Goal: Task Accomplishment & Management: Manage account settings

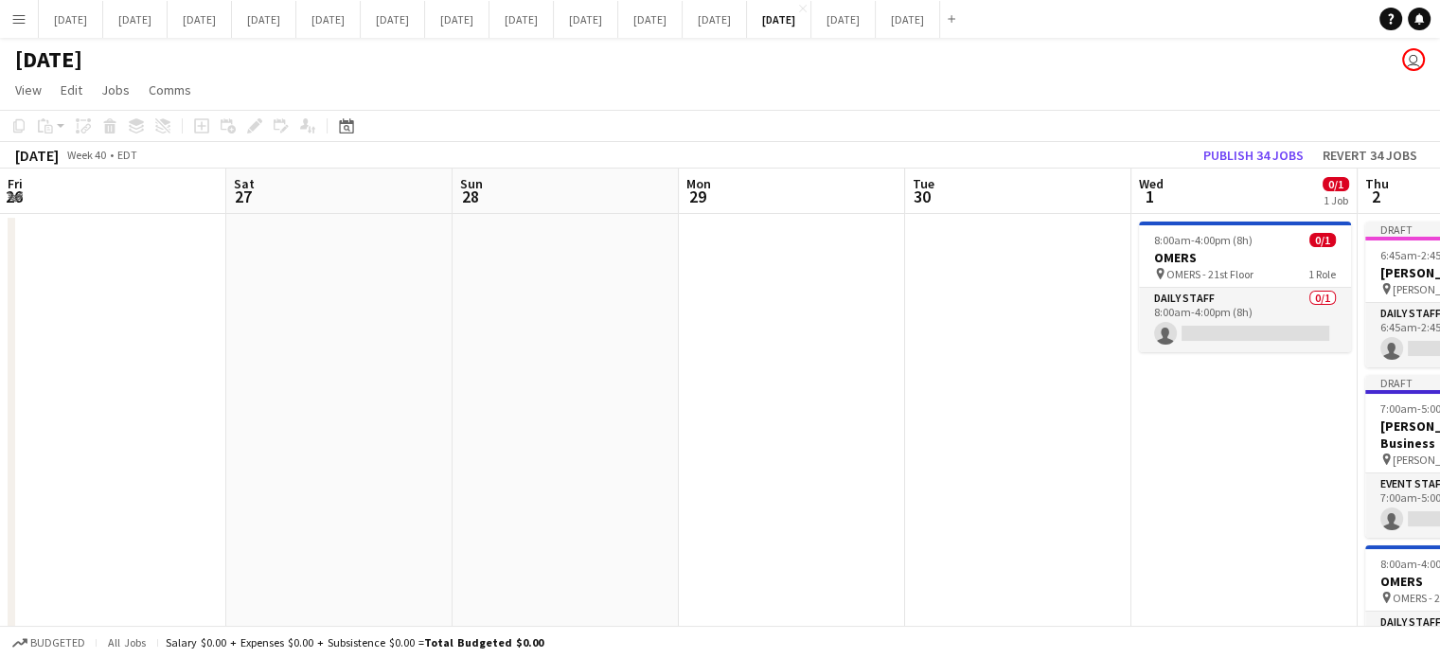
scroll to position [0, 689]
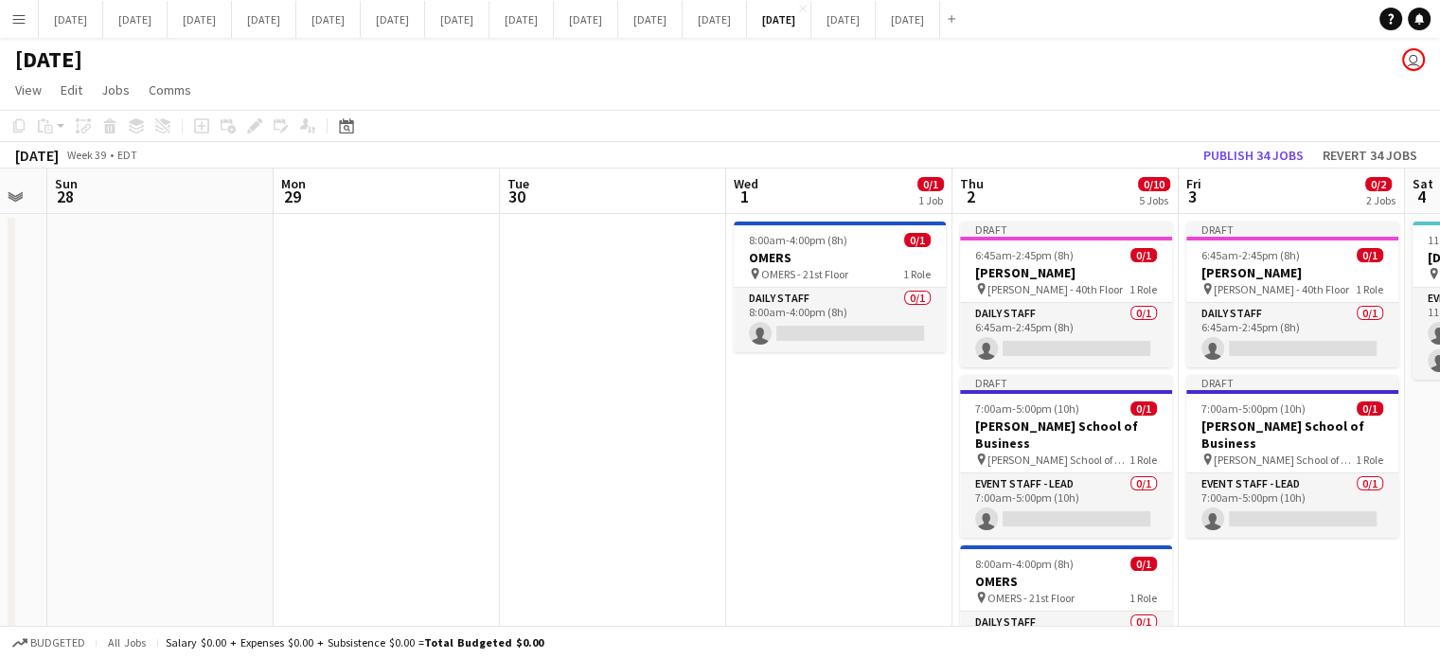
drag, startPoint x: 514, startPoint y: 486, endPoint x: 1252, endPoint y: 421, distance: 740.5
click at [1252, 434] on app-calendar-viewport "Fri 26 Sat 27 Sun 28 Mon 29 Tue 30 Wed 1 0/1 1 Job Thu 2 0/10 5 Jobs Fri 3 0/2 …" at bounding box center [720, 671] width 1440 height 1005
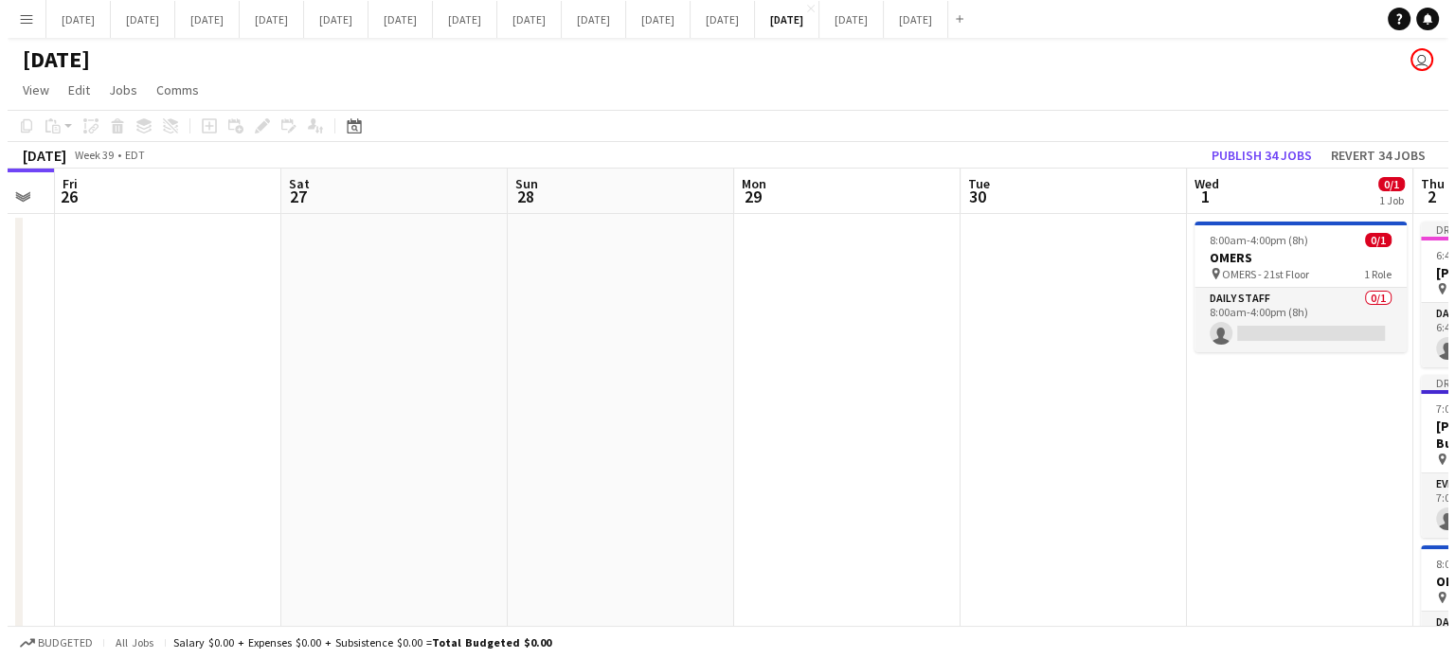
scroll to position [0, 404]
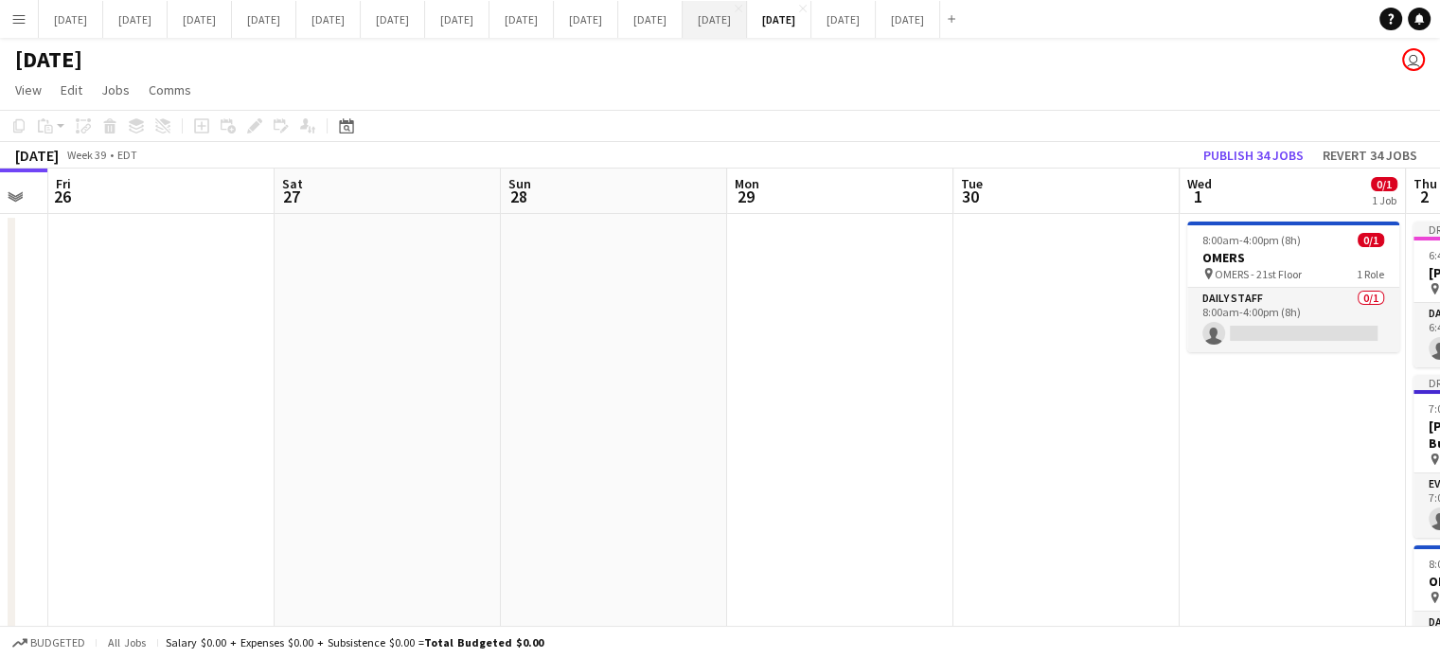
click at [747, 29] on button "[DATE] Close" at bounding box center [715, 19] width 64 height 37
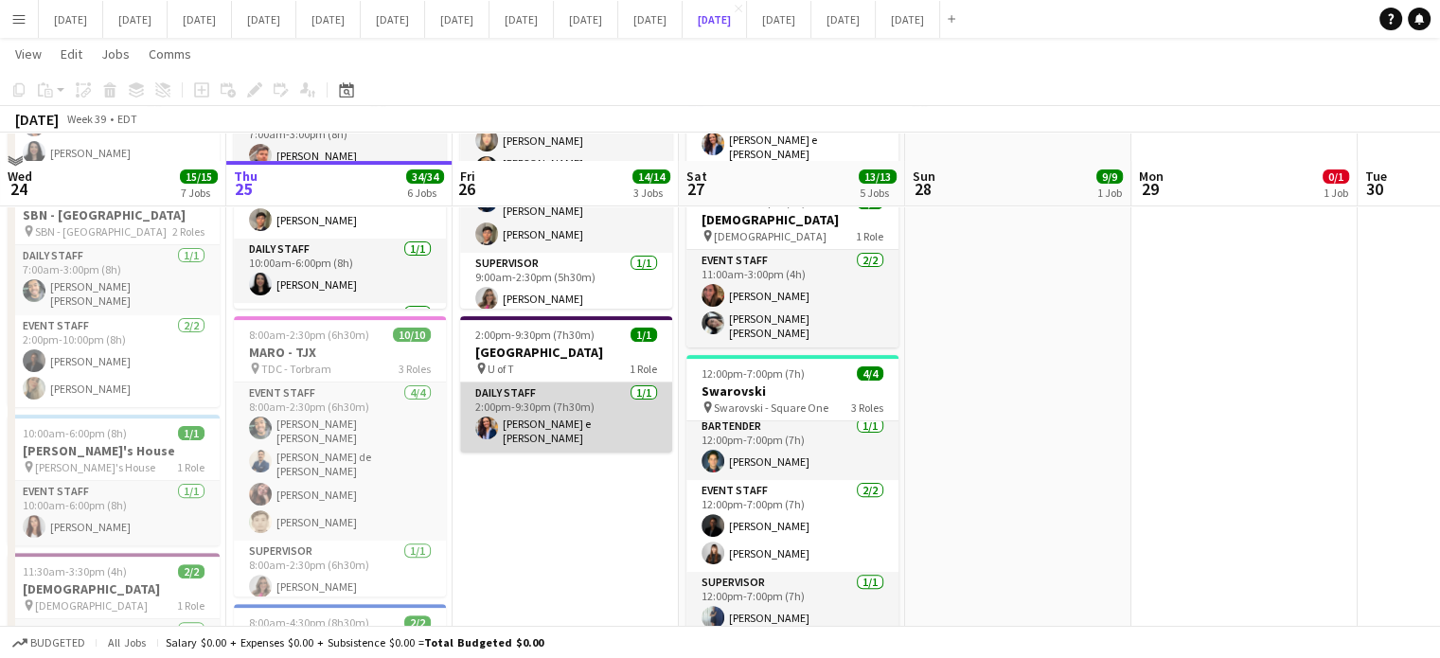
scroll to position [473, 0]
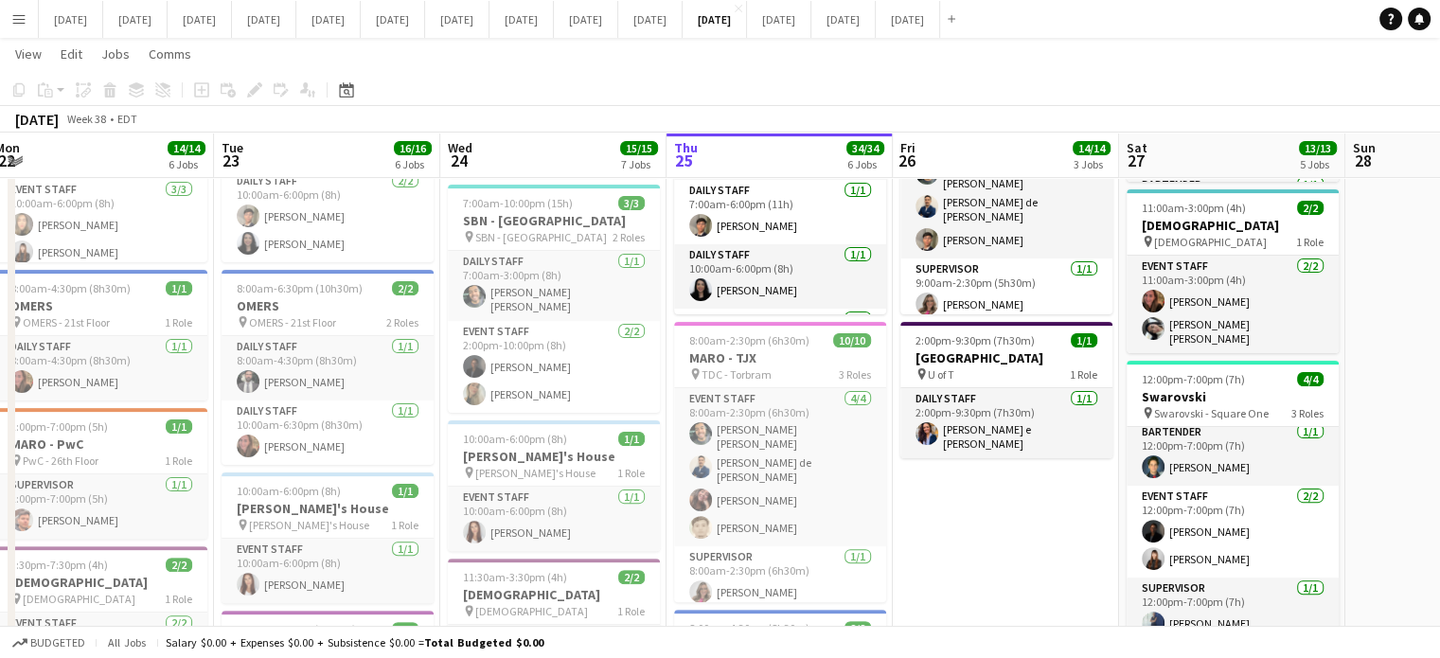
drag, startPoint x: 691, startPoint y: 481, endPoint x: 989, endPoint y: 460, distance: 298.1
click at [989, 460] on app-calendar-viewport "Sat 20 Sun 21 3/3 2 Jobs Mon 22 14/14 6 Jobs Tue 23 16/16 6 Jobs Wed 24 15/15 7…" at bounding box center [720, 491] width 1440 height 1783
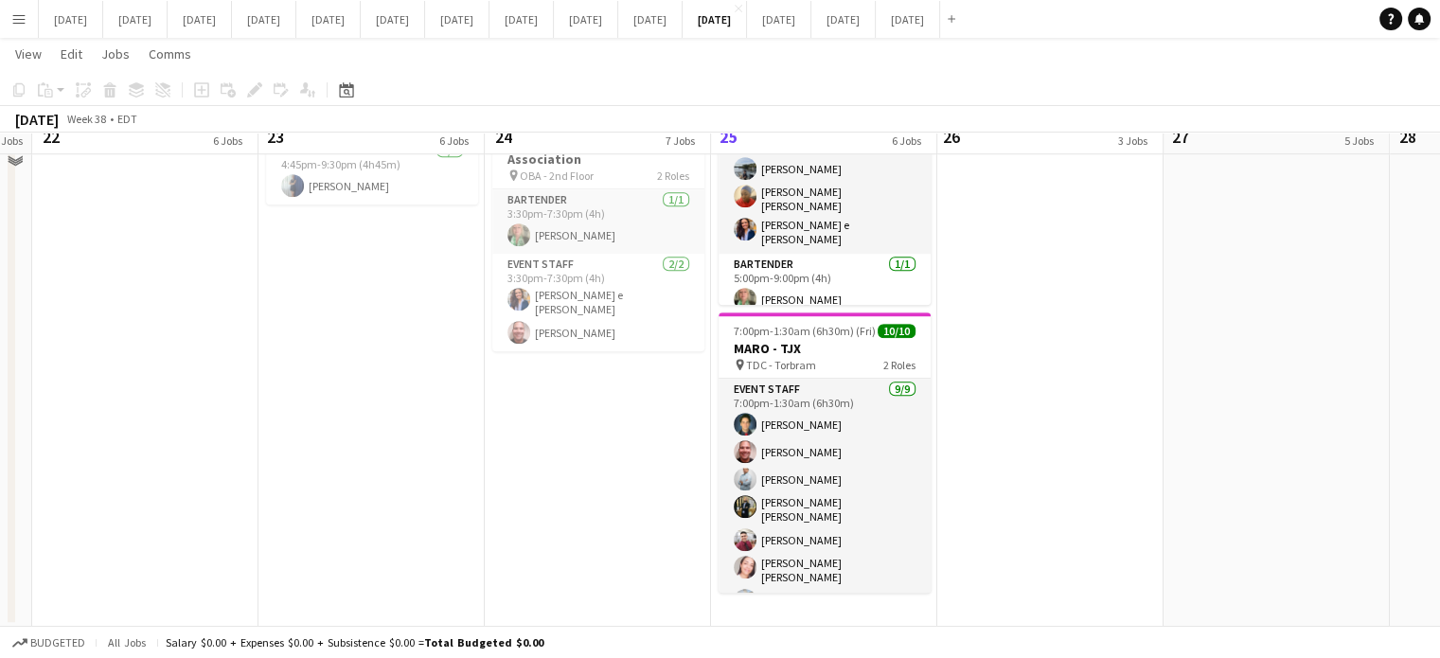
scroll to position [1041, 0]
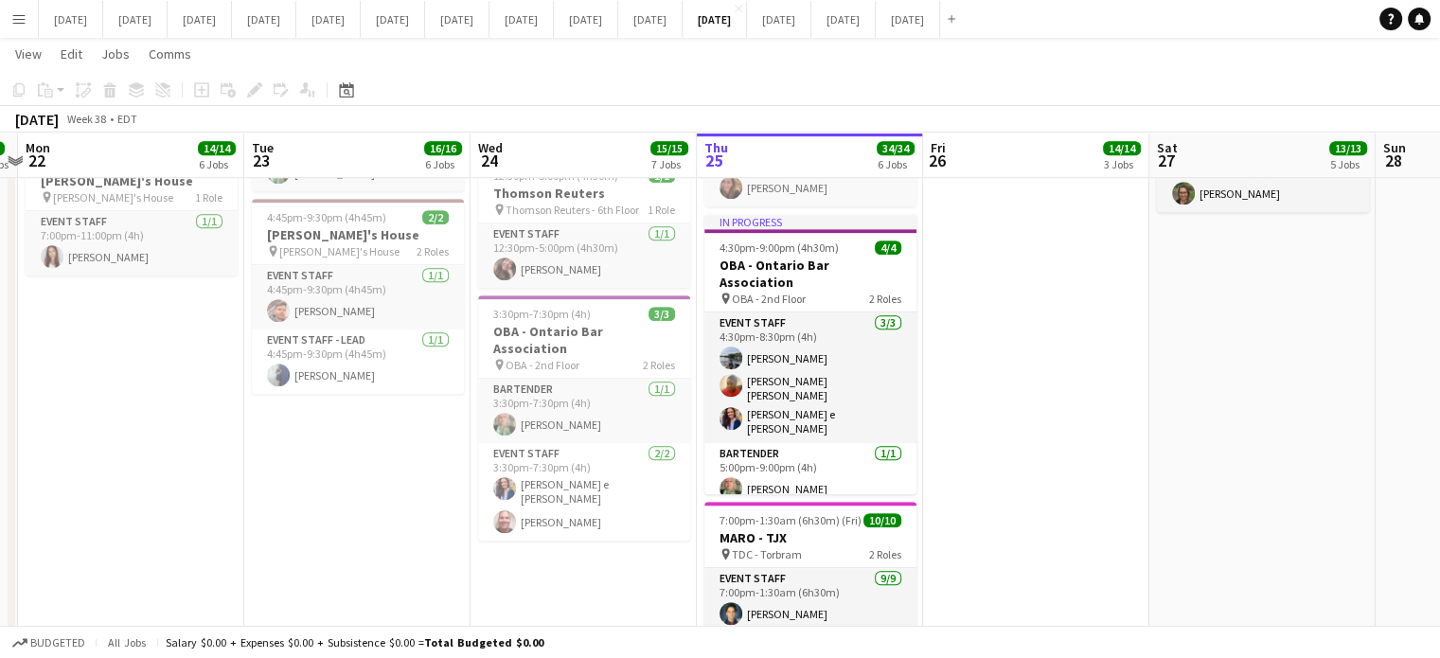
drag, startPoint x: 310, startPoint y: 432, endPoint x: 683, endPoint y: 422, distance: 373.2
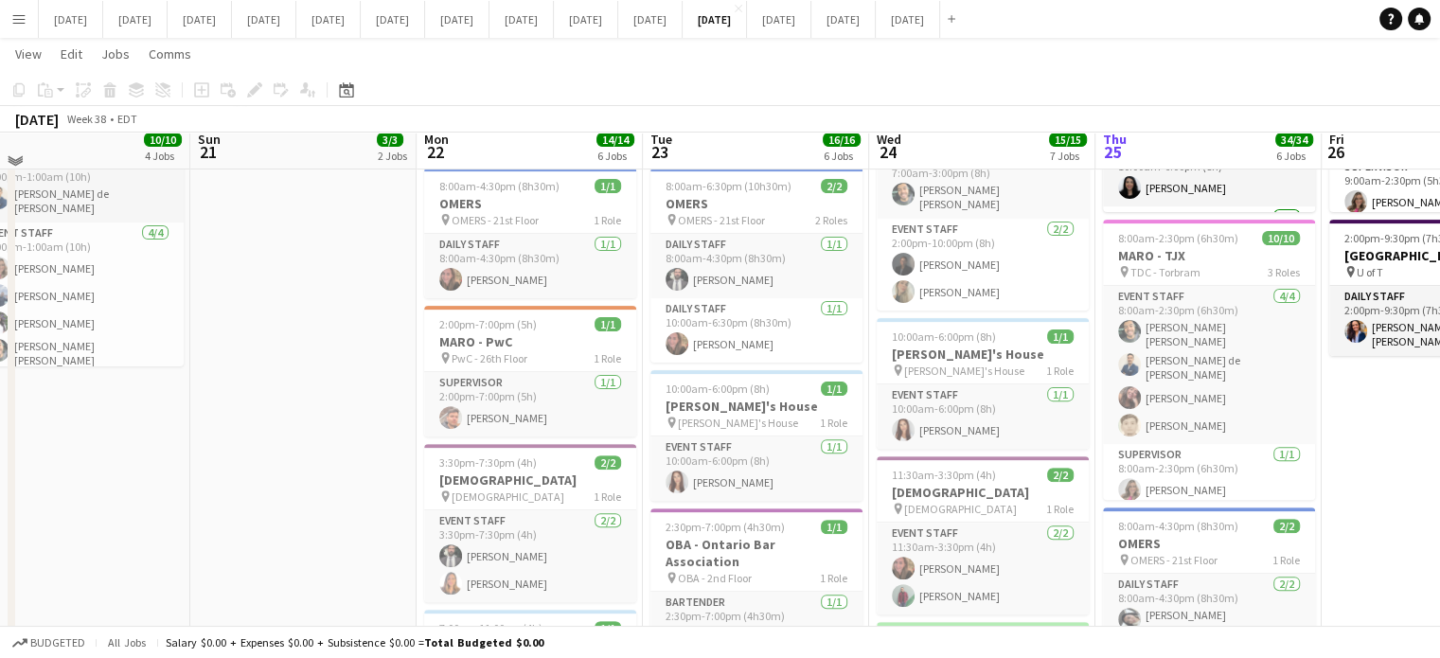
scroll to position [567, 0]
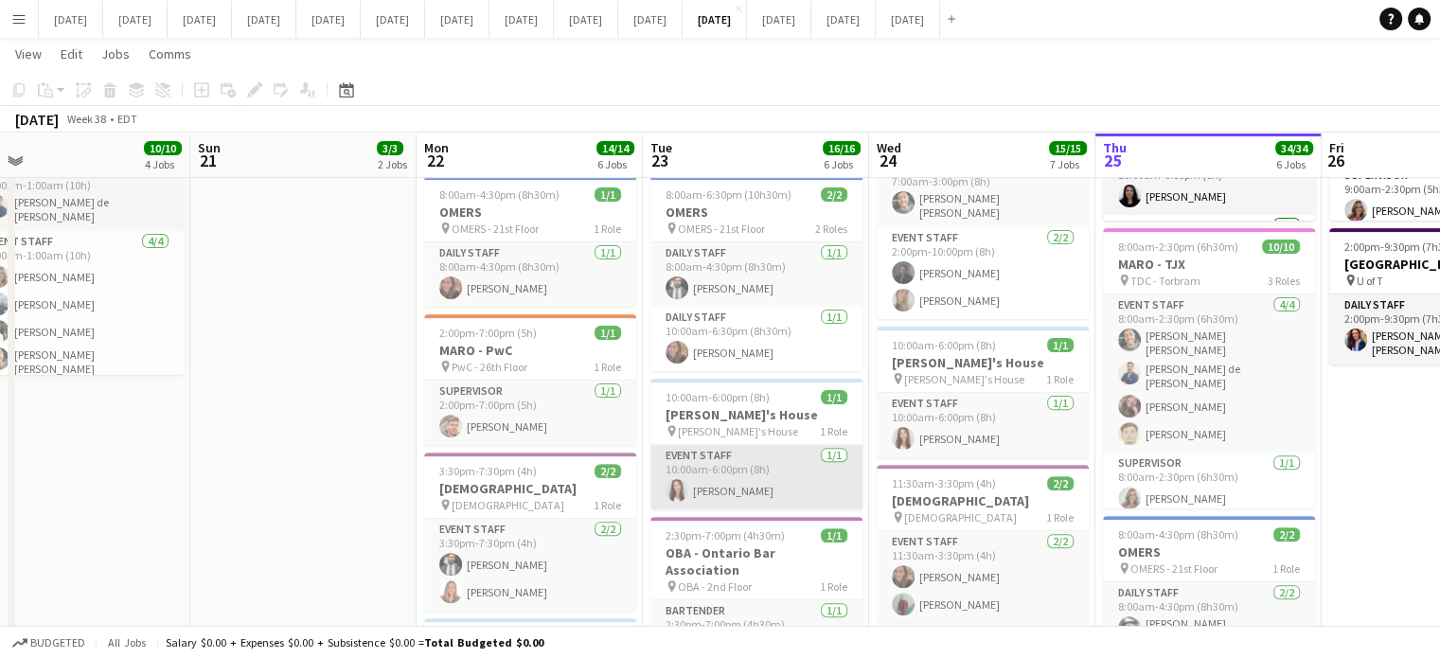
click at [833, 454] on app-card-role "Event Staff [DATE] 10:00am-6:00pm (8h) [PERSON_NAME]" at bounding box center [757, 477] width 212 height 64
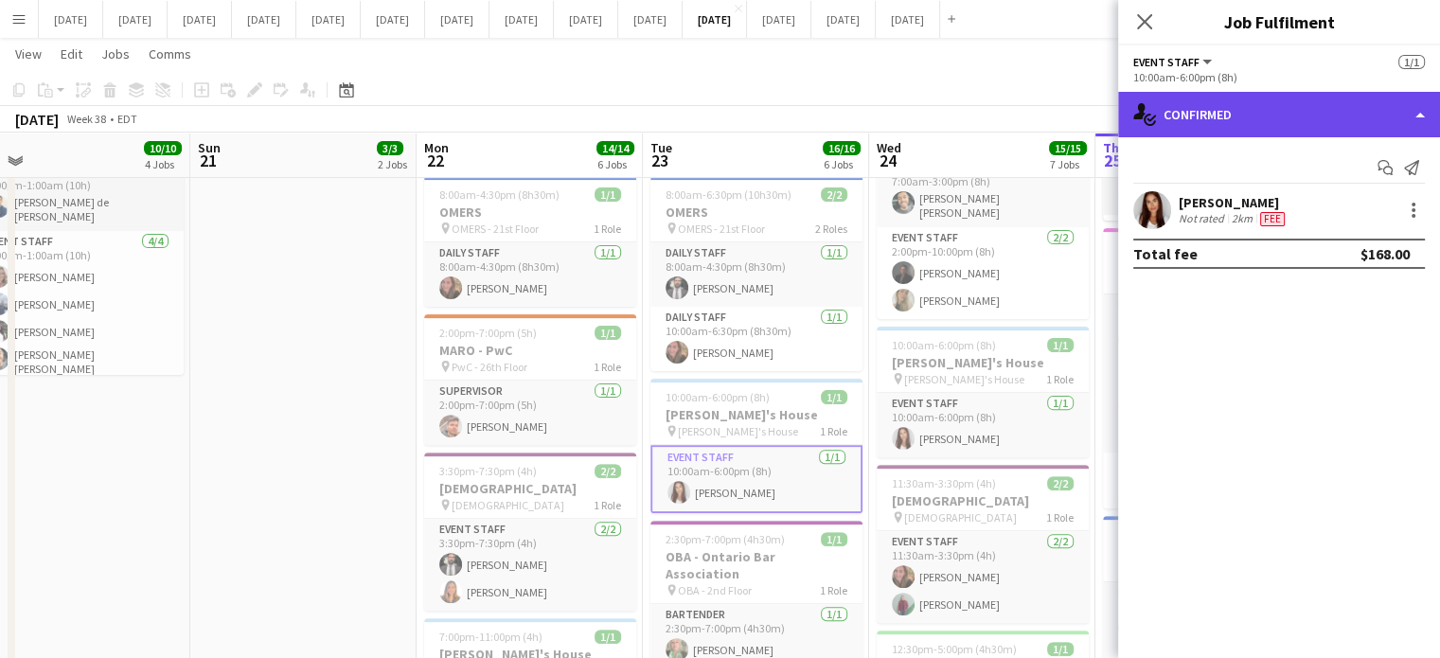
click at [1274, 116] on div "single-neutral-actions-check-2 Confirmed" at bounding box center [1279, 114] width 322 height 45
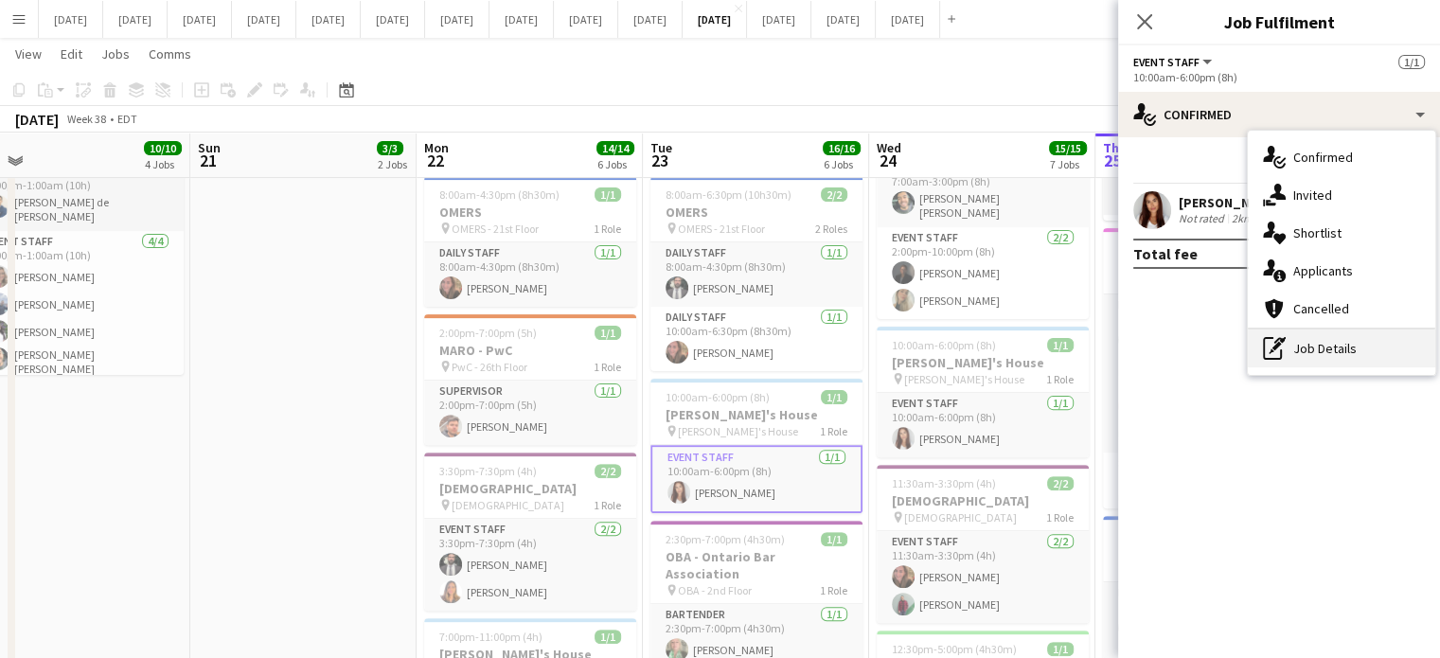
click at [1363, 344] on div "pen-write Job Details" at bounding box center [1342, 349] width 188 height 38
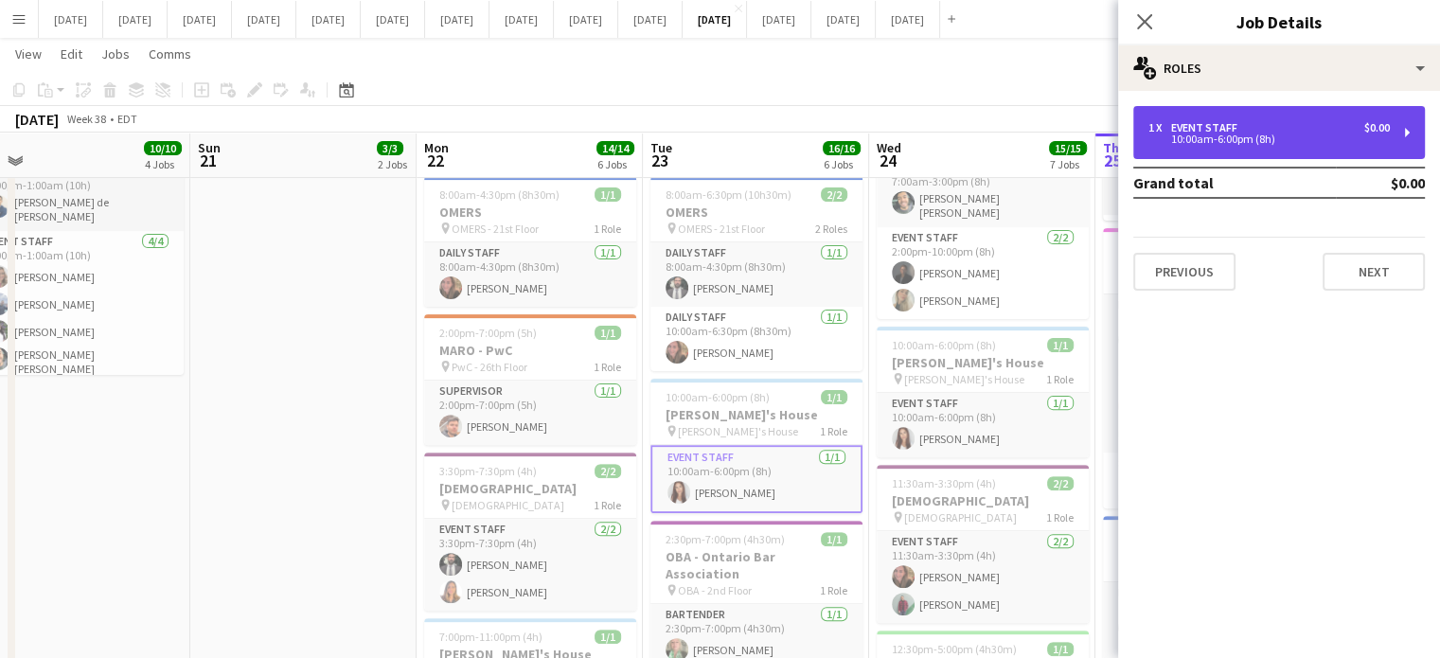
click at [1307, 139] on div "10:00am-6:00pm (8h)" at bounding box center [1269, 138] width 241 height 9
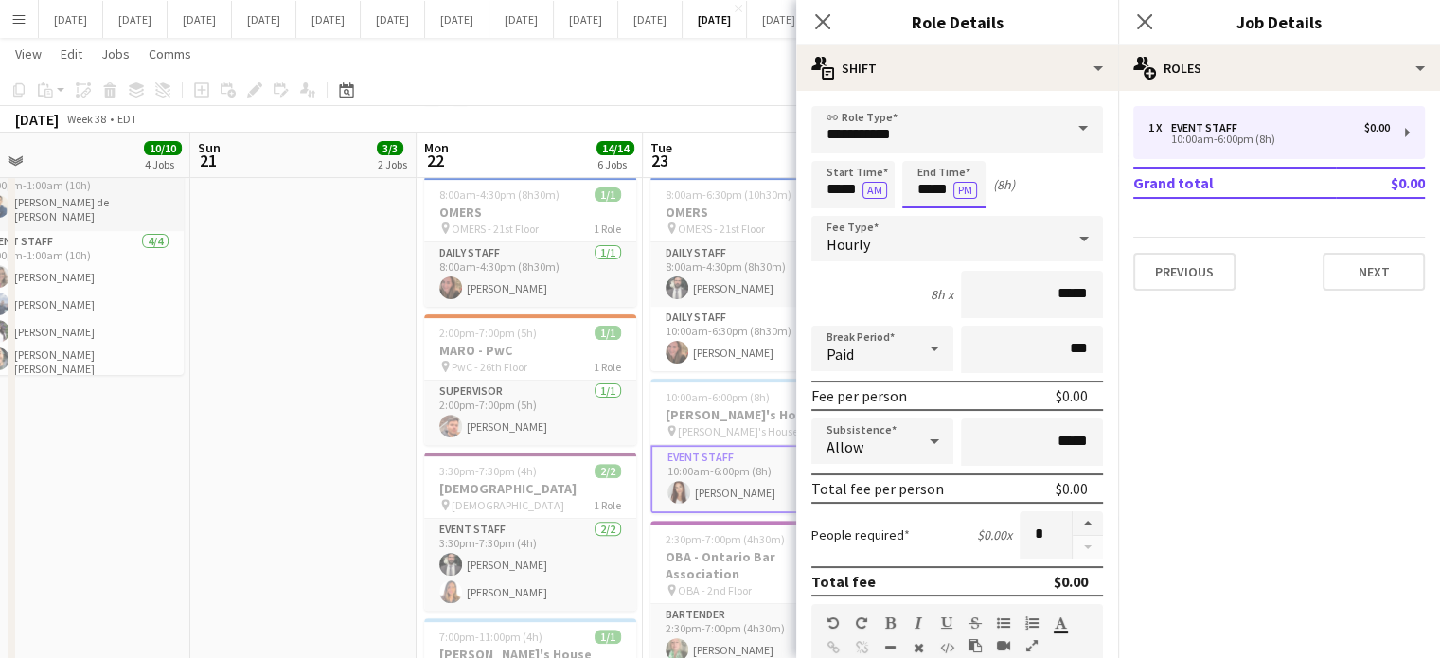
click at [910, 188] on body "Menu Boards Boards Boards All jobs Status Workforce Workforce My Workforce Recr…" at bounding box center [720, 544] width 1440 height 2223
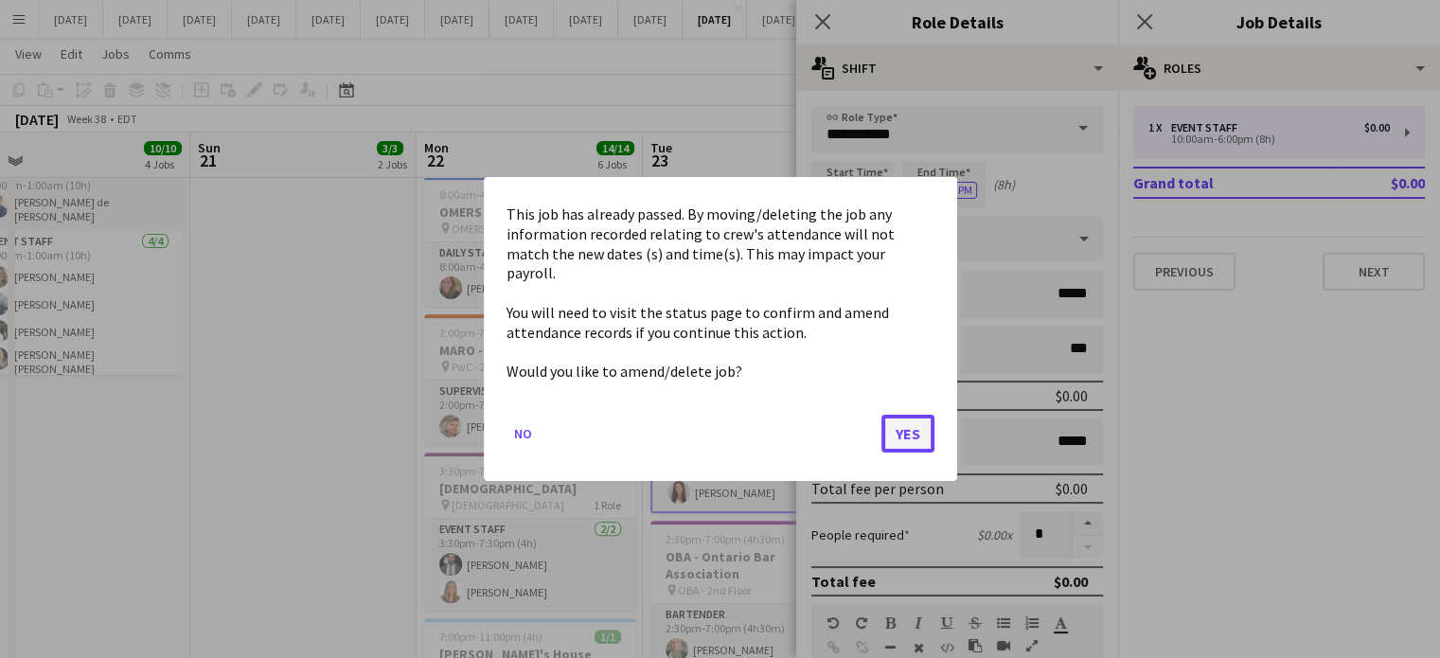
click at [917, 415] on button "Yes" at bounding box center [908, 434] width 53 height 38
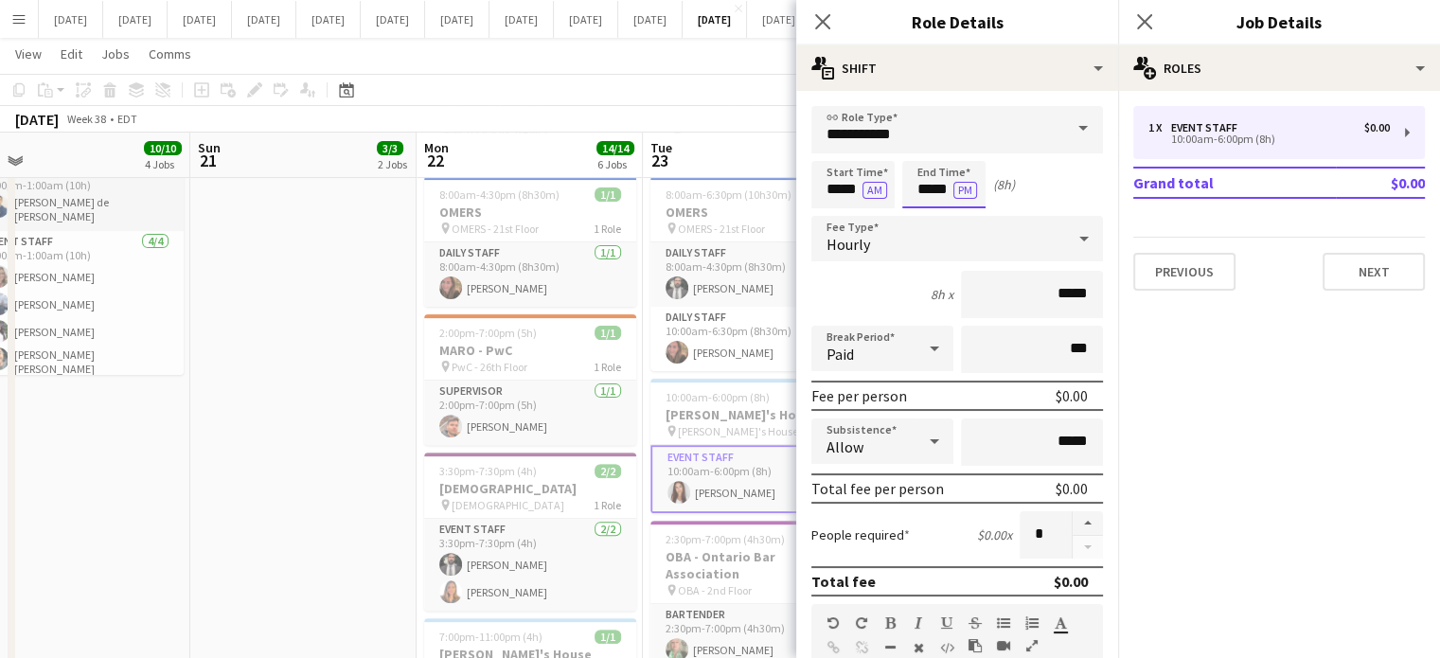
scroll to position [567, 0]
type input "*****"
click at [932, 217] on div at bounding box center [925, 217] width 38 height 19
click at [831, 15] on app-icon "Close pop-in" at bounding box center [823, 22] width 27 height 27
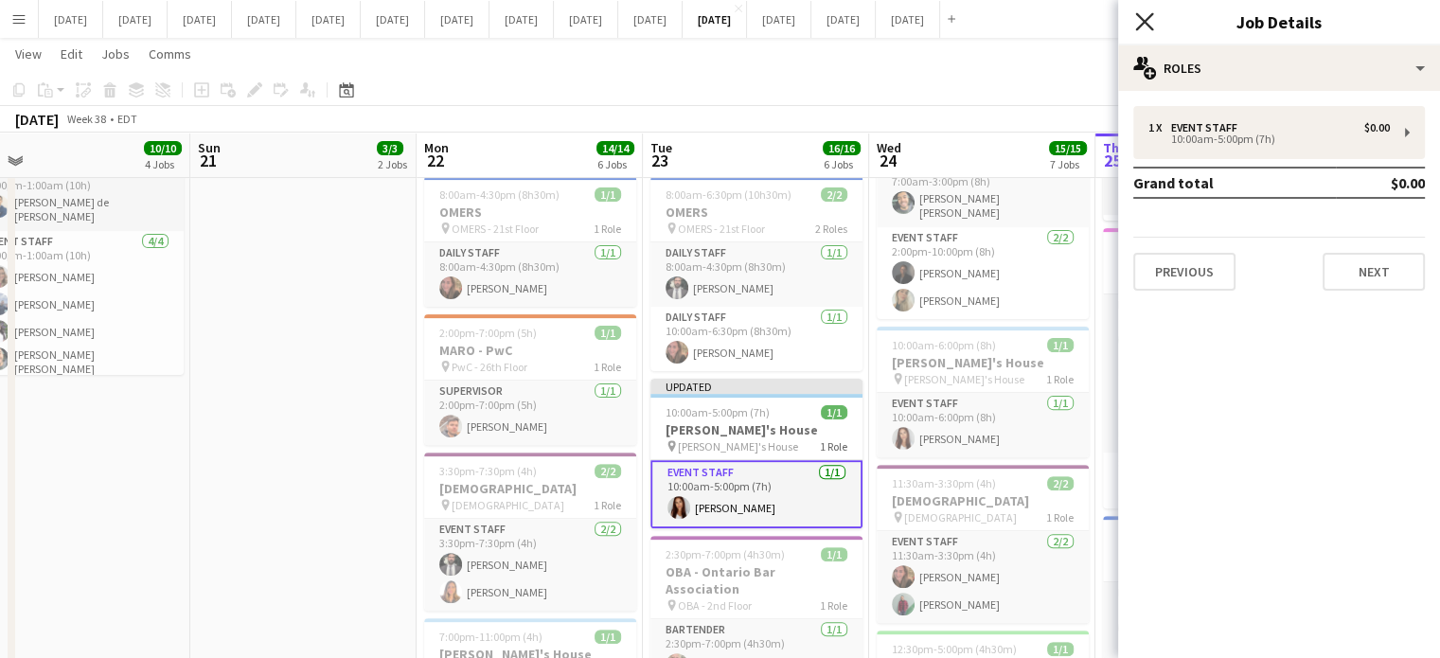
click at [1143, 17] on icon "Close pop-in" at bounding box center [1144, 21] width 18 height 18
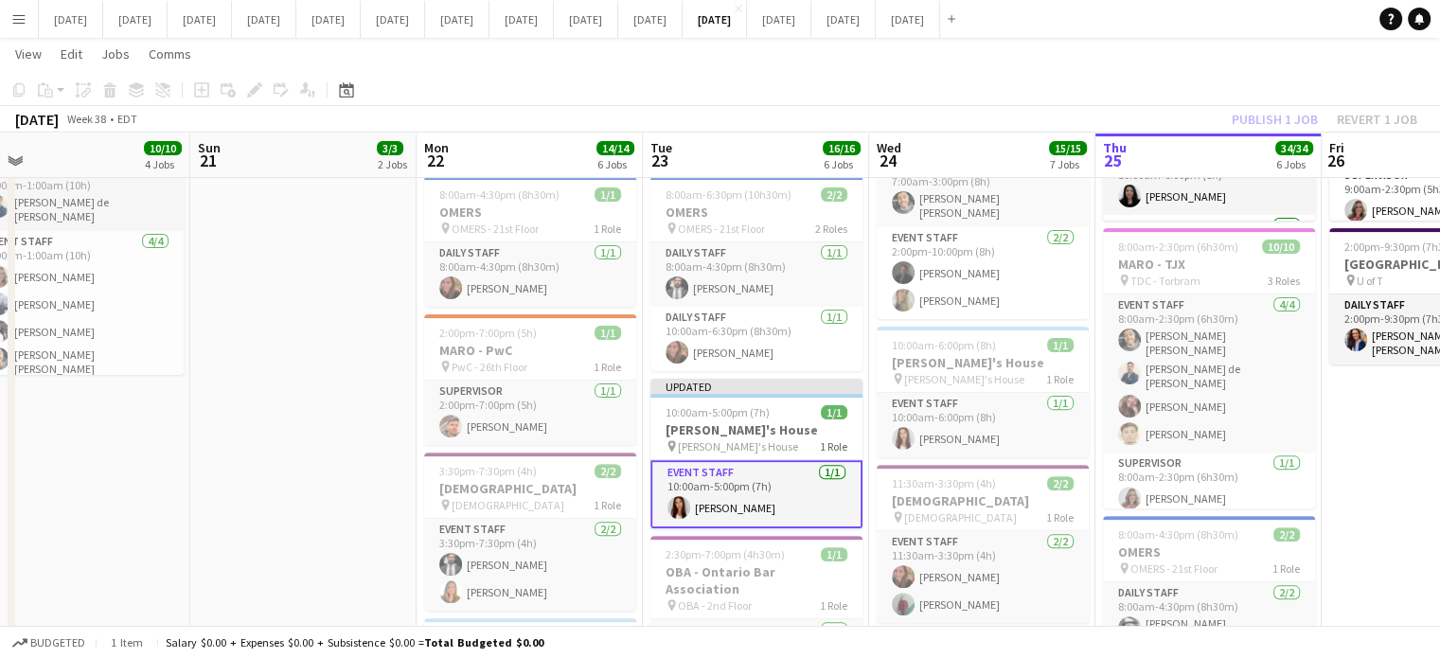
click at [795, 421] on h3 "[PERSON_NAME]'s House" at bounding box center [757, 429] width 212 height 17
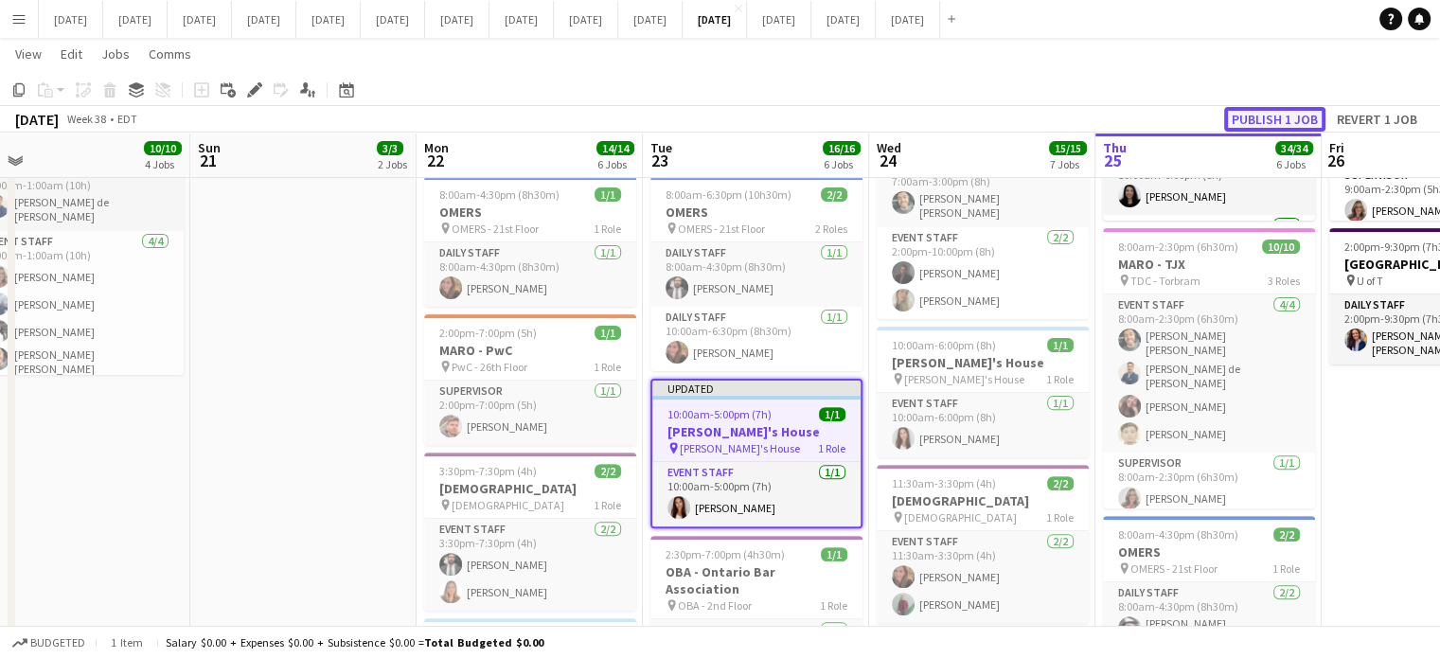
click at [1274, 116] on button "Publish 1 job" at bounding box center [1274, 119] width 101 height 25
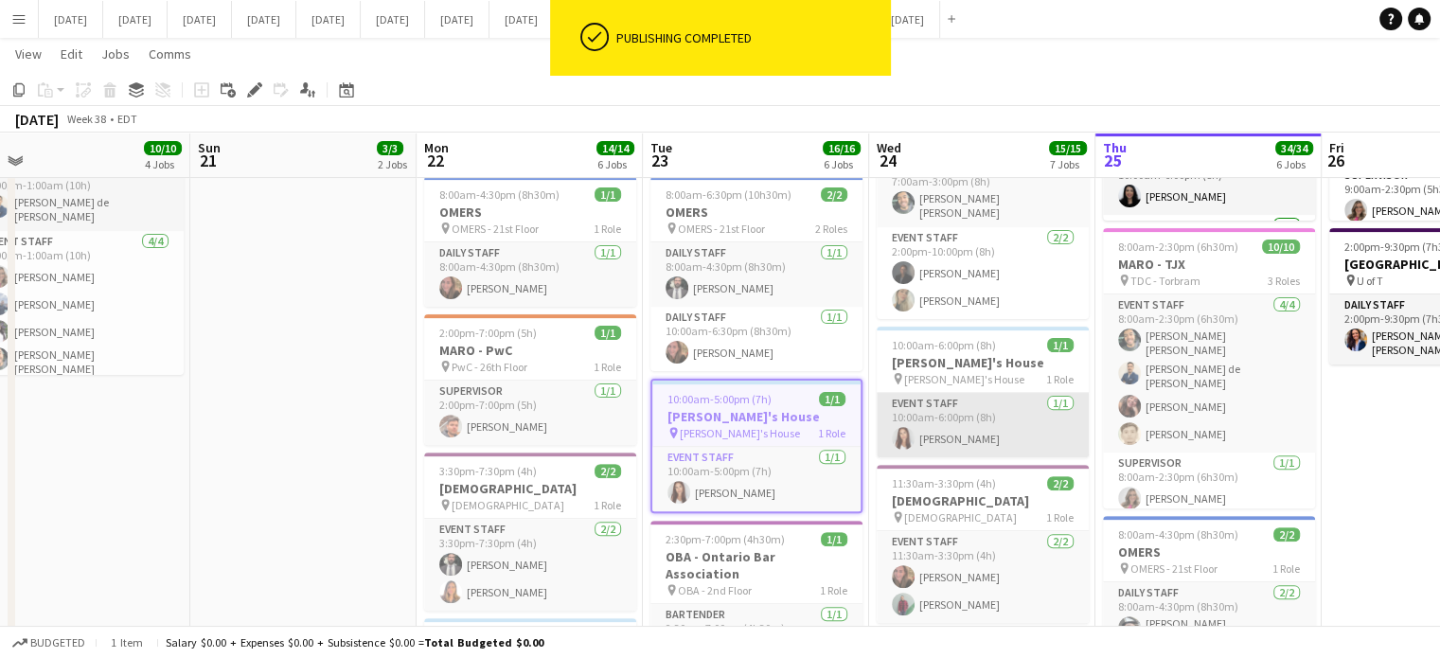
click at [975, 399] on app-card-role "Event Staff [DATE] 10:00am-6:00pm (8h) [PERSON_NAME]" at bounding box center [983, 425] width 212 height 64
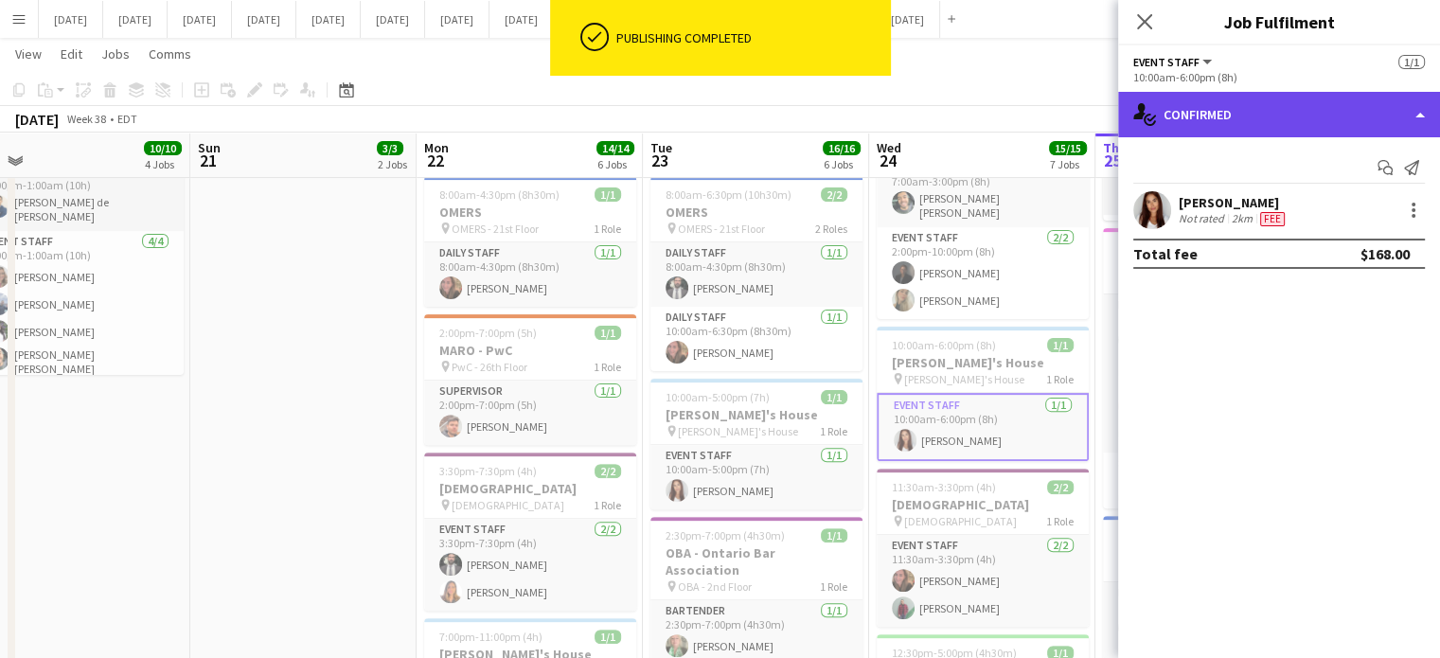
click at [1242, 118] on div "single-neutral-actions-check-2 Confirmed" at bounding box center [1279, 114] width 322 height 45
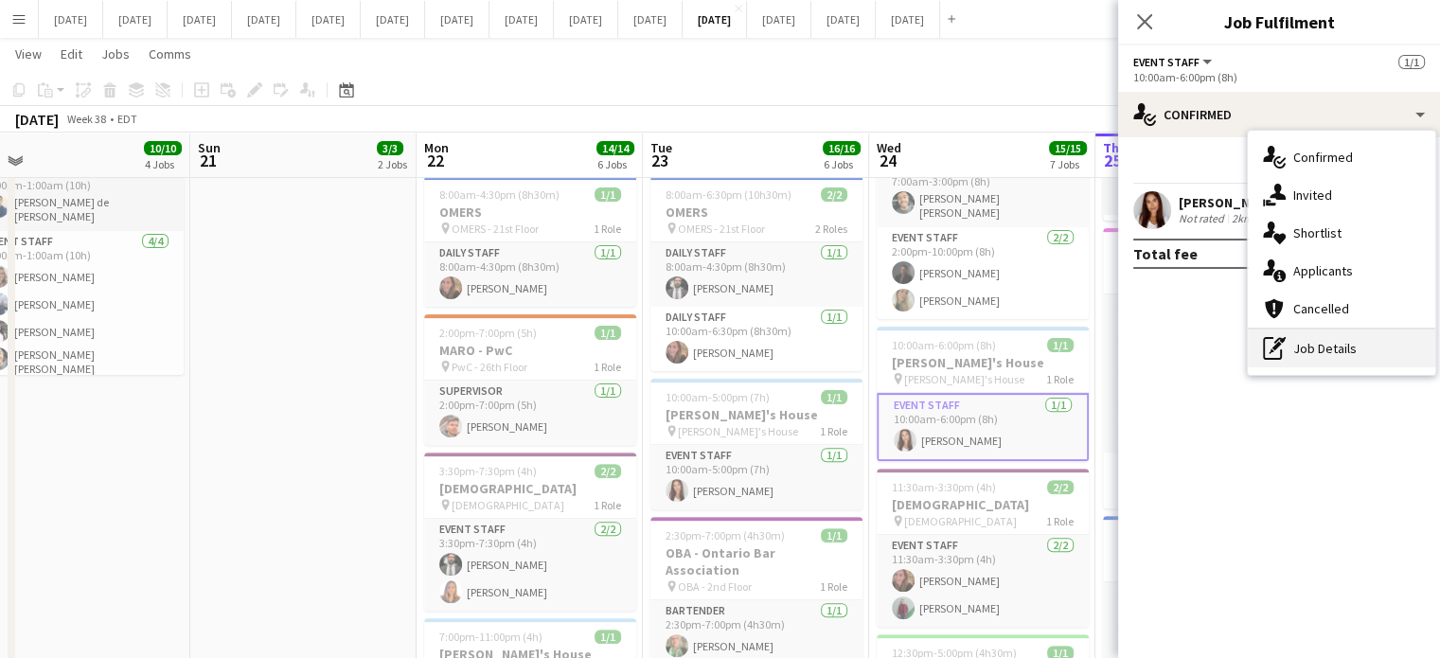
click at [1392, 348] on div "pen-write Job Details" at bounding box center [1342, 349] width 188 height 38
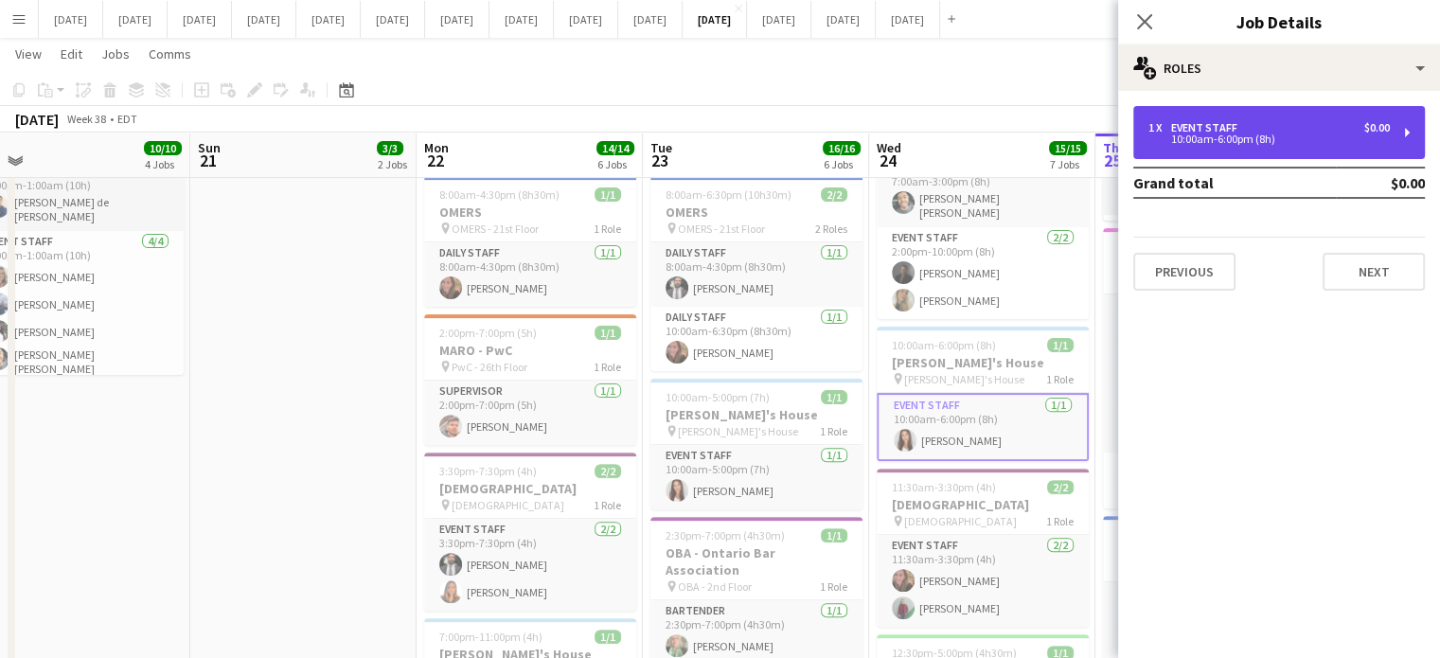
click at [1188, 154] on div "1 x Event Staff $0.00 10:00am-6:00pm (8h)" at bounding box center [1280, 132] width 292 height 53
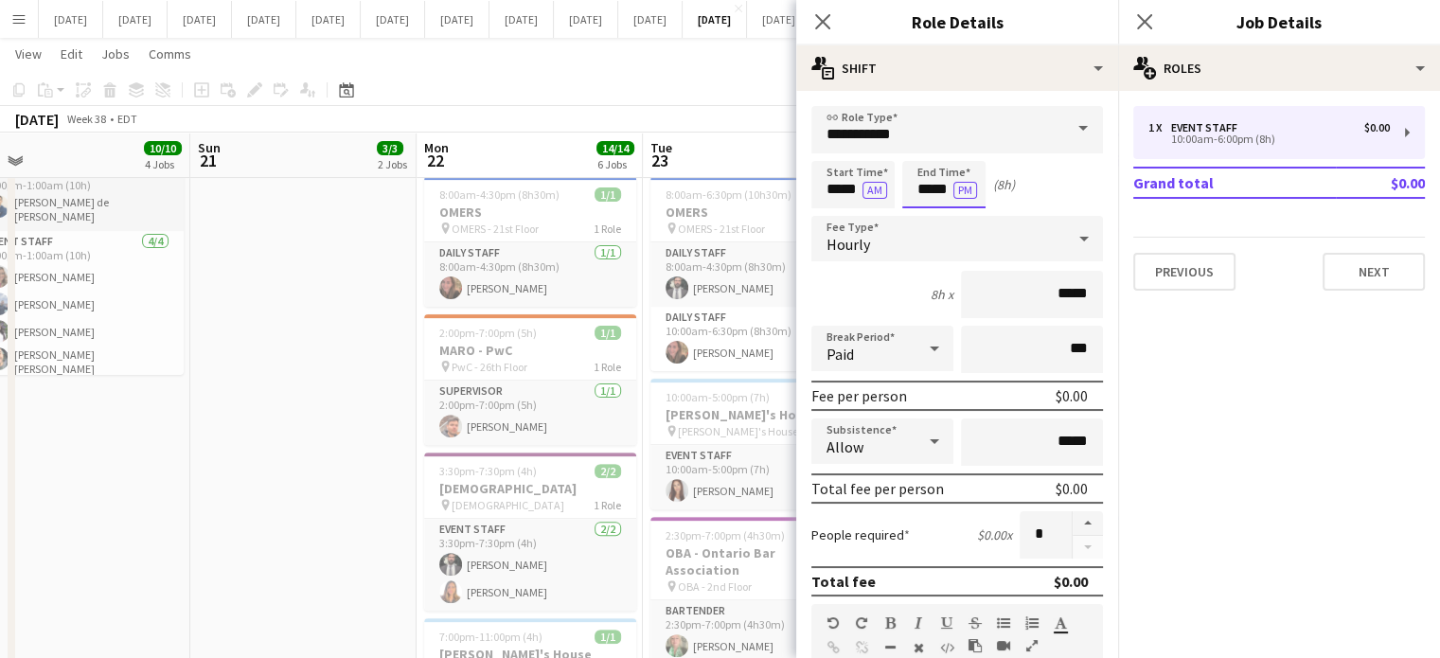
click at [924, 196] on body "Menu Boards Boards Boards All jobs Status Workforce Workforce My Workforce Recr…" at bounding box center [720, 544] width 1440 height 2223
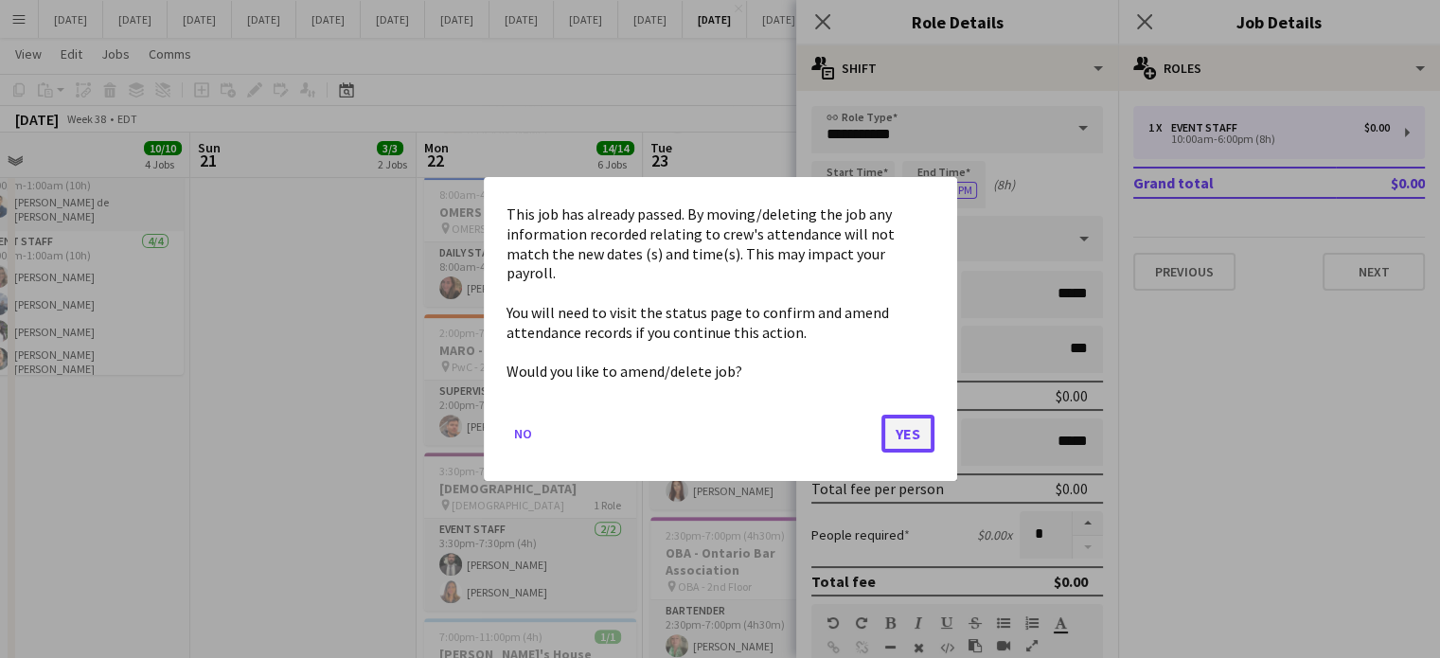
click at [920, 421] on button "Yes" at bounding box center [908, 434] width 53 height 38
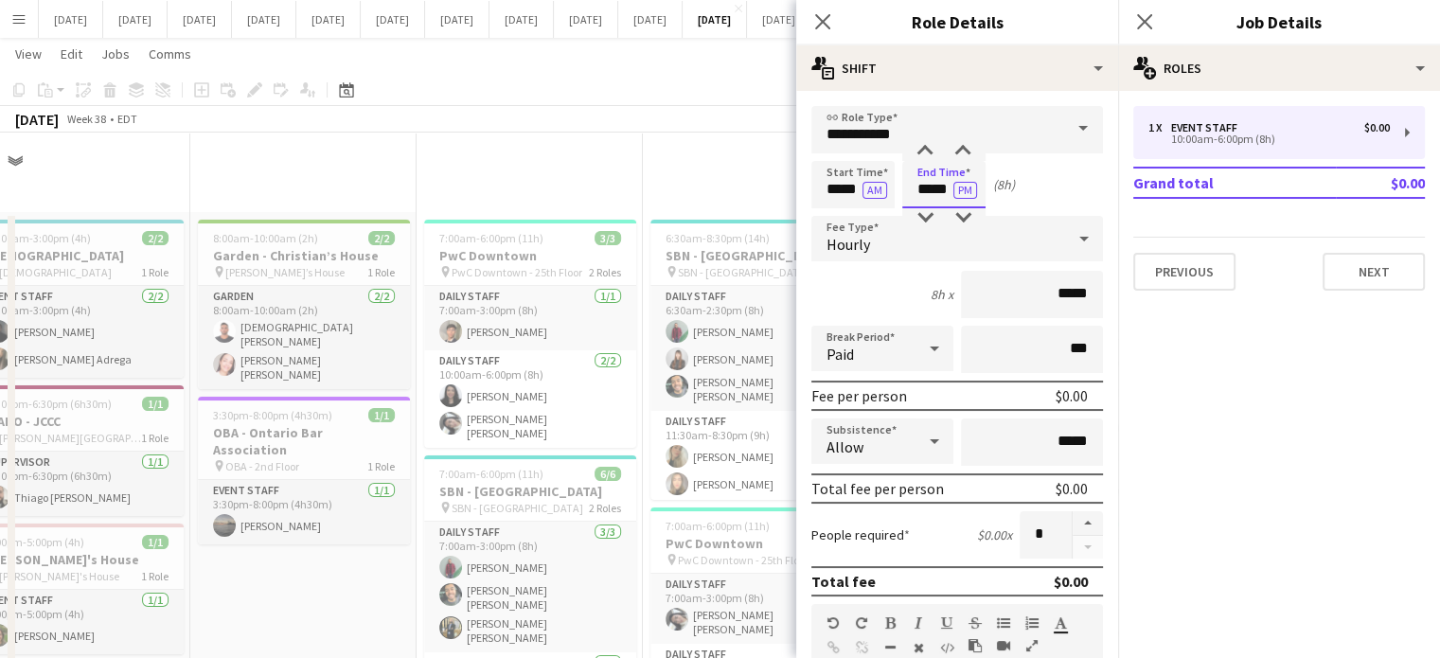
scroll to position [567, 0]
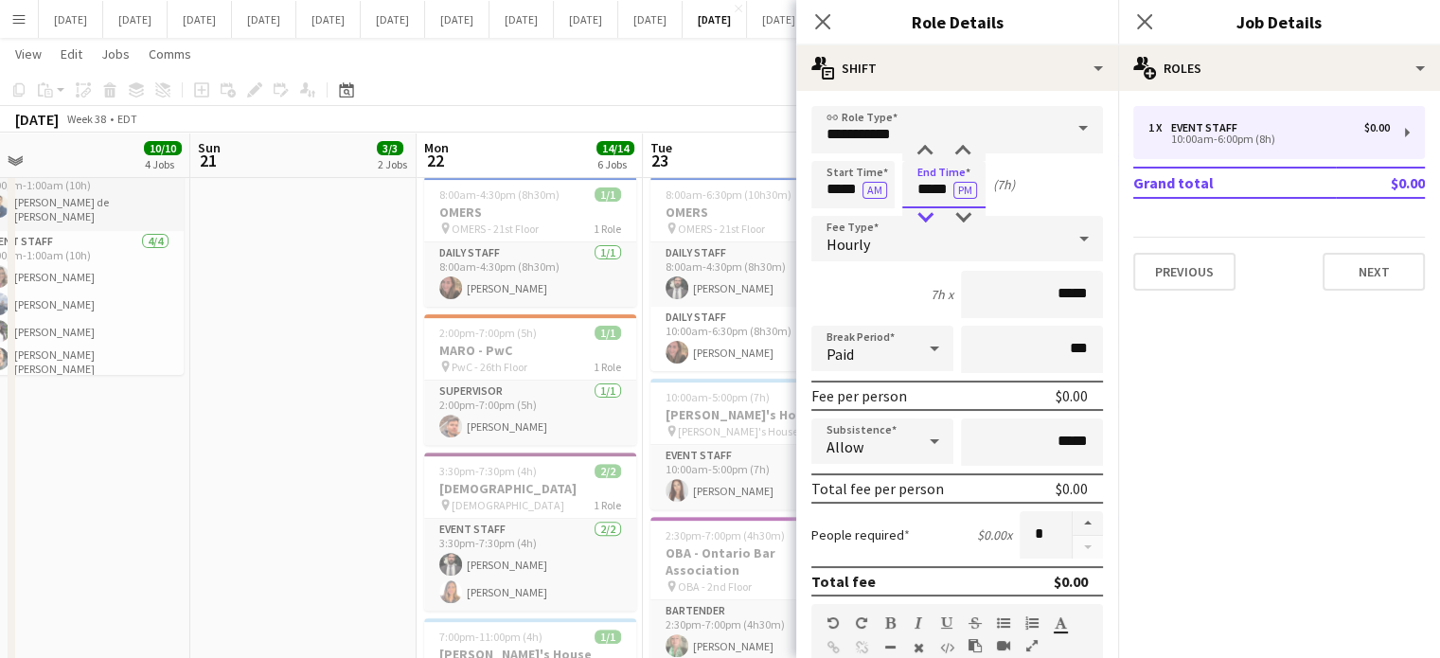
click at [919, 212] on div at bounding box center [925, 217] width 38 height 19
click at [958, 143] on div at bounding box center [963, 151] width 38 height 19
type input "*****"
click at [958, 143] on div at bounding box center [963, 151] width 38 height 19
click at [831, 21] on icon "Close pop-in" at bounding box center [822, 21] width 18 height 18
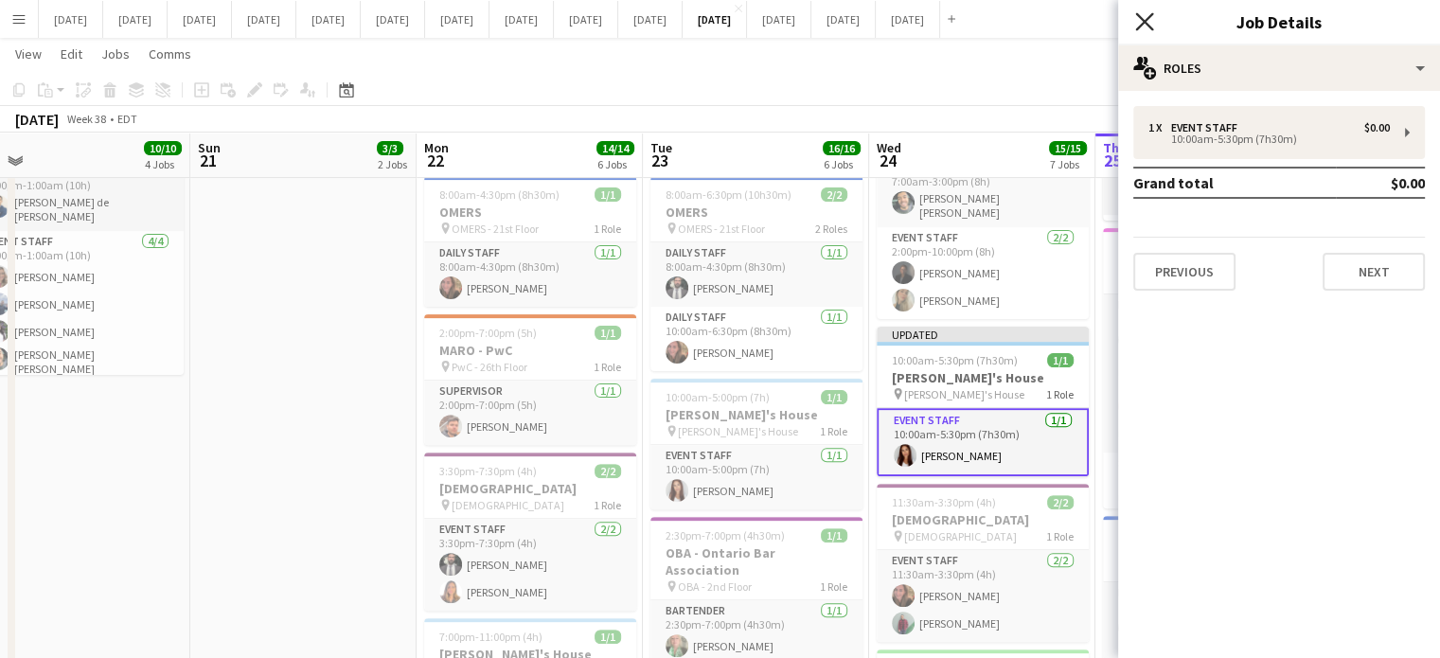
click at [1152, 23] on icon "Close pop-in" at bounding box center [1144, 21] width 18 height 18
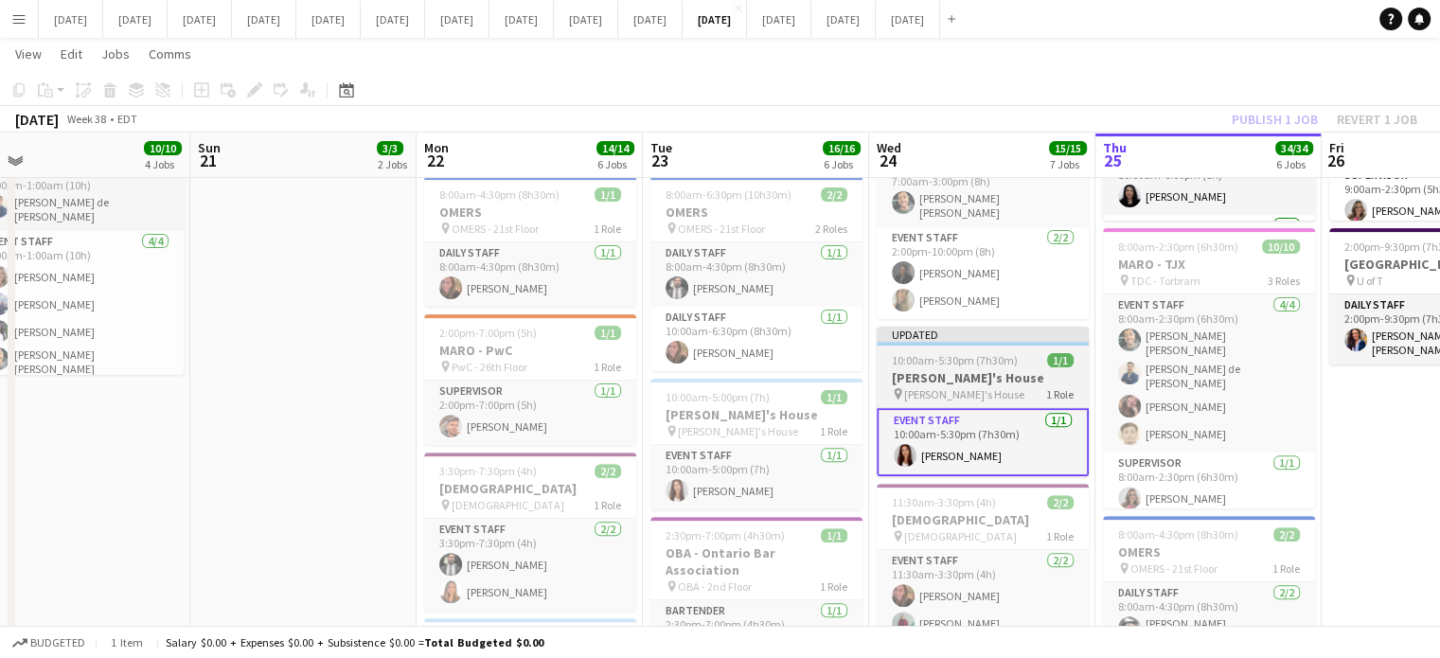
click at [1019, 355] on app-job-card "Updated 10:00am-5:30pm (7h30m) 1/1 Debra's House pin Debra's House 1 Role Event…" at bounding box center [983, 402] width 212 height 150
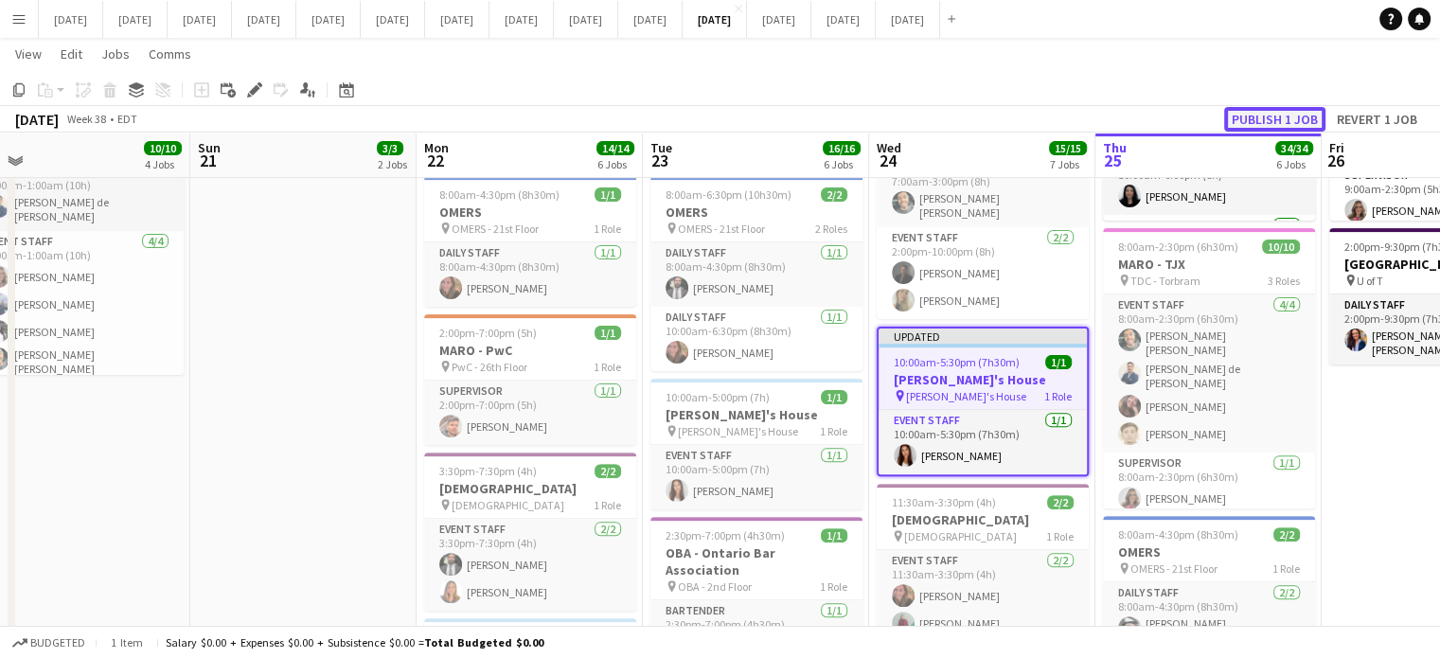
click at [1280, 110] on button "Publish 1 job" at bounding box center [1274, 119] width 101 height 25
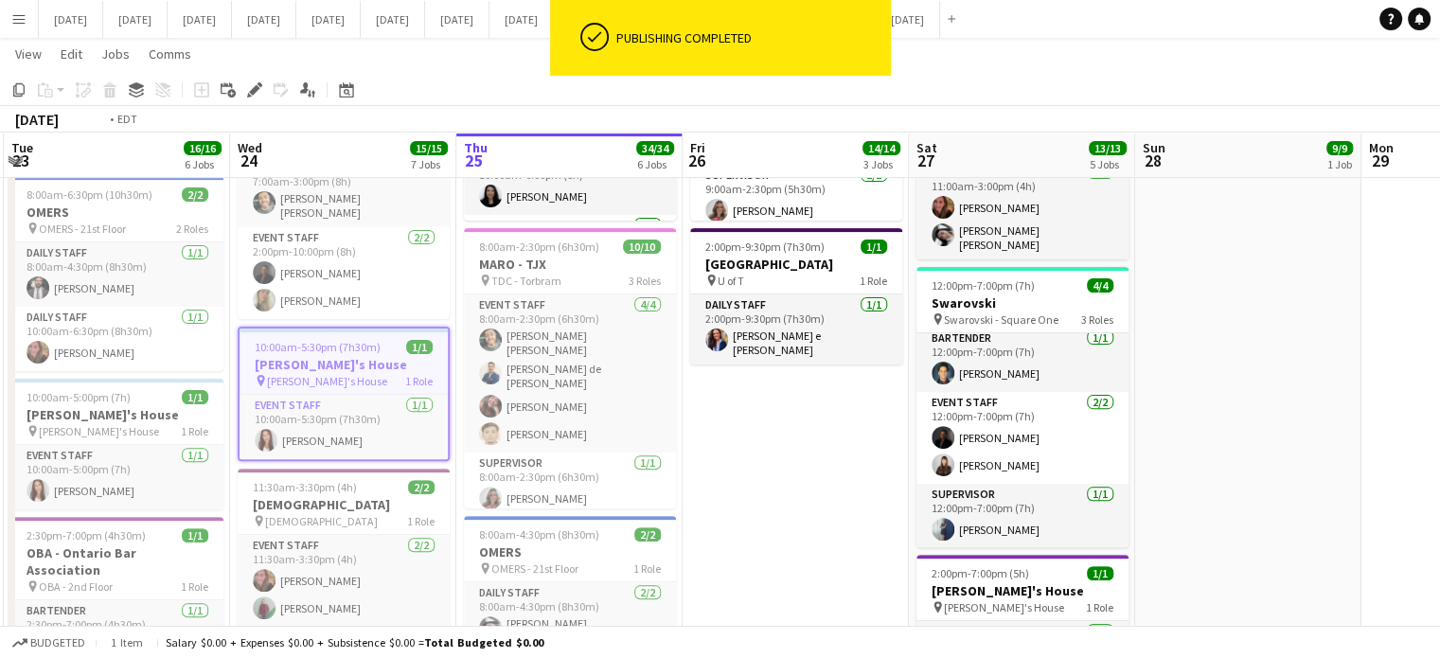
scroll to position [0, 491]
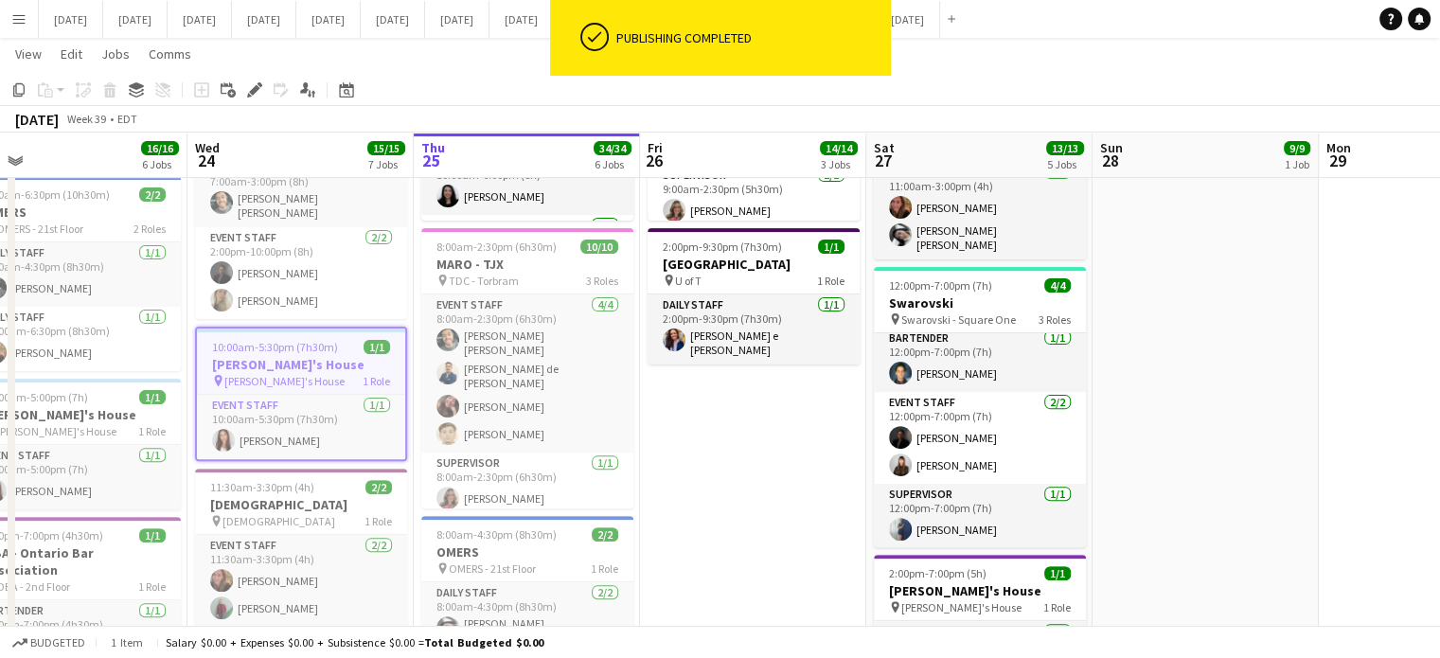
drag, startPoint x: 1394, startPoint y: 391, endPoint x: 712, endPoint y: 400, distance: 681.9
click at [712, 400] on app-calendar-viewport "Sun 21 3/3 2 Jobs Mon 22 14/14 6 Jobs Tue 23 16/16 6 Jobs Wed 24 15/15 7 Jobs T…" at bounding box center [720, 565] width 1440 height 2116
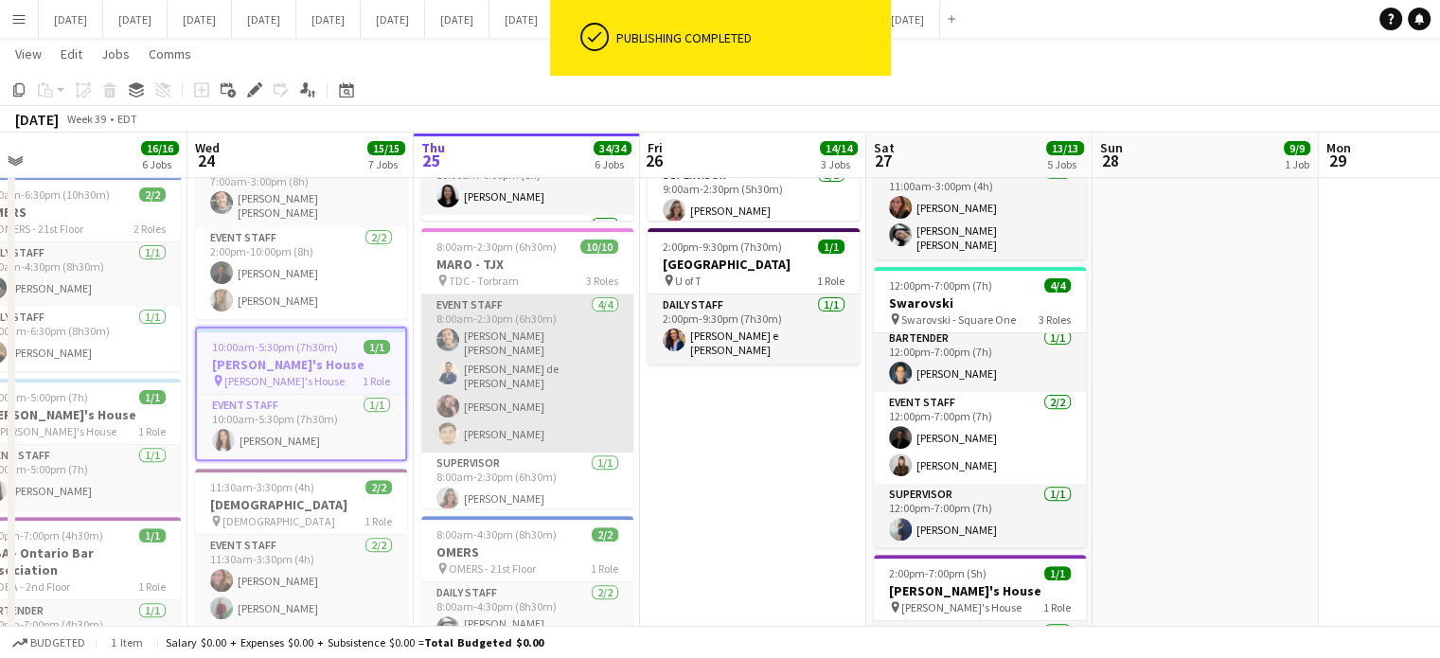
click at [527, 355] on app-card-role "Event Staff [DATE] 8:00am-2:30pm (6h30m) [PERSON_NAME] [PERSON_NAME] de [PERSON…" at bounding box center [527, 374] width 212 height 158
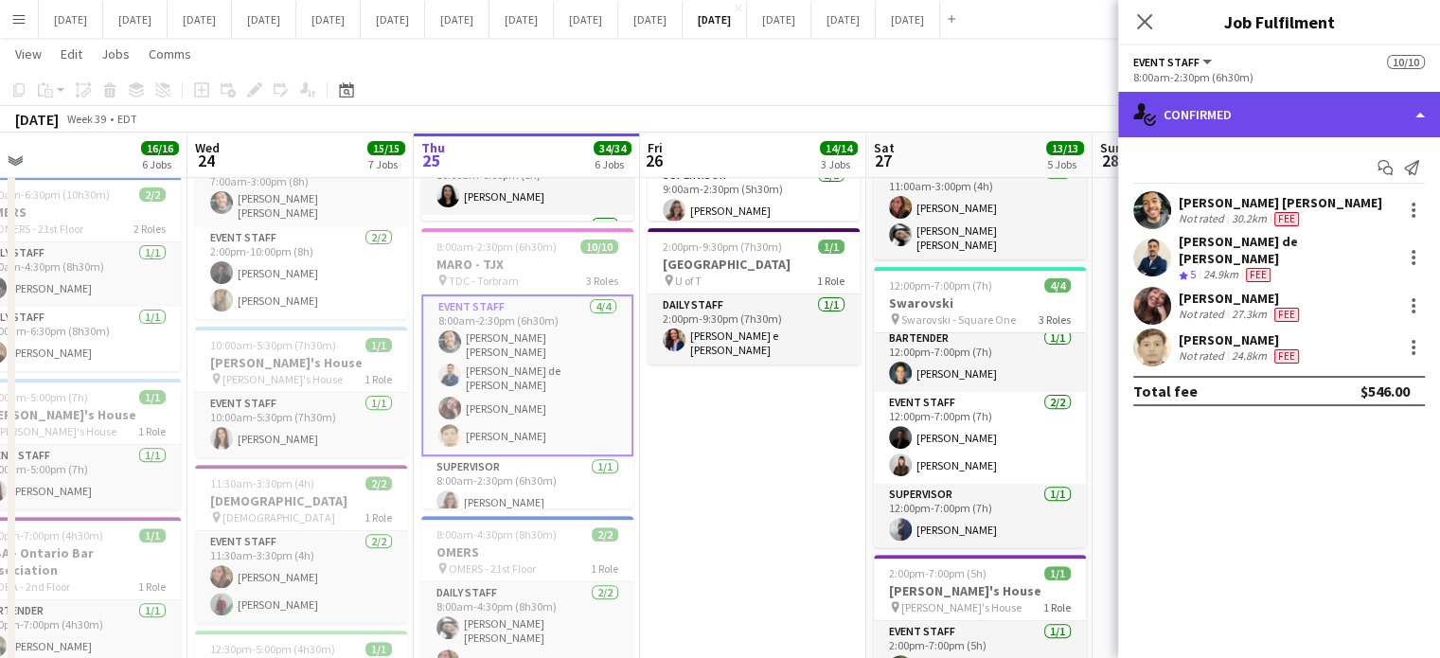
click at [1220, 124] on div "single-neutral-actions-check-2 Confirmed" at bounding box center [1279, 114] width 322 height 45
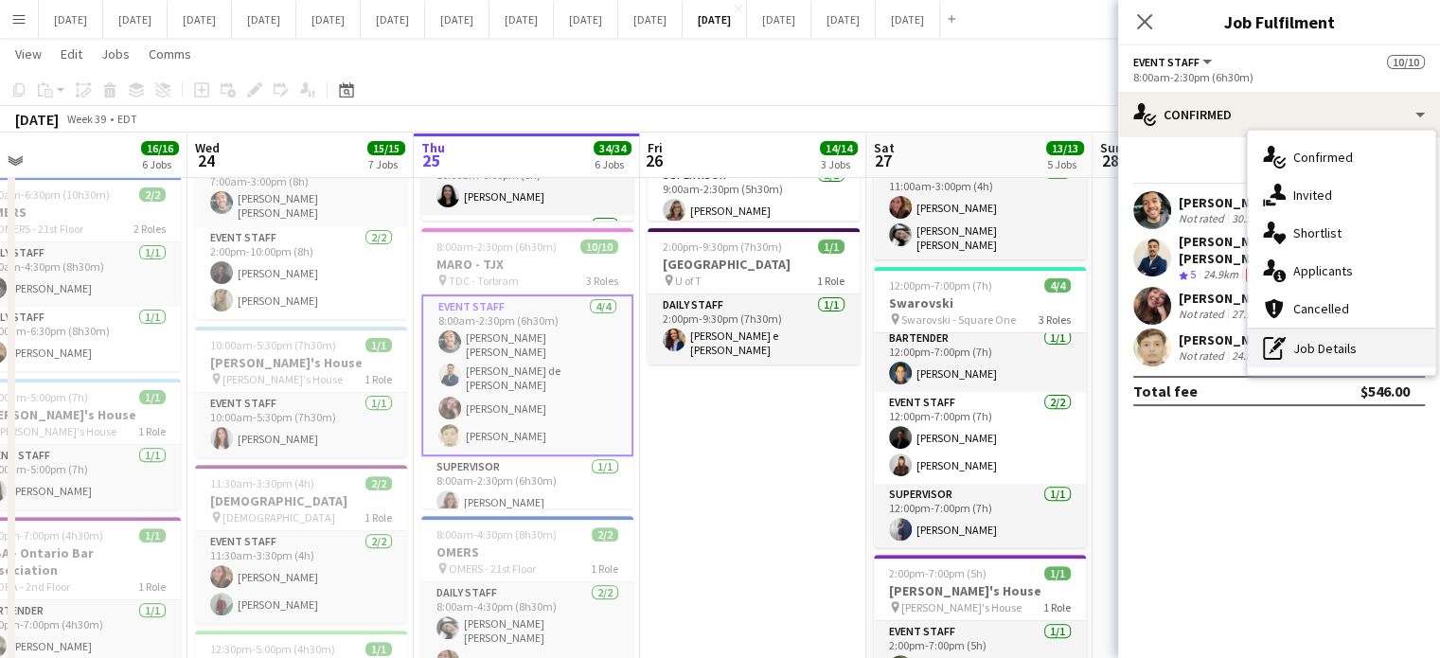
click at [1335, 350] on div "pen-write Job Details" at bounding box center [1342, 349] width 188 height 38
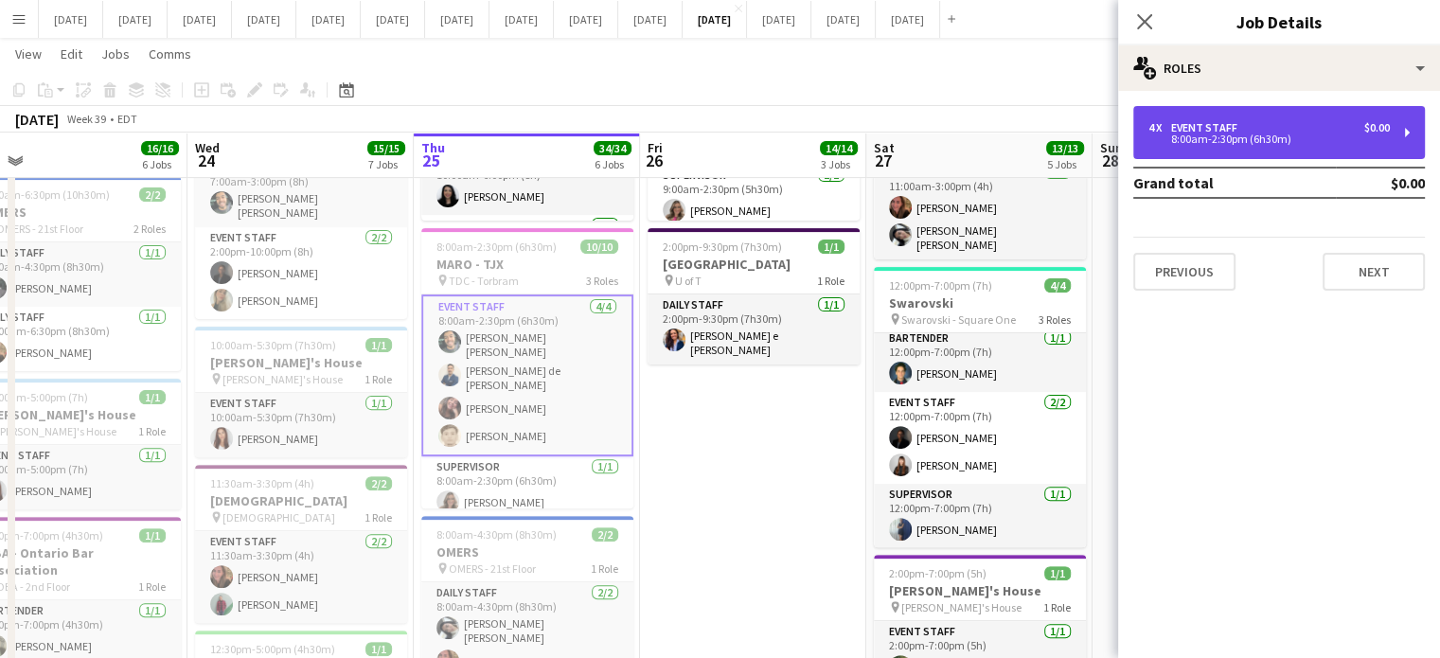
click at [1307, 149] on div "4 x Event Staff $0.00 8:00am-2:30pm (6h30m)" at bounding box center [1280, 132] width 292 height 53
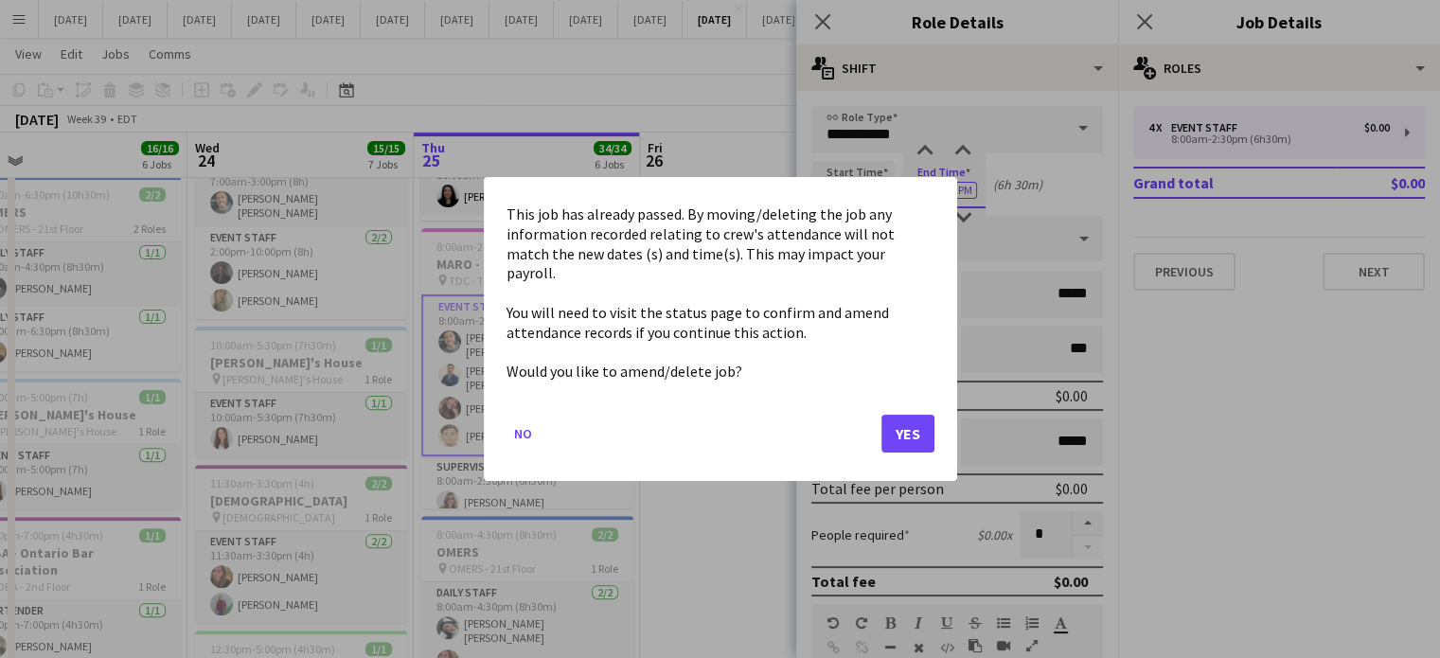
click at [928, 188] on body "Menu Boards Boards Boards All jobs Status Workforce Workforce My Workforce Recr…" at bounding box center [720, 544] width 1440 height 2223
click at [902, 423] on button "Yes" at bounding box center [908, 434] width 53 height 38
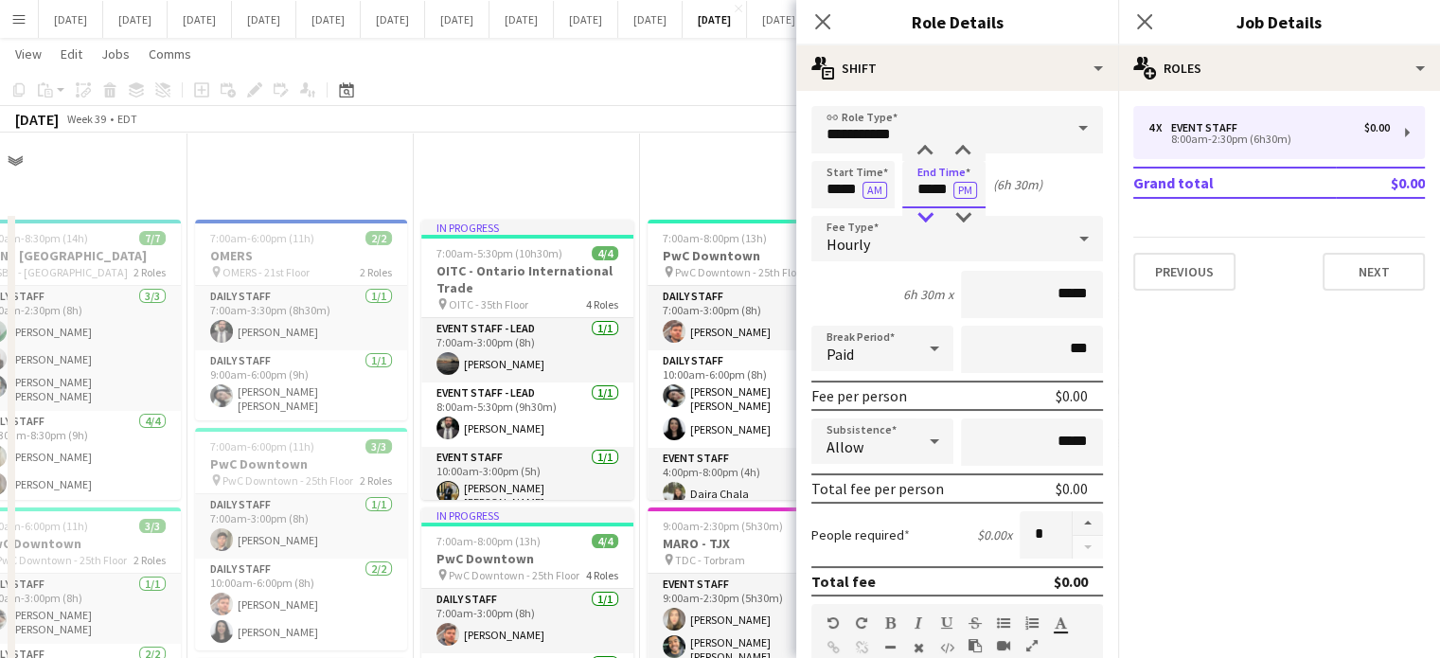
scroll to position [567, 0]
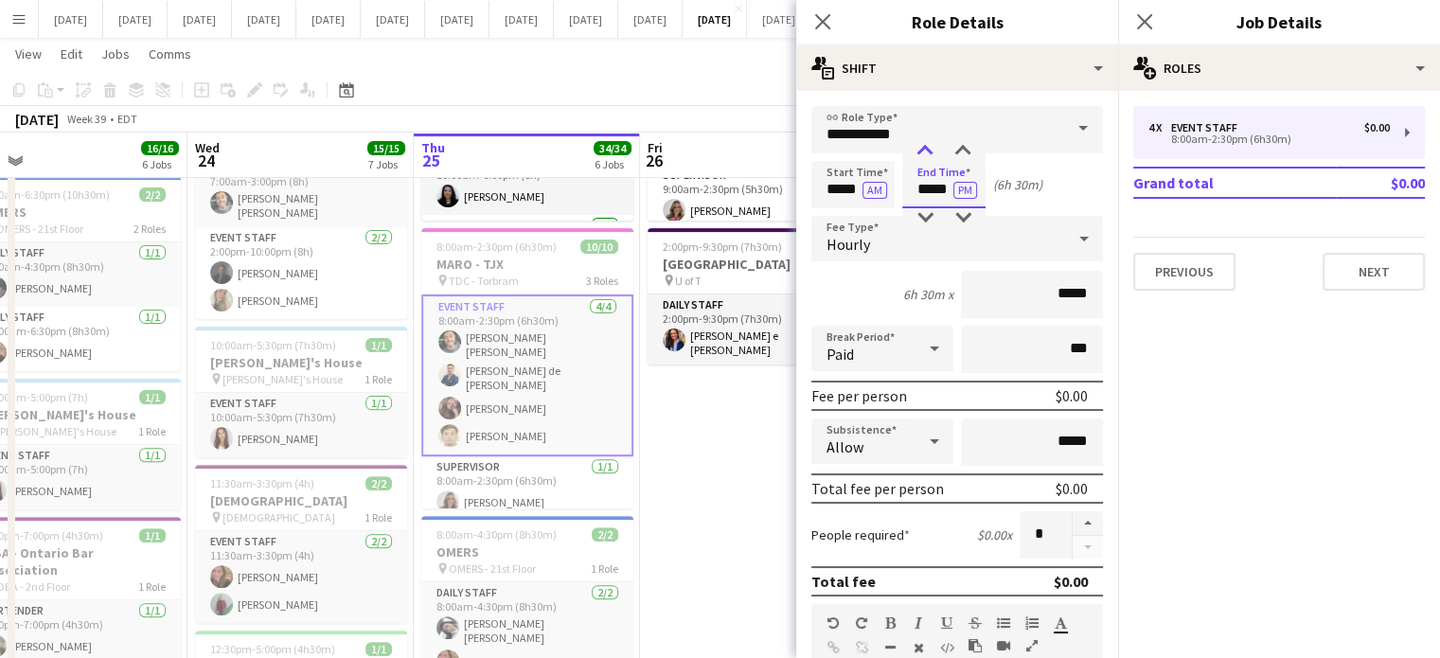
type input "*****"
click at [925, 158] on div at bounding box center [925, 151] width 38 height 19
click at [821, 17] on icon "Close pop-in" at bounding box center [822, 21] width 18 height 18
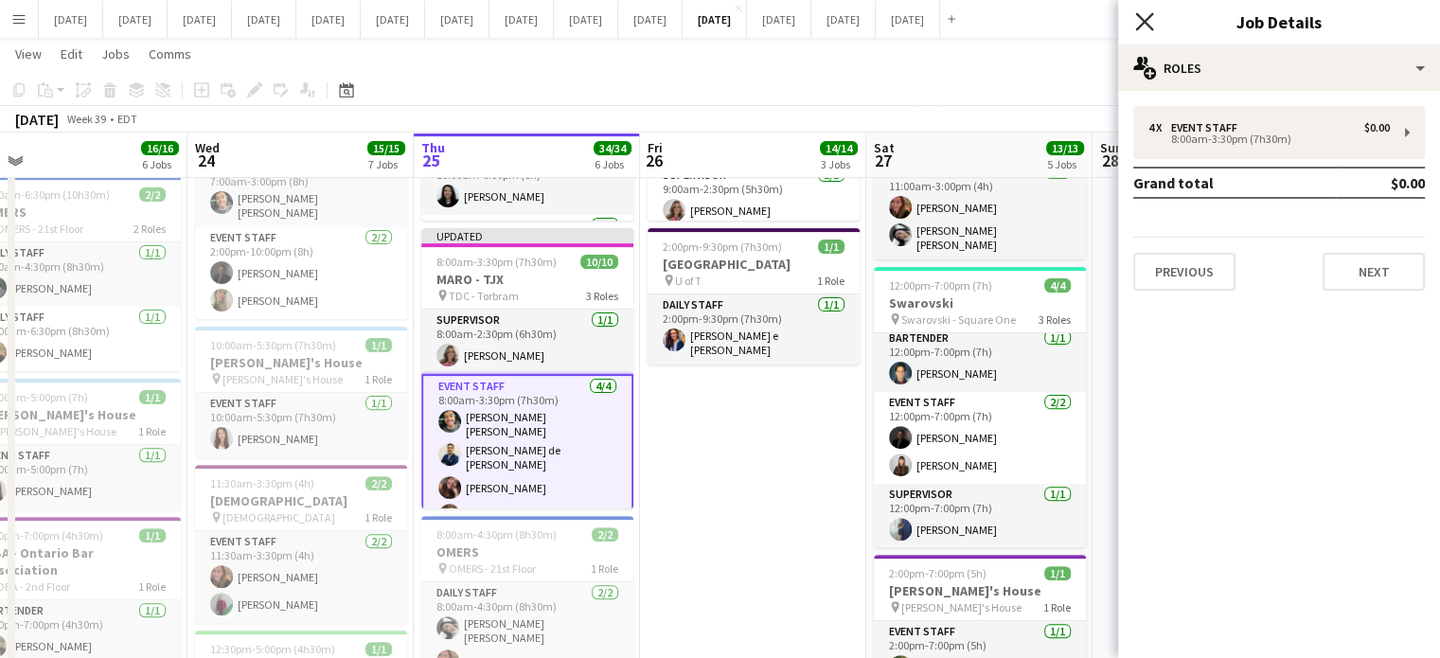
click at [1145, 26] on icon "Close pop-in" at bounding box center [1144, 21] width 18 height 18
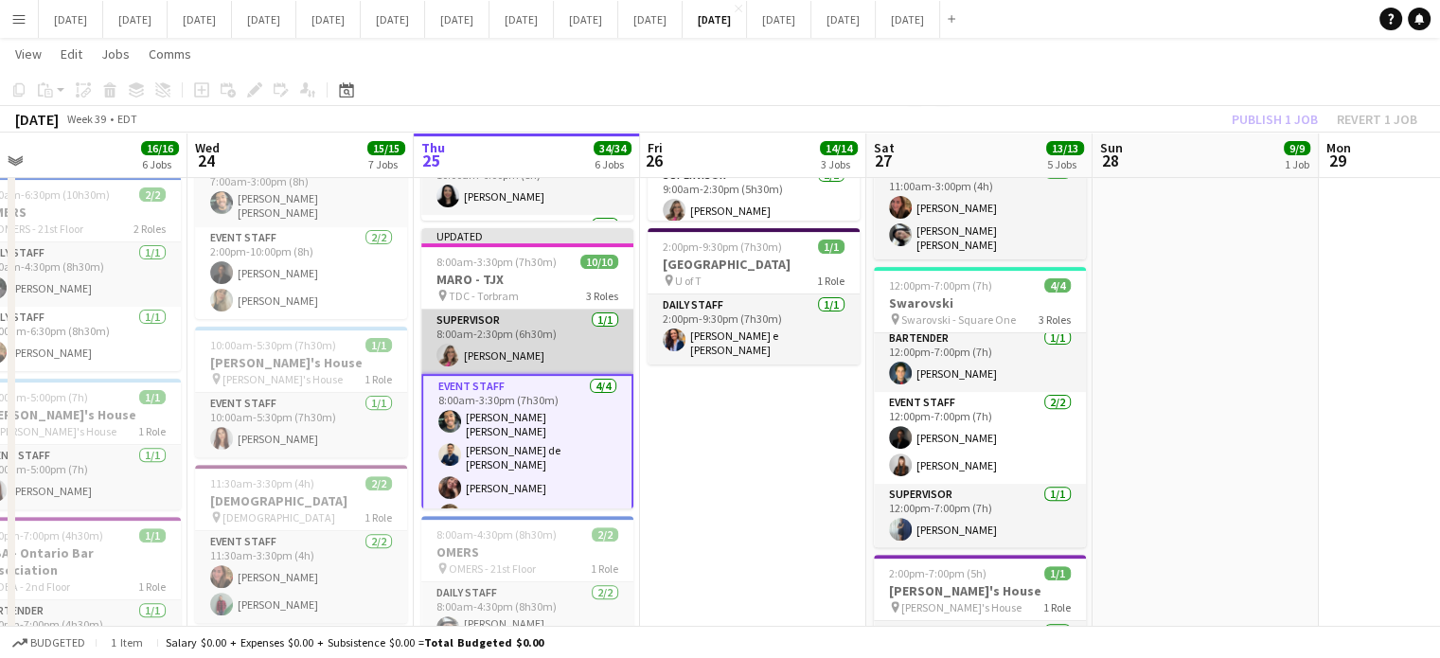
click at [528, 325] on app-card-role "Supervisor [DATE] 8:00am-2:30pm (6h30m) [PERSON_NAME]" at bounding box center [527, 342] width 212 height 64
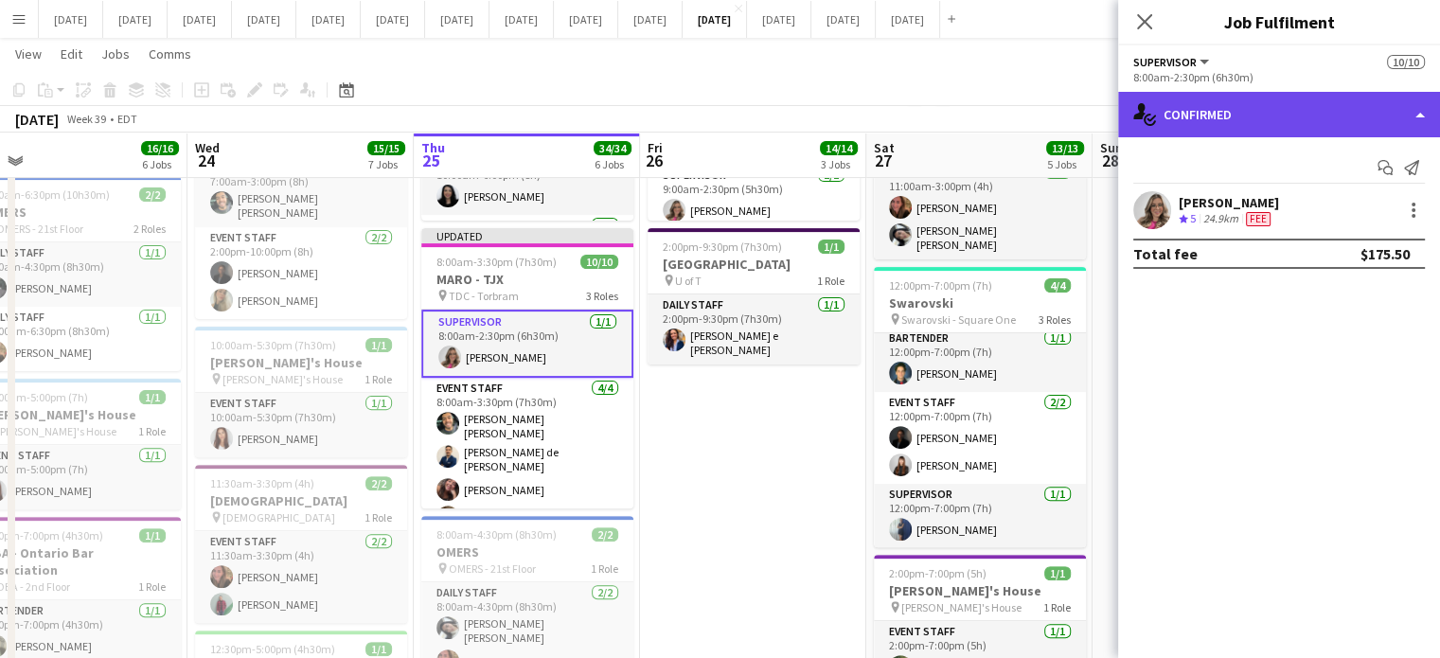
click at [1299, 118] on div "single-neutral-actions-check-2 Confirmed" at bounding box center [1279, 114] width 322 height 45
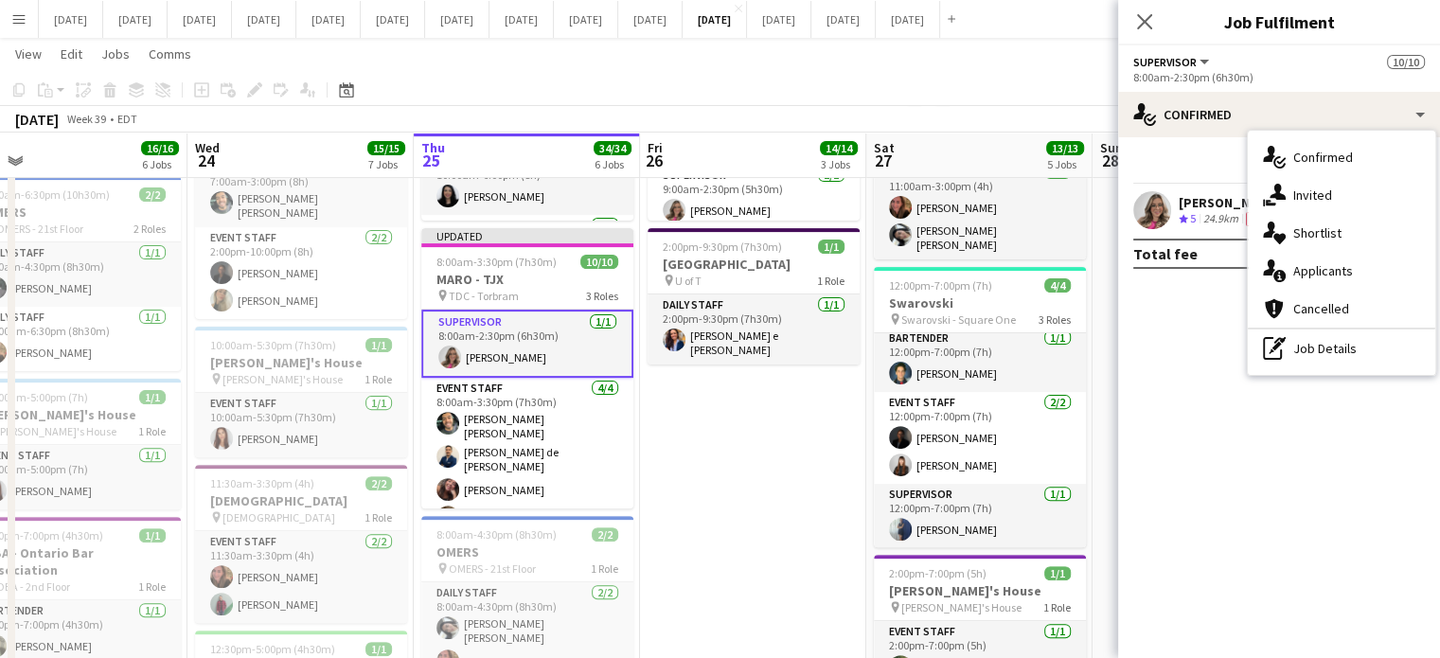
click at [1353, 336] on div "pen-write Job Details" at bounding box center [1342, 349] width 188 height 38
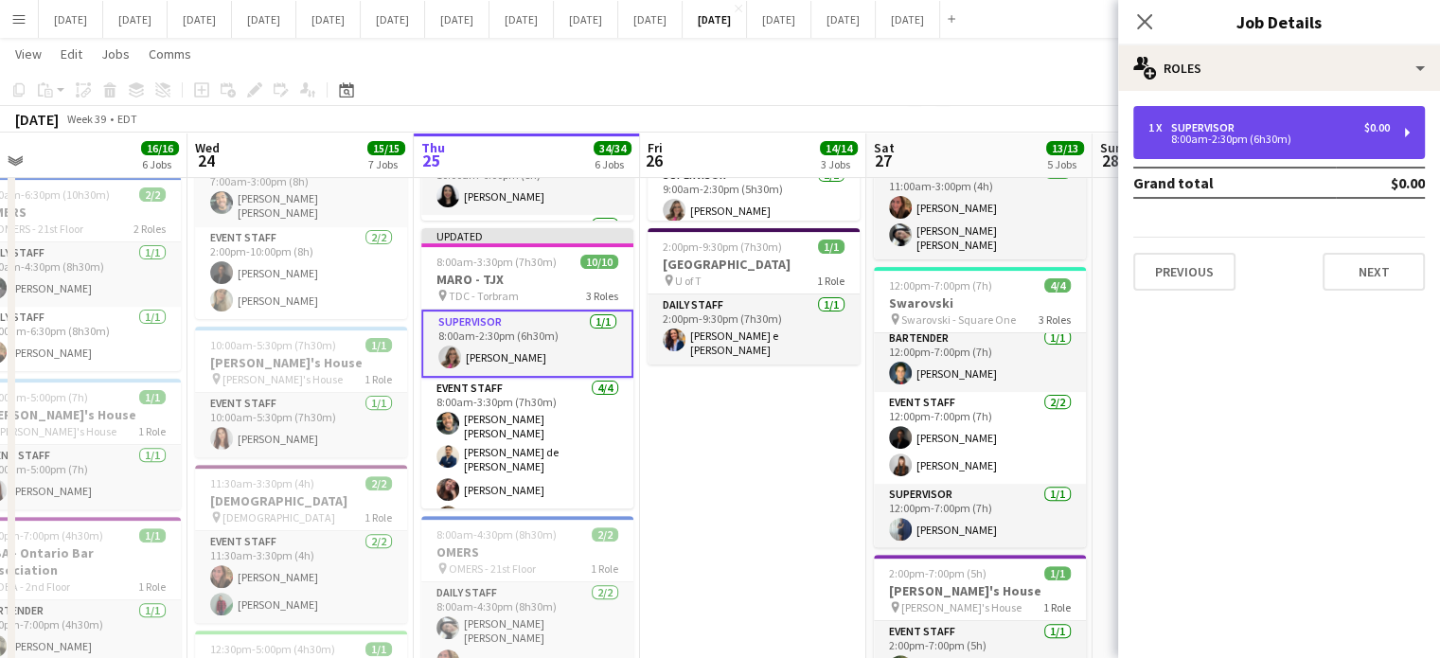
click at [1267, 146] on div "1 x Supervisor $0.00 8:00am-2:30pm (6h30m)" at bounding box center [1280, 132] width 292 height 53
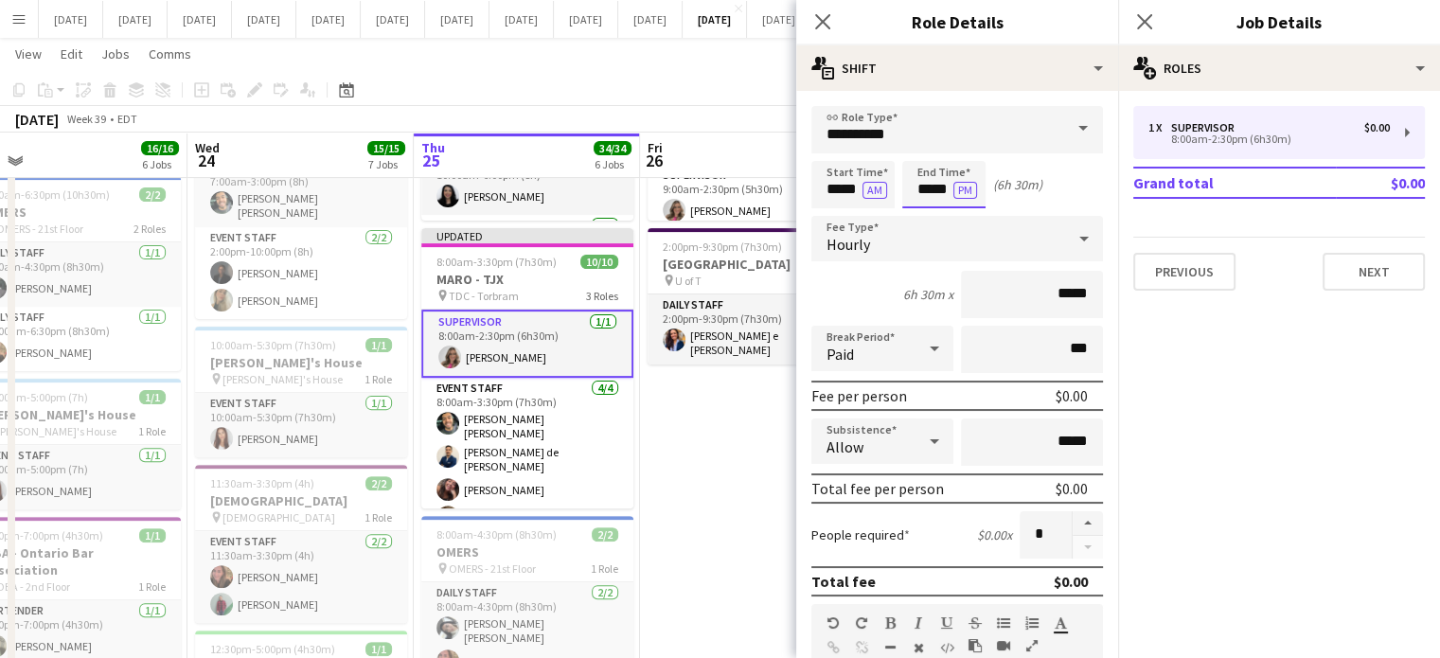
click at [924, 196] on body "Menu Boards Boards Boards All jobs Status Workforce Workforce My Workforce Recr…" at bounding box center [720, 544] width 1440 height 2223
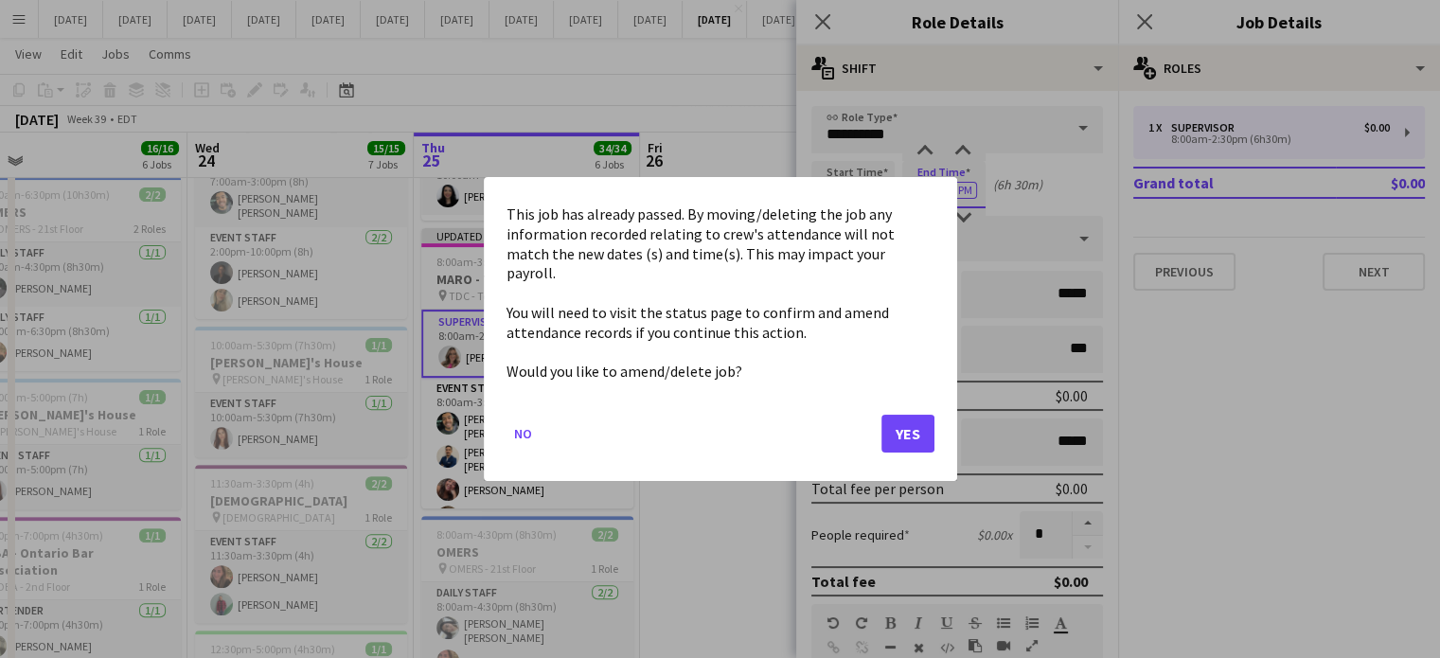
scroll to position [0, 0]
click at [916, 422] on button "Yes" at bounding box center [908, 434] width 53 height 38
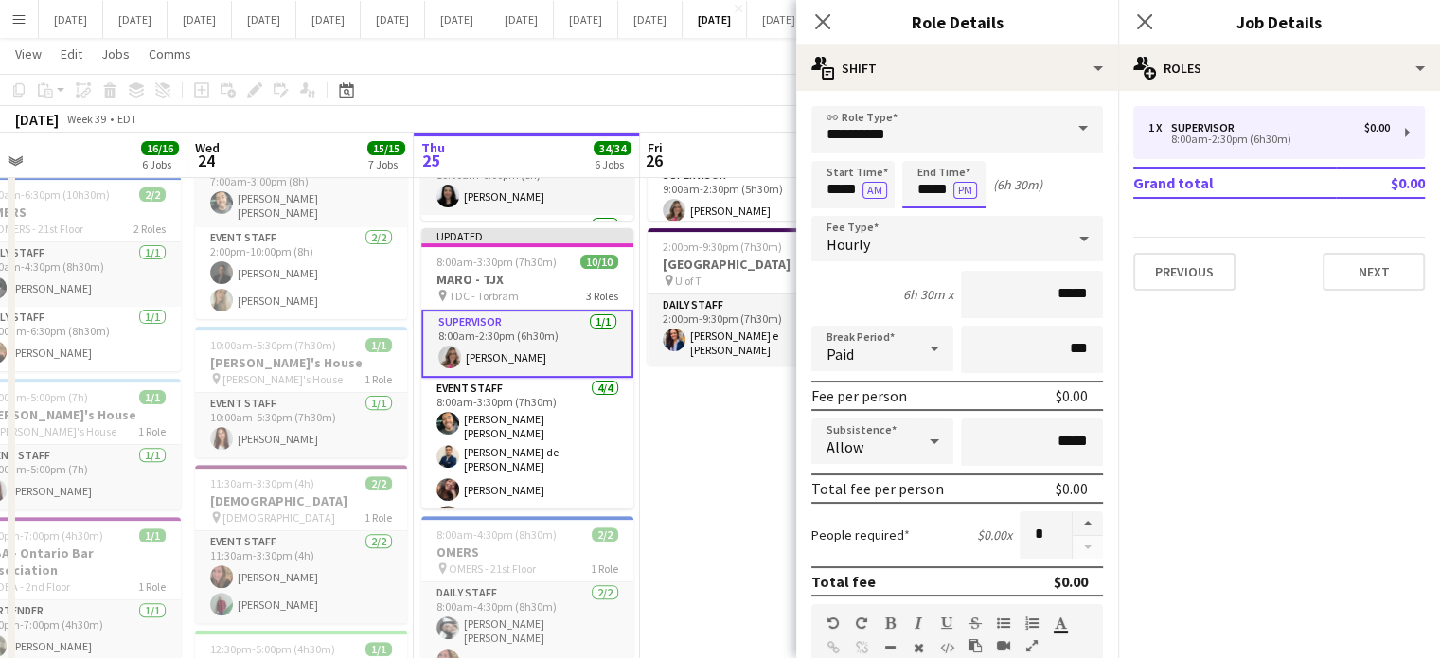
scroll to position [567, 0]
type input "*****"
click at [920, 153] on div at bounding box center [925, 151] width 38 height 19
click at [824, 16] on icon "Close pop-in" at bounding box center [822, 21] width 18 height 18
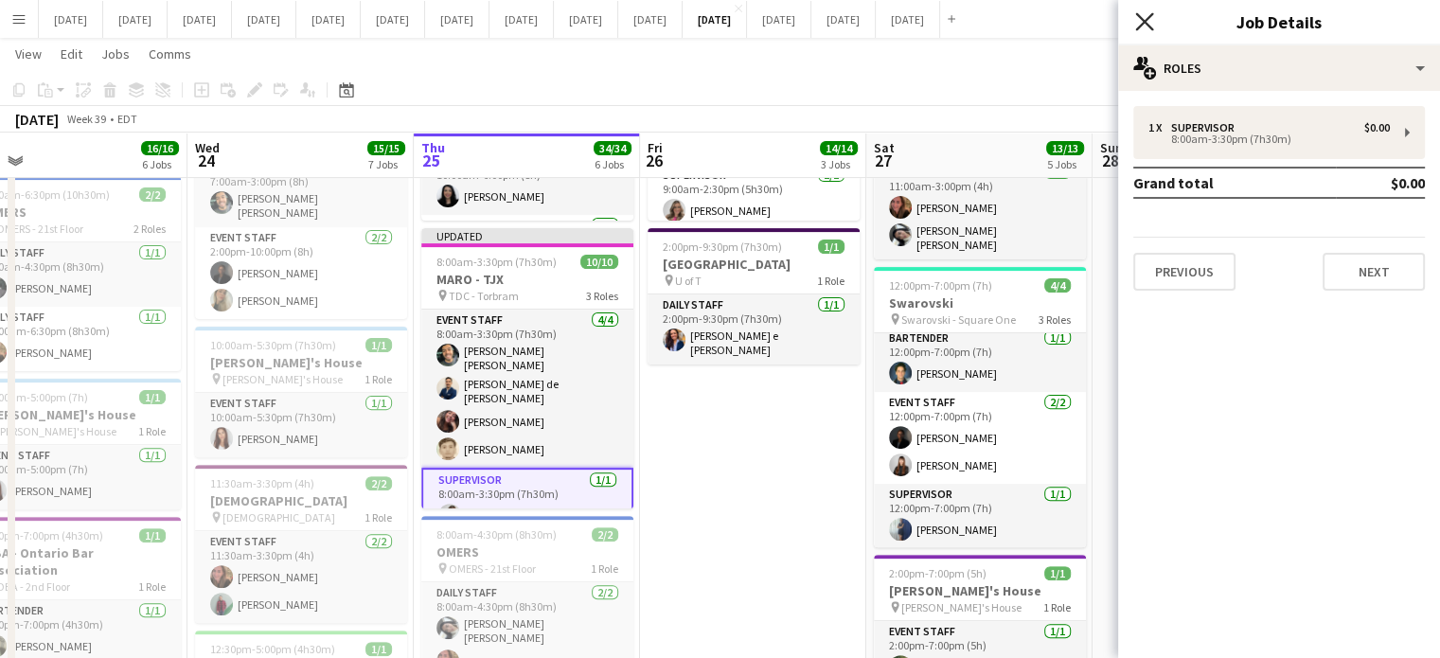
click at [1149, 20] on icon "Close pop-in" at bounding box center [1144, 21] width 18 height 18
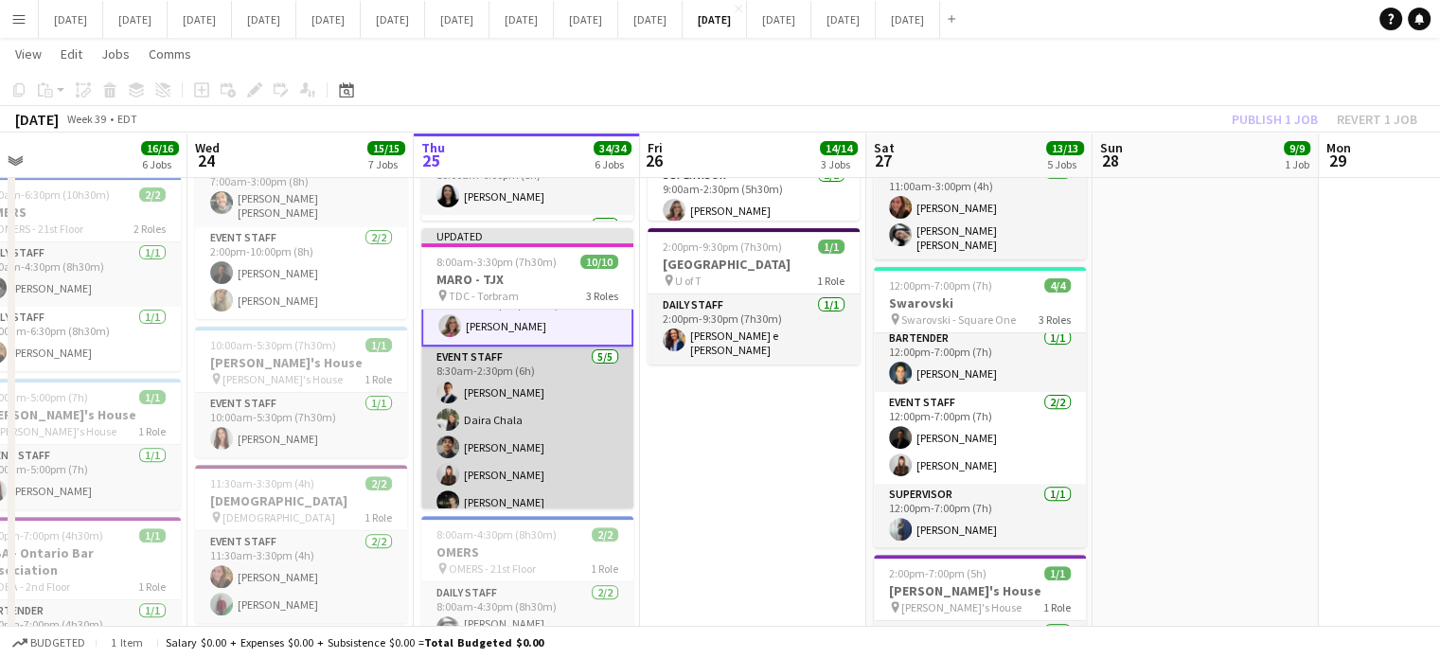
click at [559, 401] on app-card-role "Event Staff [DATE] 8:30am-2:30pm (6h) [PERSON_NAME] [PERSON_NAME] Chala Kauan […" at bounding box center [527, 434] width 212 height 174
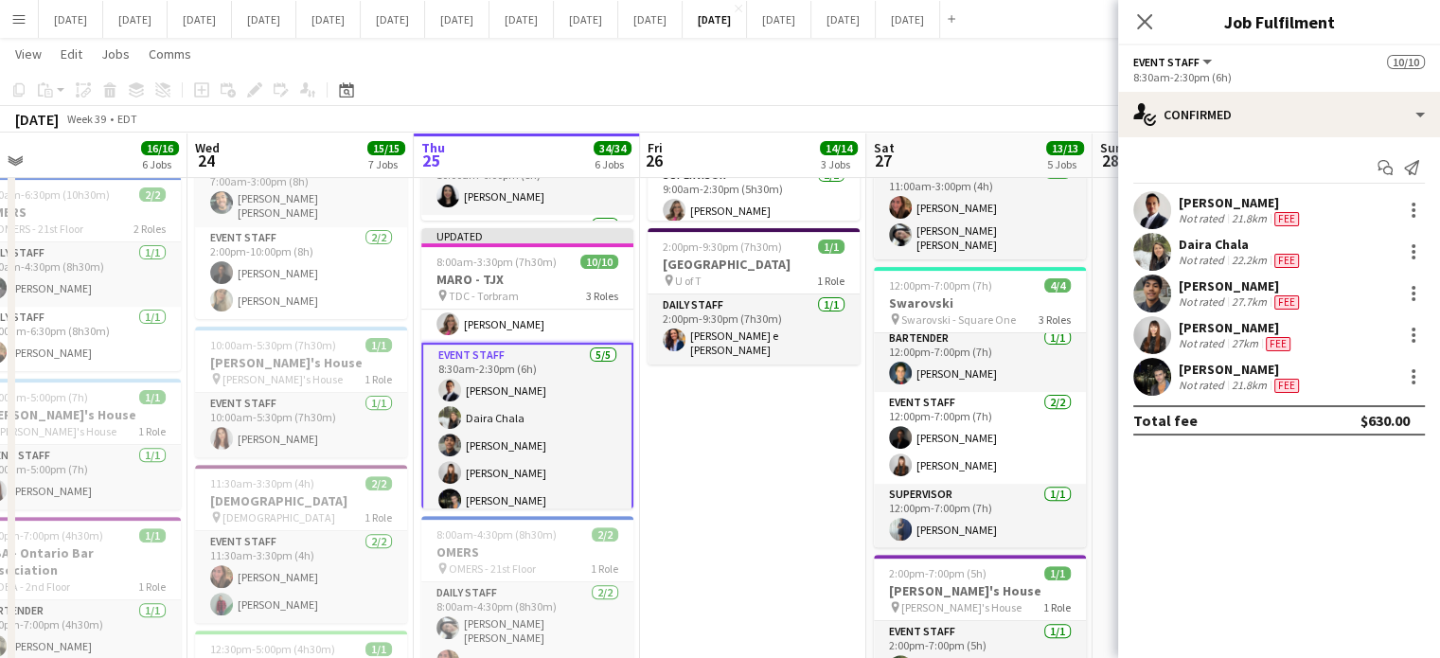
scroll to position [188, 0]
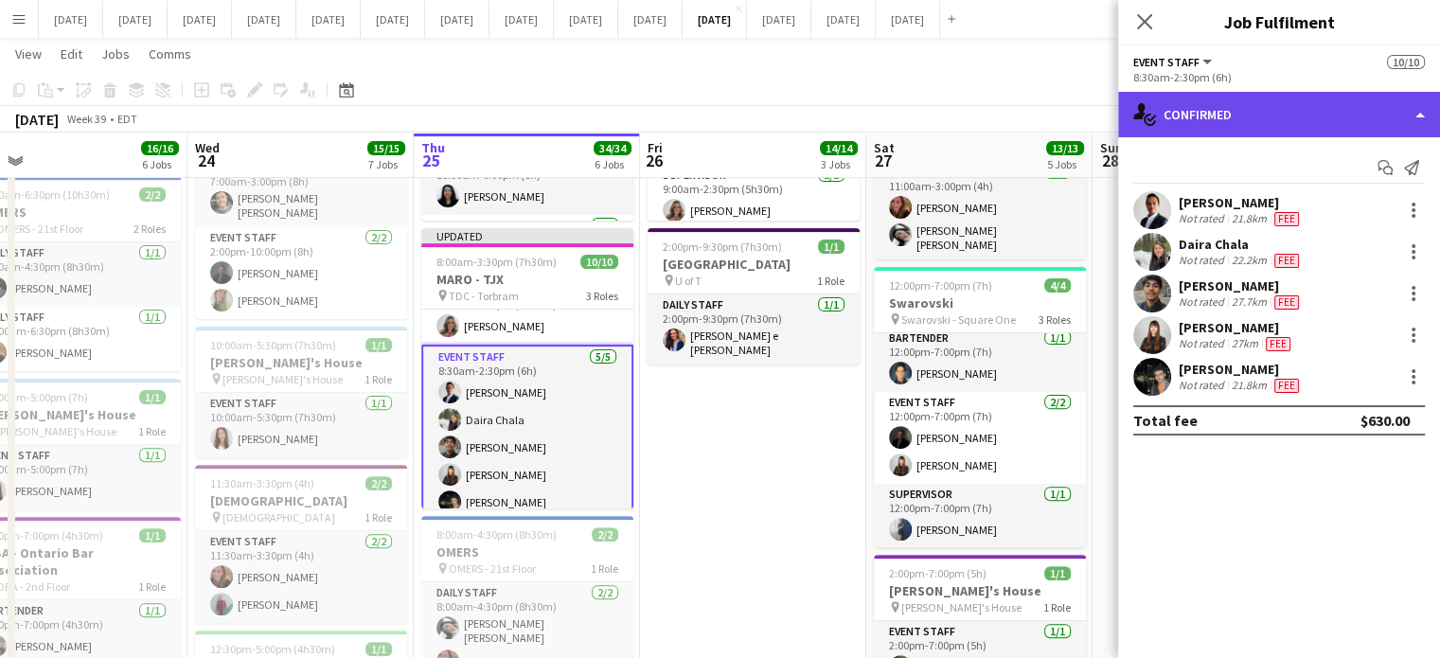
click at [1289, 110] on div "single-neutral-actions-check-2 Confirmed" at bounding box center [1279, 114] width 322 height 45
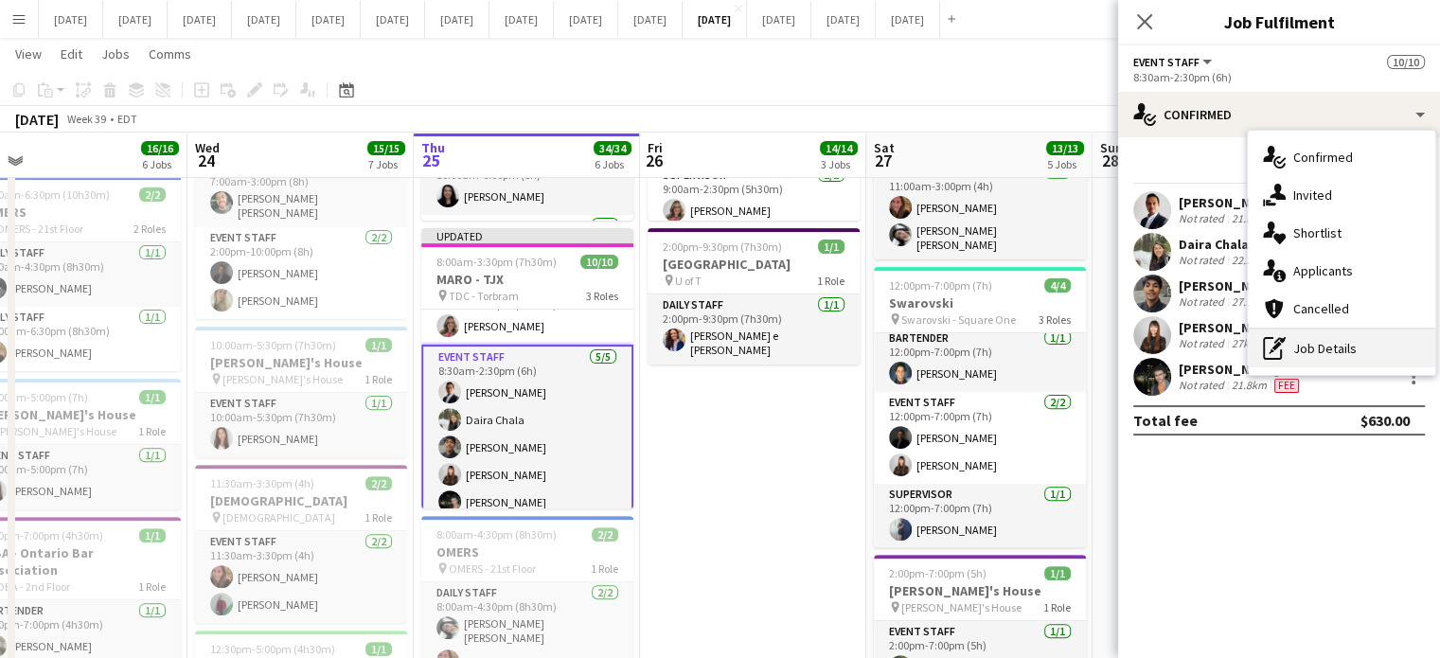
click at [1378, 343] on div "pen-write Job Details" at bounding box center [1342, 349] width 188 height 38
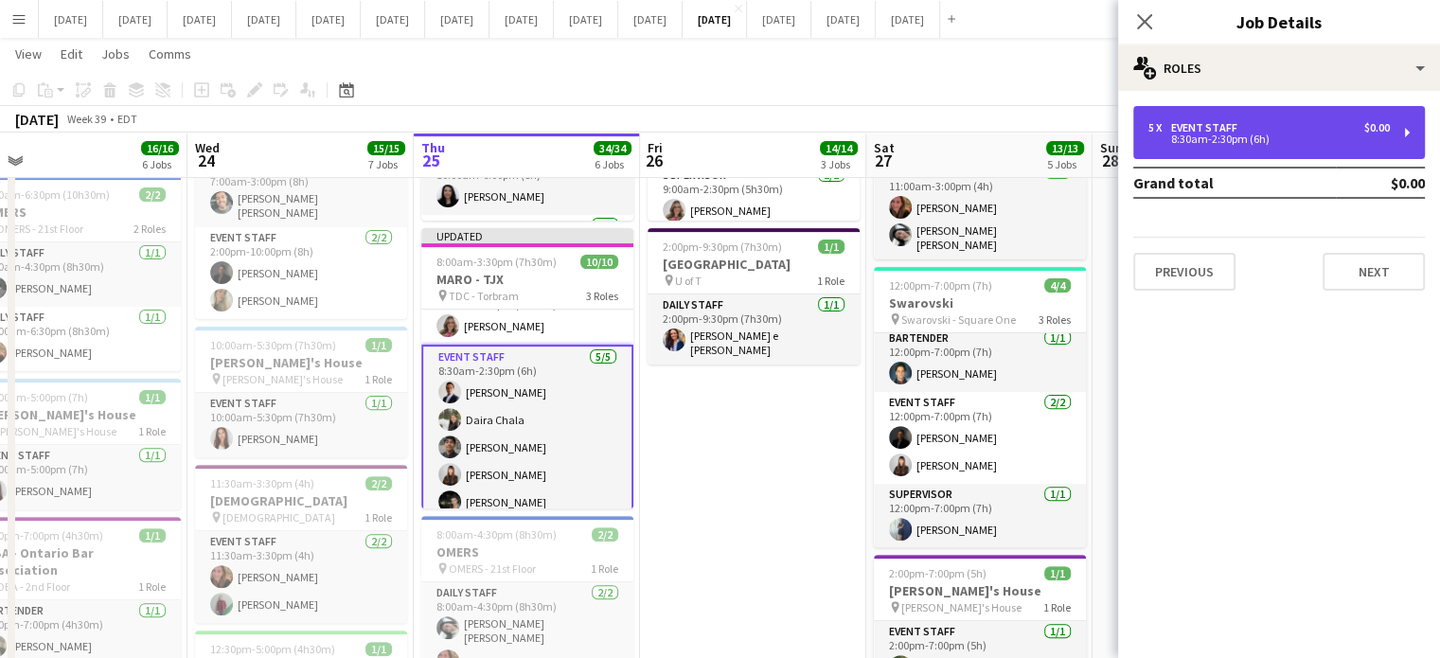
click at [1262, 152] on div "5 x Event Staff $0.00 8:30am-2:30pm (6h)" at bounding box center [1280, 132] width 292 height 53
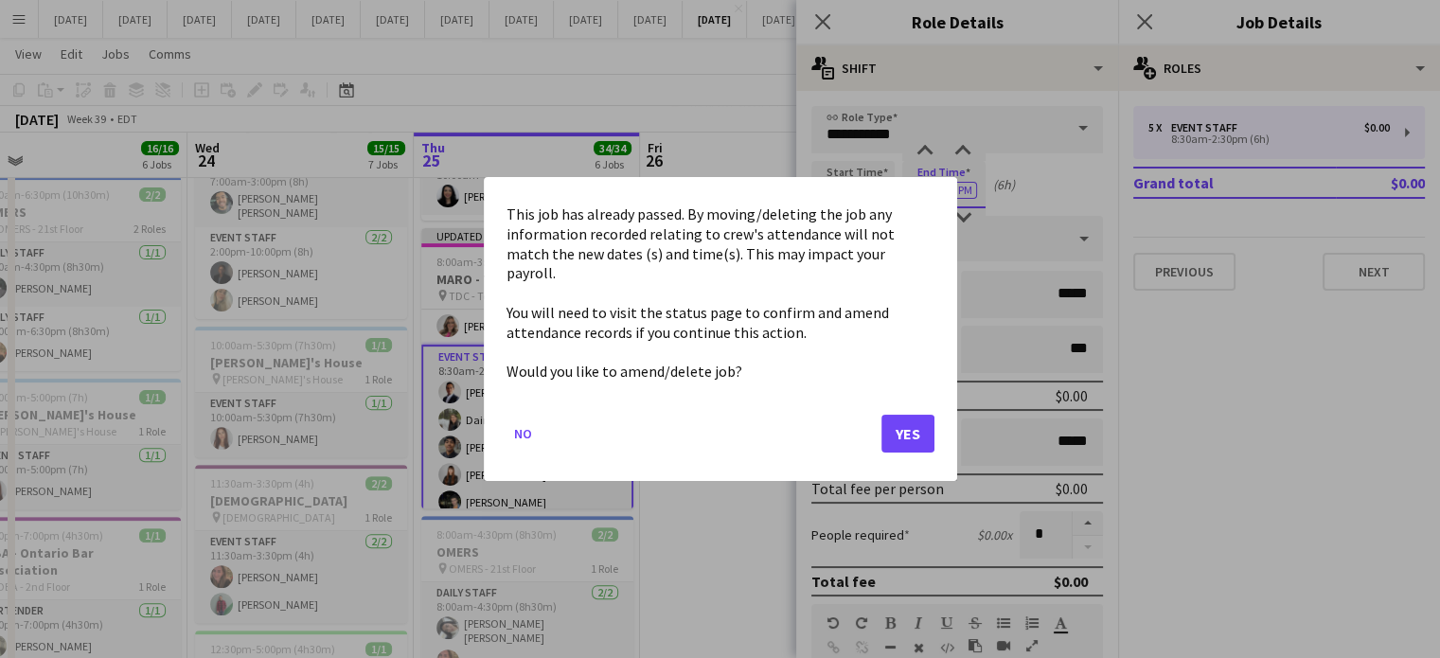
click at [929, 197] on body "Menu Boards Boards Boards All jobs Status Workforce Workforce My Workforce Recr…" at bounding box center [720, 544] width 1440 height 2223
click at [896, 420] on button "Yes" at bounding box center [908, 434] width 53 height 38
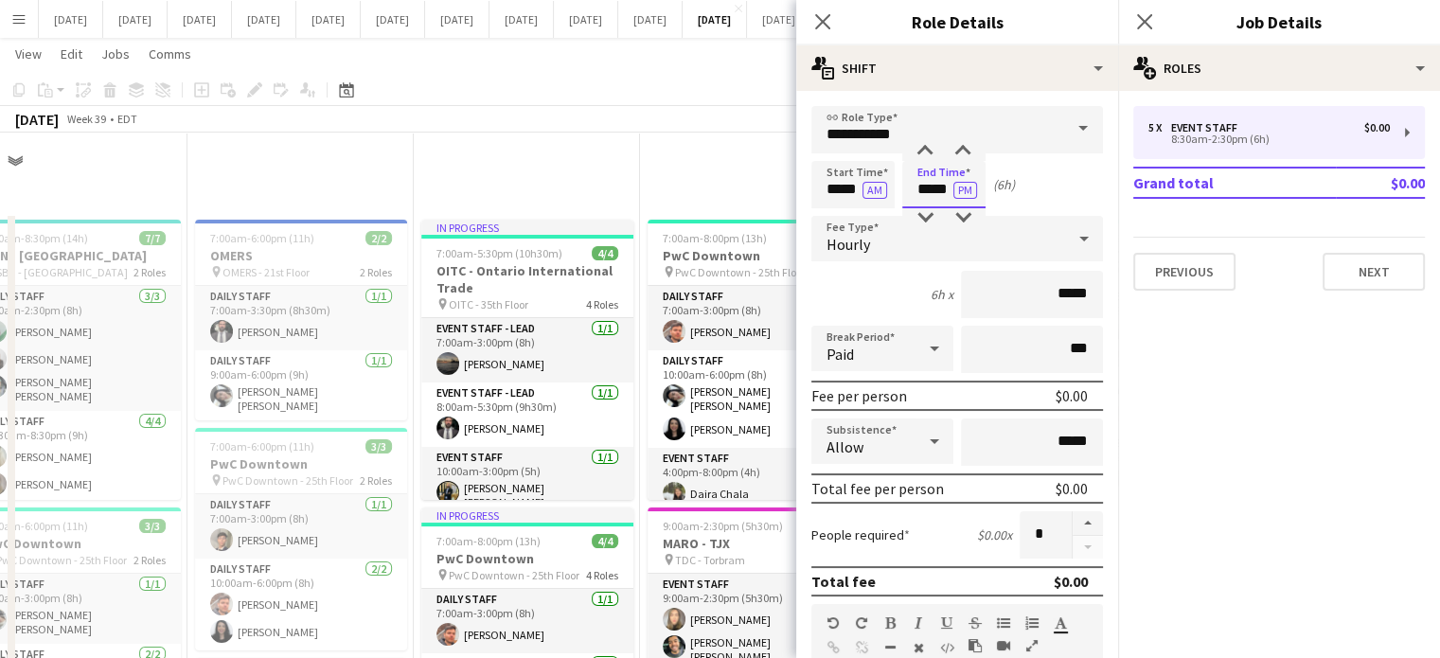
scroll to position [567, 0]
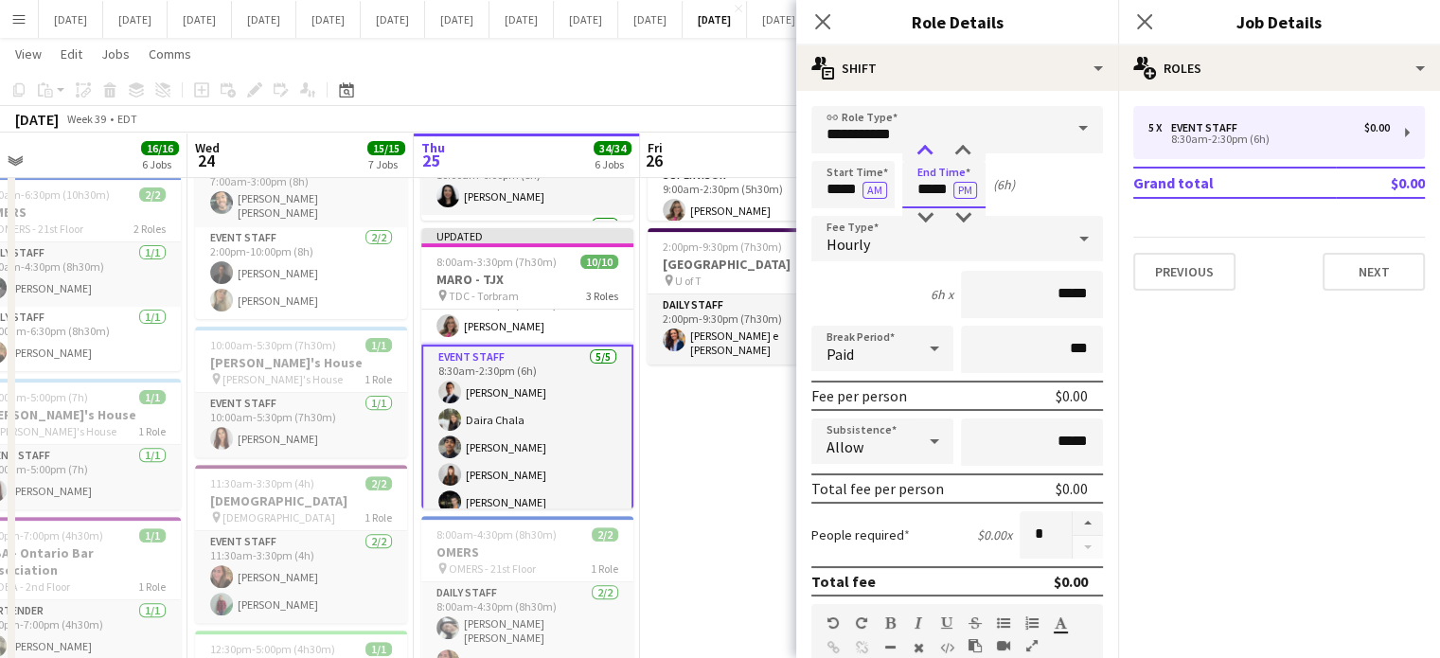
type input "*****"
click at [919, 157] on div at bounding box center [925, 151] width 38 height 19
click at [826, 15] on icon "Close pop-in" at bounding box center [822, 21] width 18 height 18
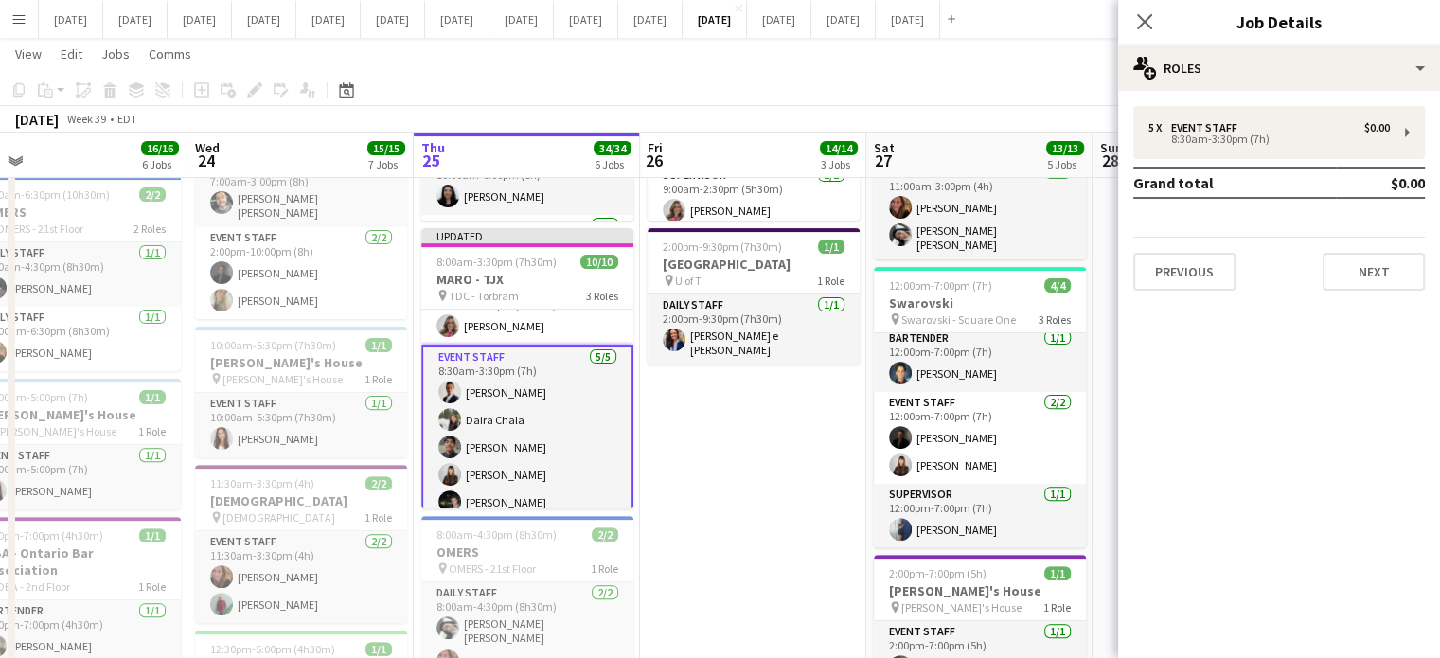
click at [1144, 9] on div "Close pop-in" at bounding box center [1144, 22] width 53 height 44
drag, startPoint x: 1147, startPoint y: 16, endPoint x: 1126, endPoint y: 33, distance: 26.9
click at [1148, 16] on icon "Close pop-in" at bounding box center [1144, 21] width 15 height 15
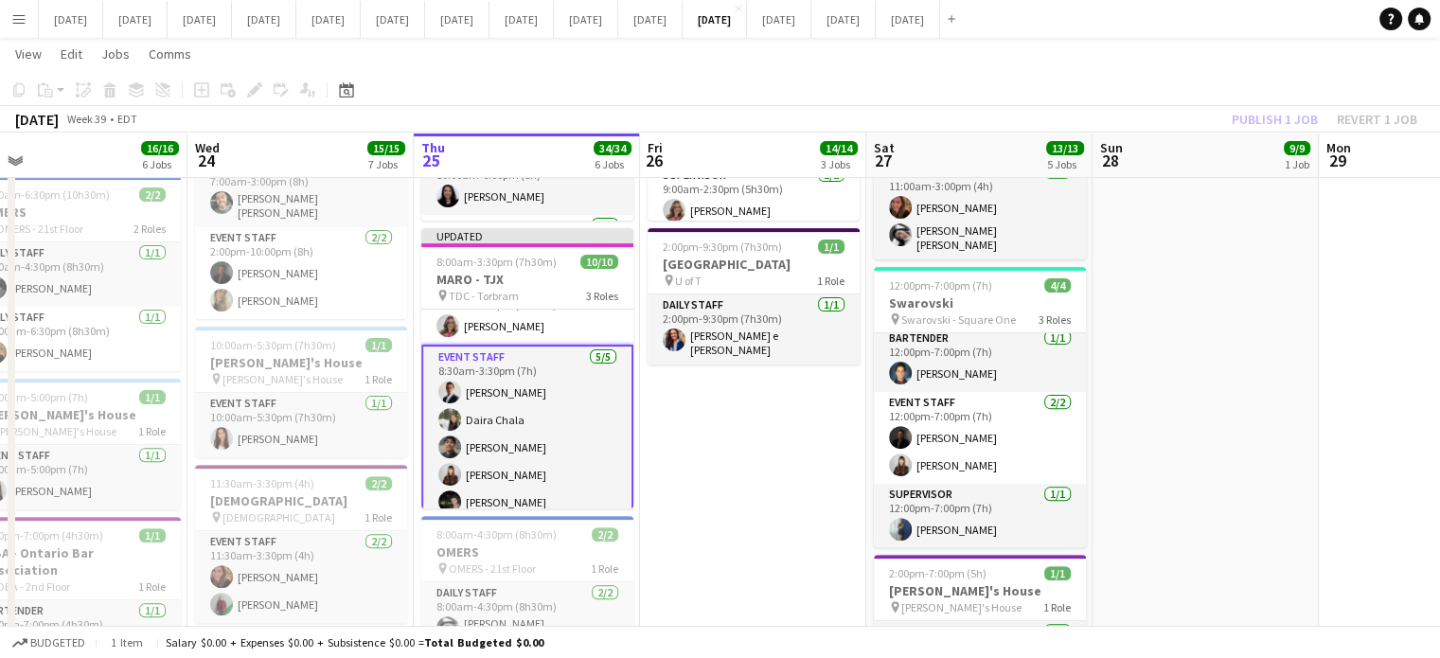
click at [536, 428] on app-card-role "Event Staff [DATE] 8:30am-3:30pm (7h) [PERSON_NAME] [PERSON_NAME] Chala Kauan […" at bounding box center [527, 434] width 212 height 178
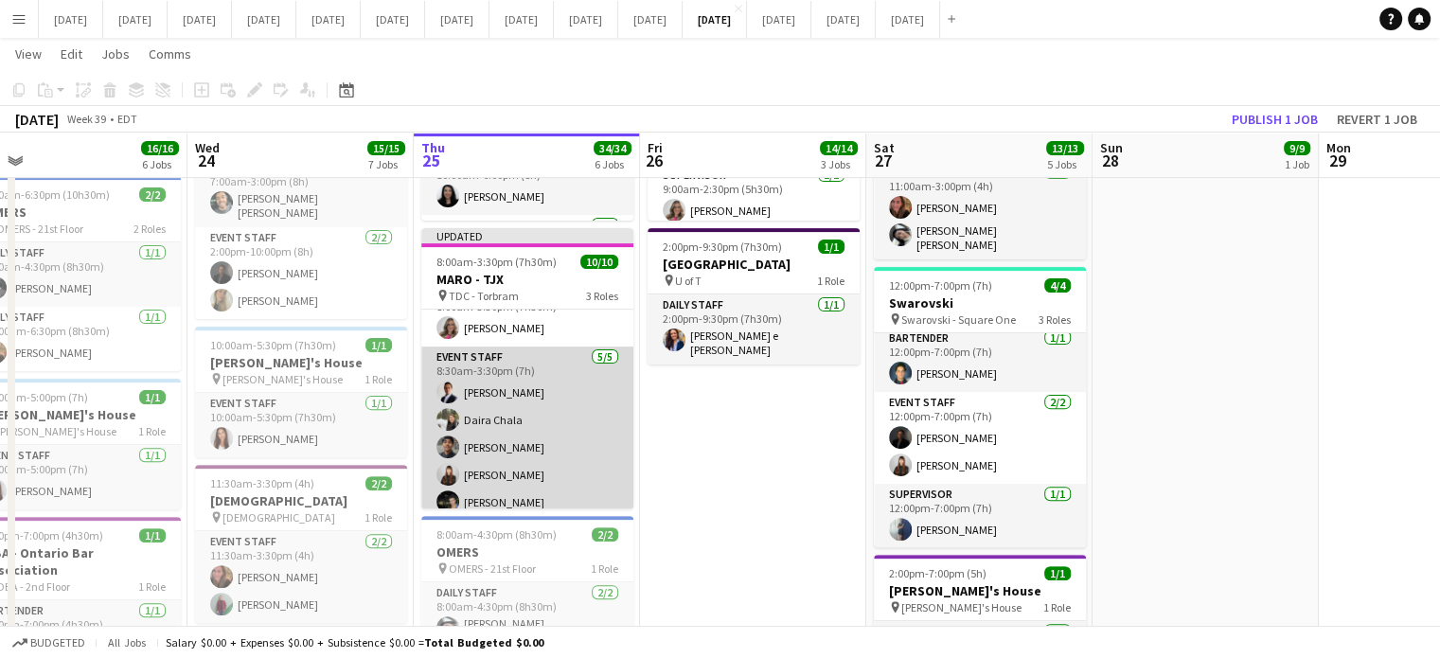
click at [580, 375] on app-card-role "Event Staff [DATE] 8:30am-3:30pm (7h) [PERSON_NAME] [PERSON_NAME] Chala Kauan […" at bounding box center [527, 434] width 212 height 174
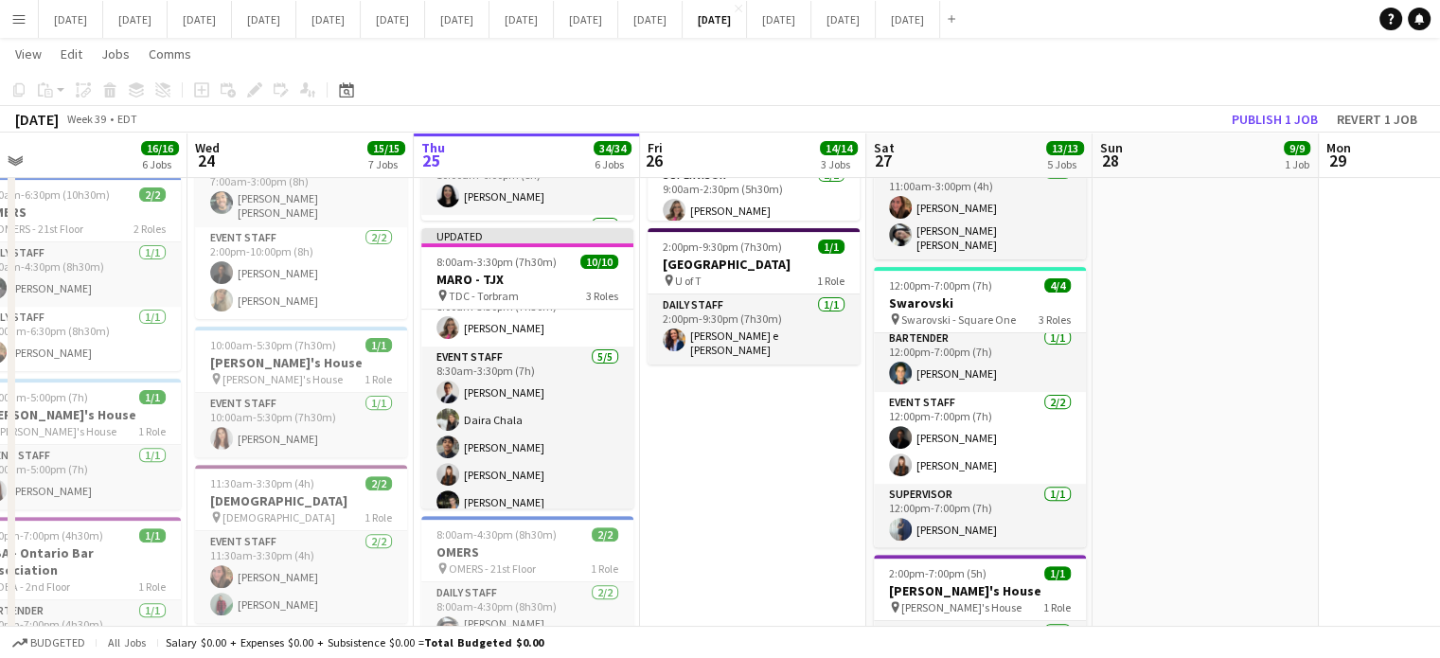
scroll to position [188, 0]
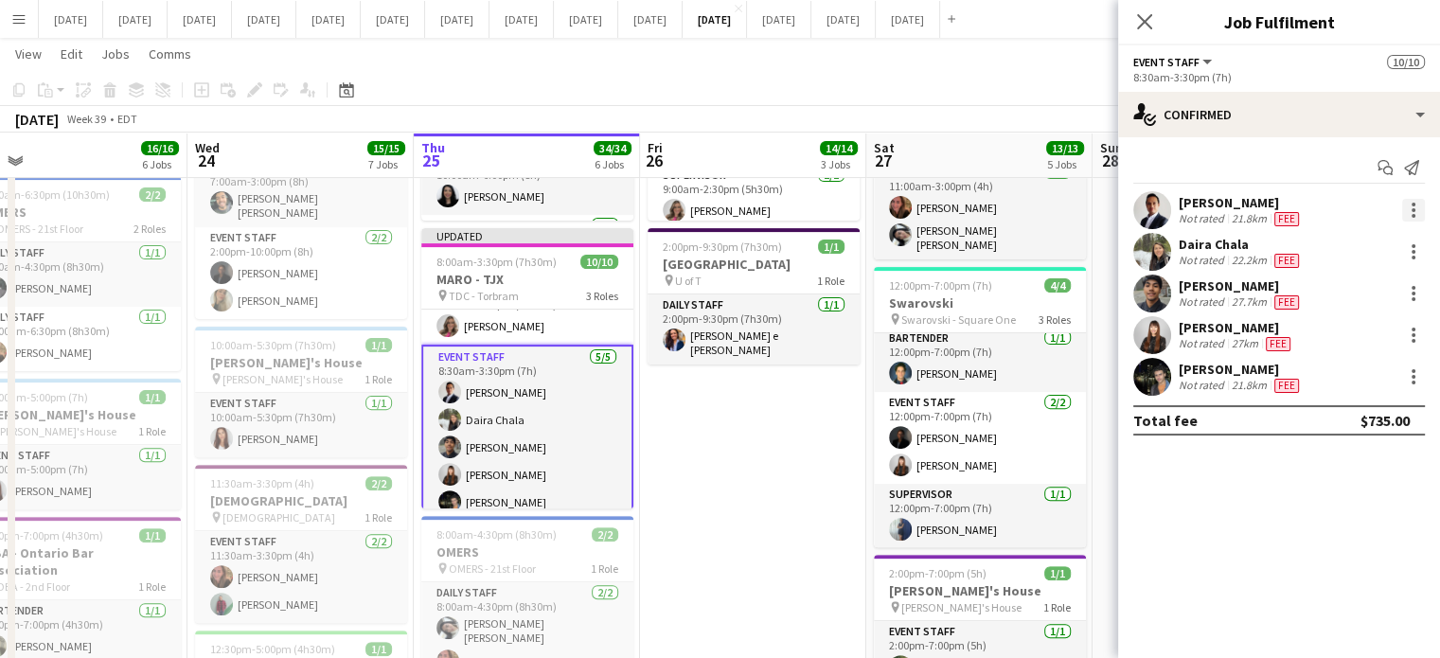
click at [1405, 206] on div at bounding box center [1413, 210] width 23 height 23
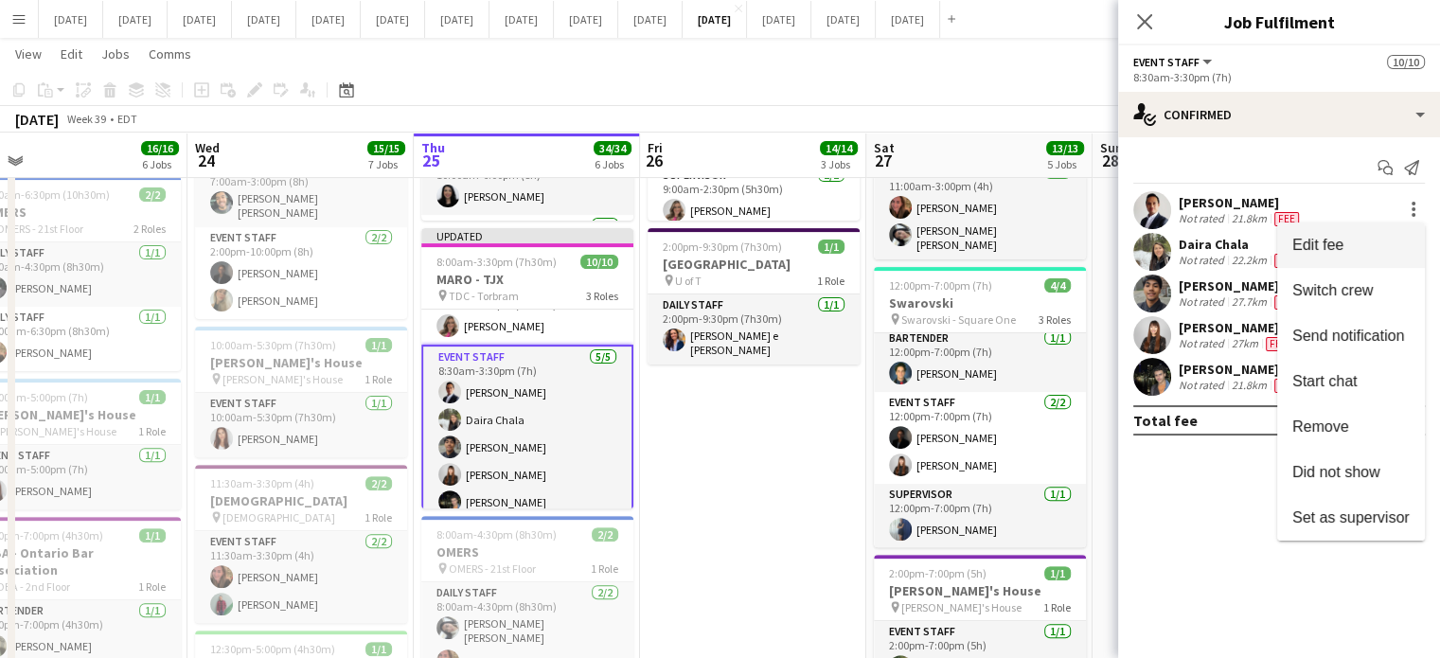
click at [1369, 249] on span "Edit fee" at bounding box center [1351, 245] width 117 height 17
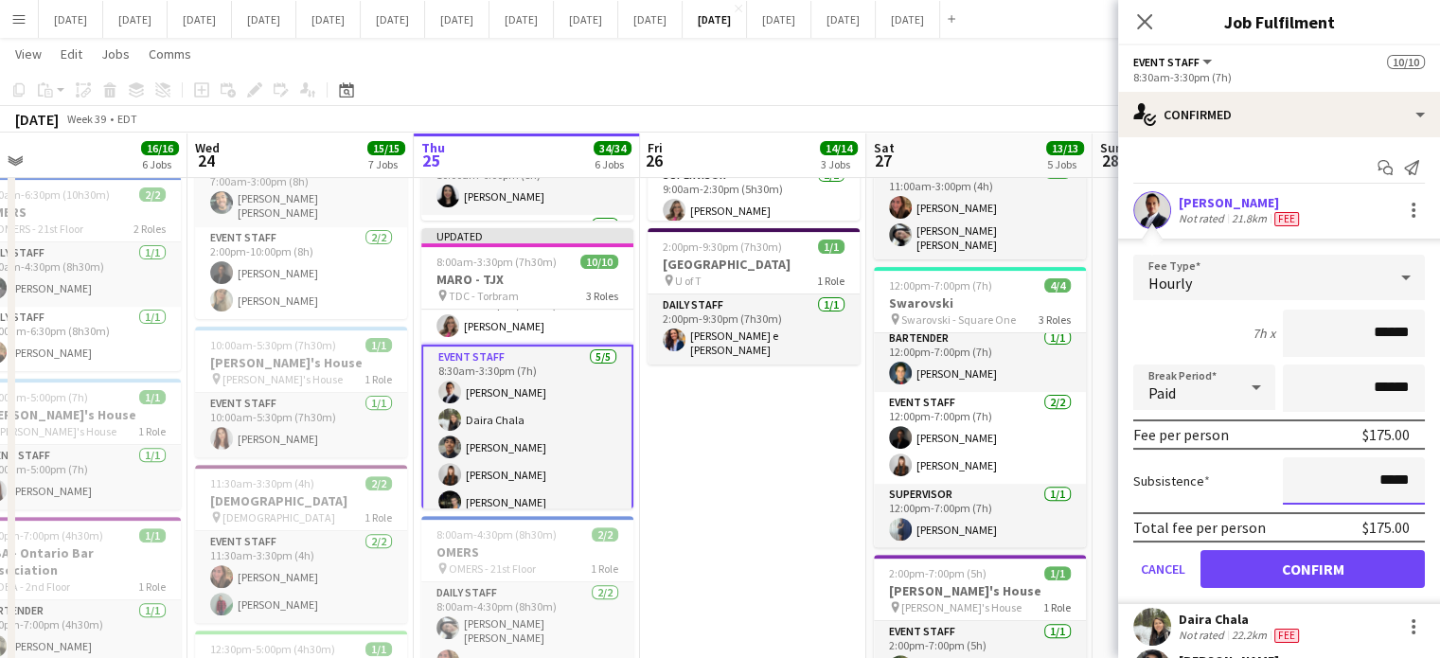
drag, startPoint x: 1402, startPoint y: 480, endPoint x: 1311, endPoint y: 482, distance: 90.9
click at [1311, 482] on input "*****" at bounding box center [1354, 480] width 142 height 47
type input "******"
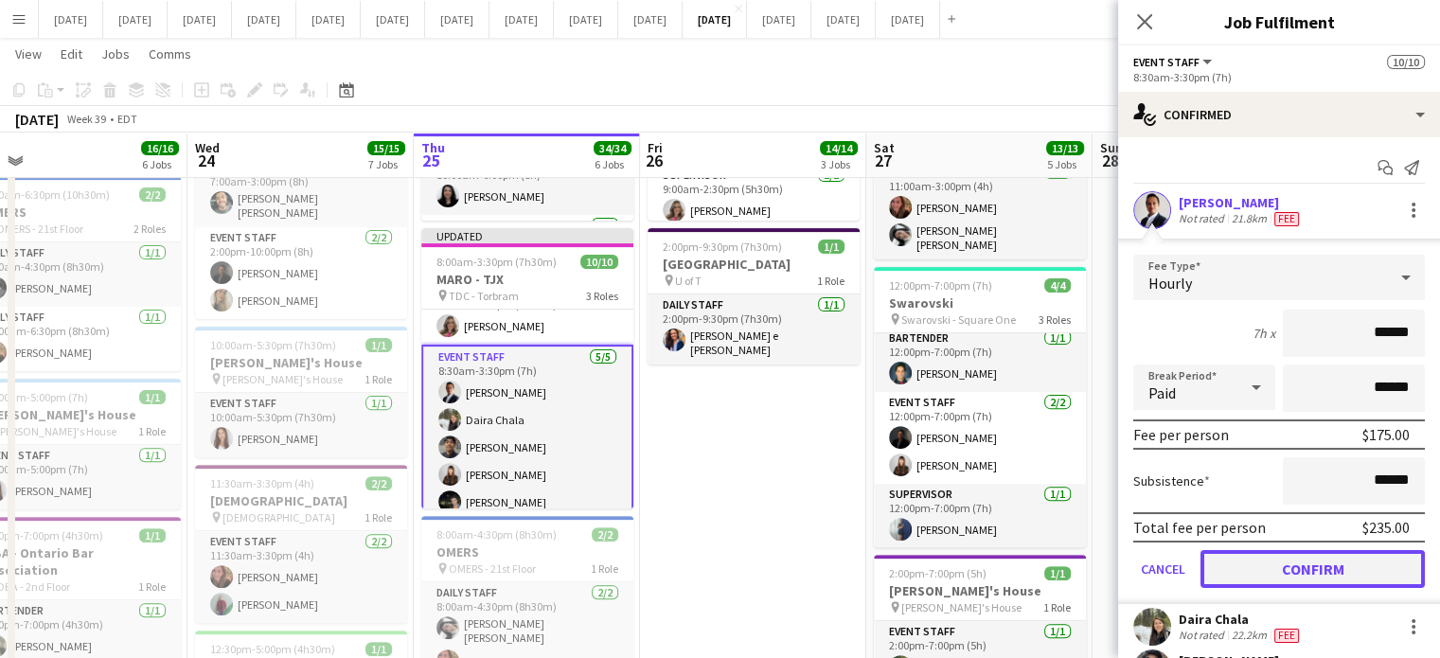
click at [1337, 557] on button "Confirm" at bounding box center [1313, 569] width 224 height 38
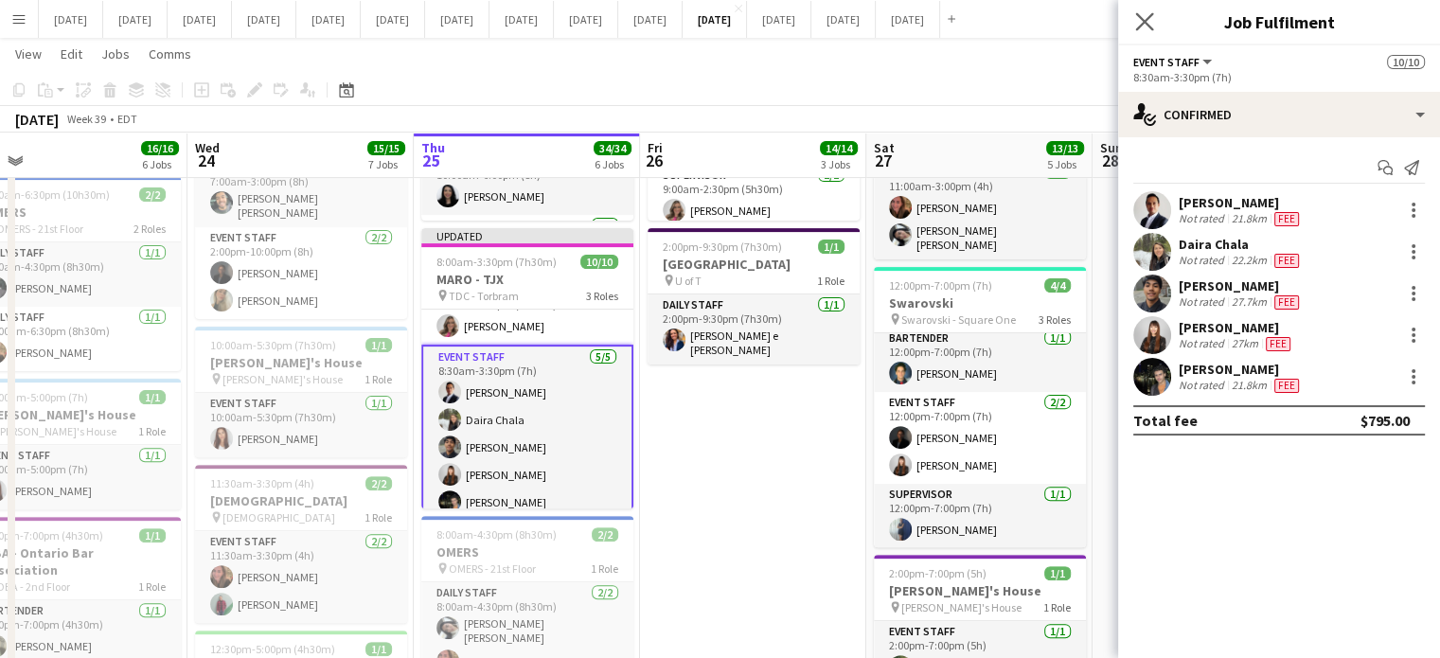
click at [1153, 26] on icon "Close pop-in" at bounding box center [1144, 21] width 18 height 18
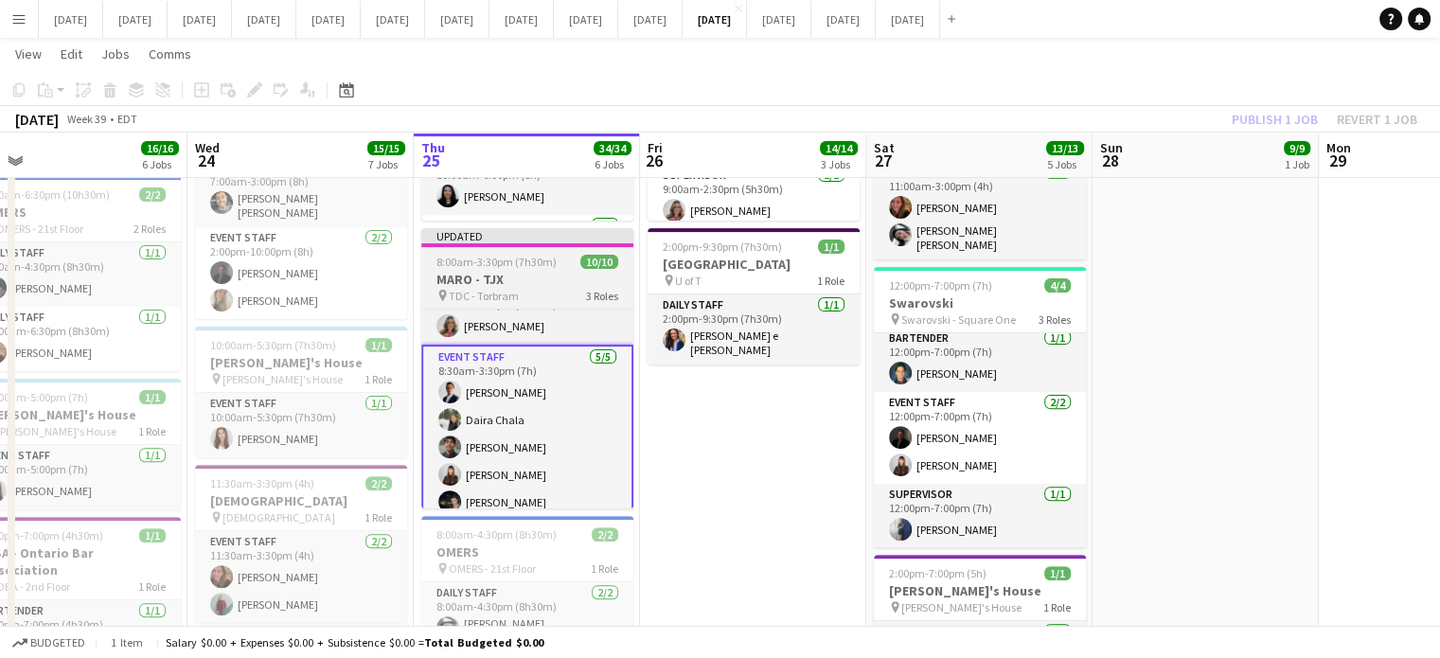
click at [492, 279] on h3 "MARO - TJX" at bounding box center [527, 279] width 212 height 17
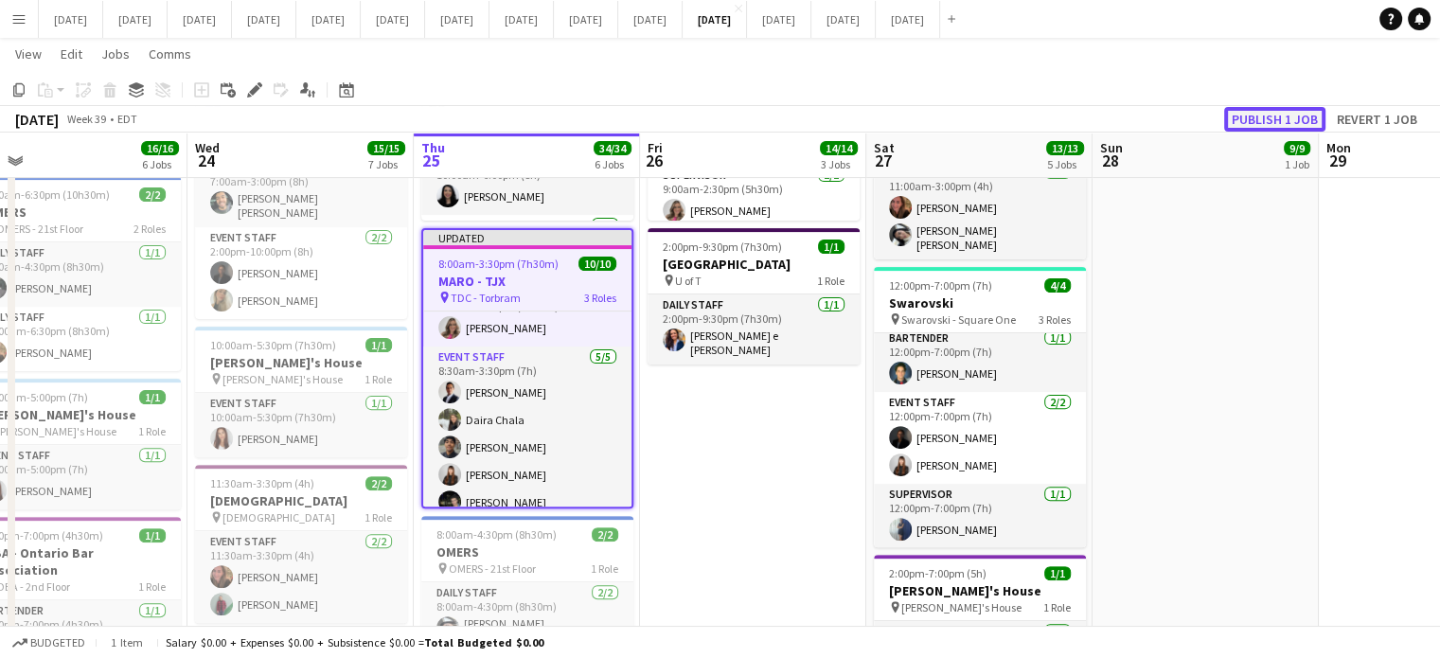
click at [1258, 109] on button "Publish 1 job" at bounding box center [1274, 119] width 101 height 25
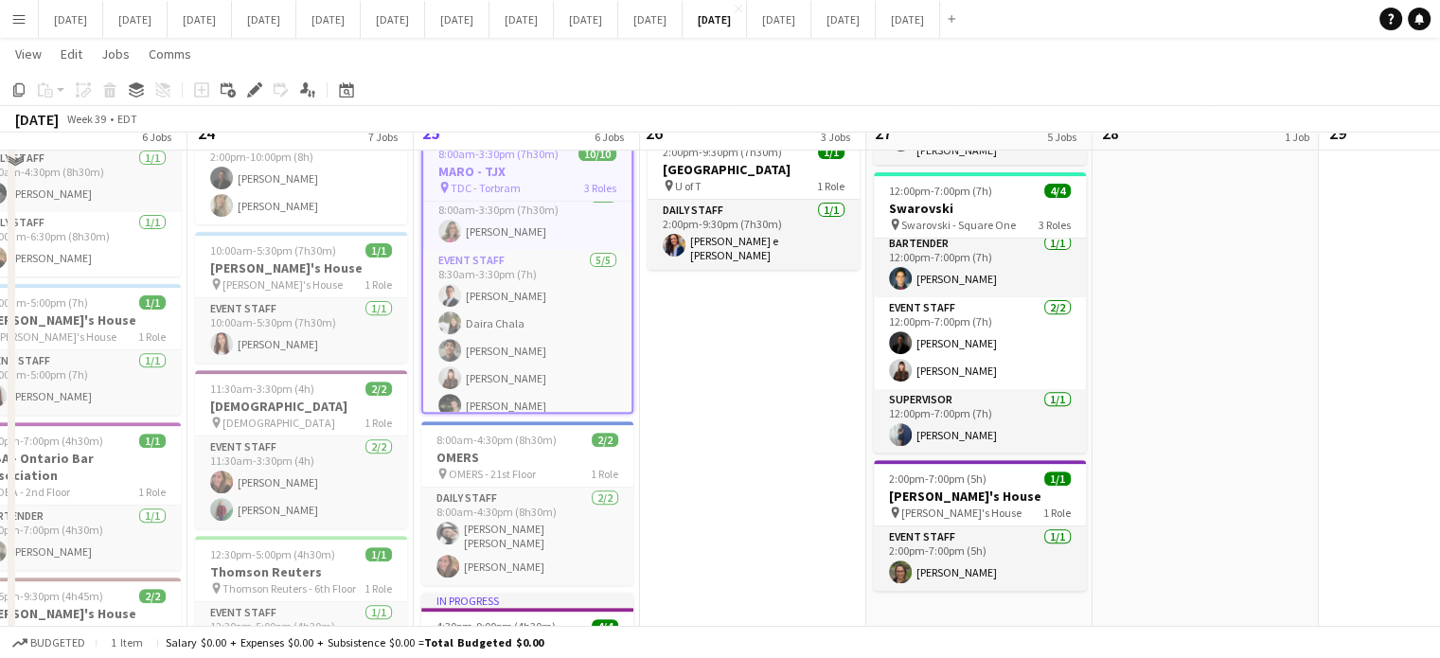
scroll to position [473, 0]
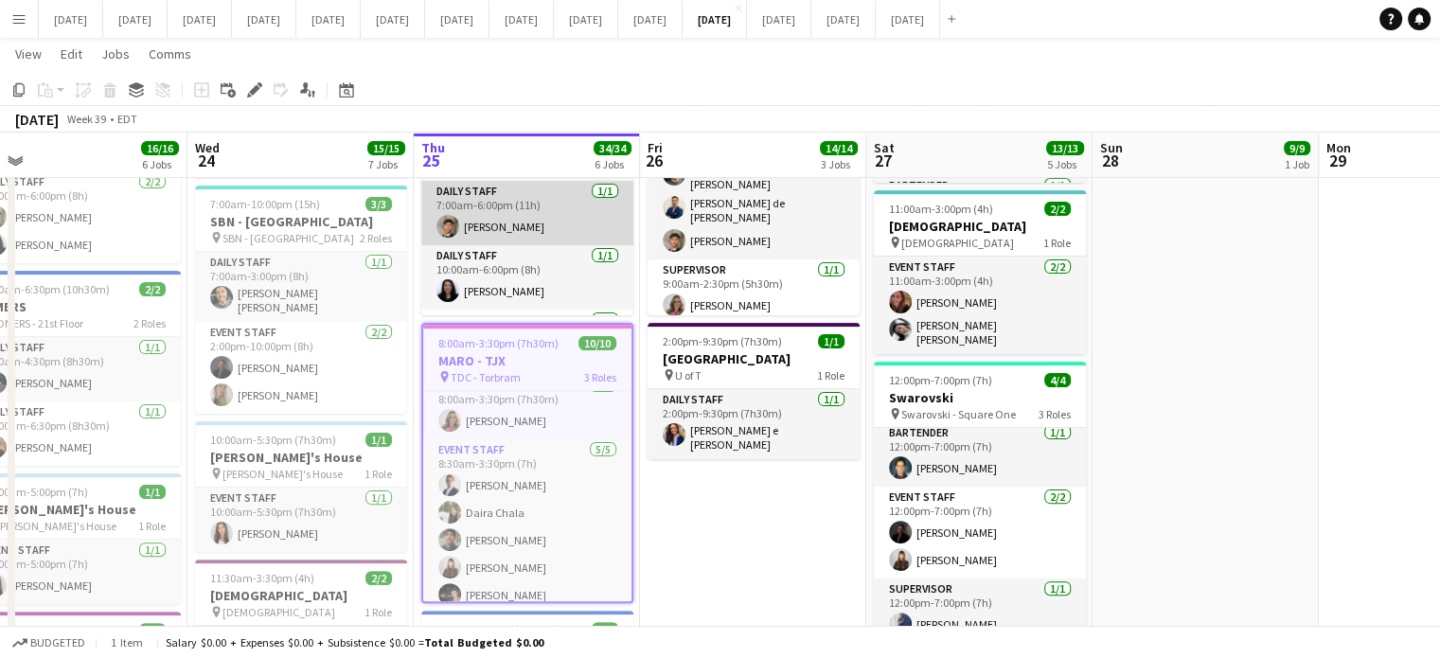
click at [544, 216] on app-card-role "Daily Staff [DATE] 7:00am-6:00pm (11h) [PERSON_NAME]" at bounding box center [527, 213] width 212 height 64
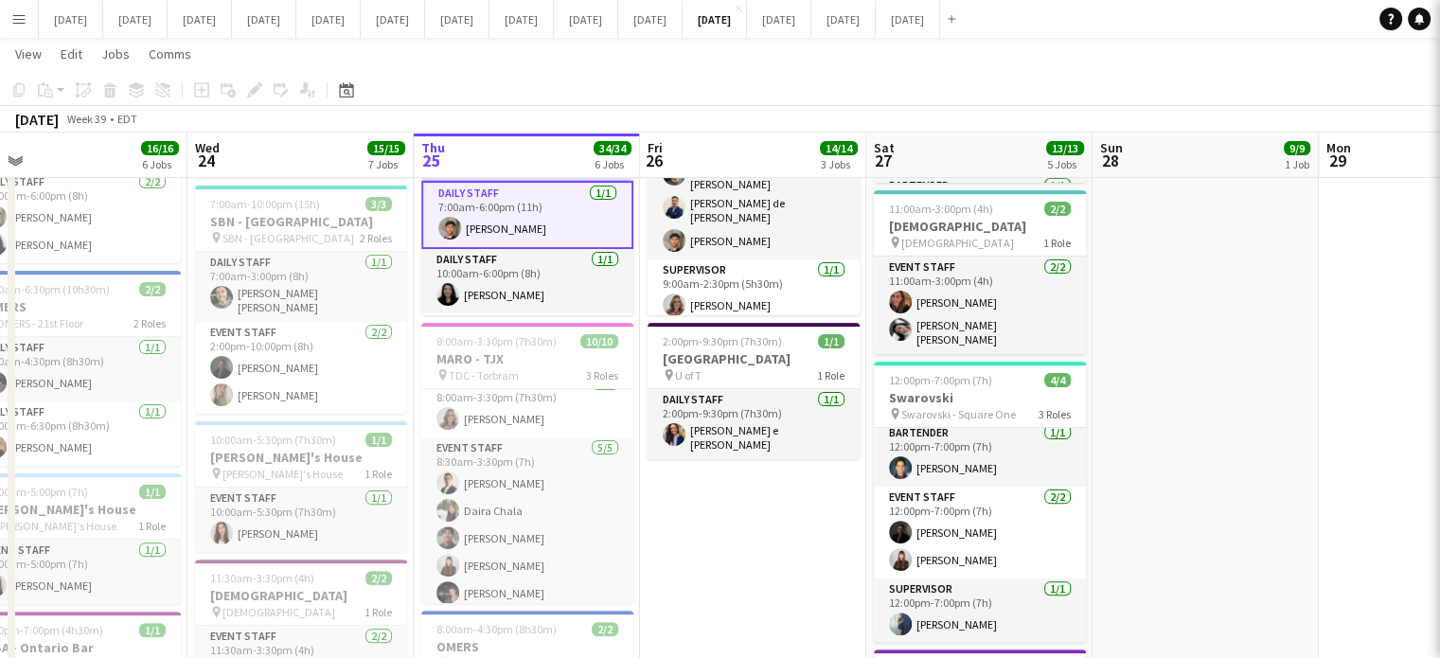
scroll to position [170, 0]
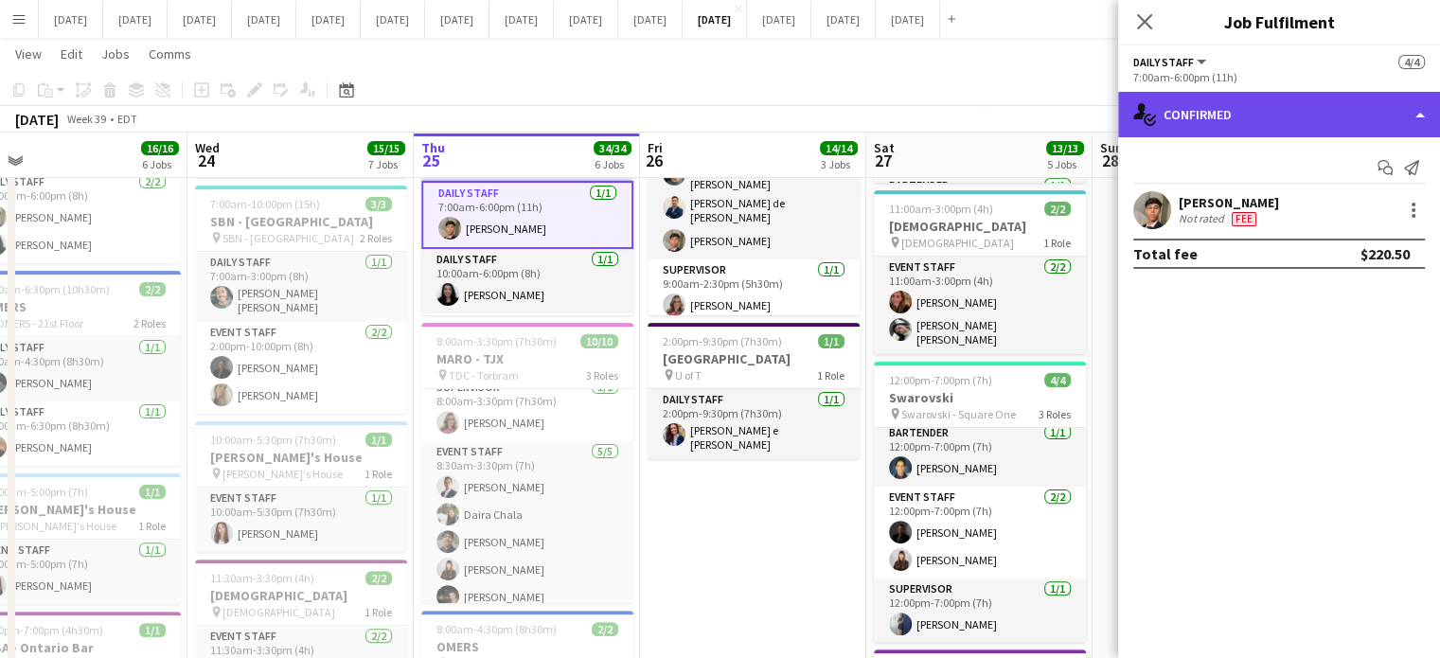
click at [1360, 119] on div "single-neutral-actions-check-2 Confirmed" at bounding box center [1279, 114] width 322 height 45
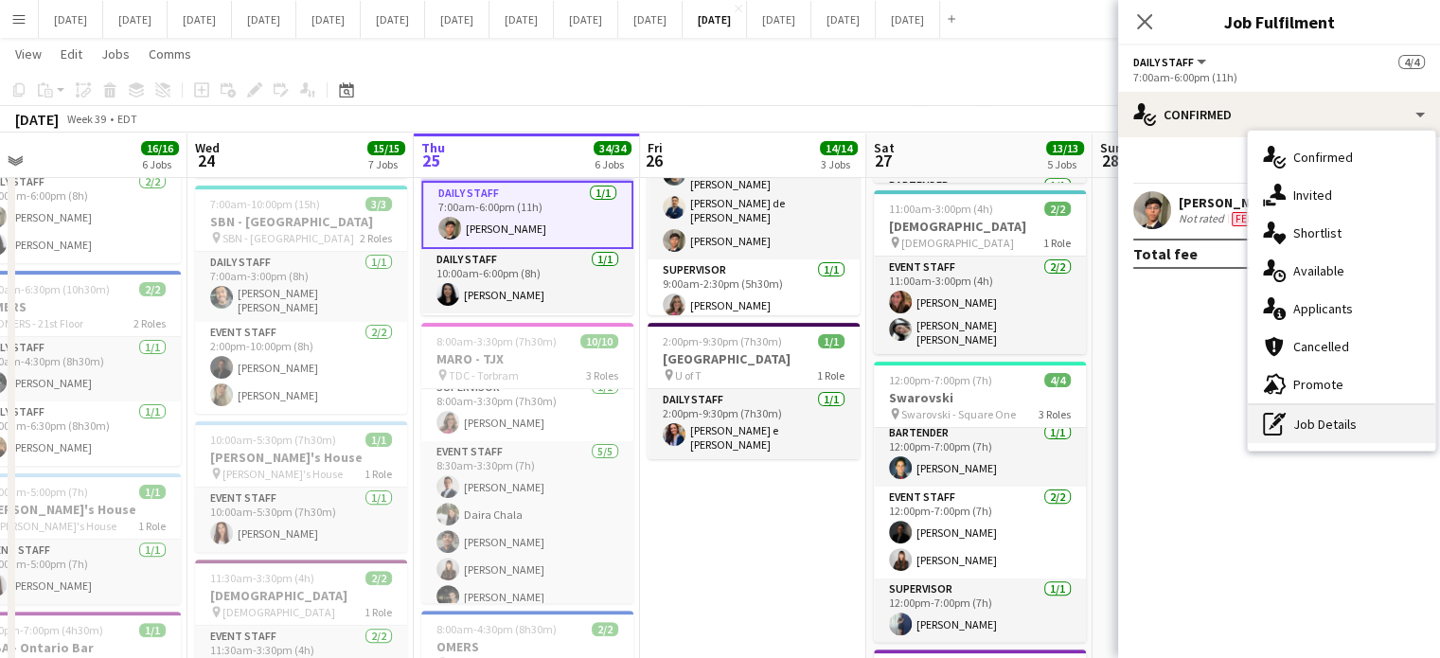
click at [1386, 423] on div "pen-write Job Details" at bounding box center [1342, 424] width 188 height 38
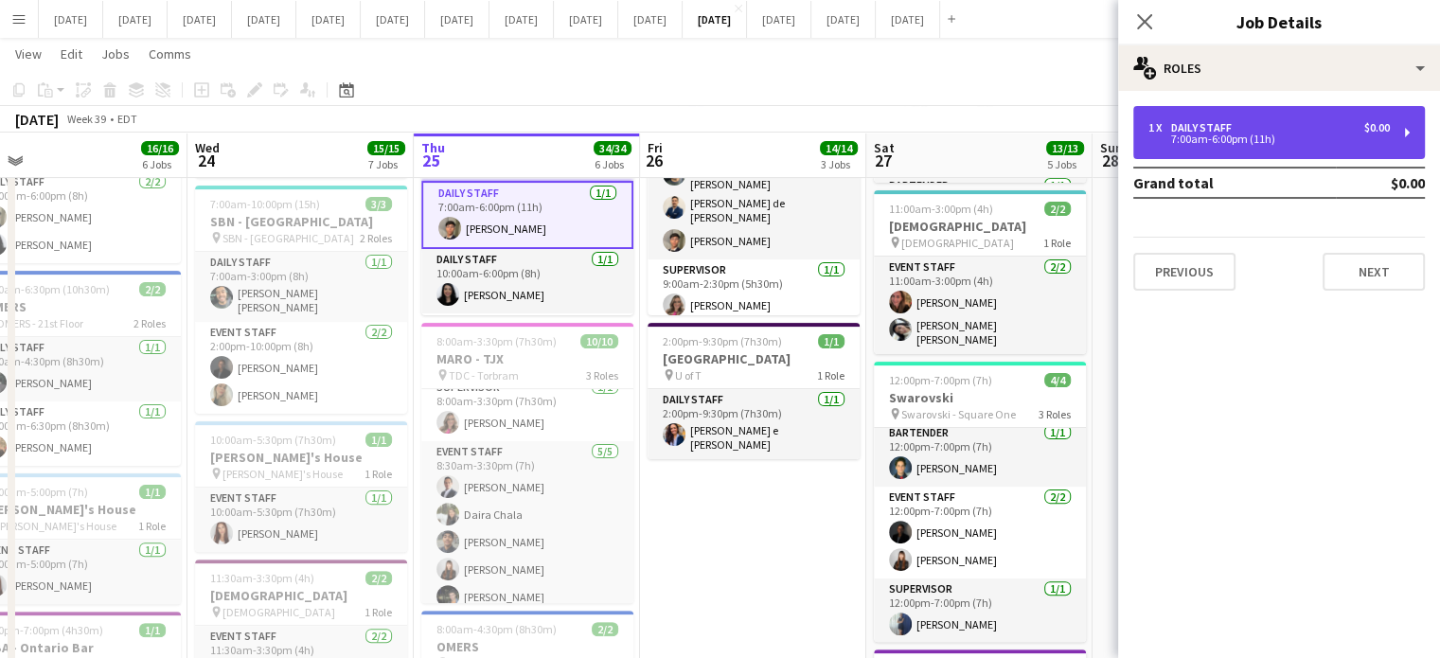
click at [1312, 121] on div "1 x Daily Staff $0.00" at bounding box center [1269, 127] width 241 height 13
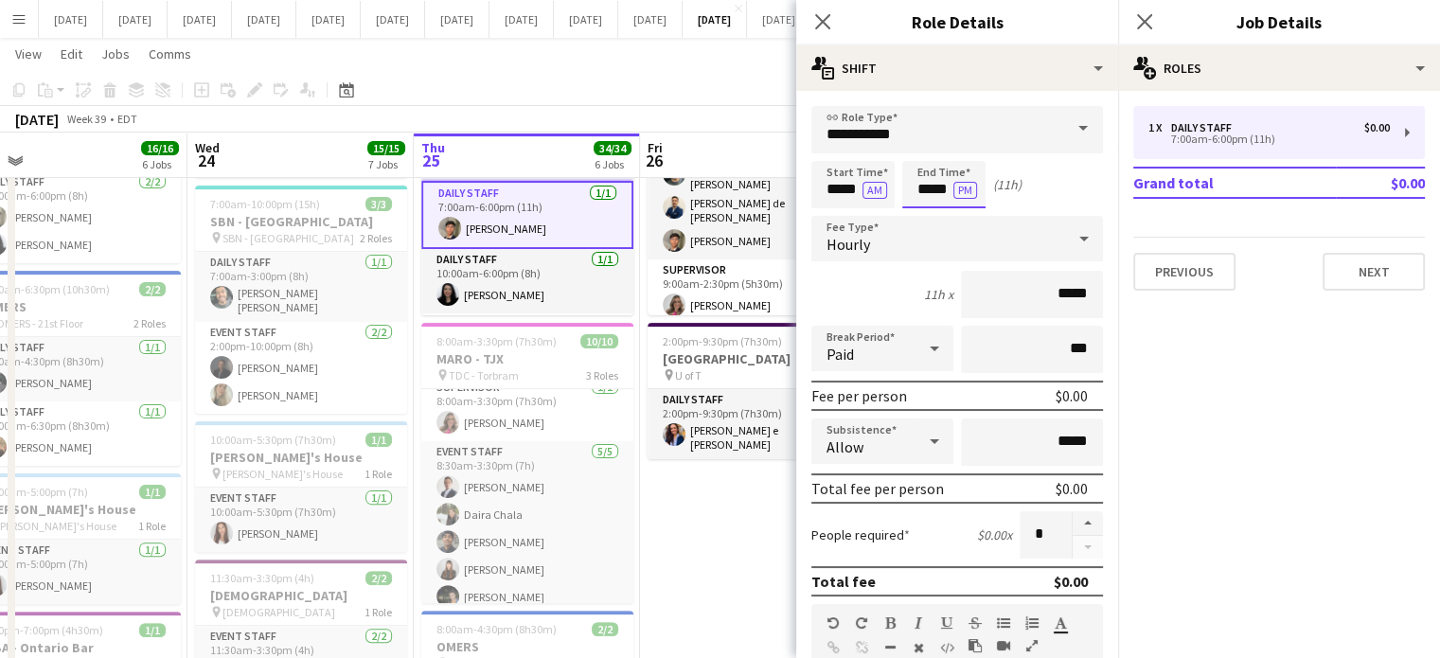
click at [916, 177] on body "Menu Boards Boards Boards All jobs Status Workforce Workforce My Workforce Recr…" at bounding box center [720, 638] width 1440 height 2223
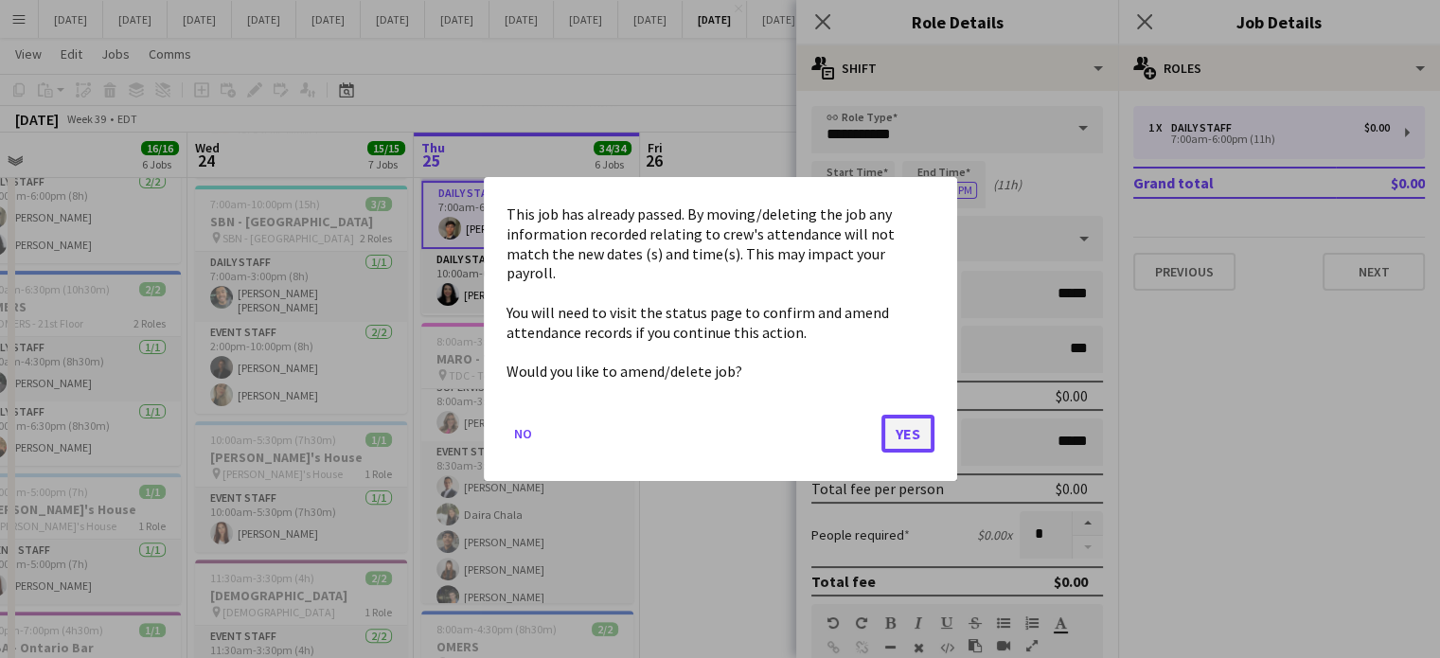
click at [902, 419] on button "Yes" at bounding box center [908, 434] width 53 height 38
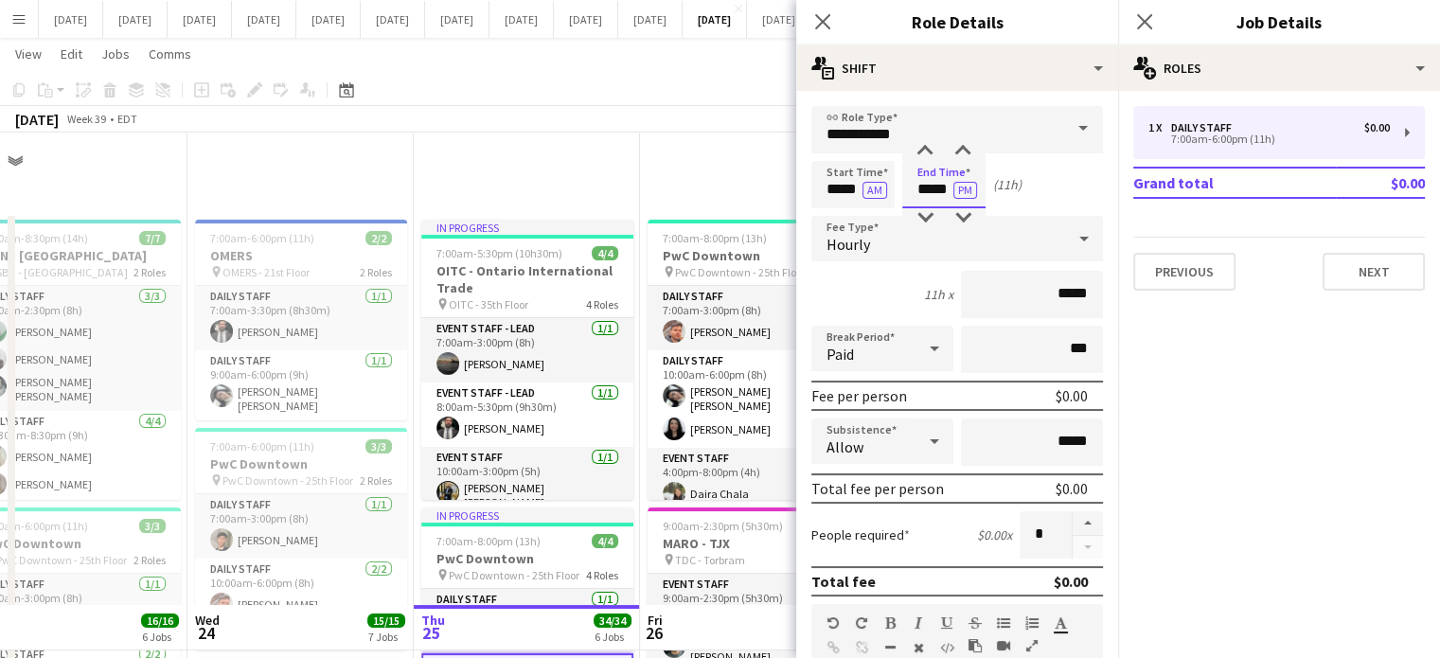
scroll to position [473, 0]
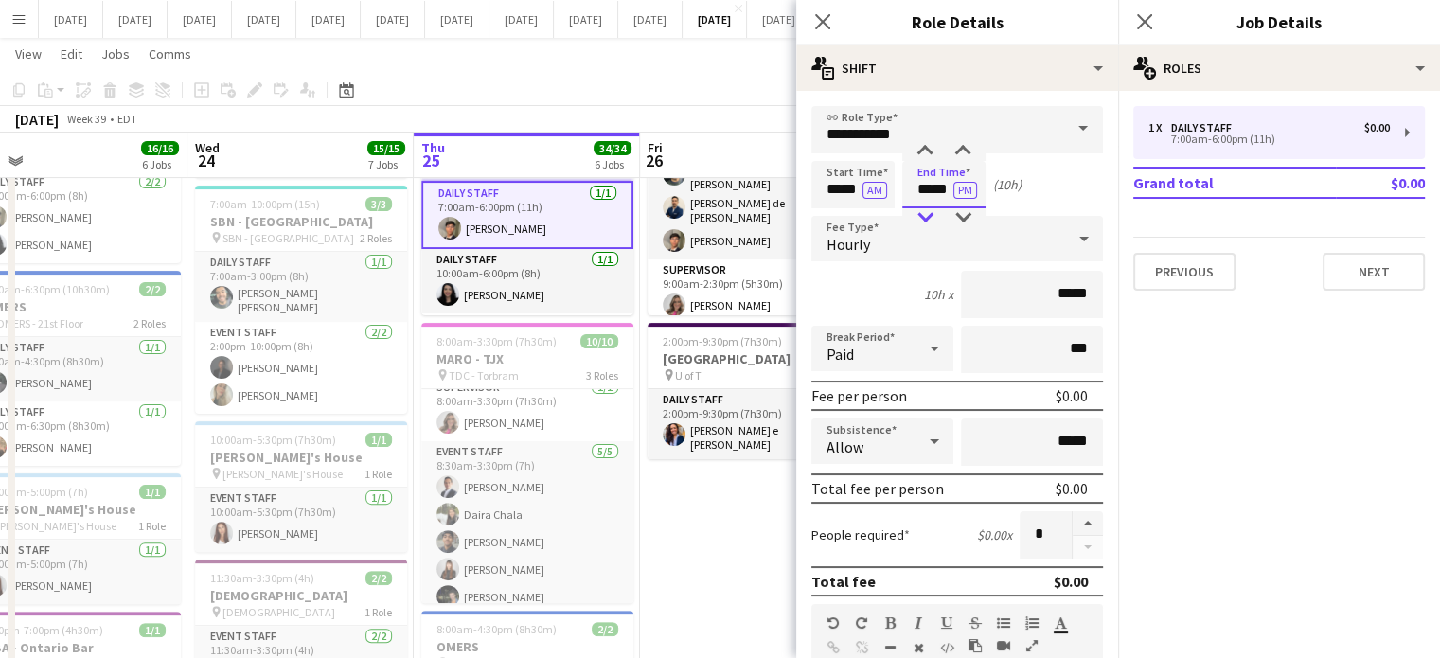
click at [937, 212] on div at bounding box center [925, 217] width 38 height 19
type input "*****"
click at [937, 212] on div at bounding box center [925, 217] width 38 height 19
click at [815, 14] on icon at bounding box center [822, 21] width 18 height 18
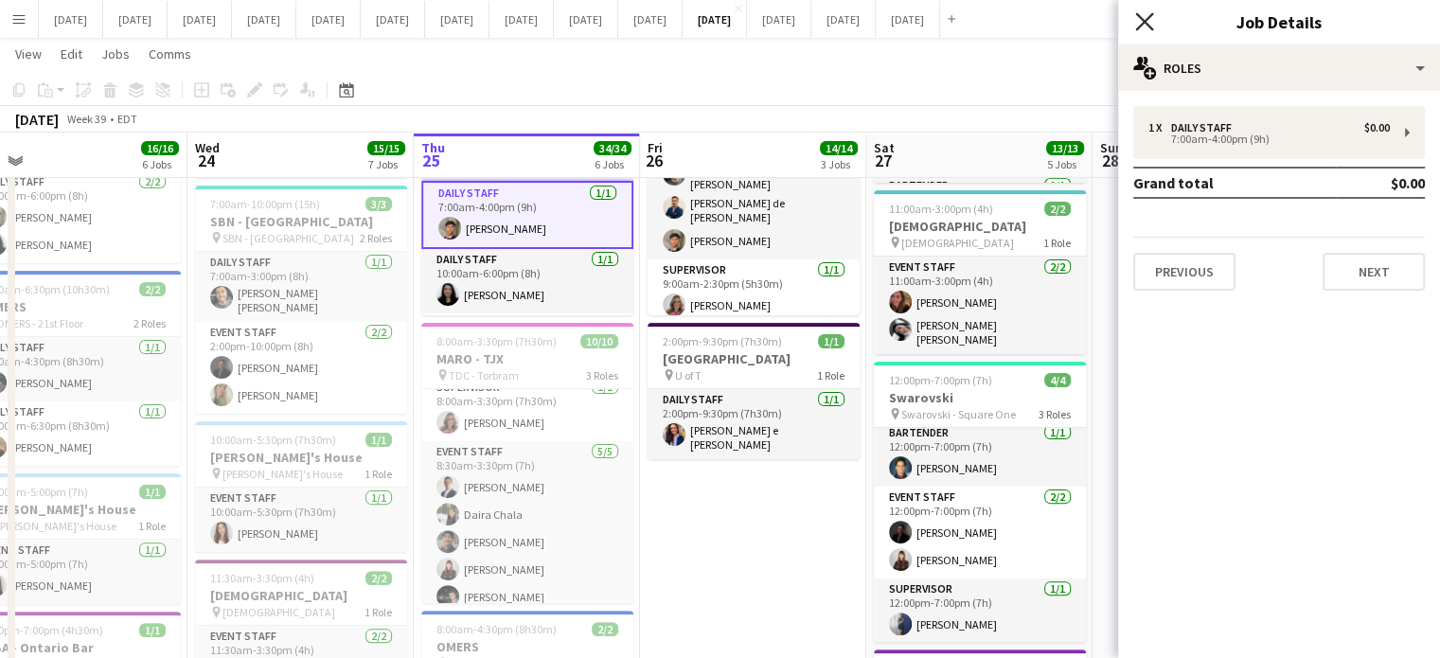
click at [1137, 20] on icon "Close pop-in" at bounding box center [1144, 21] width 18 height 18
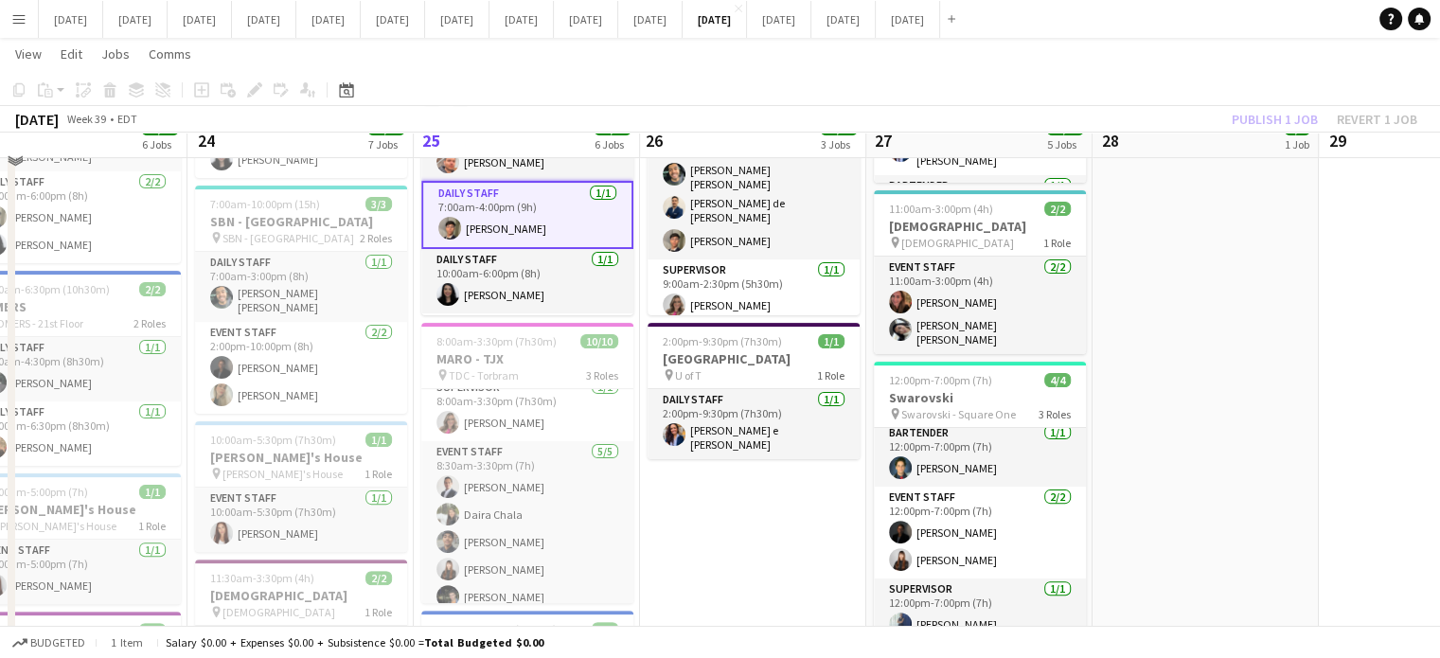
scroll to position [188, 0]
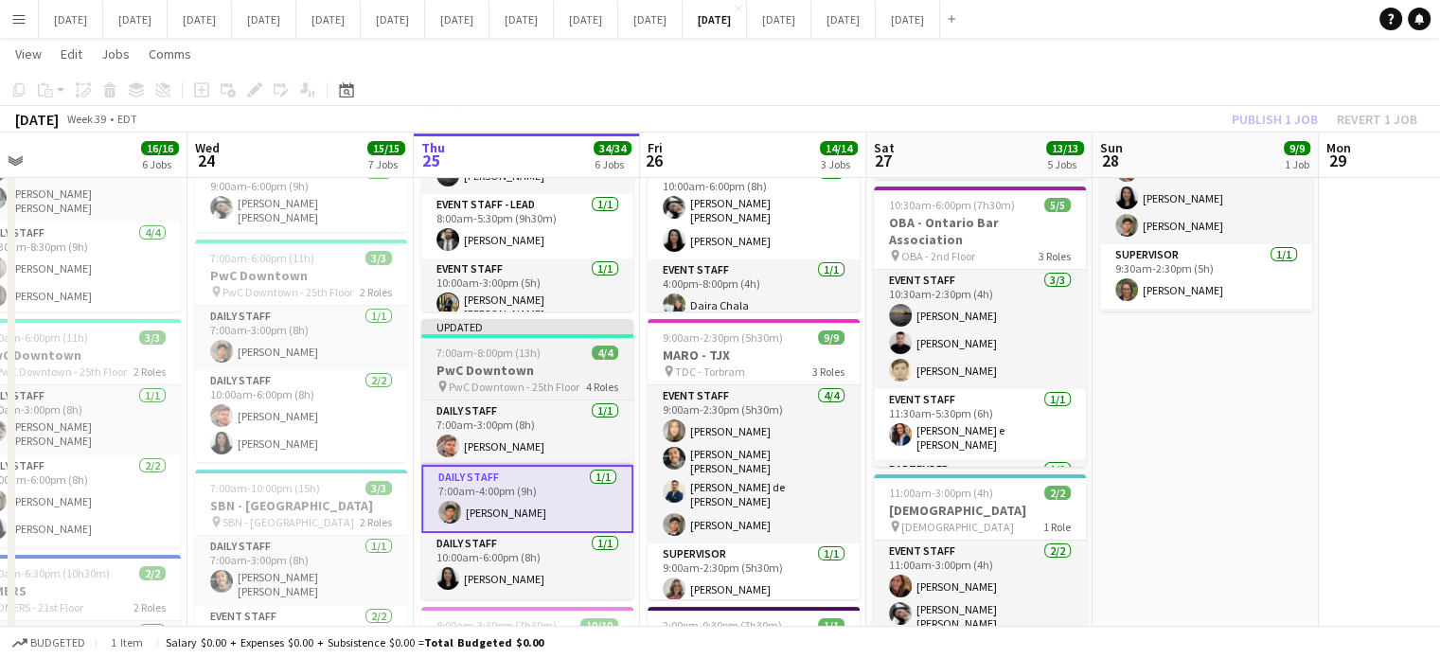
click at [581, 368] on h3 "PwC Downtown" at bounding box center [527, 370] width 212 height 17
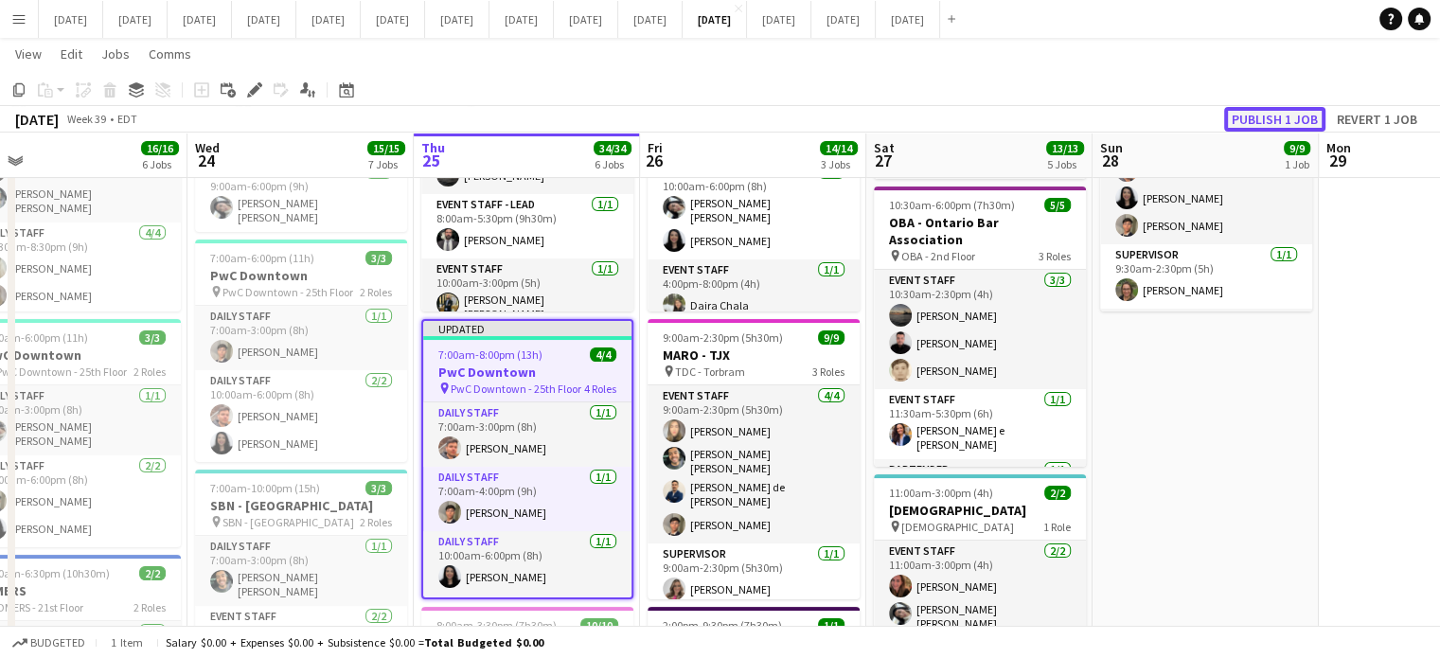
click at [1309, 116] on button "Publish 1 job" at bounding box center [1274, 119] width 101 height 25
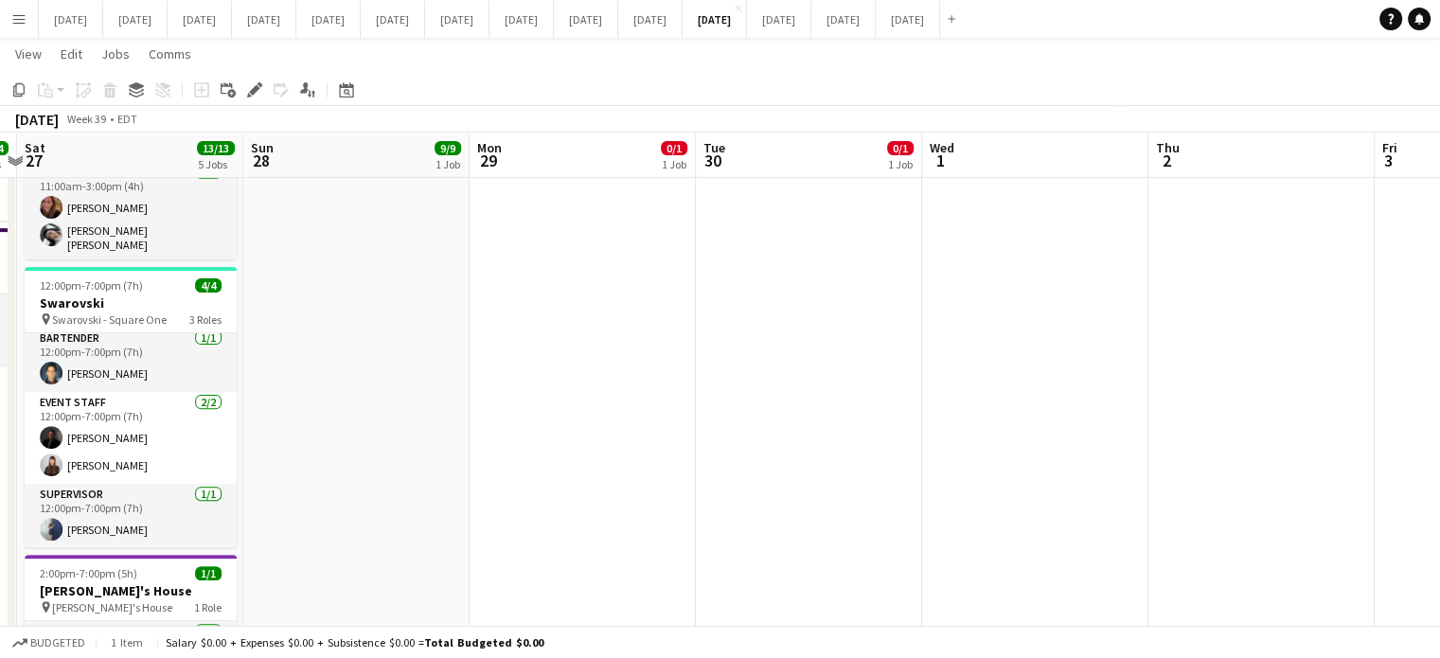
scroll to position [0, 455]
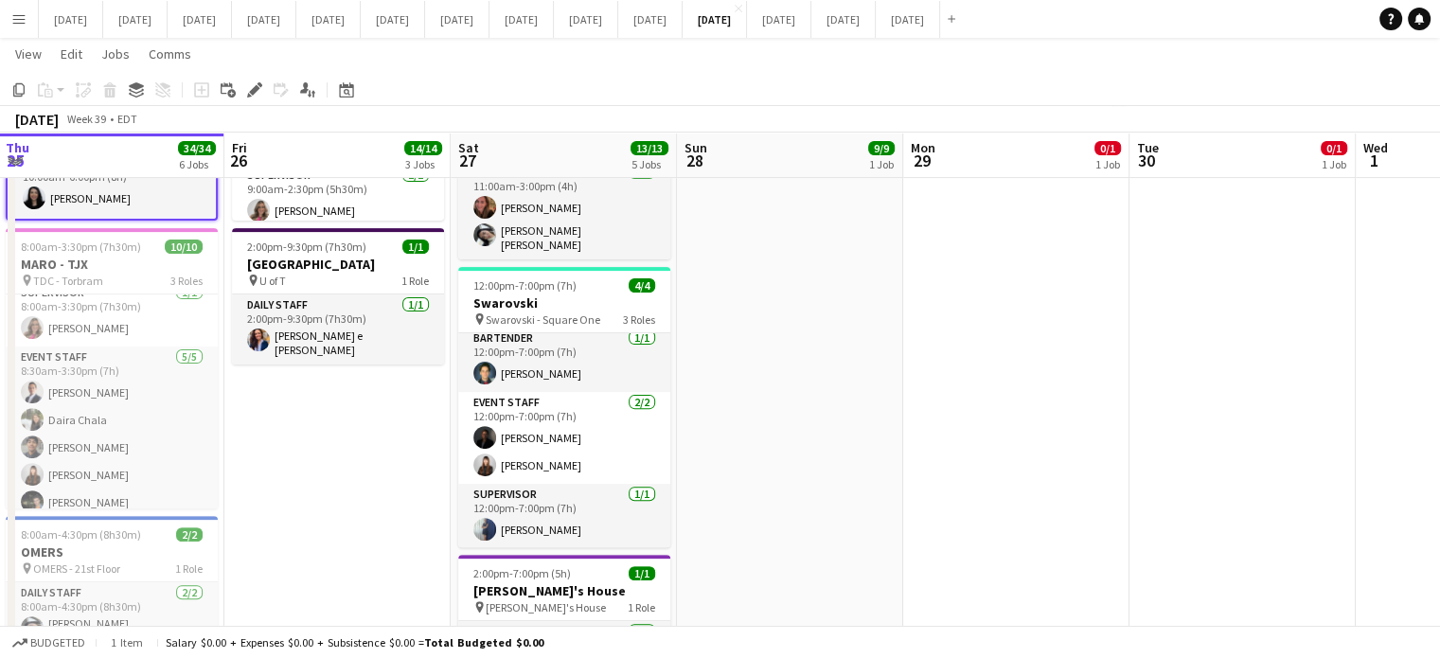
drag, startPoint x: 1246, startPoint y: 293, endPoint x: 380, endPoint y: 459, distance: 882.4
click at [380, 459] on app-calendar-viewport "Tue 23 16/16 6 Jobs Wed 24 15/15 7 Jobs Thu 25 34/34 6 Jobs Fri 26 14/14 3 Jobs…" at bounding box center [720, 565] width 1440 height 2116
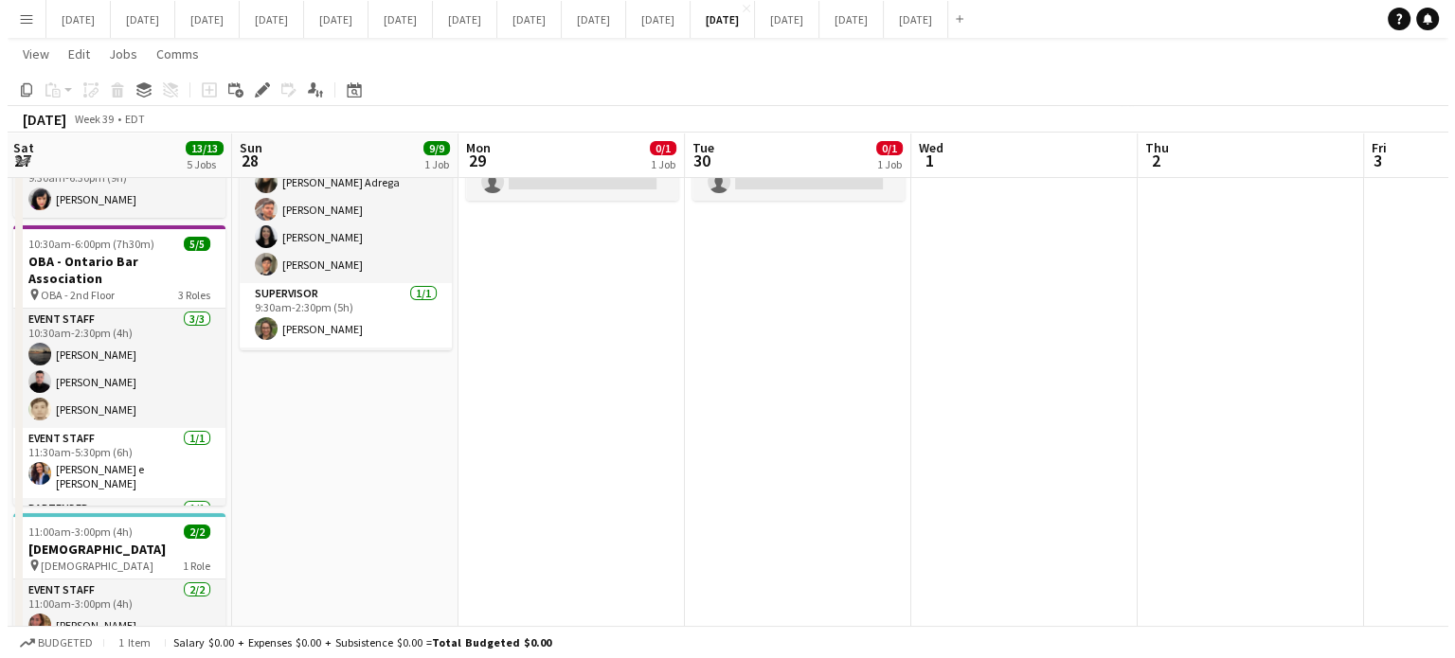
scroll to position [0, 0]
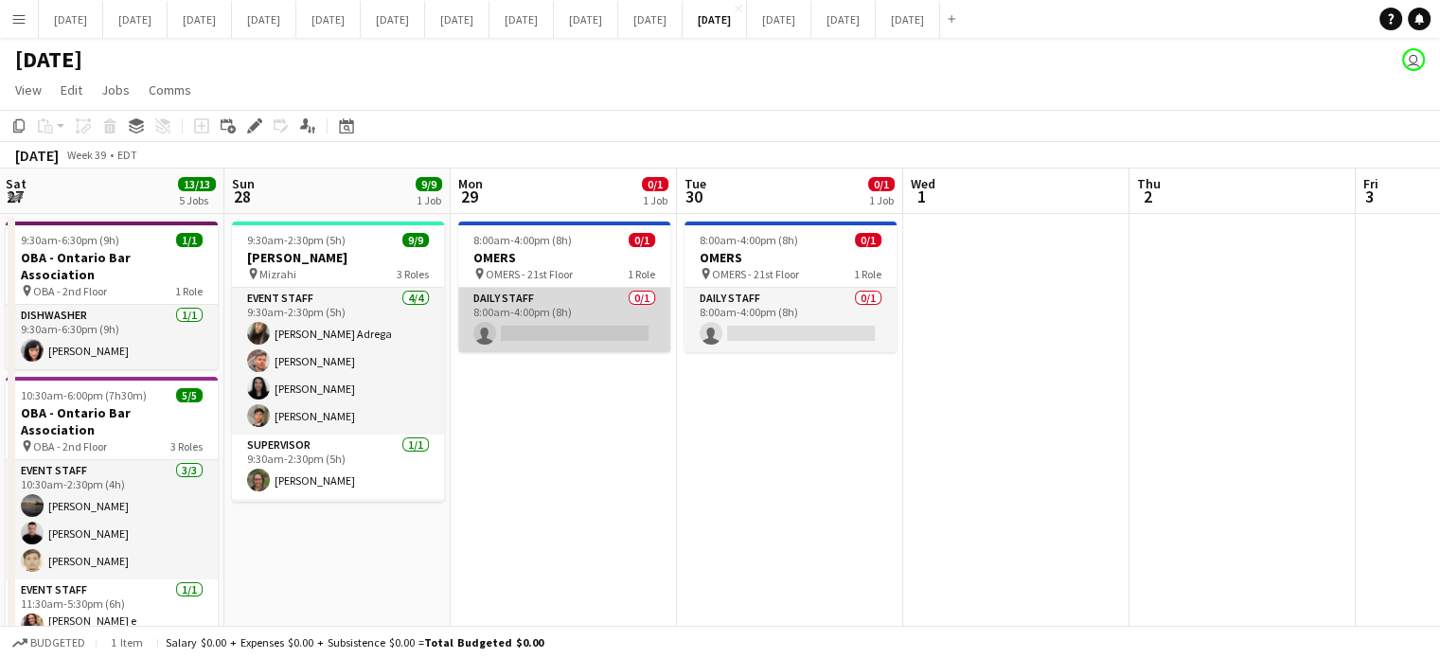
click at [566, 313] on app-card-role "Daily Staff 0/1 8:00am-4:00pm (8h) single-neutral-actions" at bounding box center [564, 320] width 212 height 64
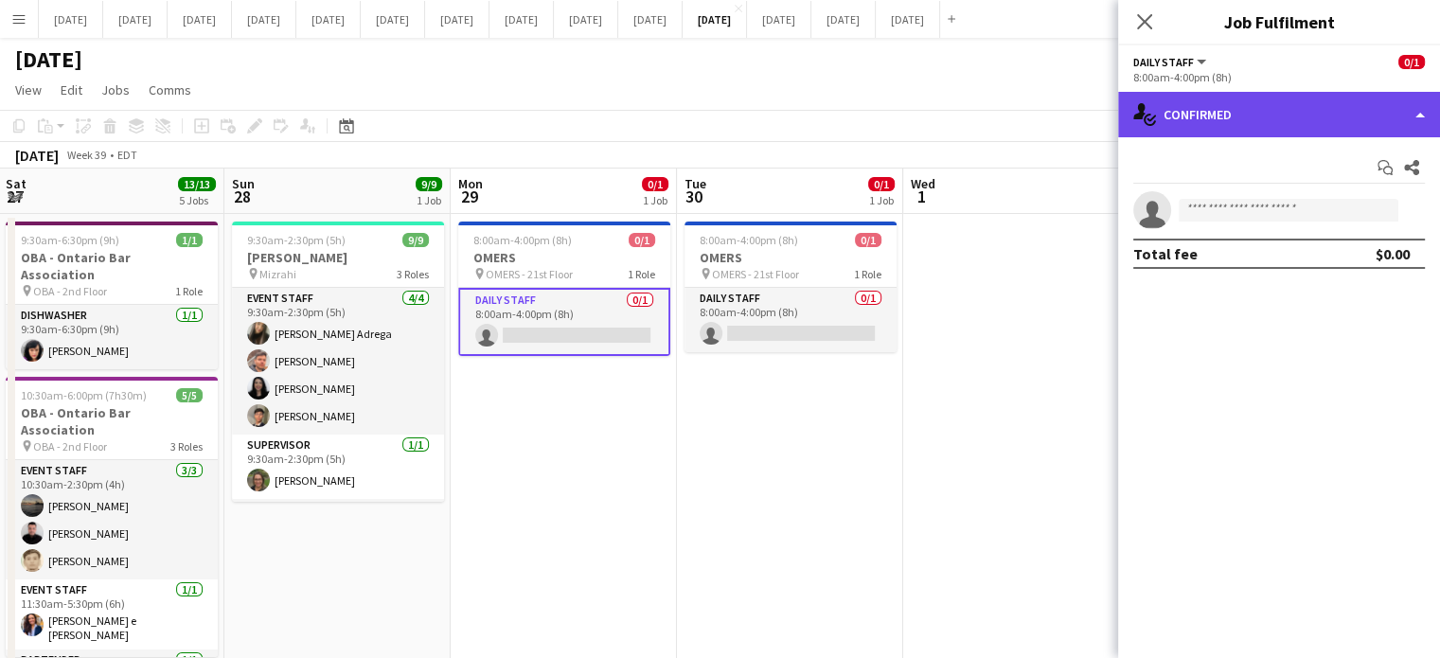
click at [1241, 105] on div "single-neutral-actions-check-2 Confirmed" at bounding box center [1279, 114] width 322 height 45
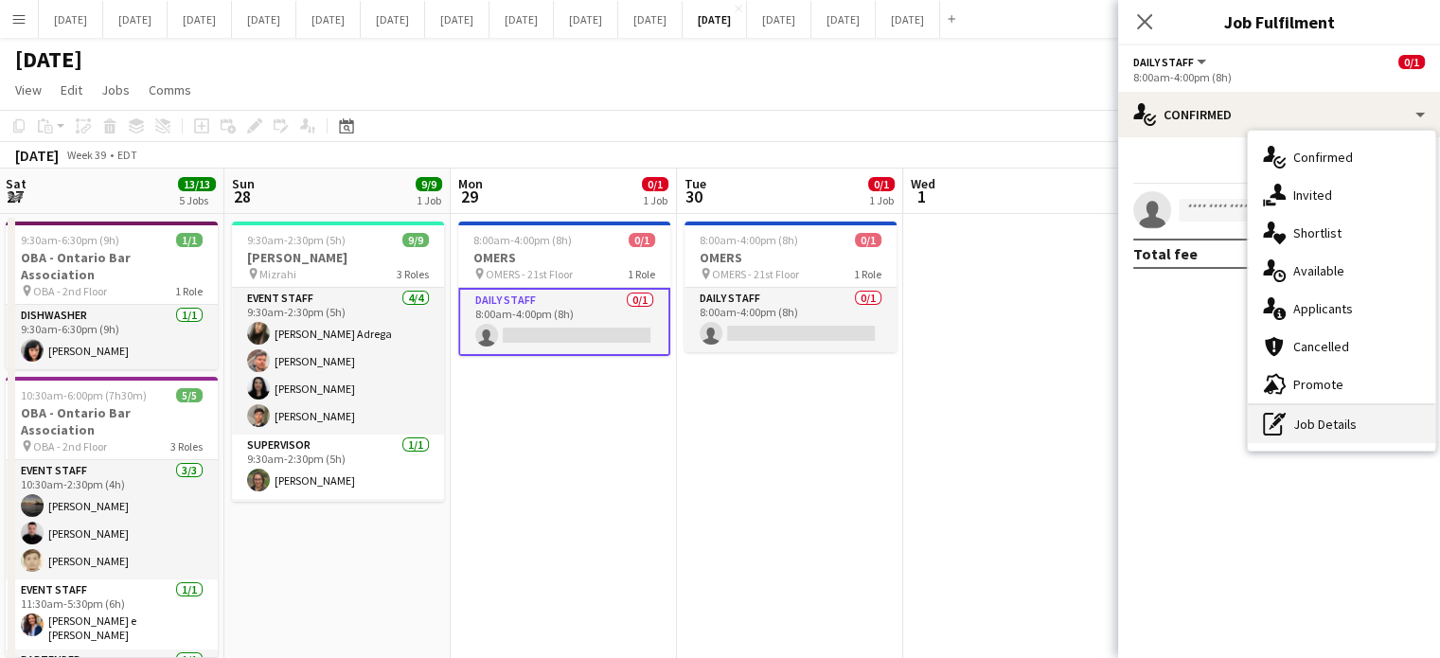
click at [1346, 410] on div "pen-write Job Details" at bounding box center [1342, 424] width 188 height 38
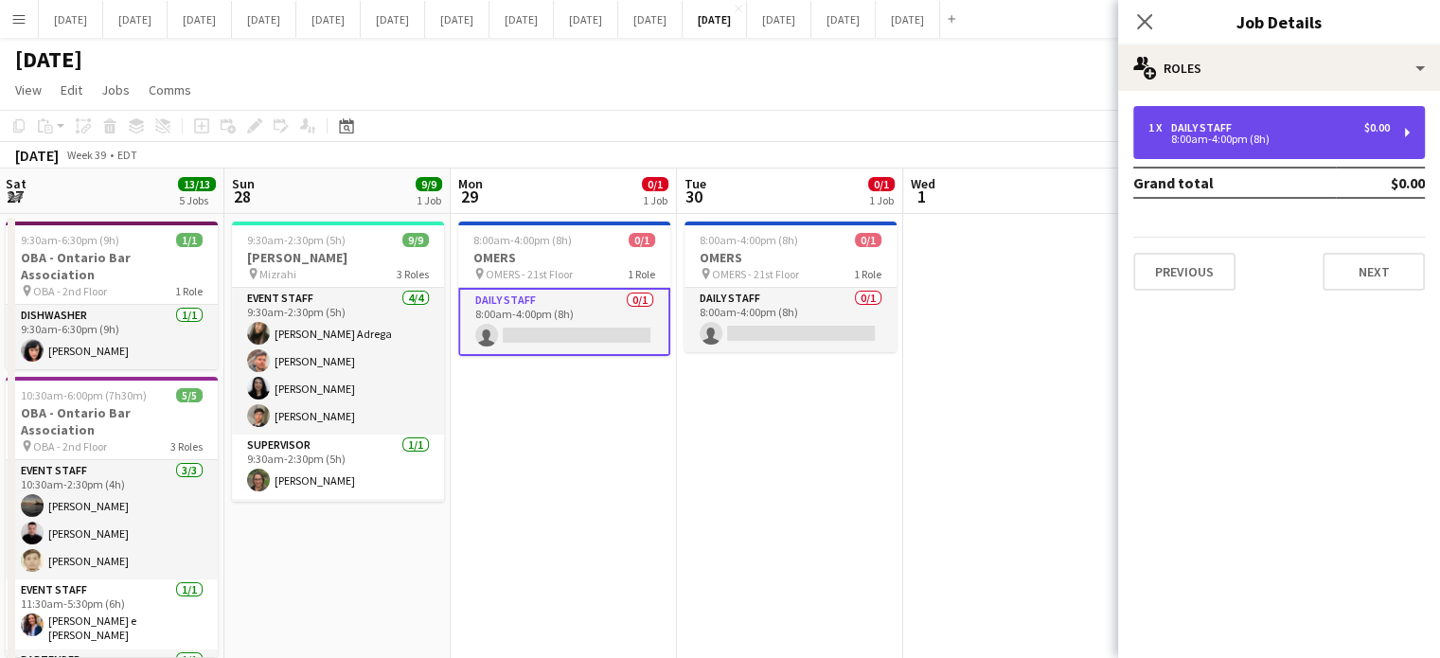
click at [1265, 139] on div "8:00am-4:00pm (8h)" at bounding box center [1269, 138] width 241 height 9
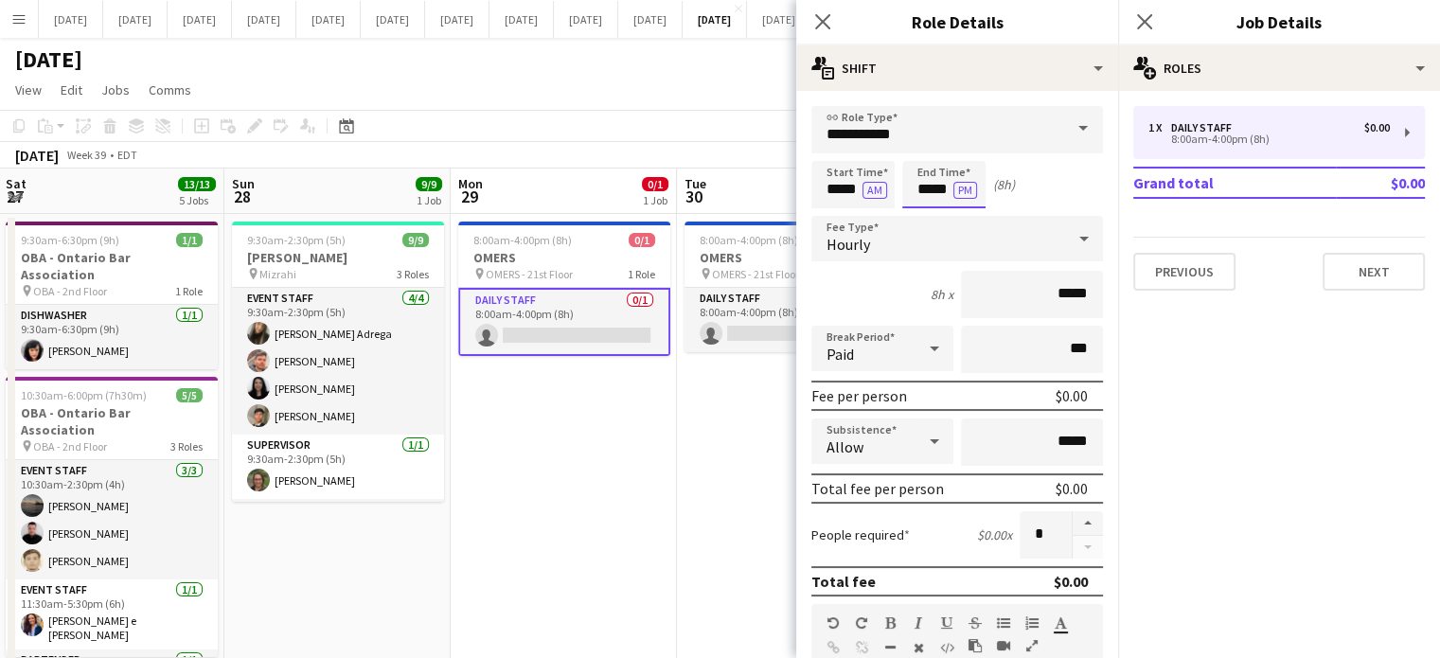
click at [926, 181] on input "*****" at bounding box center [943, 184] width 83 height 47
click at [958, 154] on div at bounding box center [963, 151] width 38 height 19
type input "*****"
click at [959, 149] on div at bounding box center [963, 151] width 38 height 19
click at [820, 6] on div "Close pop-in" at bounding box center [822, 22] width 53 height 44
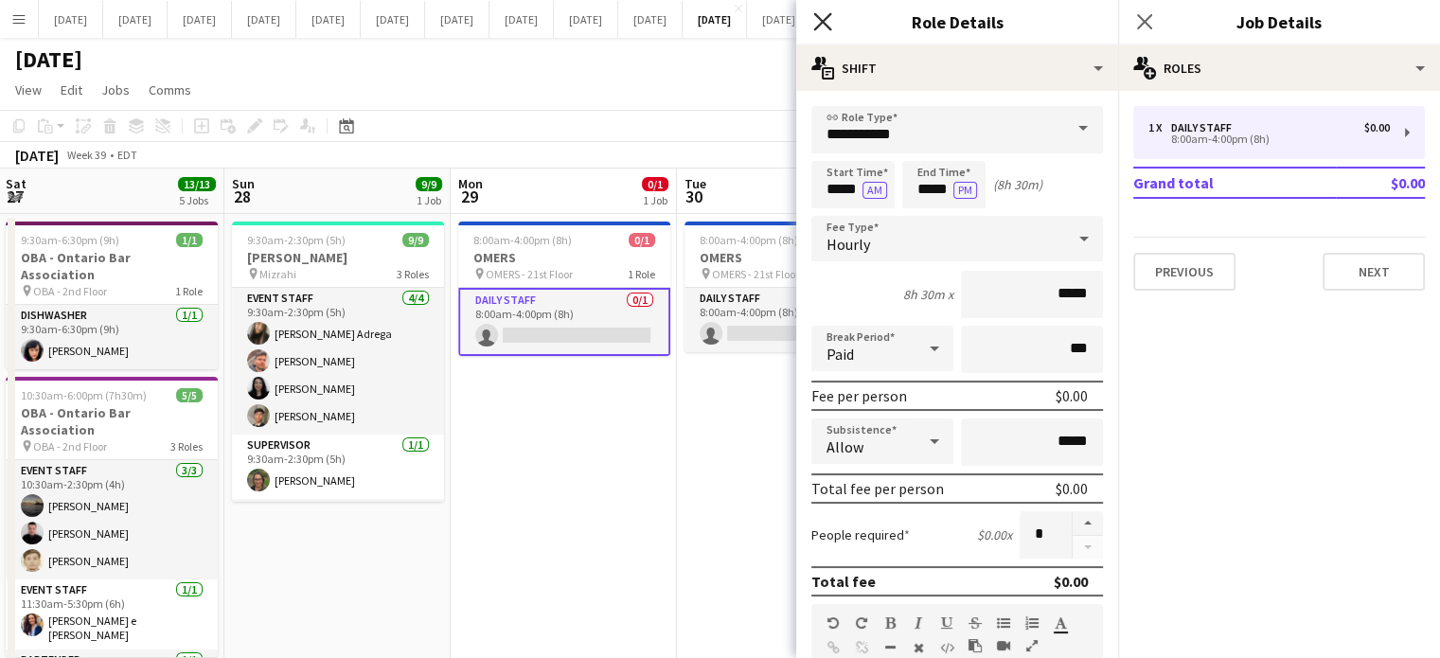
click at [822, 18] on icon "Close pop-in" at bounding box center [822, 21] width 18 height 18
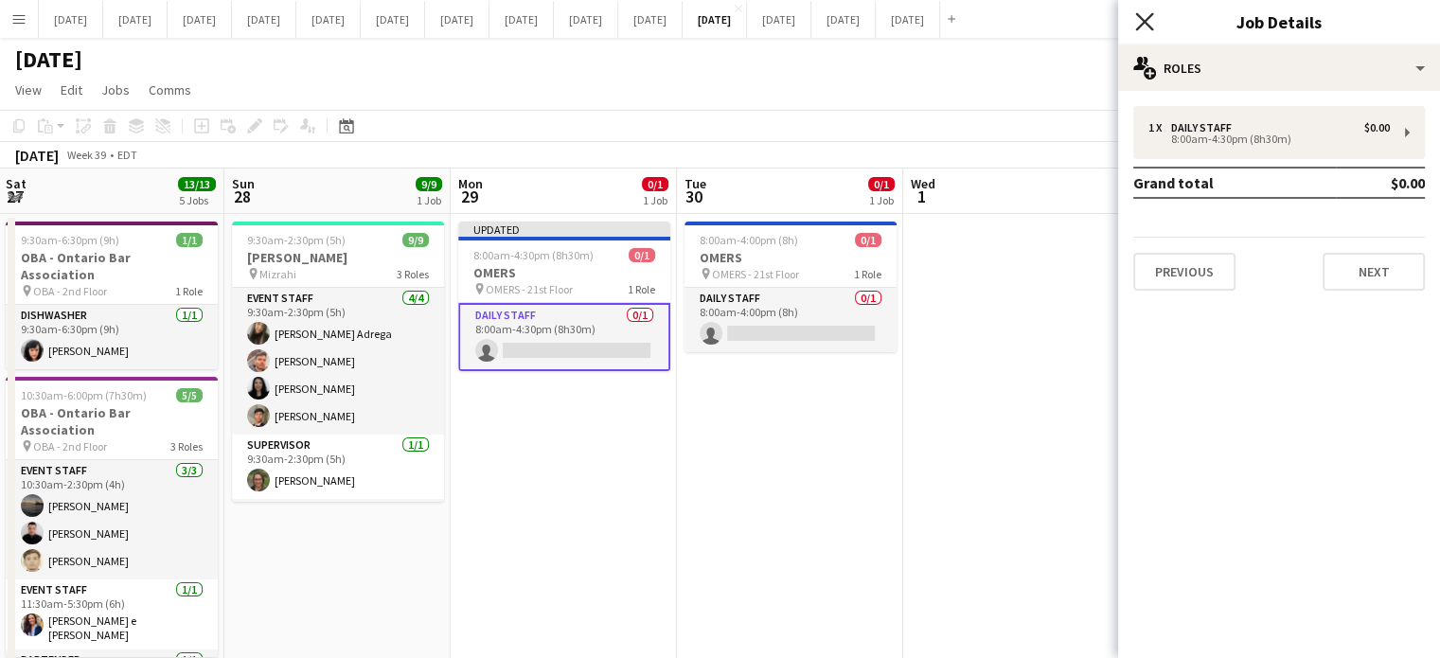
click at [1142, 21] on icon at bounding box center [1144, 21] width 18 height 18
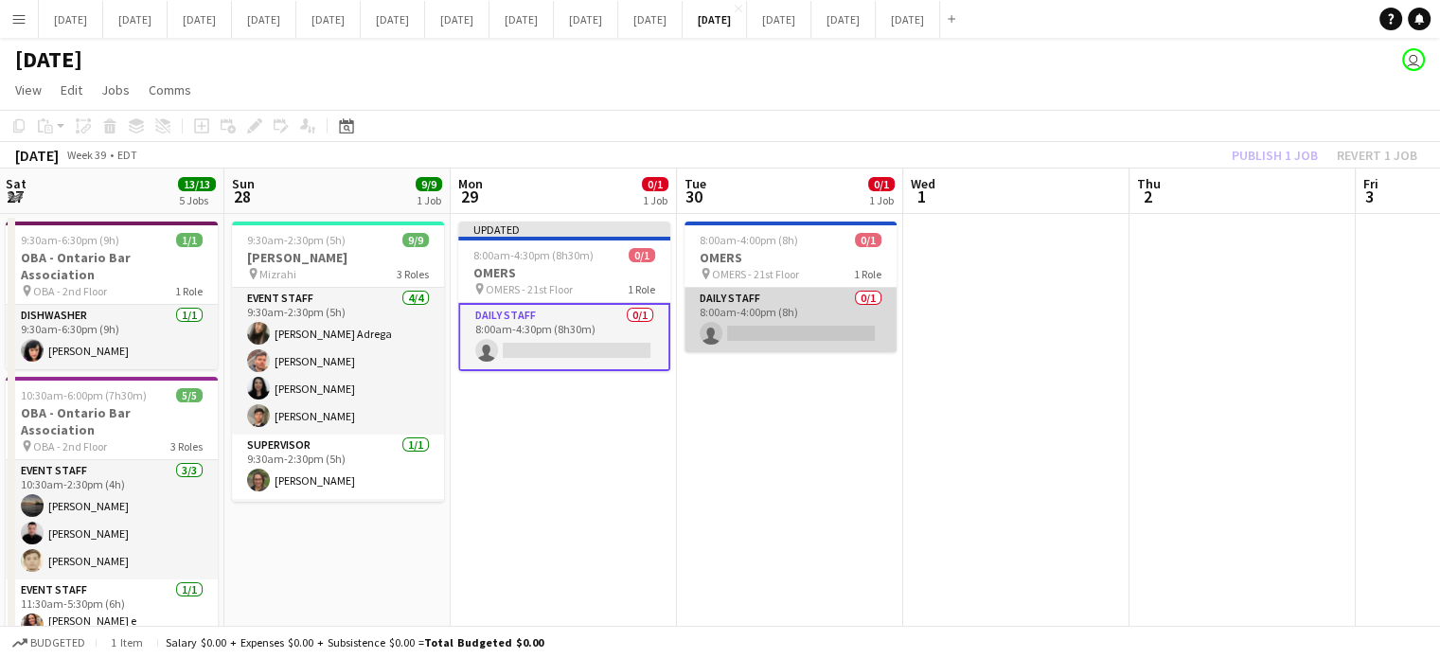
click at [758, 302] on app-card-role "Daily Staff 0/1 8:00am-4:00pm (8h) single-neutral-actions" at bounding box center [791, 320] width 212 height 64
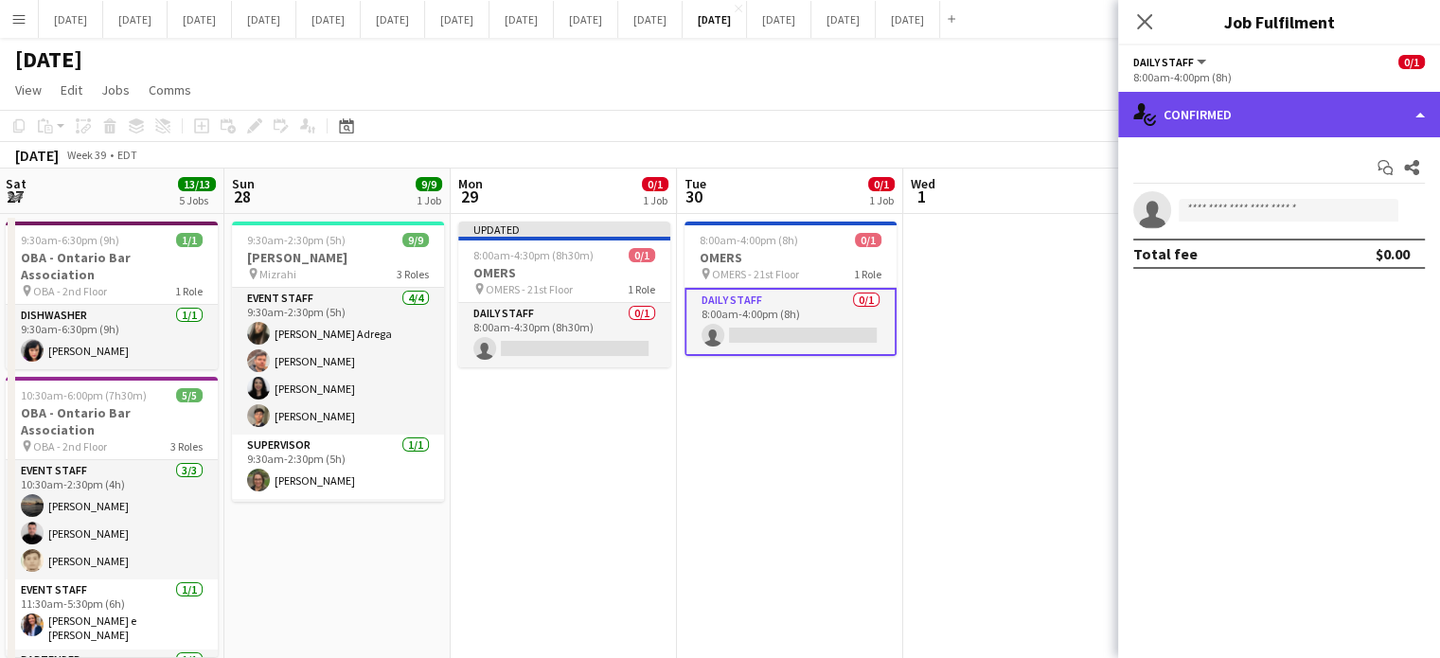
click at [1220, 98] on div "single-neutral-actions-check-2 Confirmed" at bounding box center [1279, 114] width 322 height 45
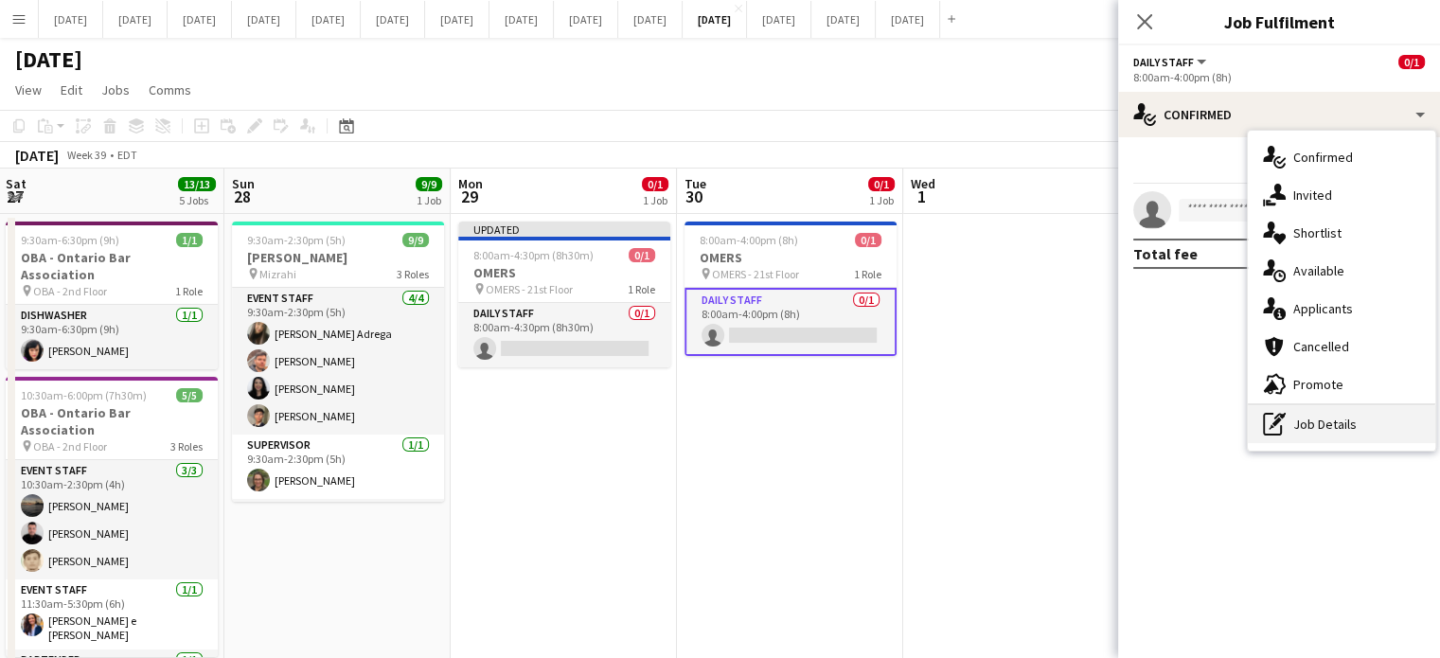
click at [1321, 438] on div "pen-write Job Details" at bounding box center [1342, 424] width 188 height 38
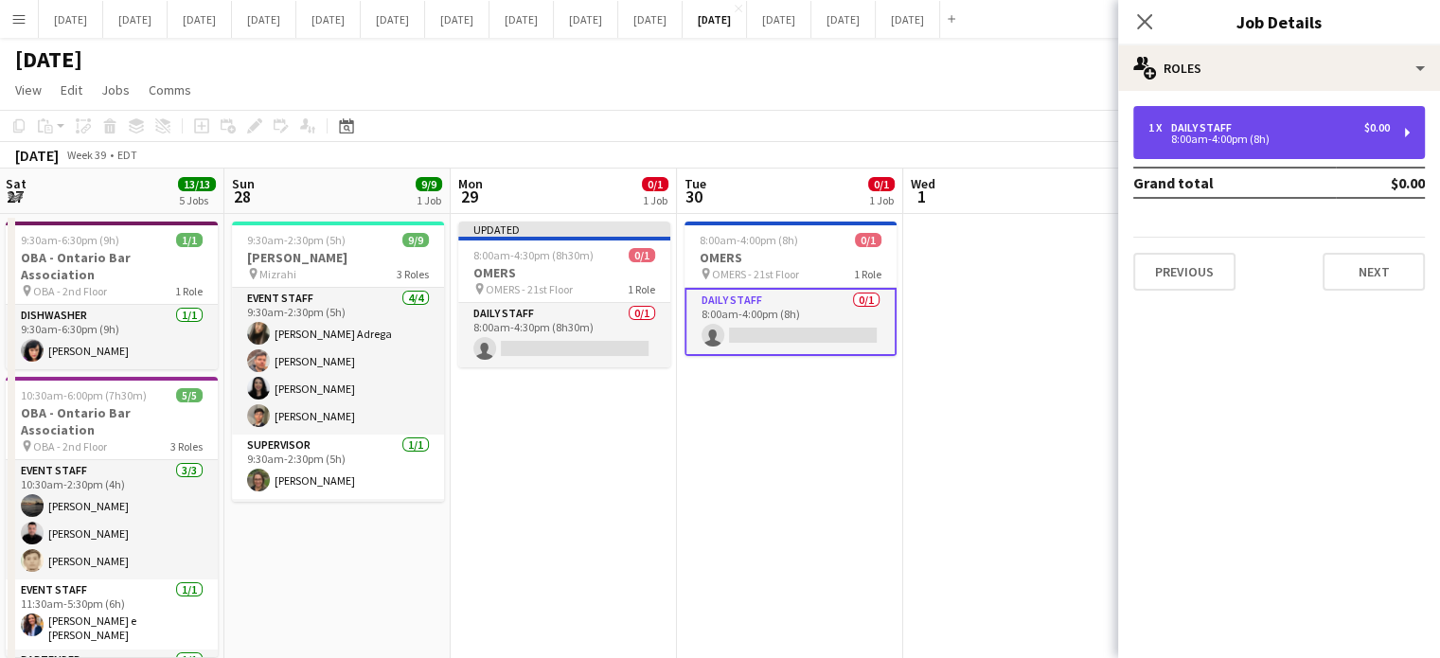
click at [1233, 156] on div "1 x Daily Staff $0.00 8:00am-4:00pm (8h)" at bounding box center [1280, 132] width 292 height 53
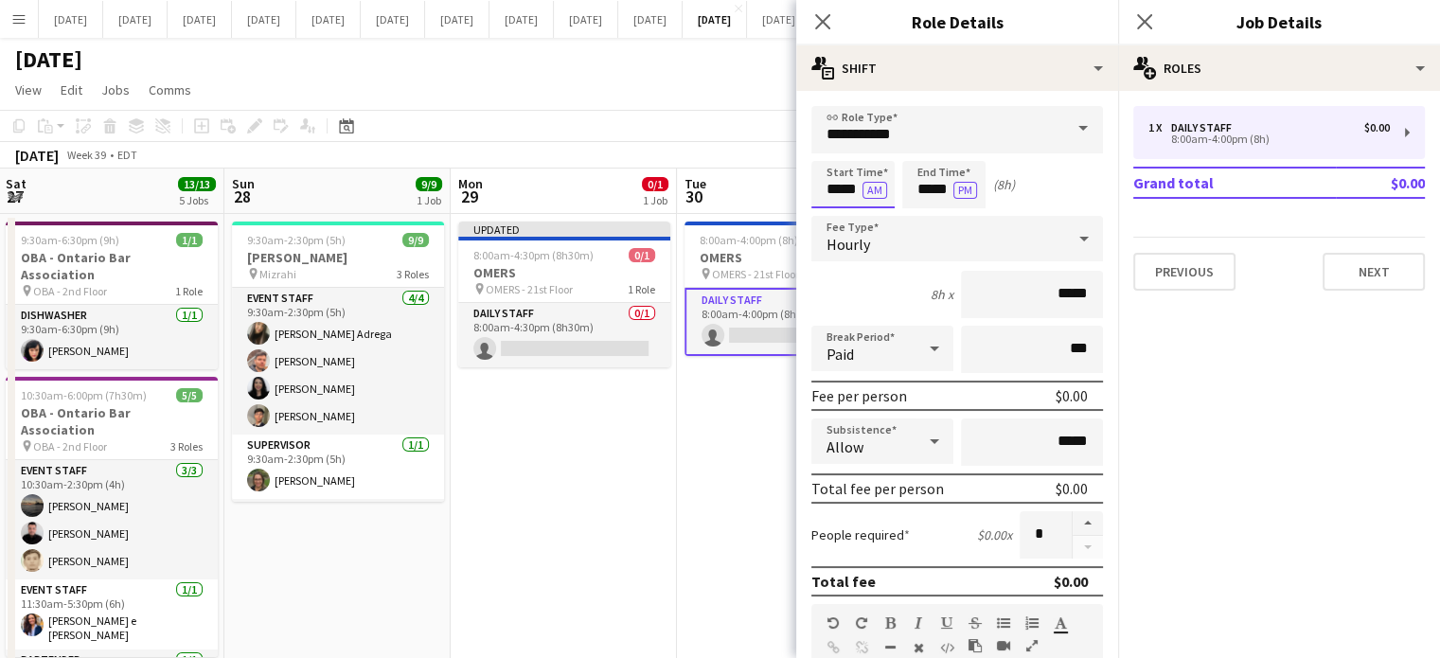
click at [827, 195] on input "*****" at bounding box center [853, 184] width 83 height 47
type input "*****"
click at [829, 218] on div at bounding box center [834, 217] width 38 height 19
click at [926, 170] on input "*****" at bounding box center [943, 184] width 83 height 47
click at [928, 151] on div at bounding box center [925, 151] width 38 height 19
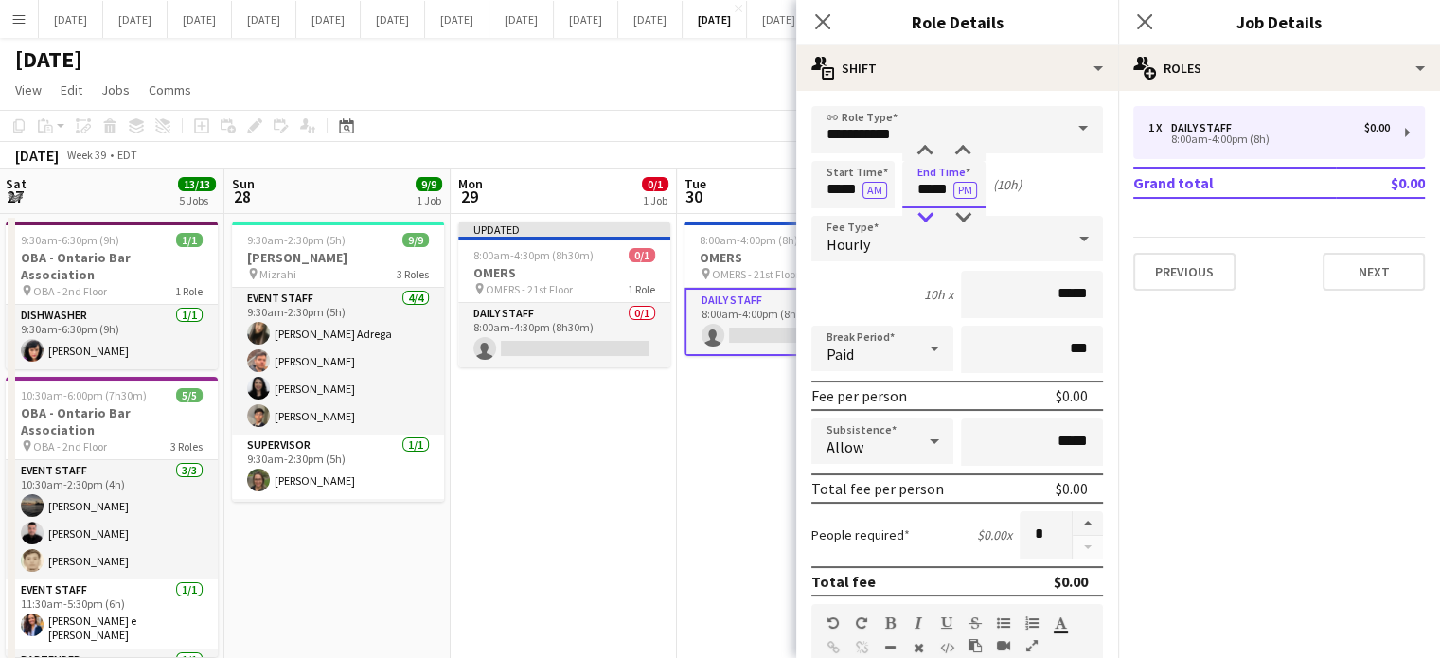
click at [919, 213] on div at bounding box center [925, 217] width 38 height 19
click at [920, 212] on div at bounding box center [925, 217] width 38 height 19
click at [965, 146] on div at bounding box center [963, 151] width 38 height 19
type input "*****"
click at [965, 146] on div at bounding box center [963, 151] width 38 height 19
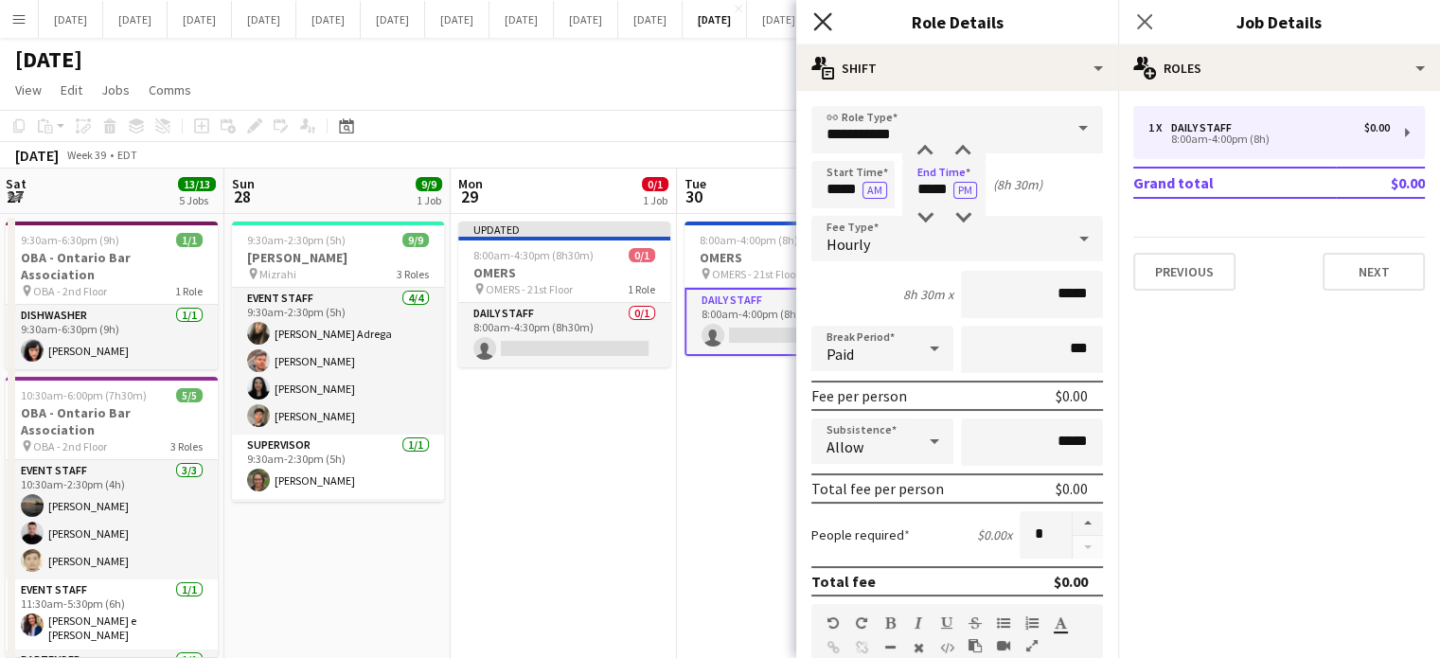
click at [823, 25] on icon "Close pop-in" at bounding box center [822, 21] width 18 height 18
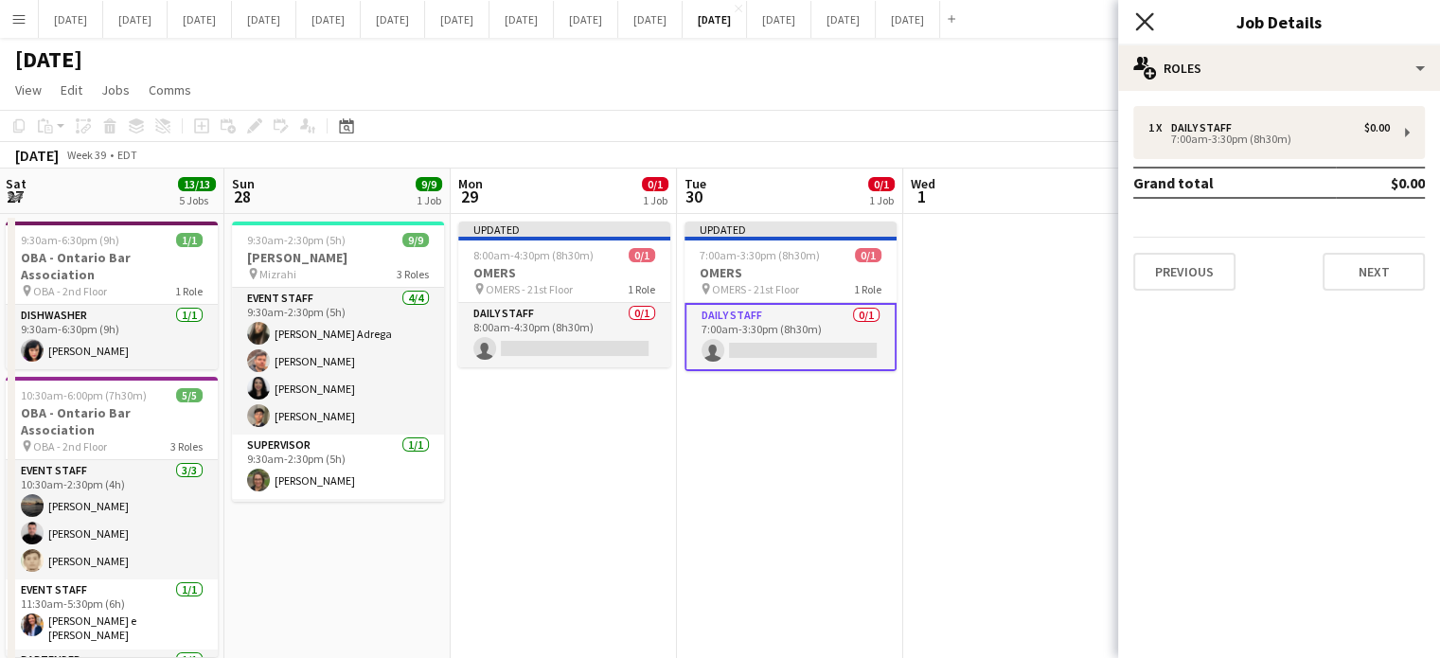
click at [1148, 13] on icon "Close pop-in" at bounding box center [1144, 21] width 18 height 18
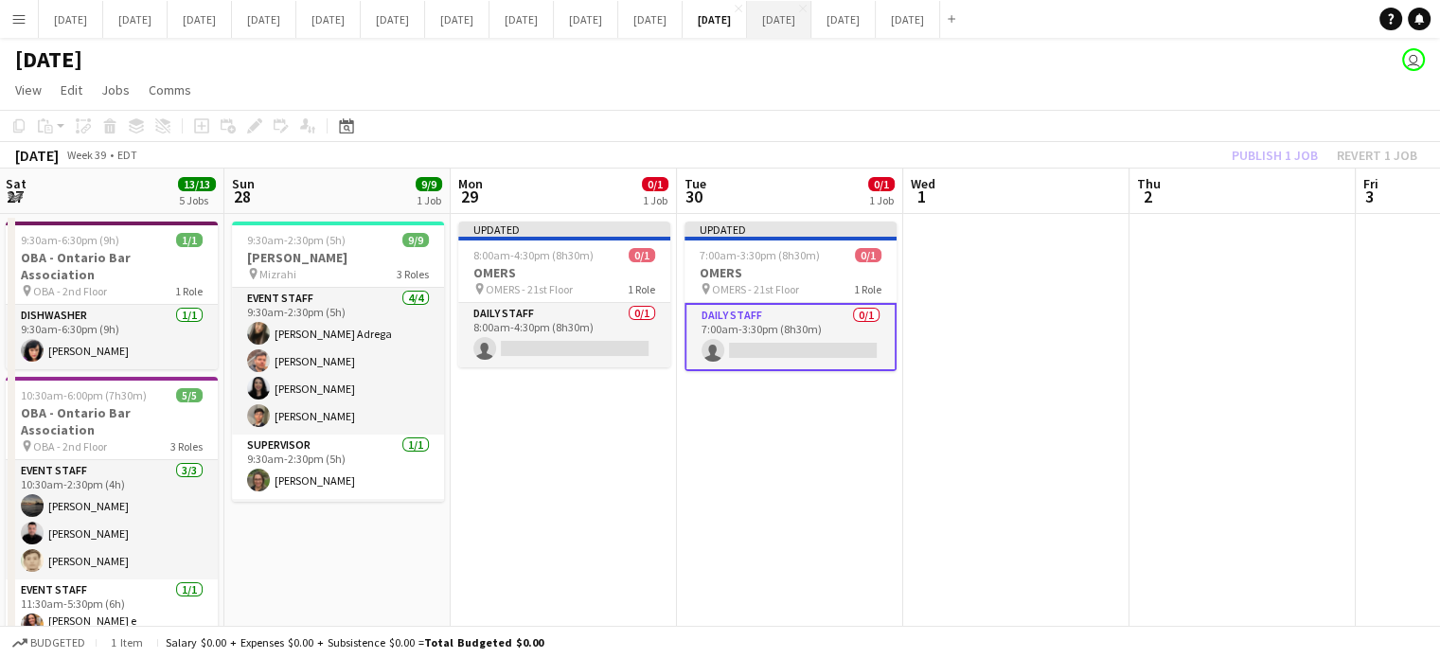
click at [812, 24] on button "[DATE] Close" at bounding box center [779, 19] width 64 height 37
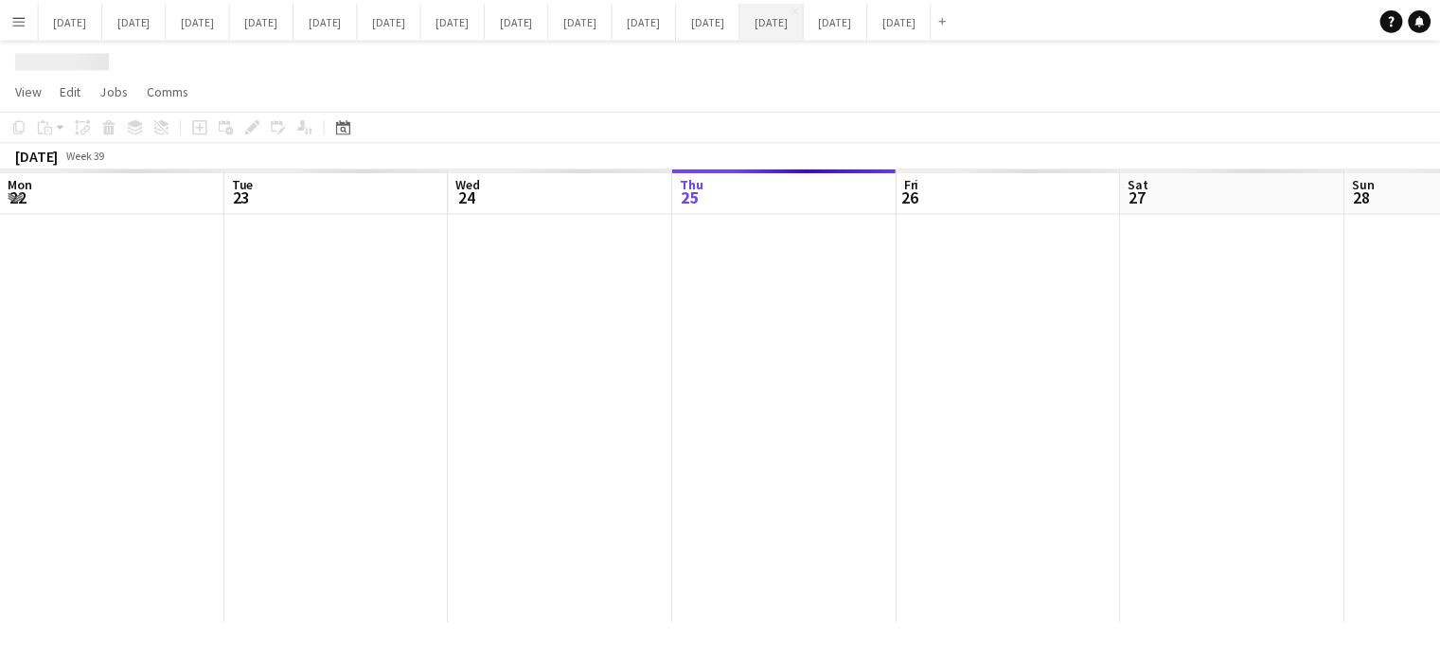
scroll to position [0, 453]
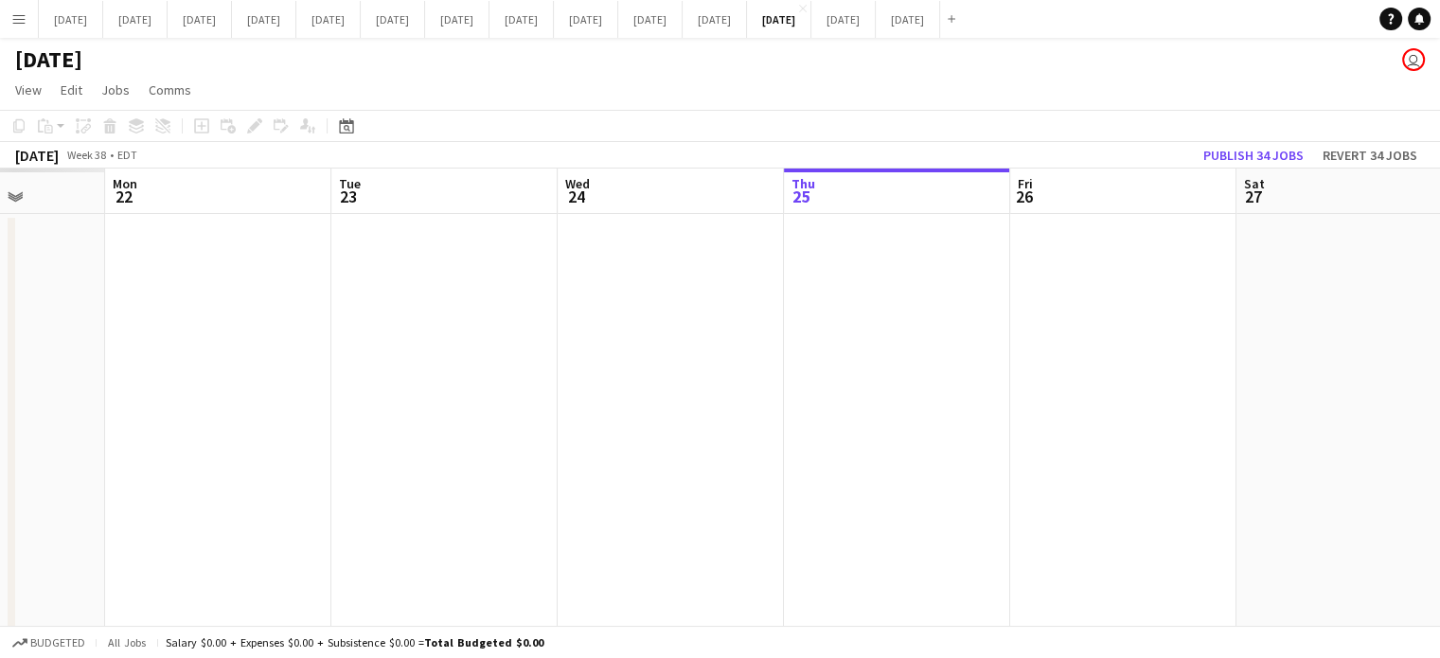
drag, startPoint x: 879, startPoint y: 315, endPoint x: 1443, endPoint y: 293, distance: 564.9
click at [1439, 291] on html "Menu Boards Boards Boards All jobs Status Workforce Workforce My Workforce Recr…" at bounding box center [720, 603] width 1440 height 1206
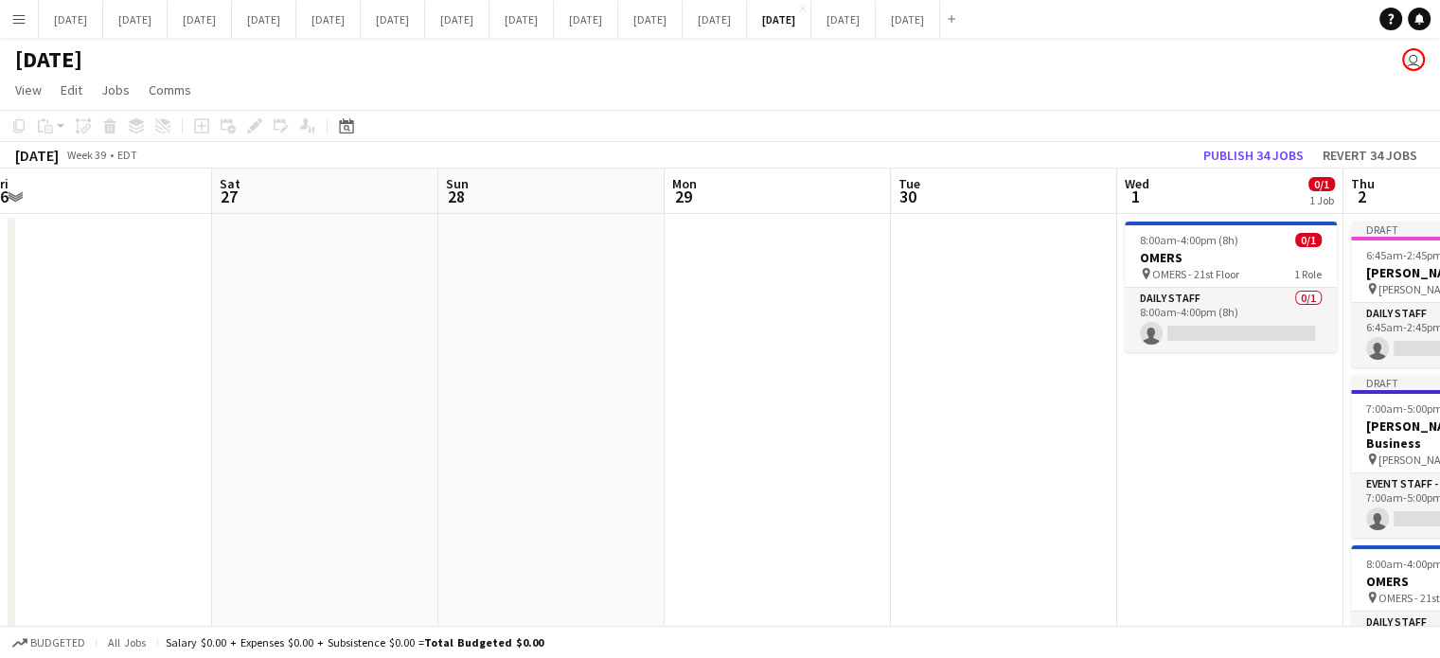
drag, startPoint x: 1197, startPoint y: 334, endPoint x: 601, endPoint y: 353, distance: 596.0
click at [149, 354] on app-calendar-viewport "Tue 23 Wed 24 Thu 25 Fri 26 Sat 27 Sun 28 Mon 29 Tue 30 Wed 1 0/1 1 Job Thu 2 0…" at bounding box center [720, 671] width 1440 height 1005
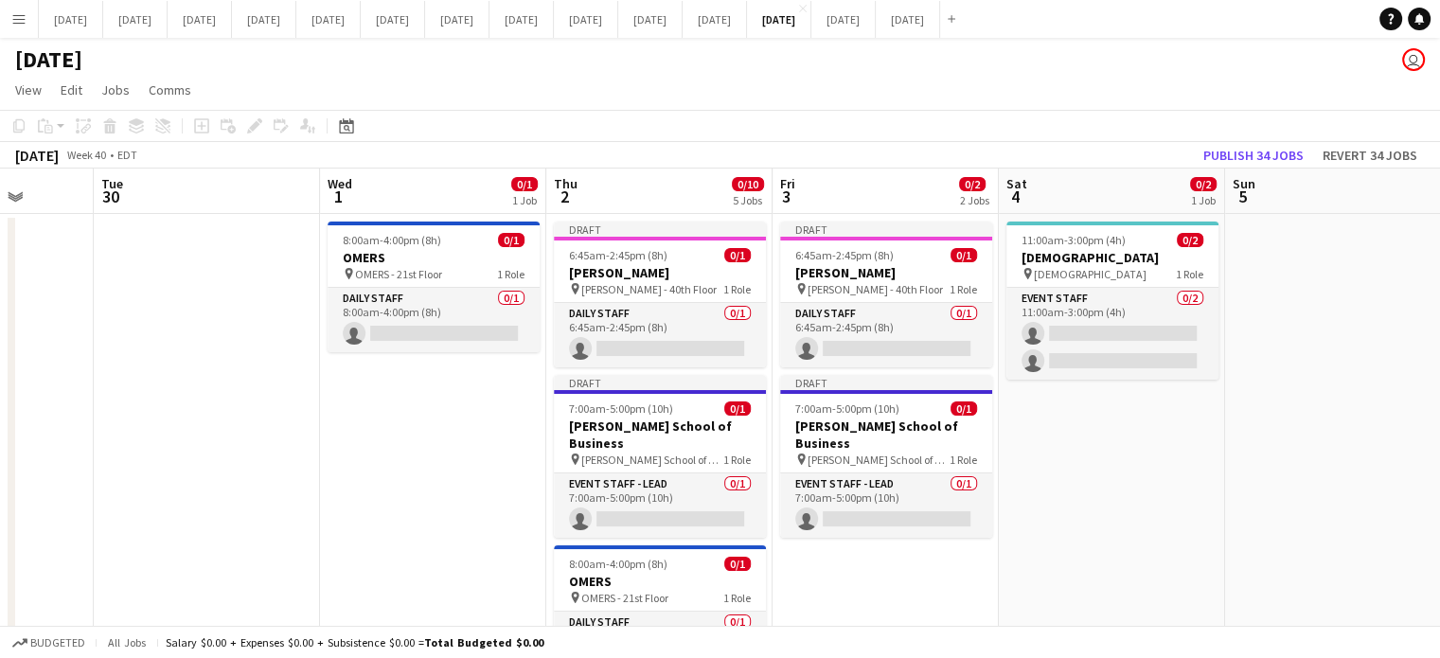
scroll to position [0, 587]
drag, startPoint x: 1008, startPoint y: 363, endPoint x: 233, endPoint y: 366, distance: 774.6
click at [233, 366] on app-calendar-viewport "Sat 27 Sun 28 Mon 29 Tue 30 Wed 1 0/1 1 Job Thu 2 0/10 5 Jobs Fri 3 0/2 2 Jobs …" at bounding box center [720, 671] width 1440 height 1005
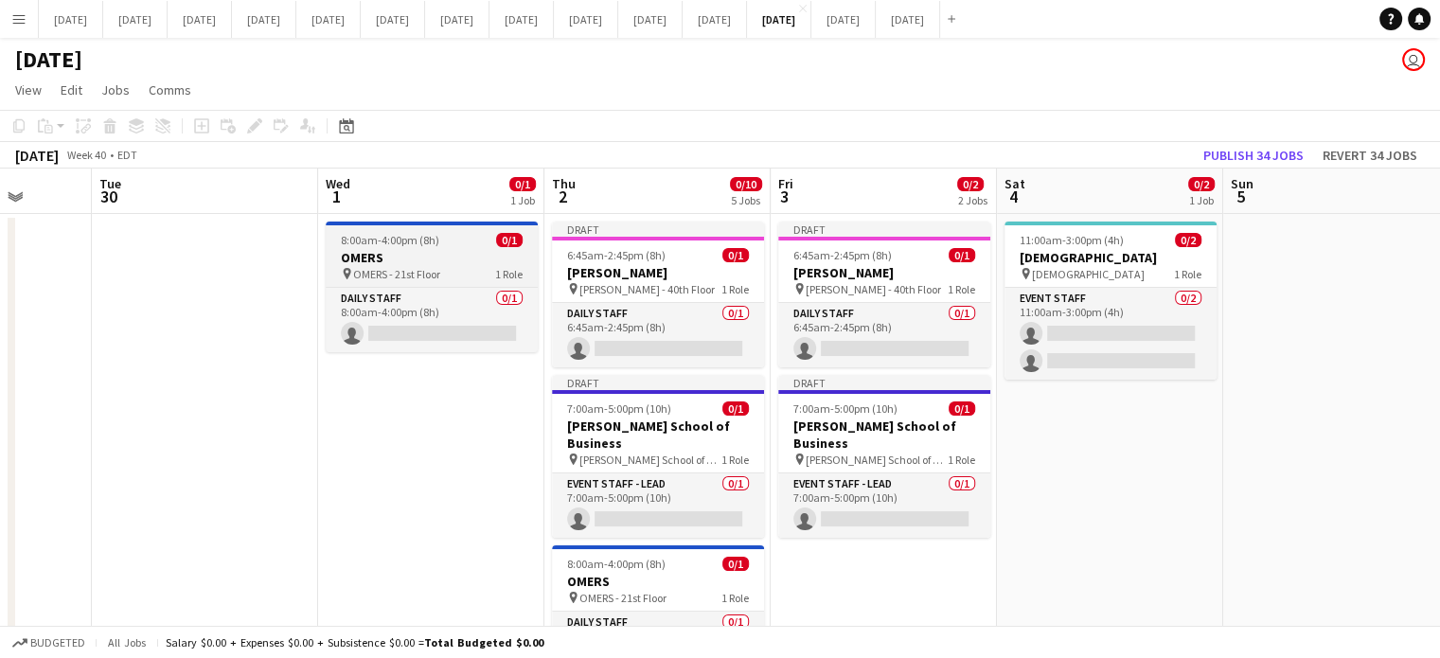
click at [453, 260] on h3 "OMERS" at bounding box center [432, 257] width 212 height 17
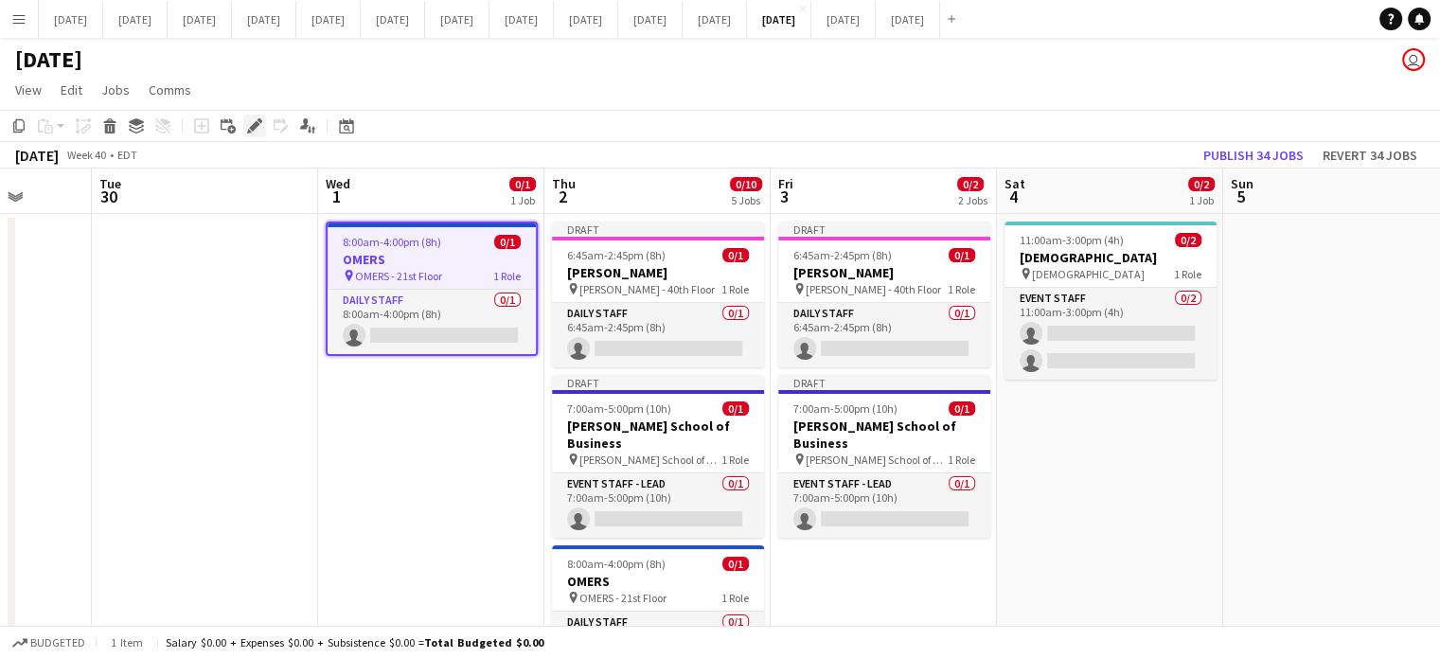
click at [250, 129] on icon "Edit" at bounding box center [254, 125] width 15 height 15
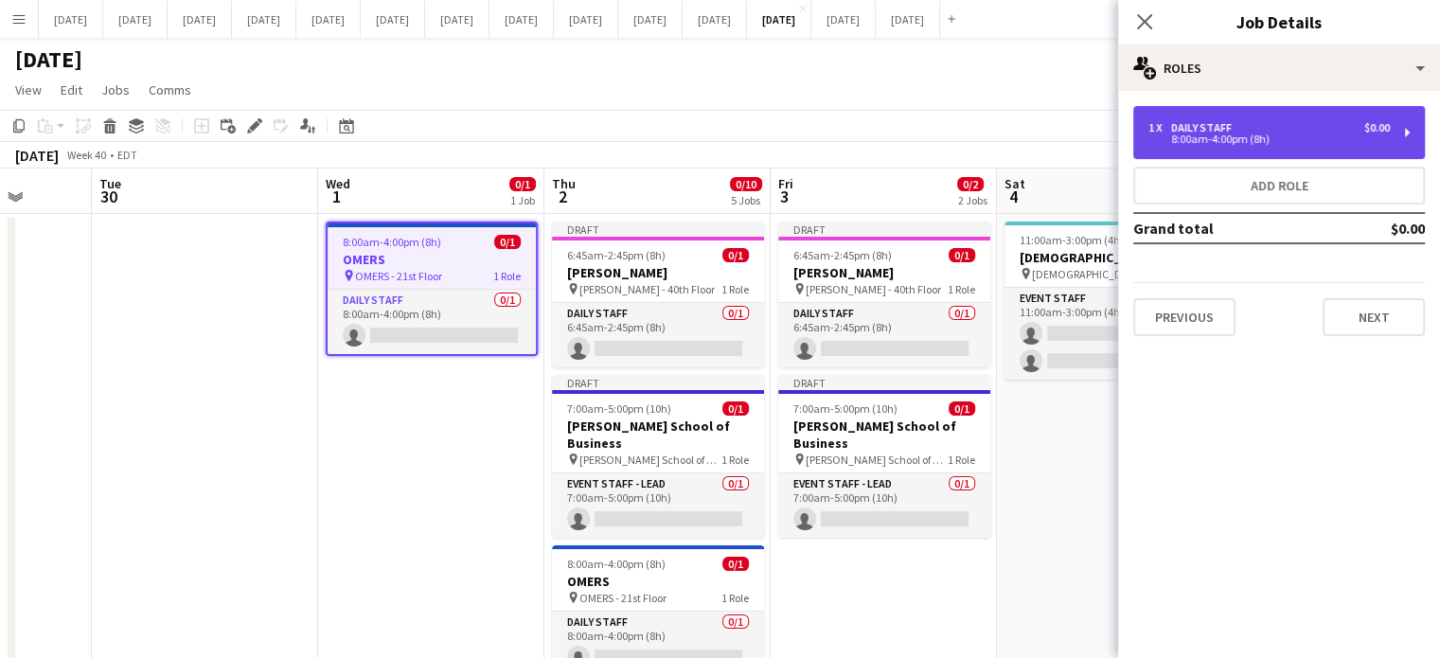
click at [1307, 122] on div "1 x Daily Staff $0.00" at bounding box center [1269, 127] width 241 height 13
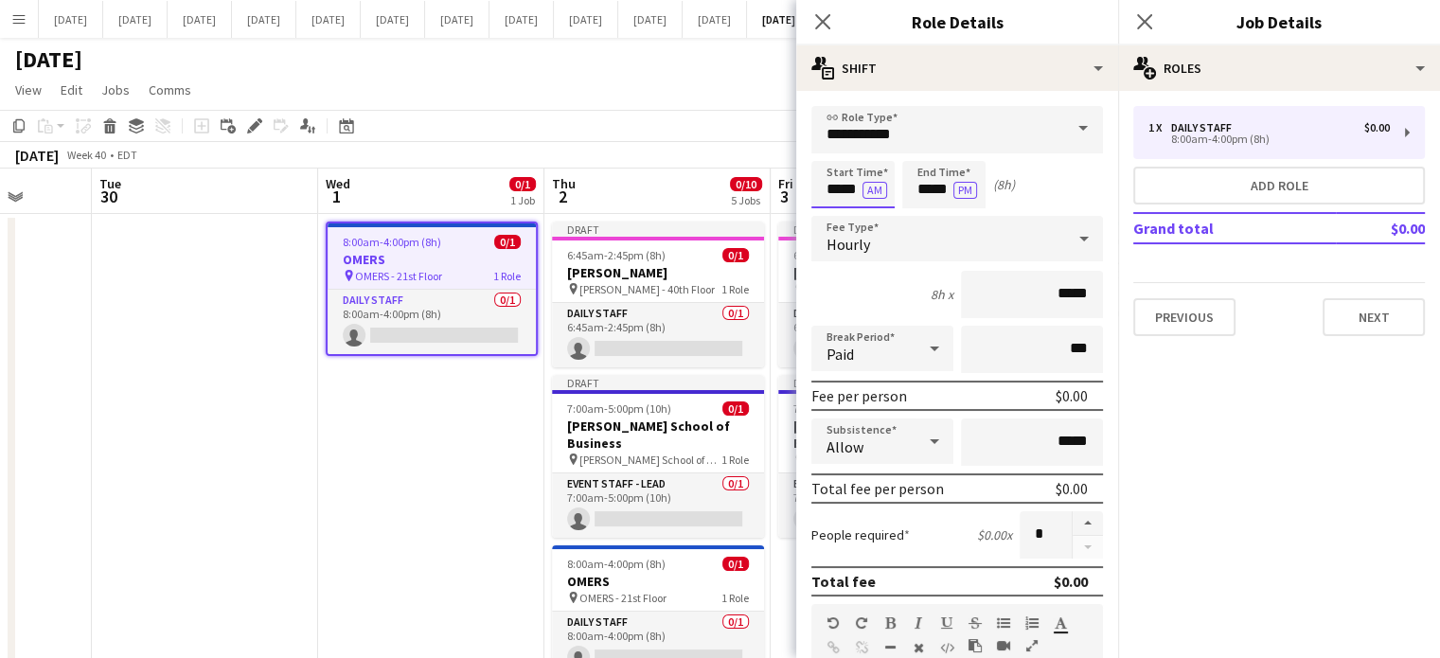
click at [816, 187] on input "*****" at bounding box center [853, 184] width 83 height 47
drag, startPoint x: 830, startPoint y: 207, endPoint x: 844, endPoint y: 200, distance: 16.1
click at [831, 208] on div at bounding box center [834, 217] width 38 height 19
click at [841, 152] on div at bounding box center [834, 151] width 38 height 19
type input "*****"
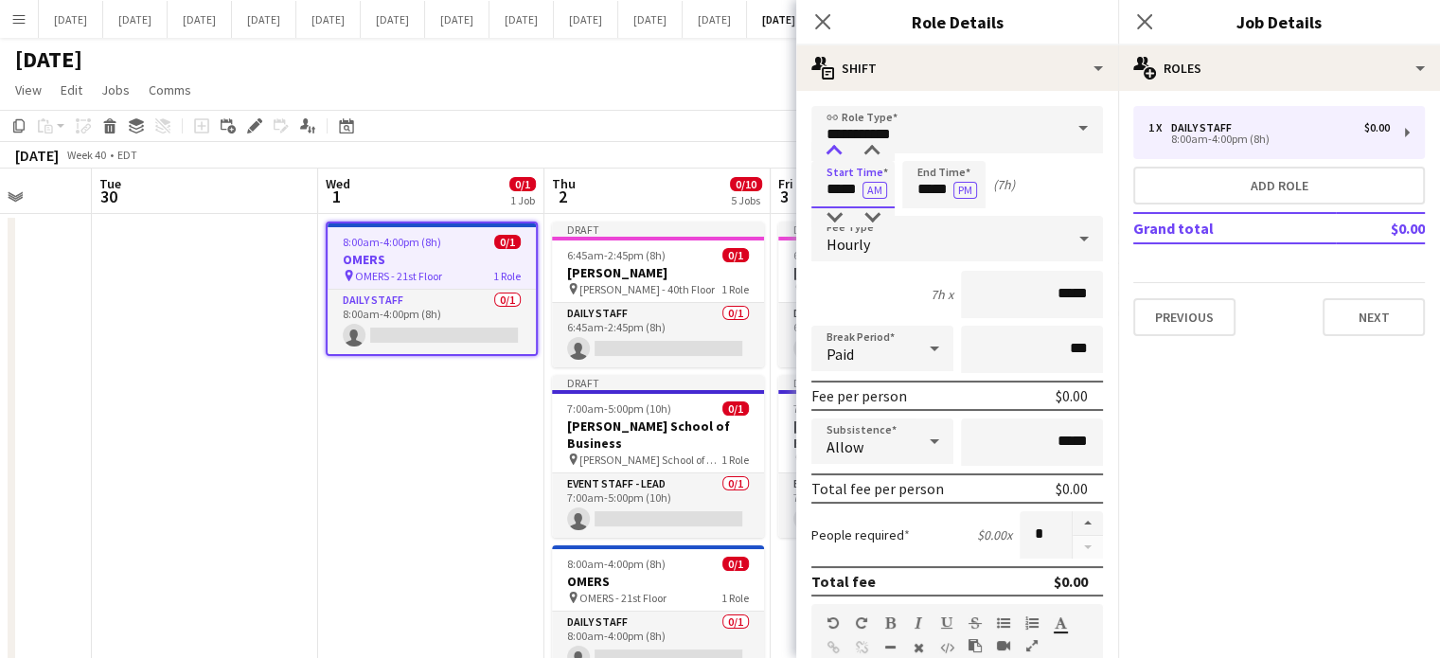
click at [841, 152] on div at bounding box center [834, 151] width 38 height 19
click at [924, 167] on input "*****" at bounding box center [943, 184] width 83 height 47
click at [927, 151] on div at bounding box center [925, 151] width 38 height 19
click at [955, 151] on div at bounding box center [963, 151] width 38 height 19
type input "*****"
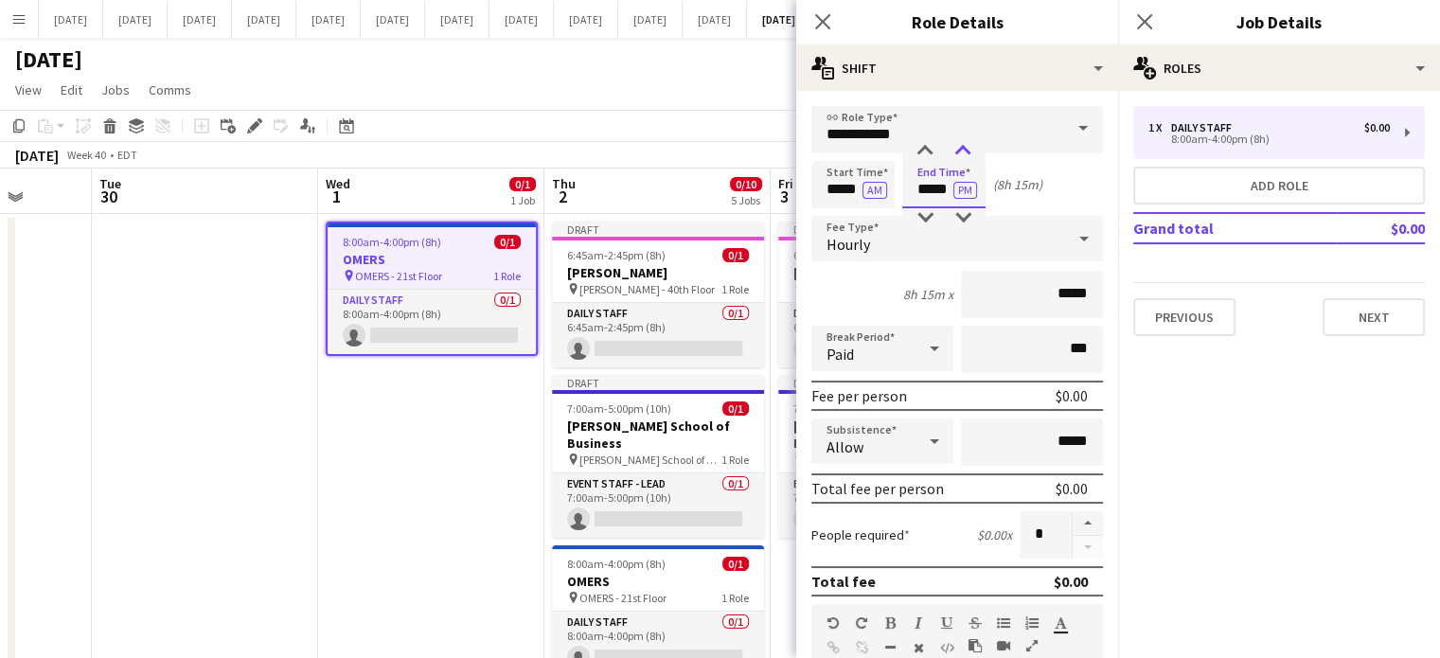
click at [956, 151] on div at bounding box center [963, 151] width 38 height 19
click at [818, 26] on icon at bounding box center [822, 21] width 18 height 18
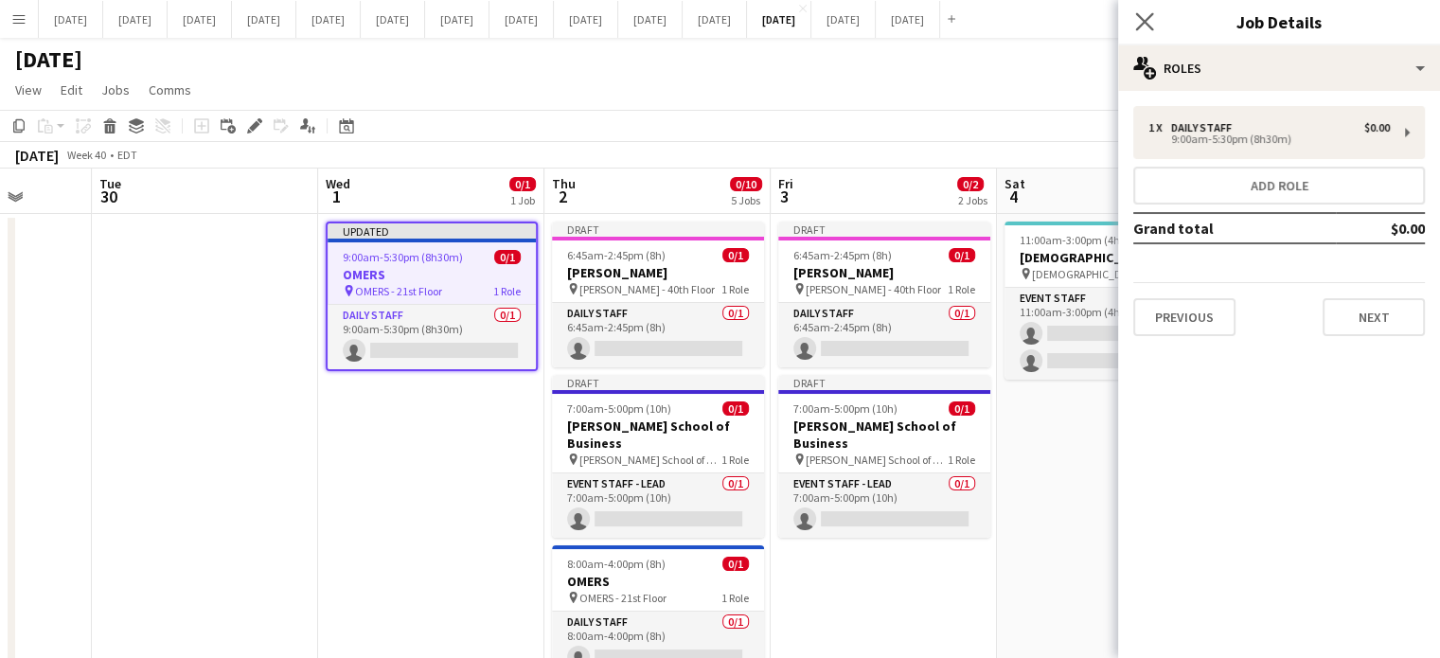
click at [1145, 17] on icon "Close pop-in" at bounding box center [1144, 21] width 18 height 18
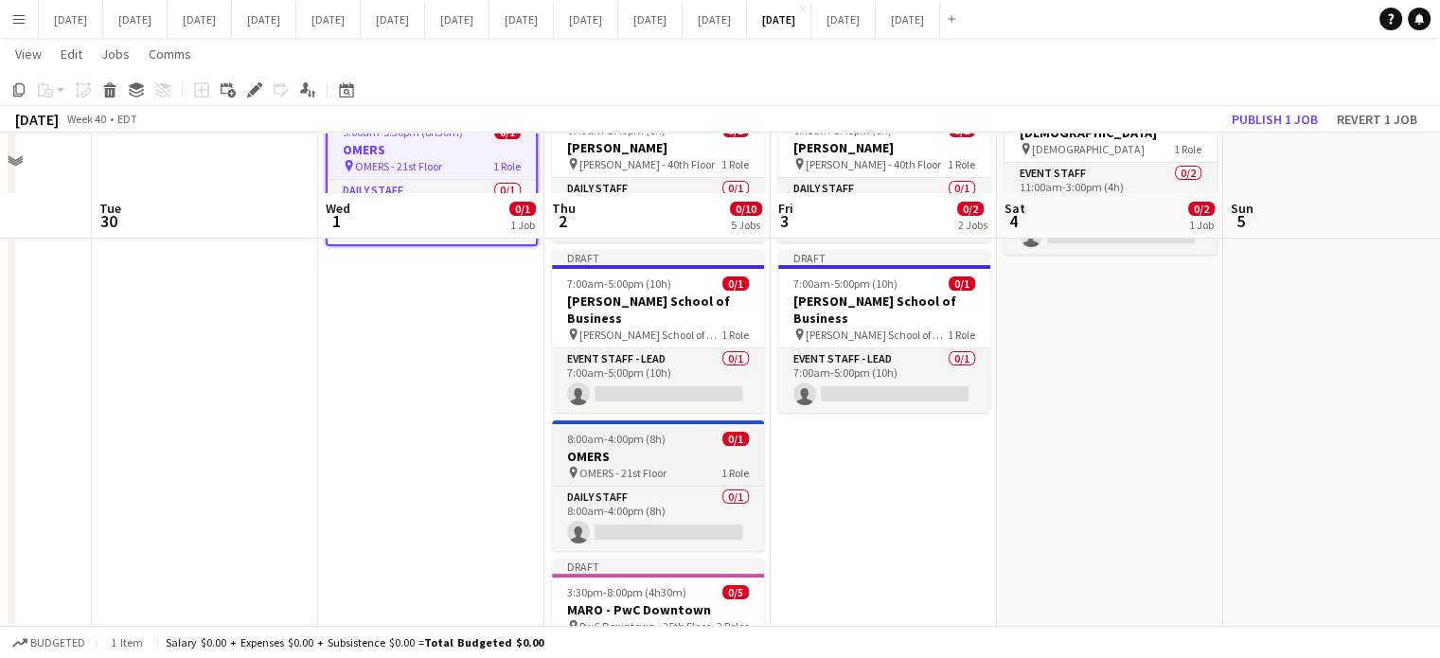
scroll to position [189, 0]
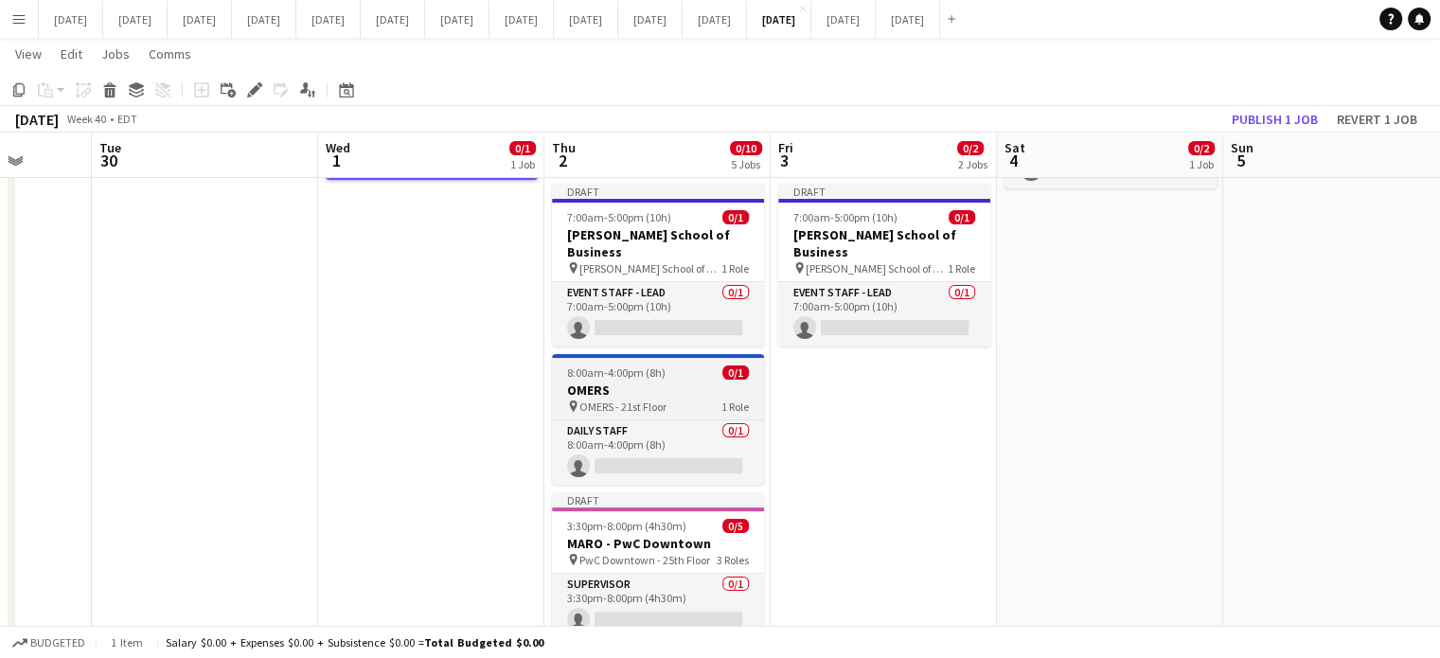
click at [683, 382] on h3 "OMERS" at bounding box center [658, 390] width 212 height 17
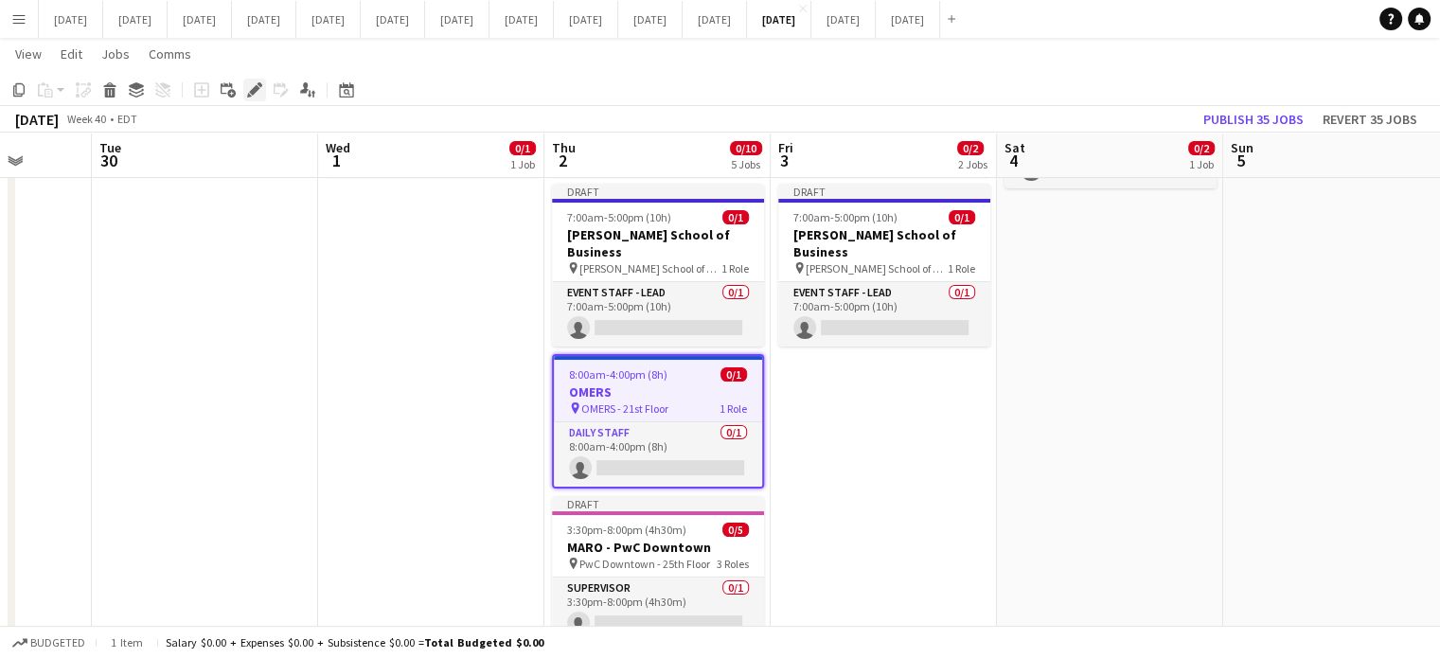
click at [250, 89] on icon "Edit" at bounding box center [254, 89] width 15 height 15
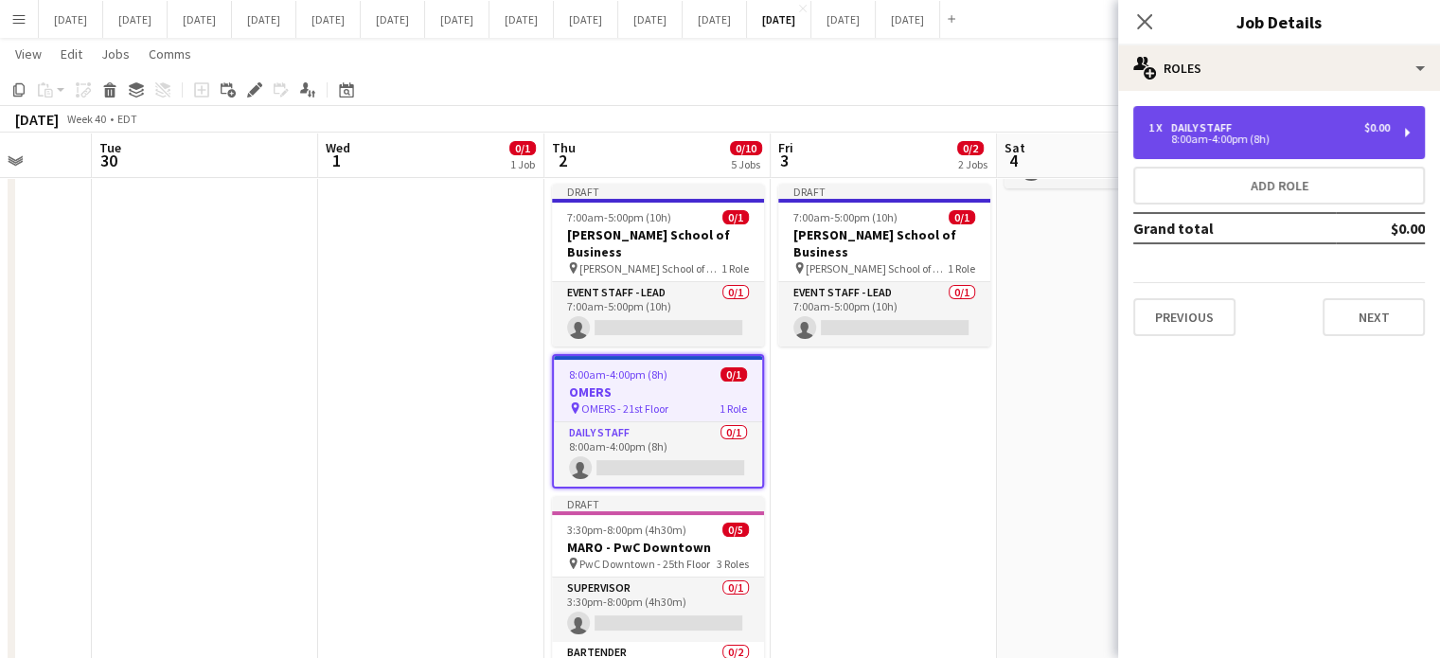
click at [1244, 135] on div "8:00am-4:00pm (8h)" at bounding box center [1269, 138] width 241 height 9
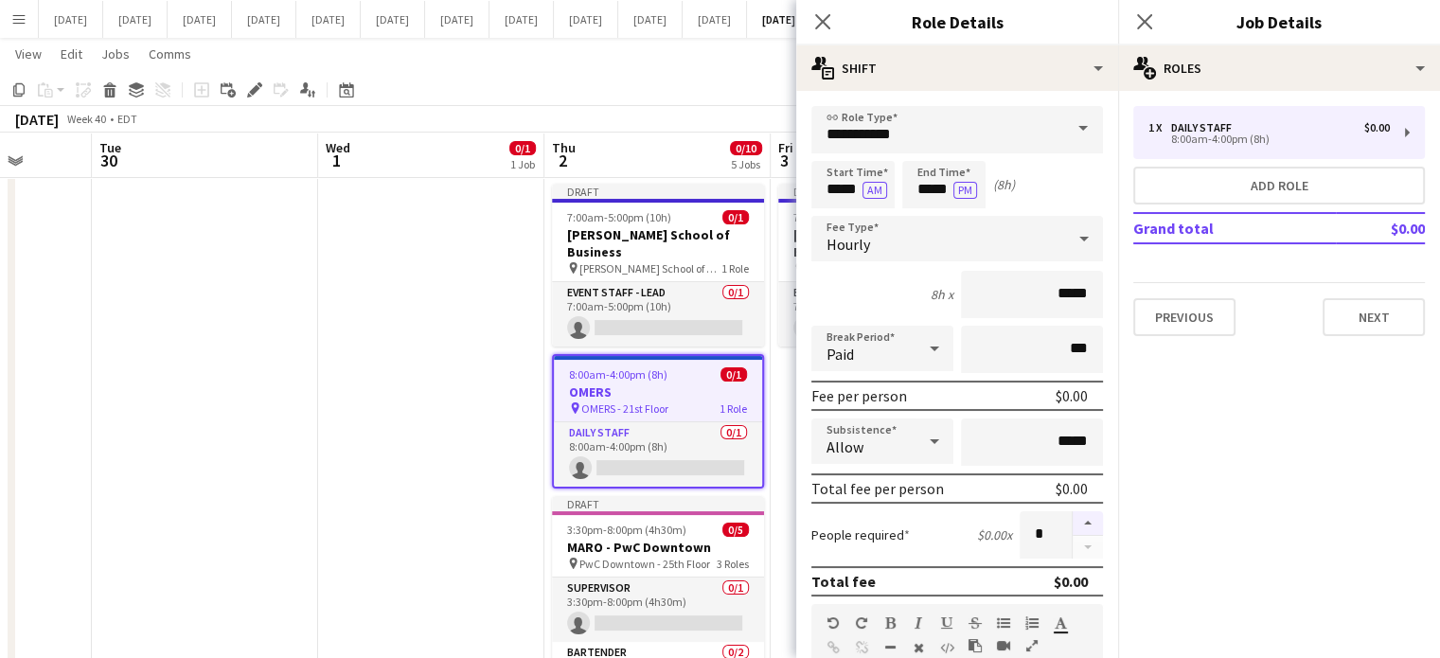
click at [1077, 522] on button "button" at bounding box center [1088, 523] width 30 height 25
type input "*"
click at [831, 170] on input "*****" at bounding box center [853, 184] width 83 height 47
type input "*****"
click at [833, 152] on div at bounding box center [834, 151] width 38 height 19
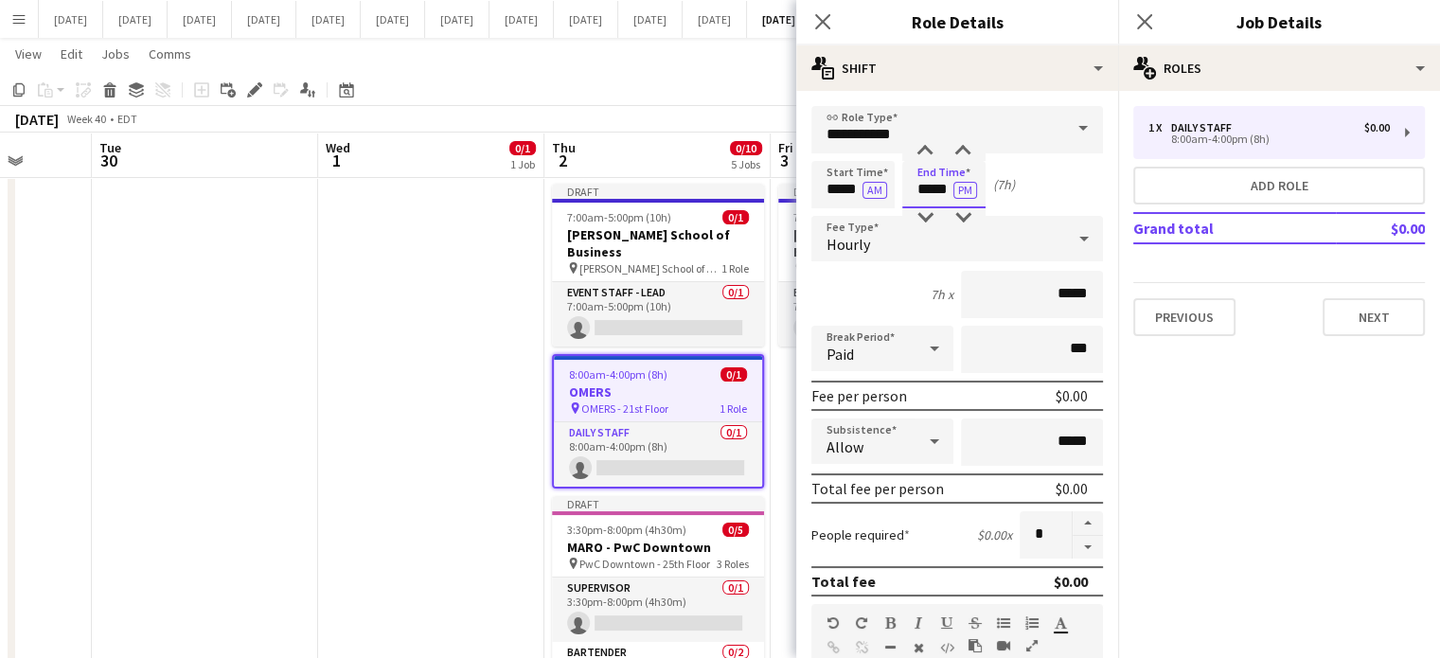
click at [927, 181] on input "*****" at bounding box center [943, 184] width 83 height 47
click at [937, 154] on div at bounding box center [925, 151] width 38 height 19
click at [962, 150] on div at bounding box center [963, 151] width 38 height 19
type input "*****"
click at [962, 150] on div at bounding box center [963, 151] width 38 height 19
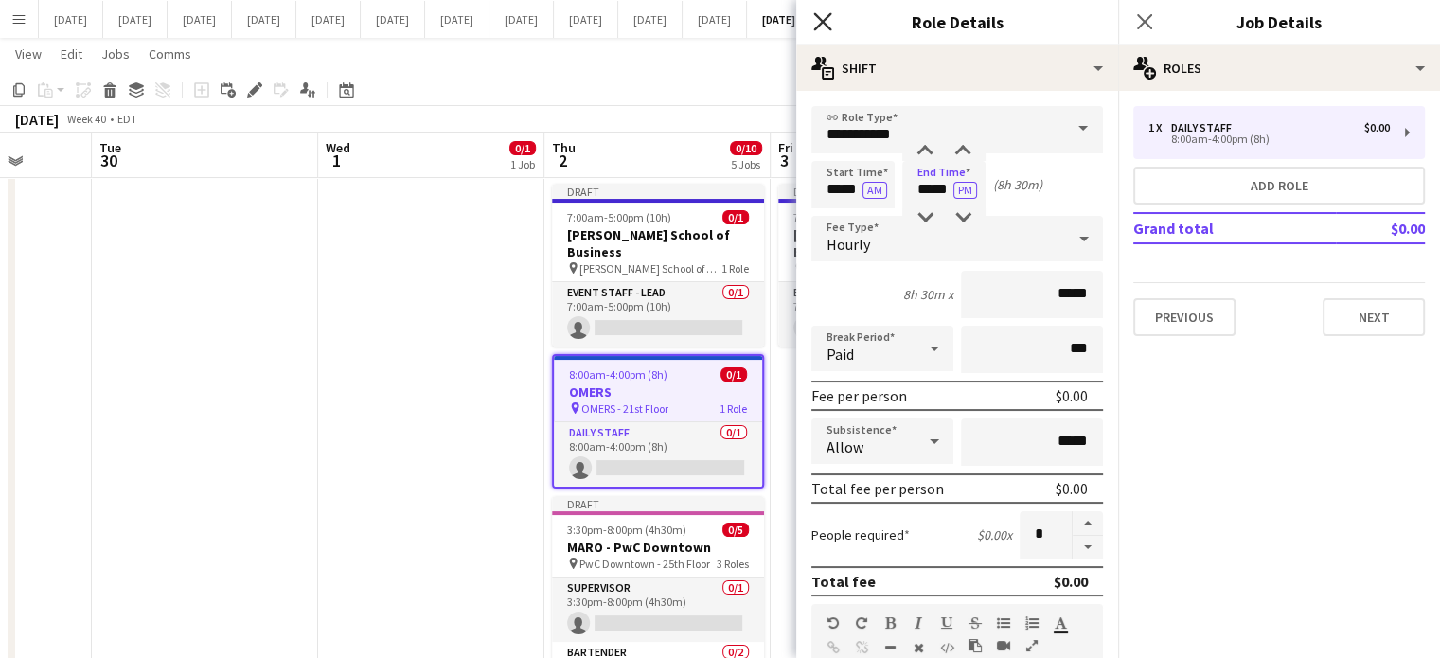
click at [822, 22] on icon at bounding box center [822, 21] width 18 height 18
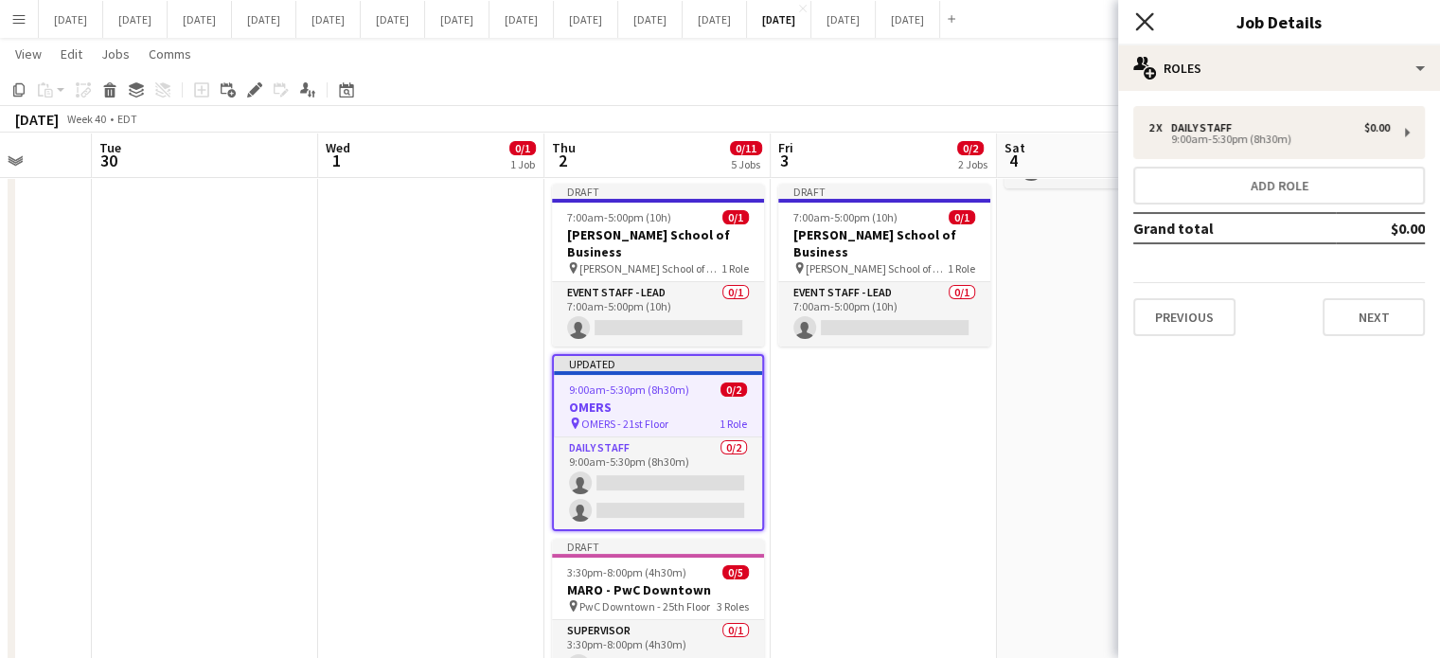
click at [1143, 22] on icon at bounding box center [1144, 21] width 18 height 18
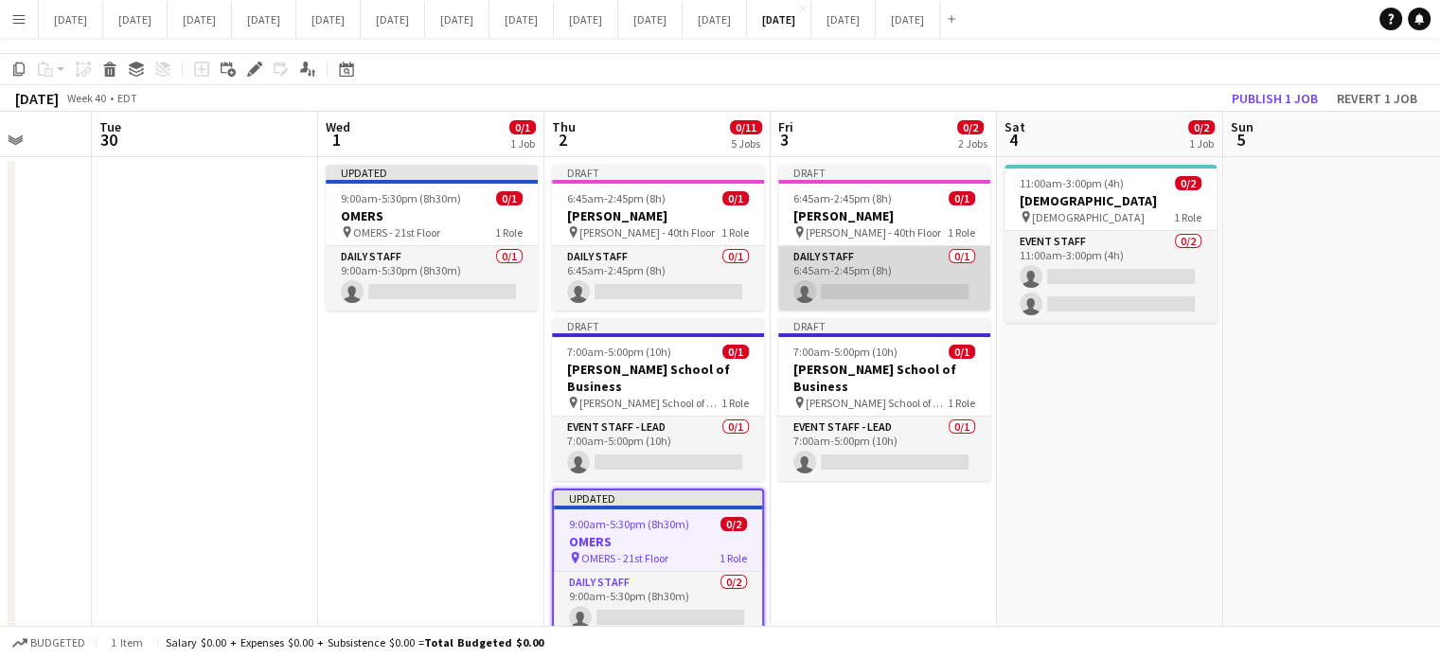
scroll to position [0, 0]
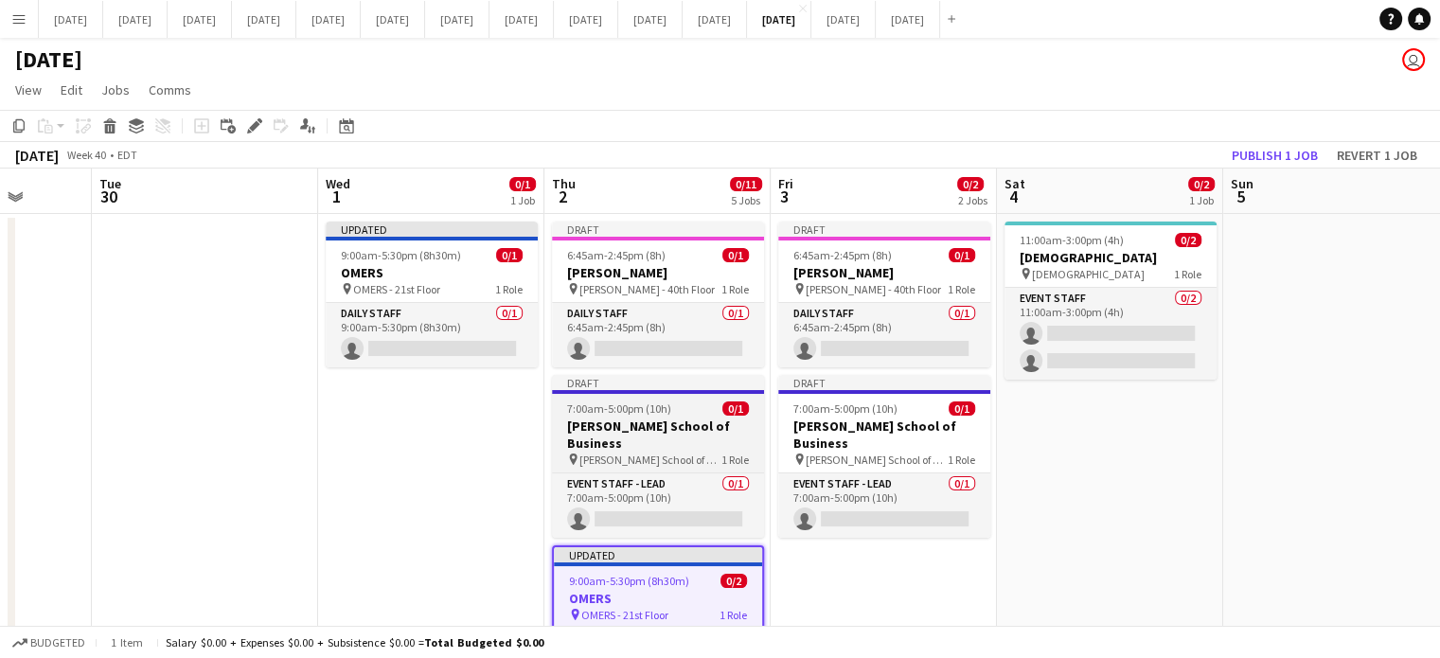
click at [725, 432] on h3 "[PERSON_NAME] School of Business" at bounding box center [658, 435] width 212 height 34
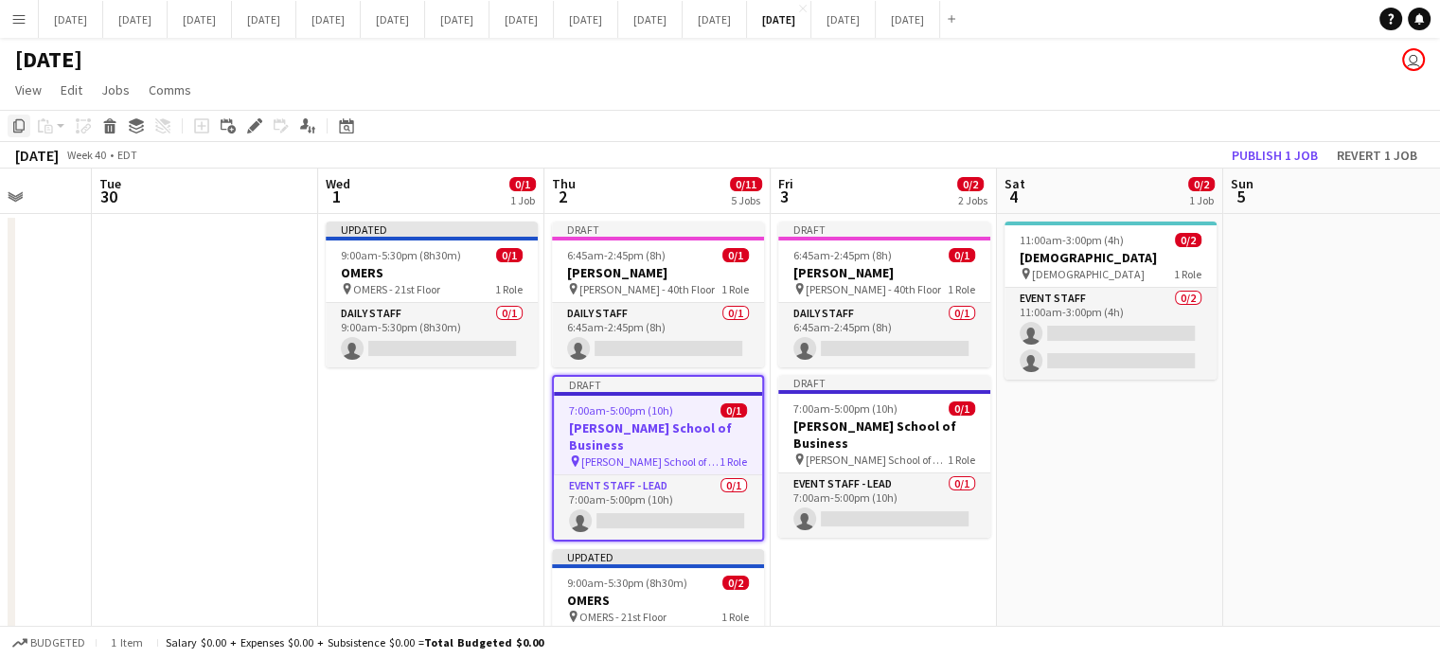
click at [18, 128] on icon "Copy" at bounding box center [18, 125] width 15 height 15
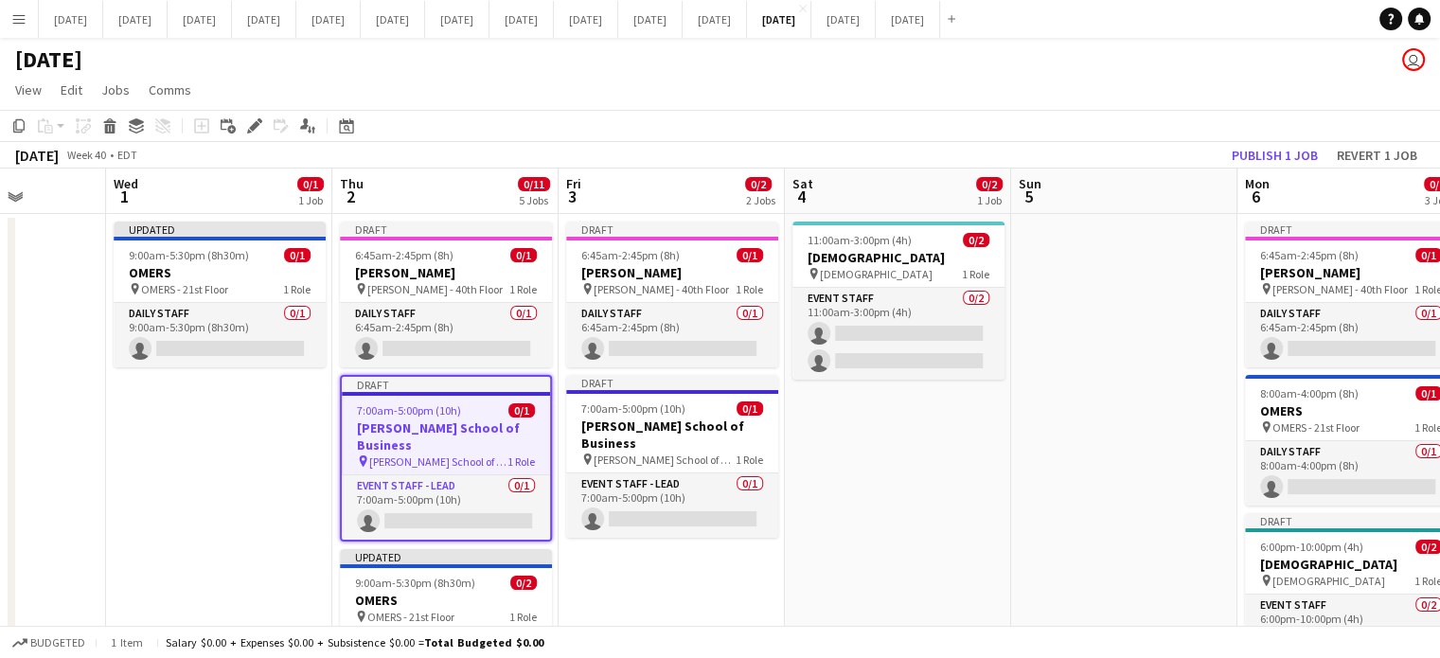
drag, startPoint x: 1246, startPoint y: 438, endPoint x: 510, endPoint y: 464, distance: 736.2
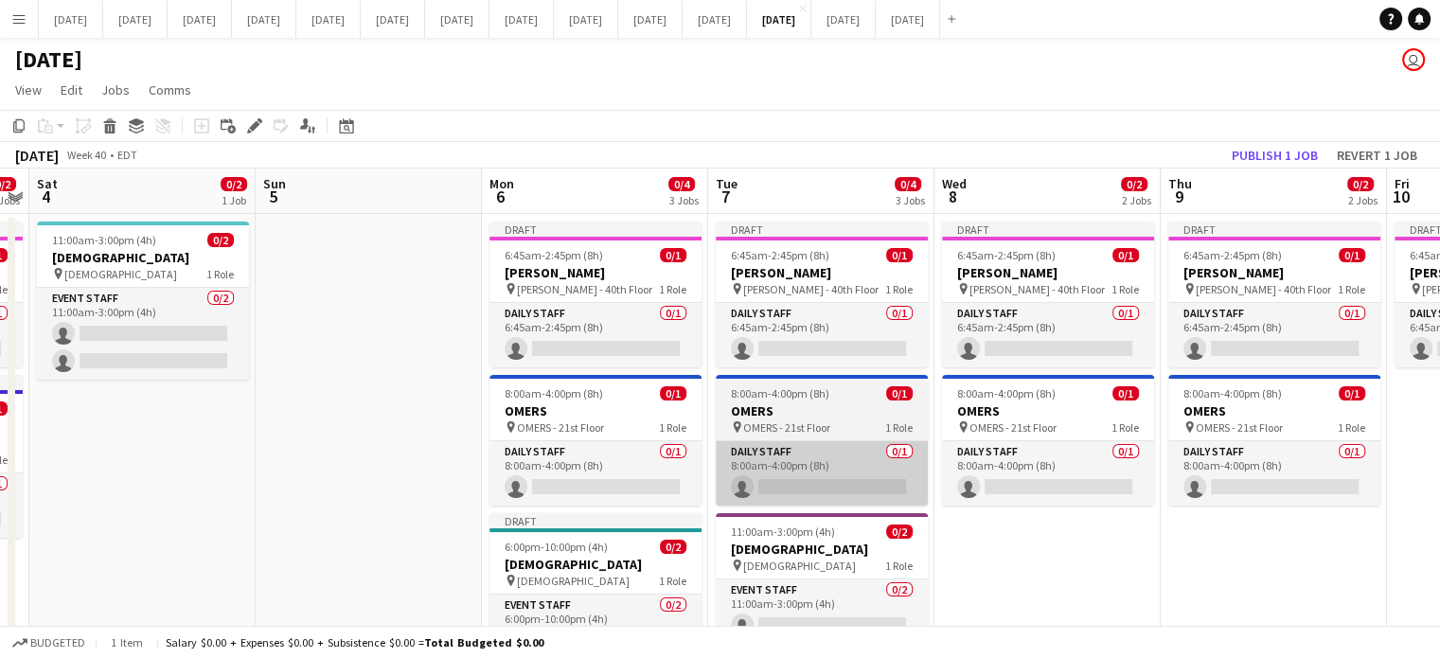
scroll to position [0, 896]
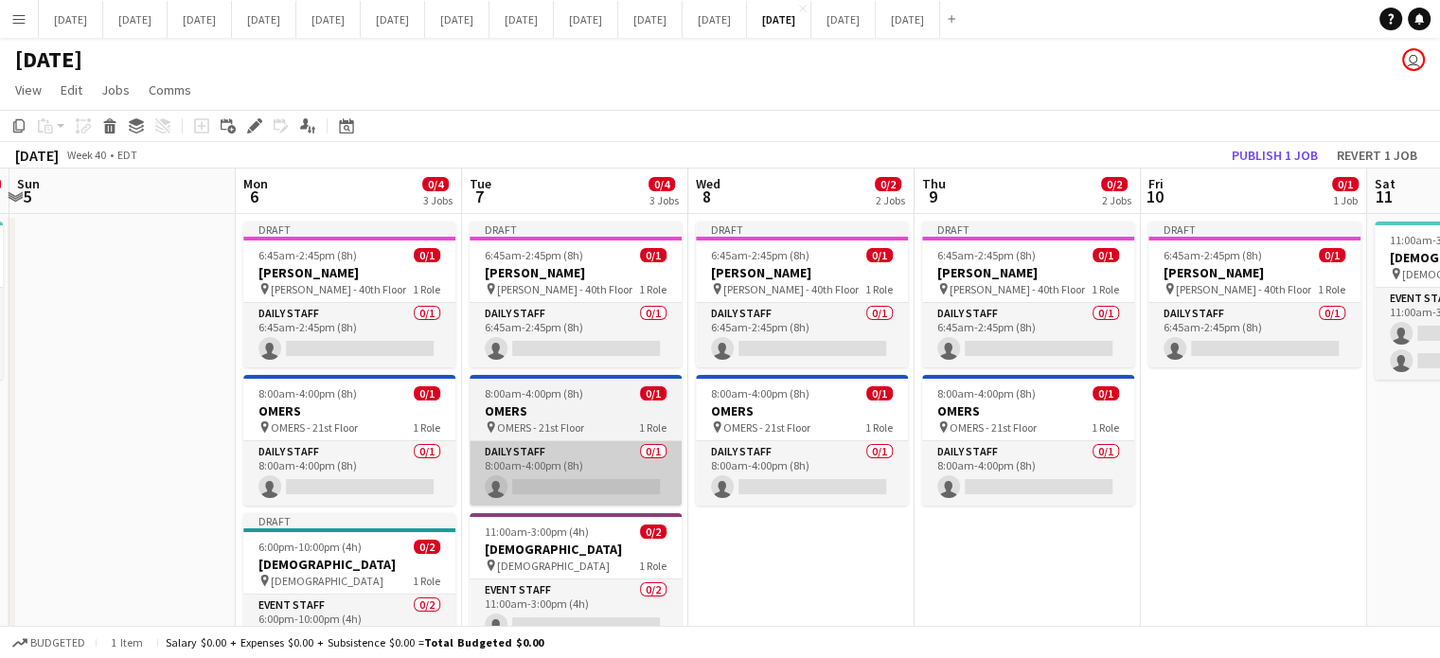
drag, startPoint x: 916, startPoint y: 467, endPoint x: 501, endPoint y: 460, distance: 414.8
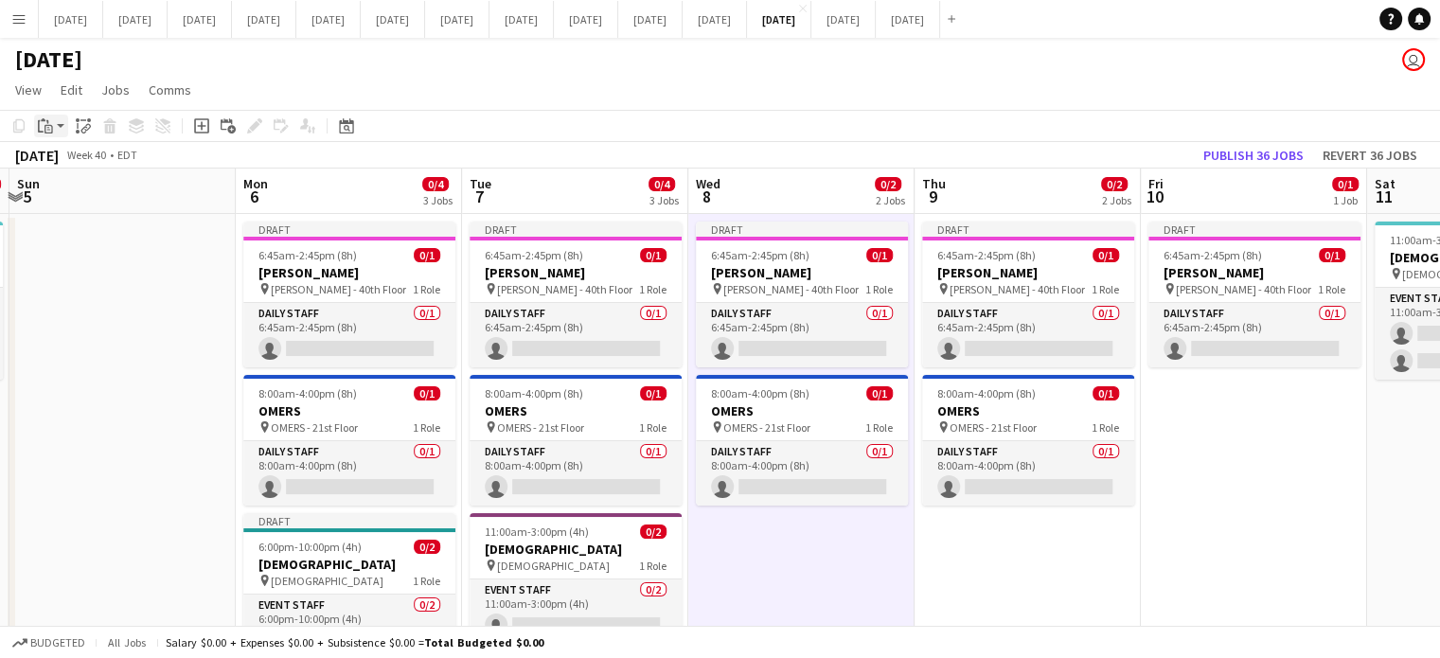
click at [53, 119] on div "Paste" at bounding box center [45, 126] width 23 height 23
click at [69, 170] on link "Paste Ctrl+V" at bounding box center [139, 161] width 178 height 17
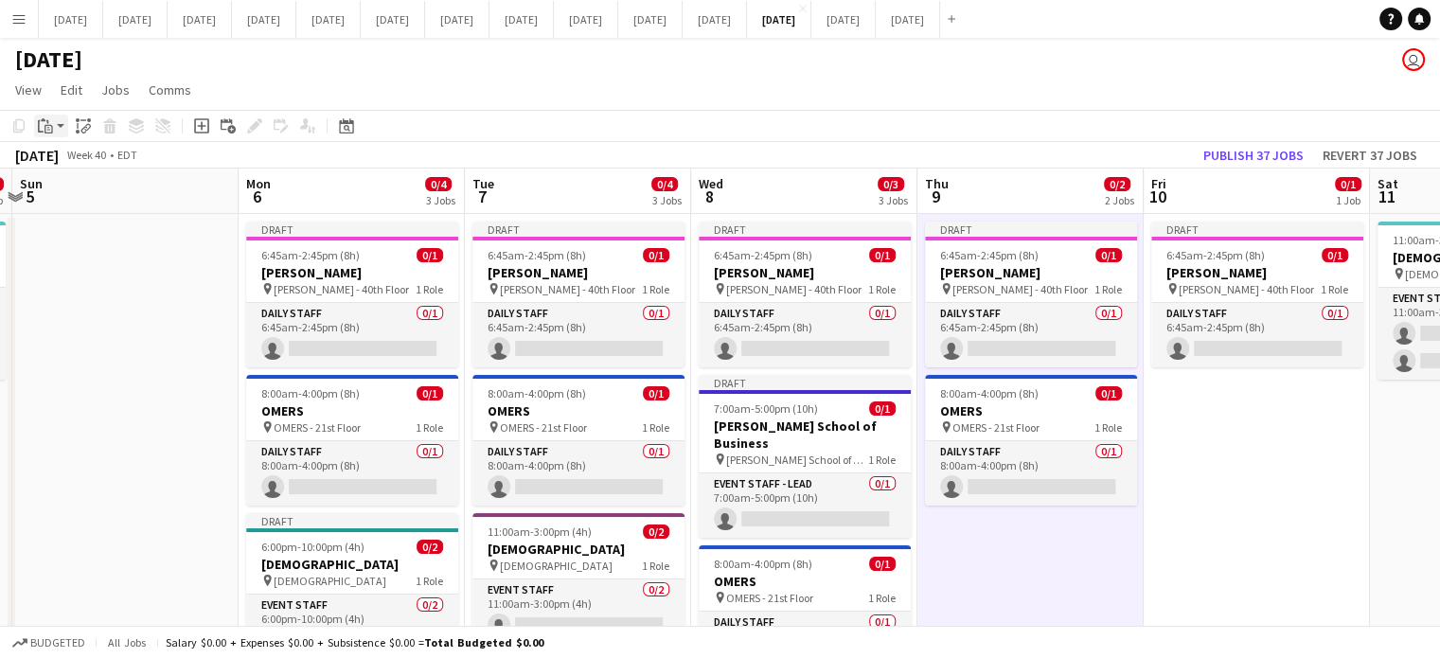
click at [41, 115] on div "Paste" at bounding box center [45, 126] width 23 height 23
click at [60, 159] on link "Paste Ctrl+V" at bounding box center [139, 161] width 178 height 17
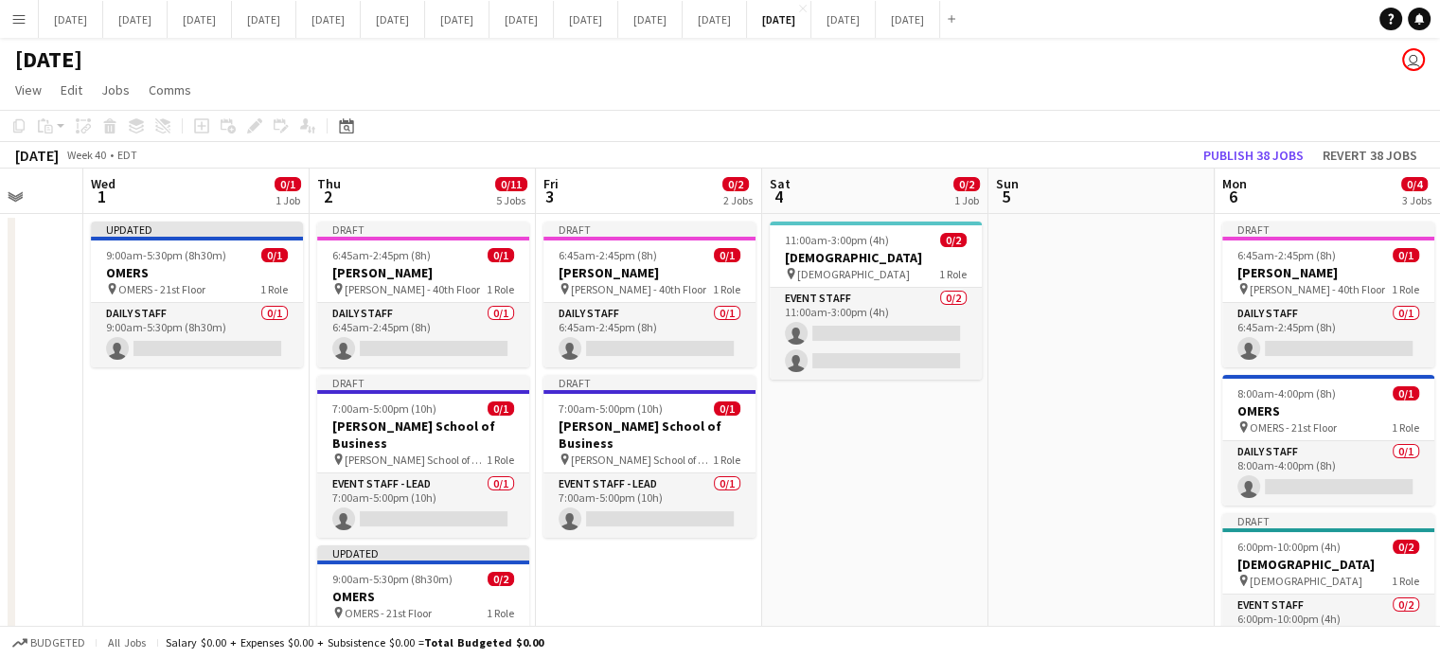
drag, startPoint x: 287, startPoint y: 355, endPoint x: 1203, endPoint y: 363, distance: 915.8
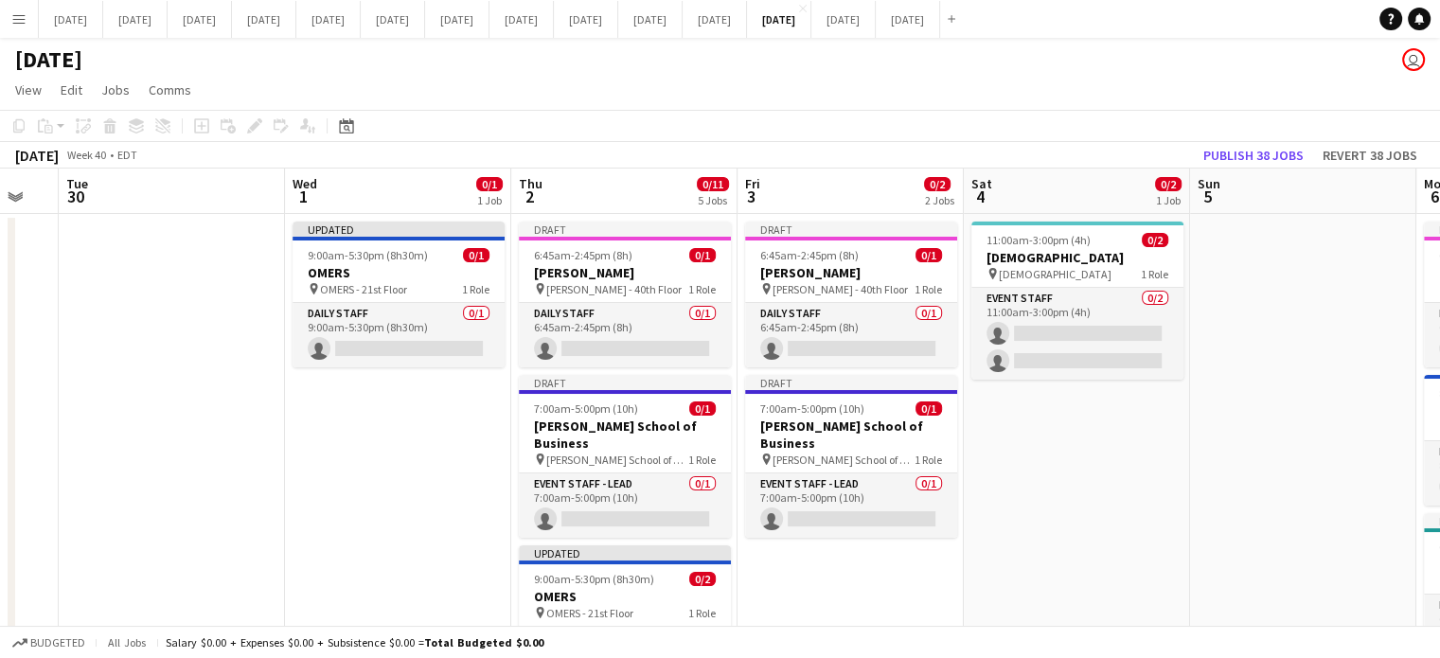
drag, startPoint x: 962, startPoint y: 474, endPoint x: 1454, endPoint y: 437, distance: 492.9
click at [1439, 437] on html "Menu Boards Boards Boards All jobs Status Workforce Workforce My Workforce Recr…" at bounding box center [720, 624] width 1440 height 1248
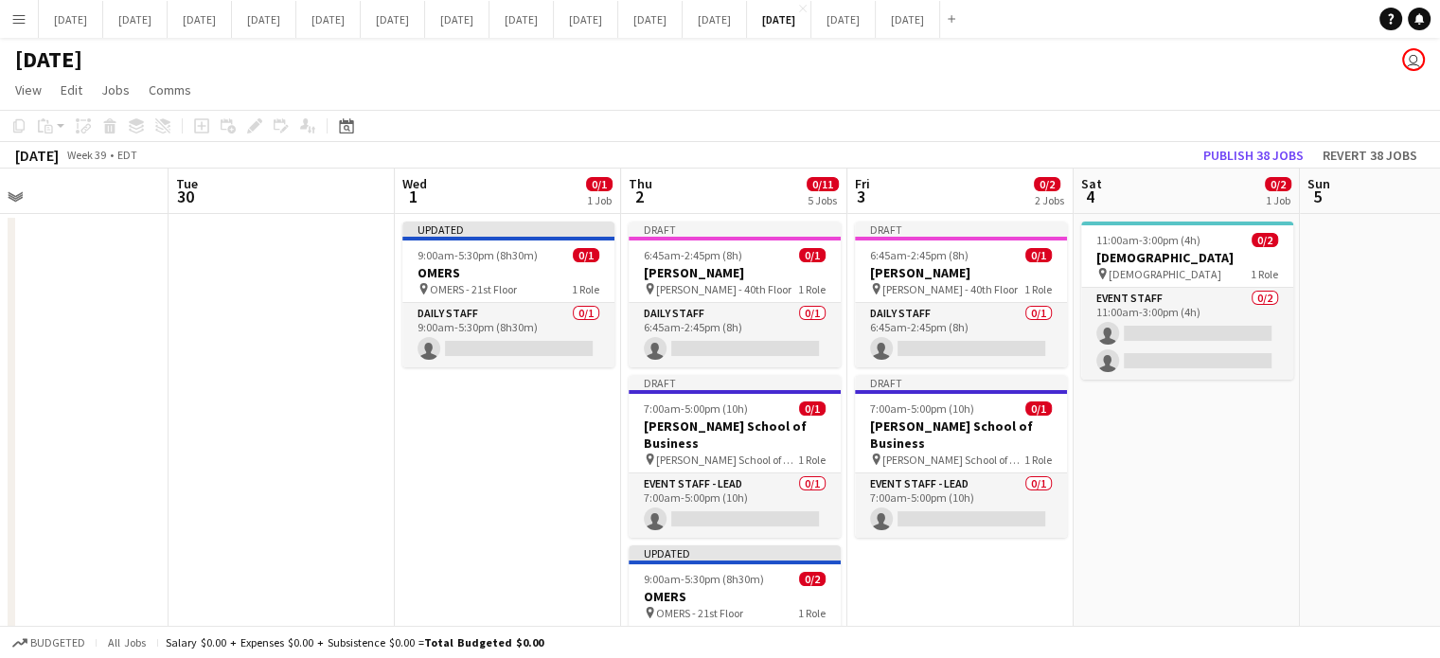
drag, startPoint x: 519, startPoint y: 413, endPoint x: 638, endPoint y: 398, distance: 120.3
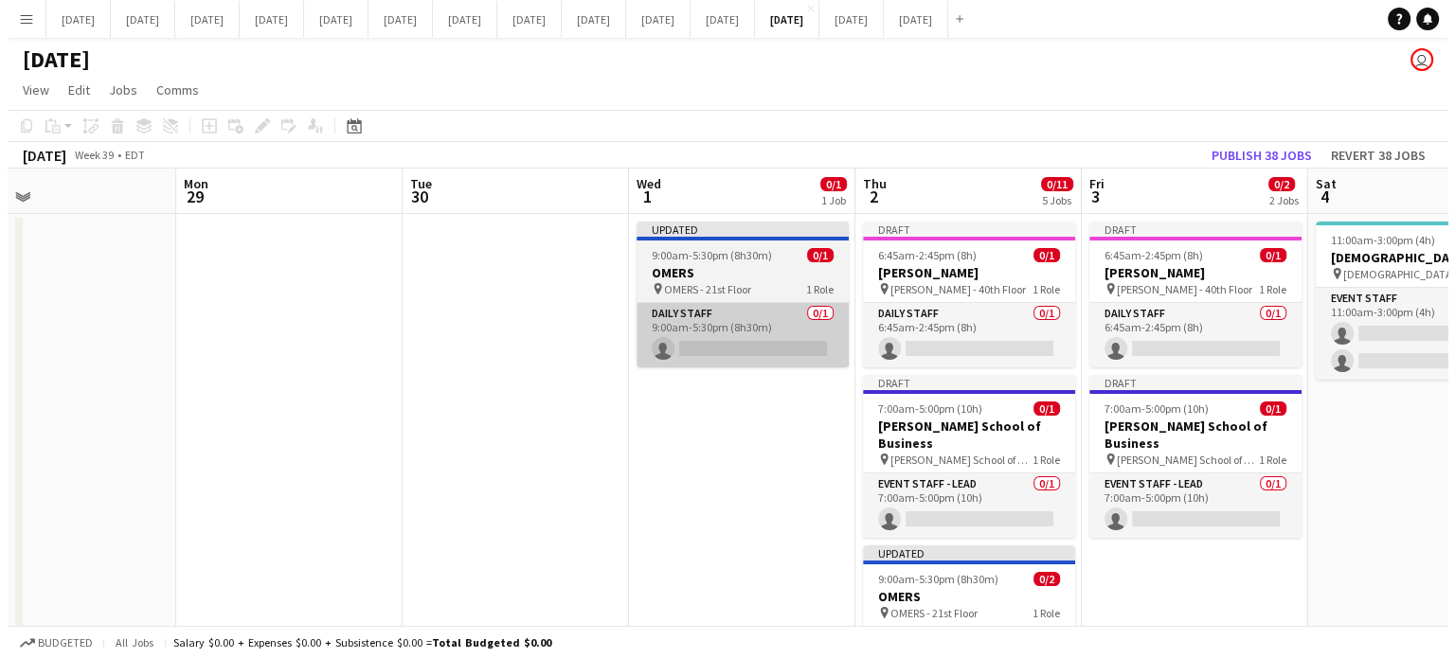
scroll to position [0, 502]
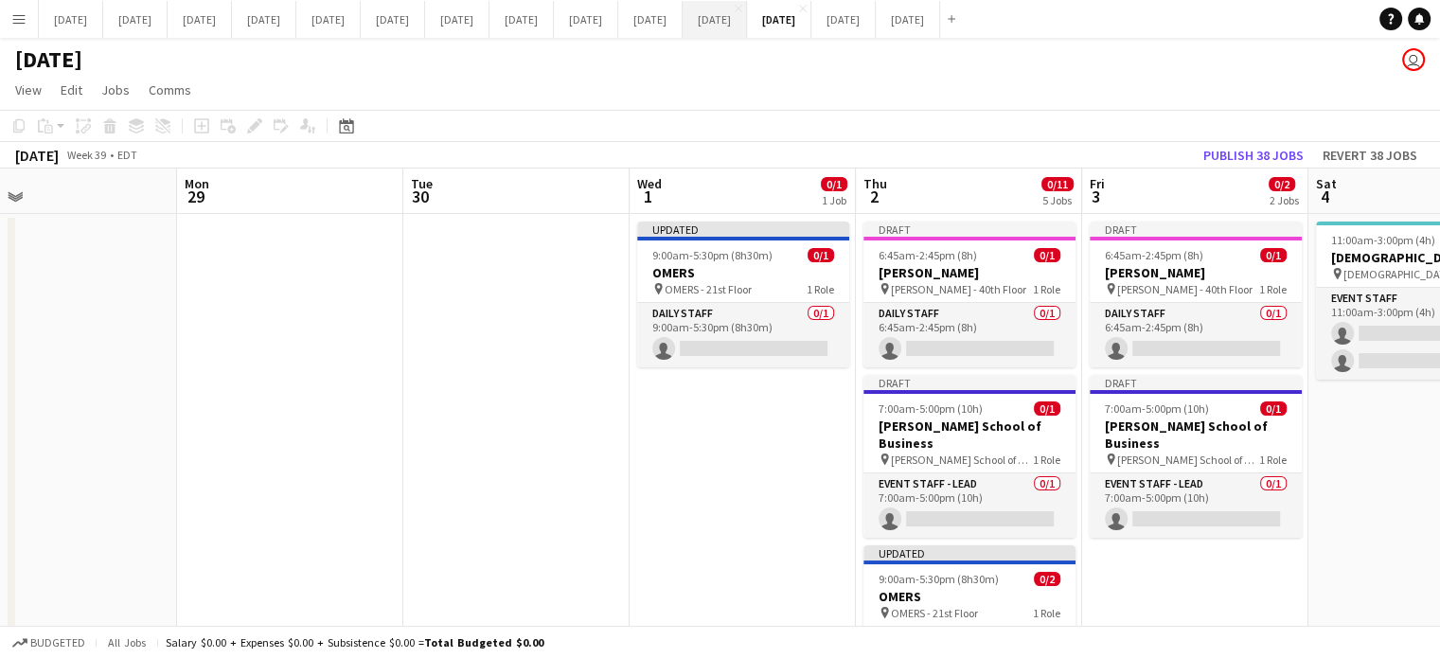
click at [747, 14] on button "[DATE] Close" at bounding box center [715, 19] width 64 height 37
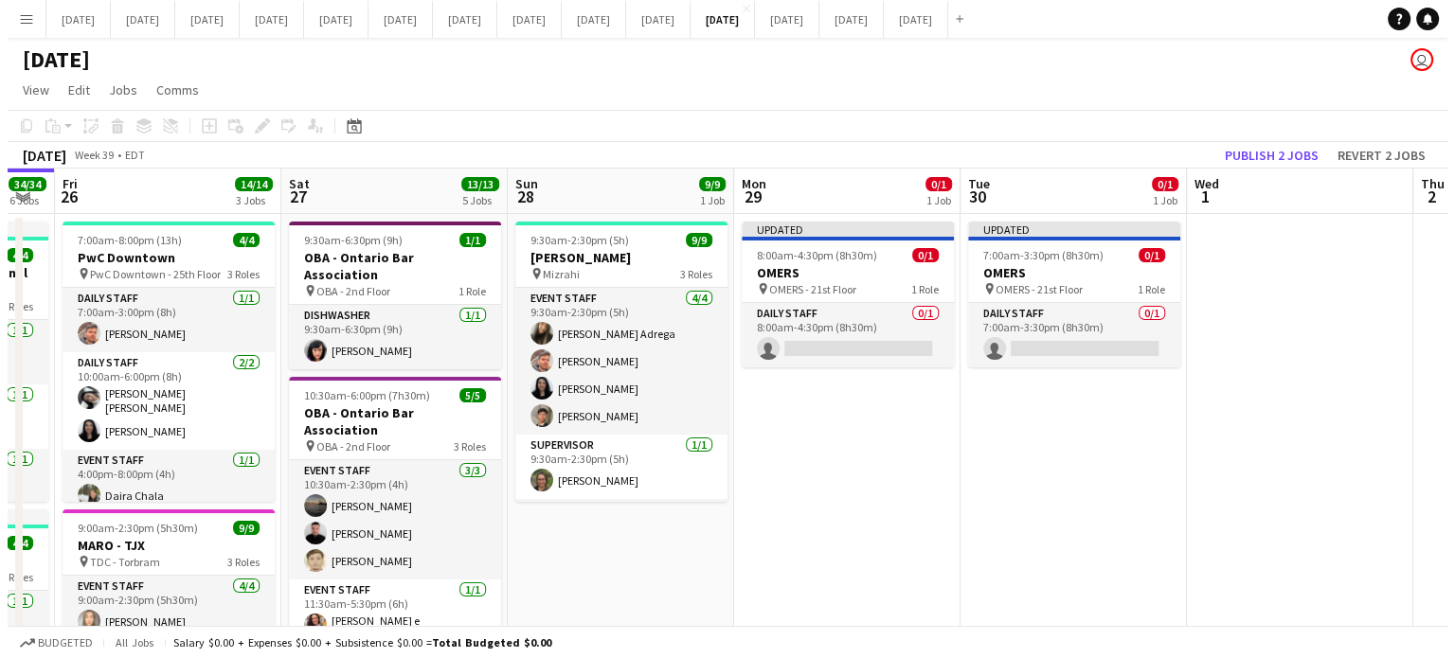
scroll to position [0, 882]
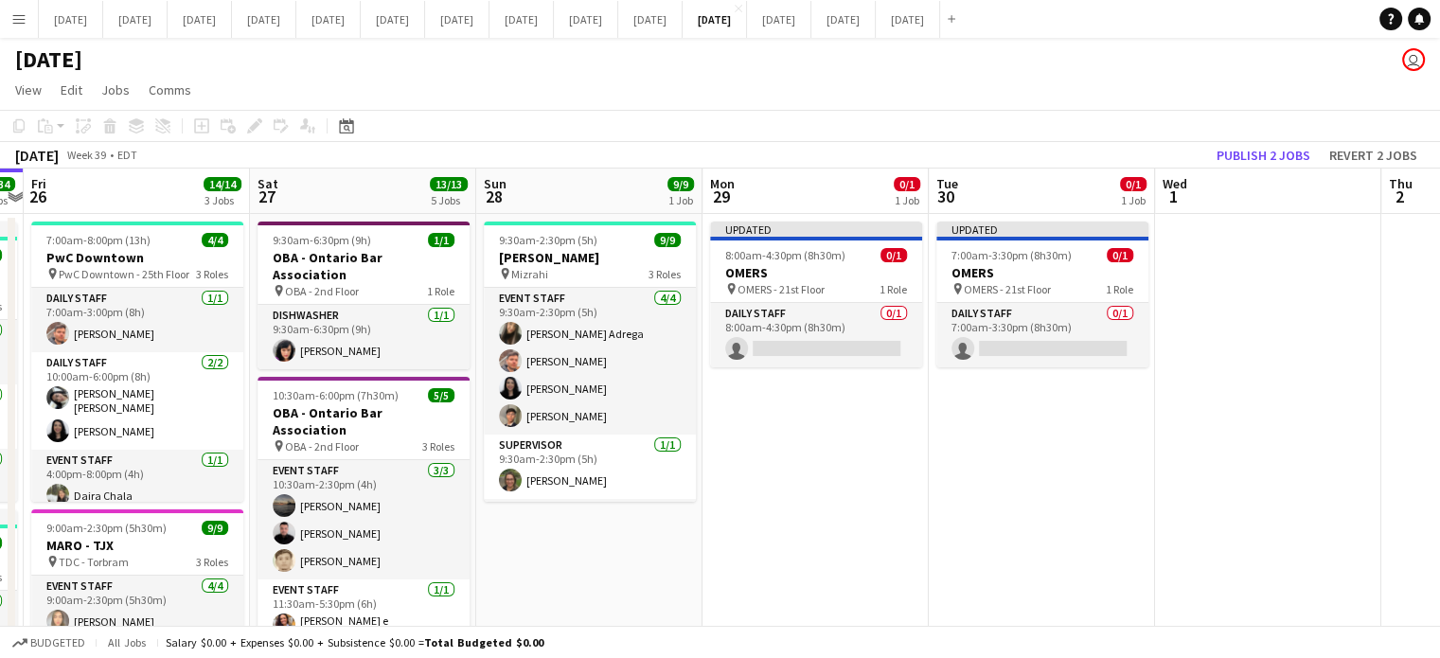
drag, startPoint x: 1216, startPoint y: 474, endPoint x: 790, endPoint y: 482, distance: 426.2
click at [812, 14] on button "[DATE] Close" at bounding box center [779, 19] width 64 height 37
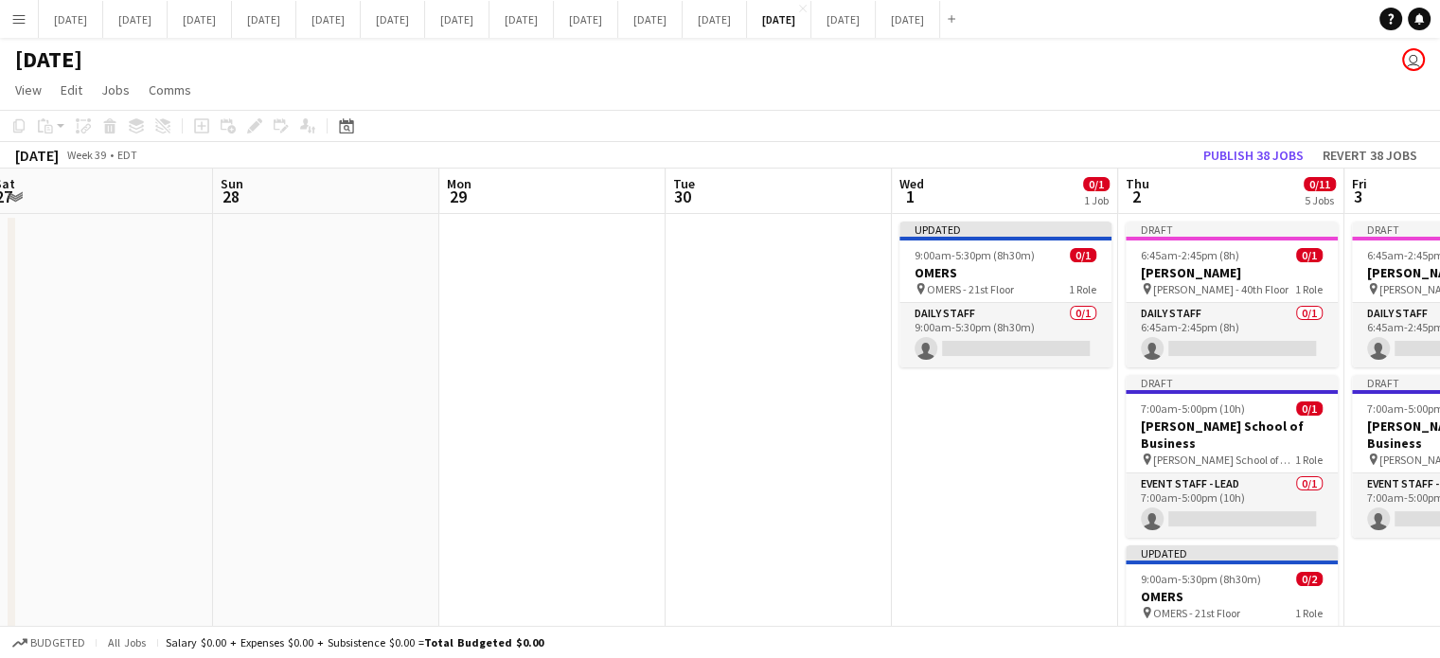
drag, startPoint x: 1148, startPoint y: 348, endPoint x: 229, endPoint y: 363, distance: 918.7
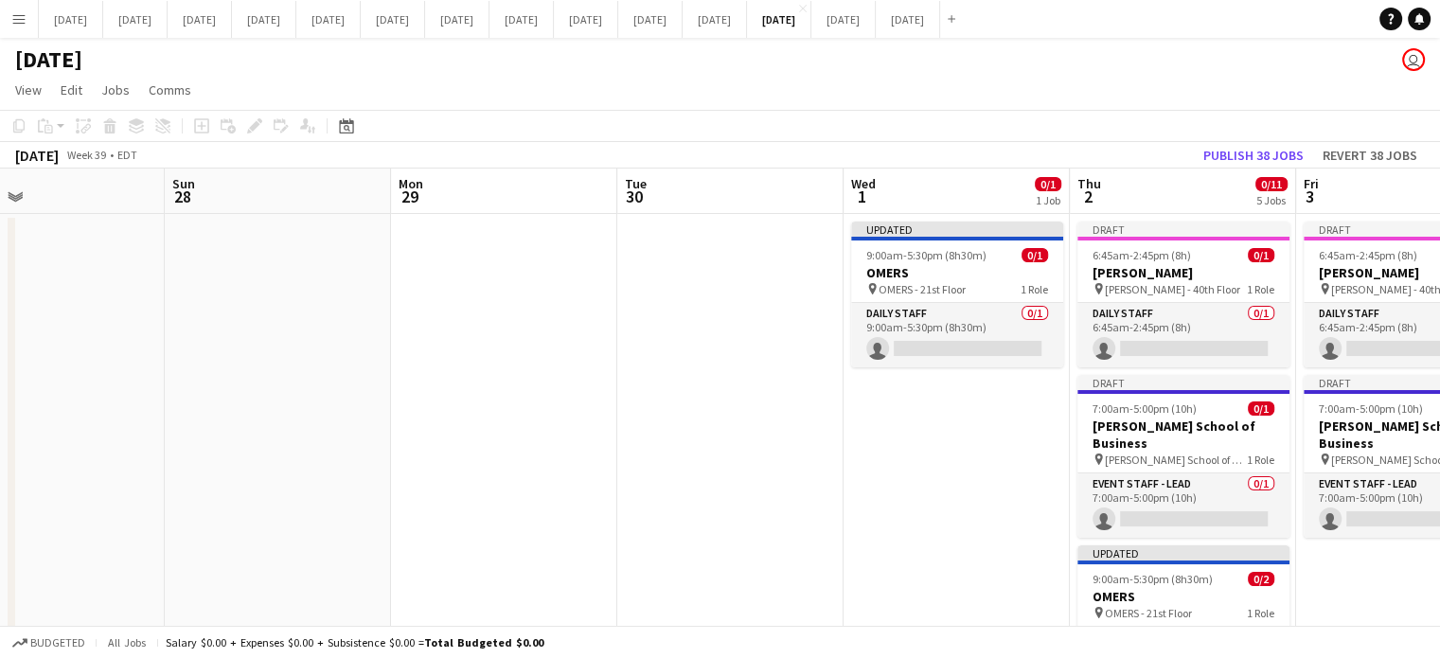
drag, startPoint x: 610, startPoint y: 409, endPoint x: 339, endPoint y: 390, distance: 271.5
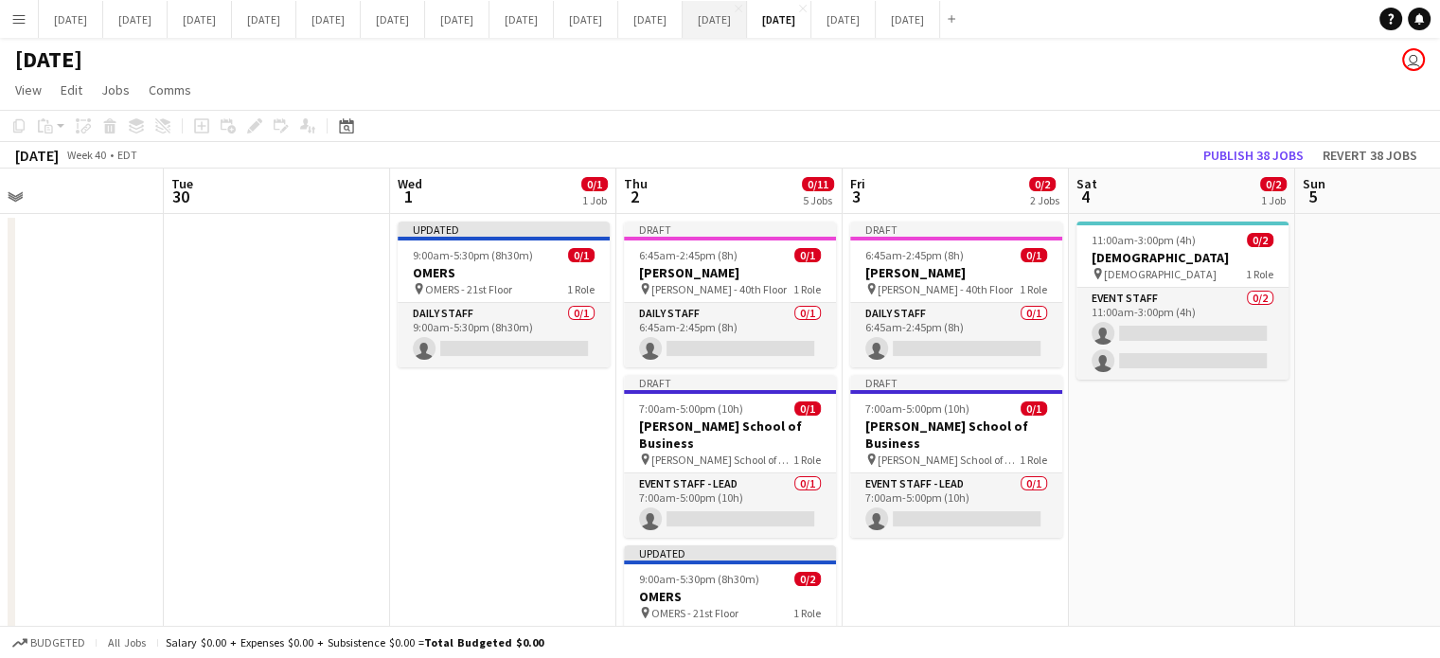
click at [747, 14] on button "[DATE] Close" at bounding box center [715, 19] width 64 height 37
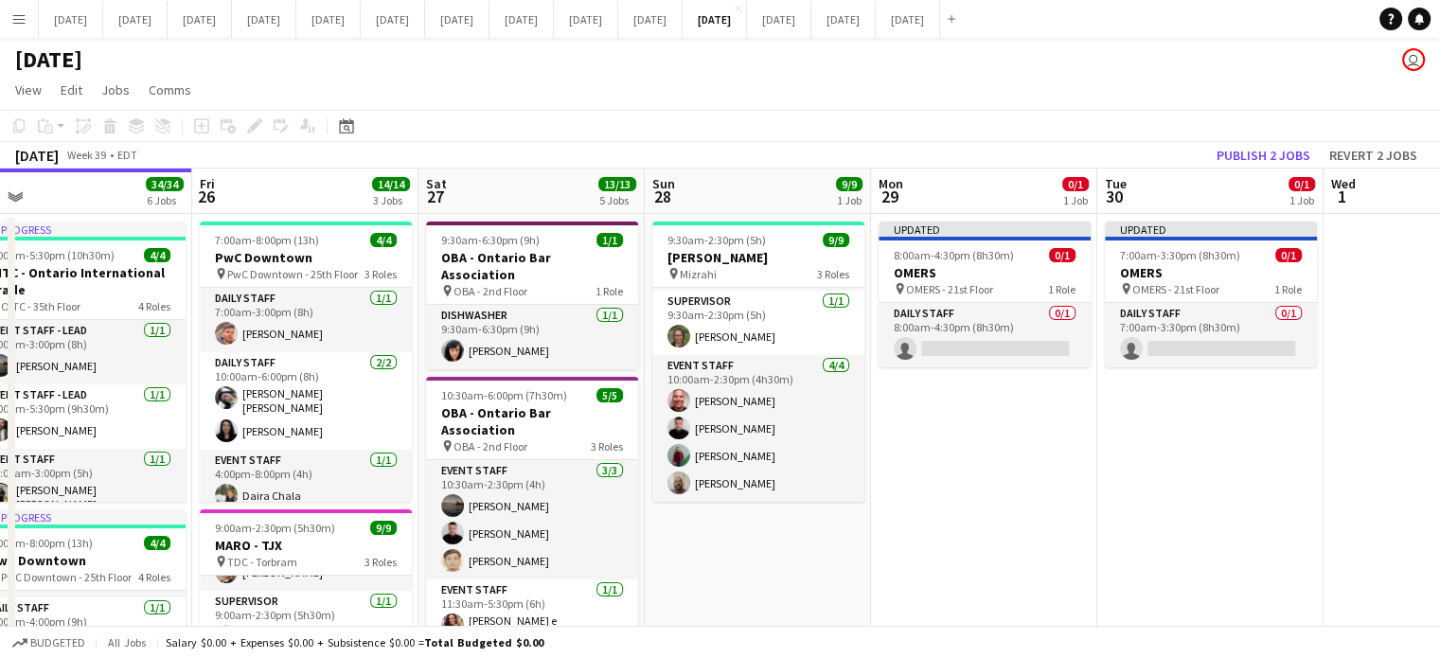
drag, startPoint x: 1181, startPoint y: 503, endPoint x: 972, endPoint y: 514, distance: 209.6
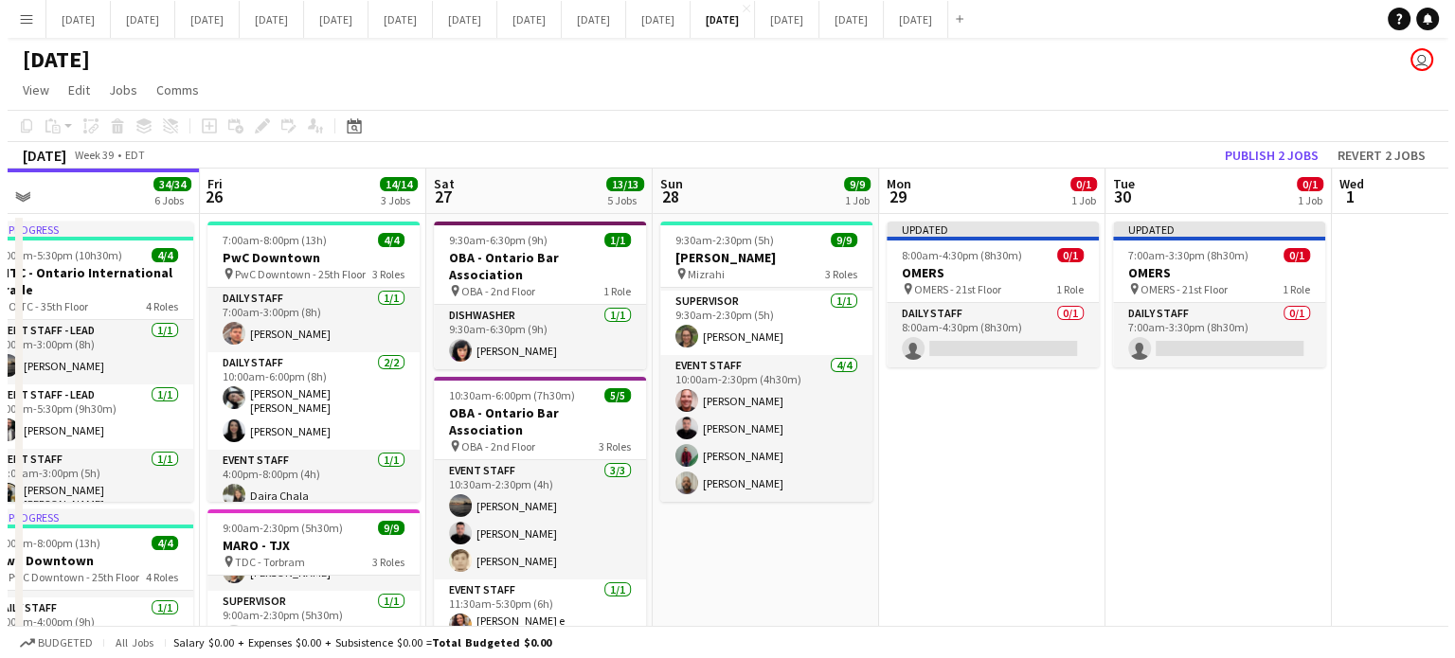
scroll to position [0, 720]
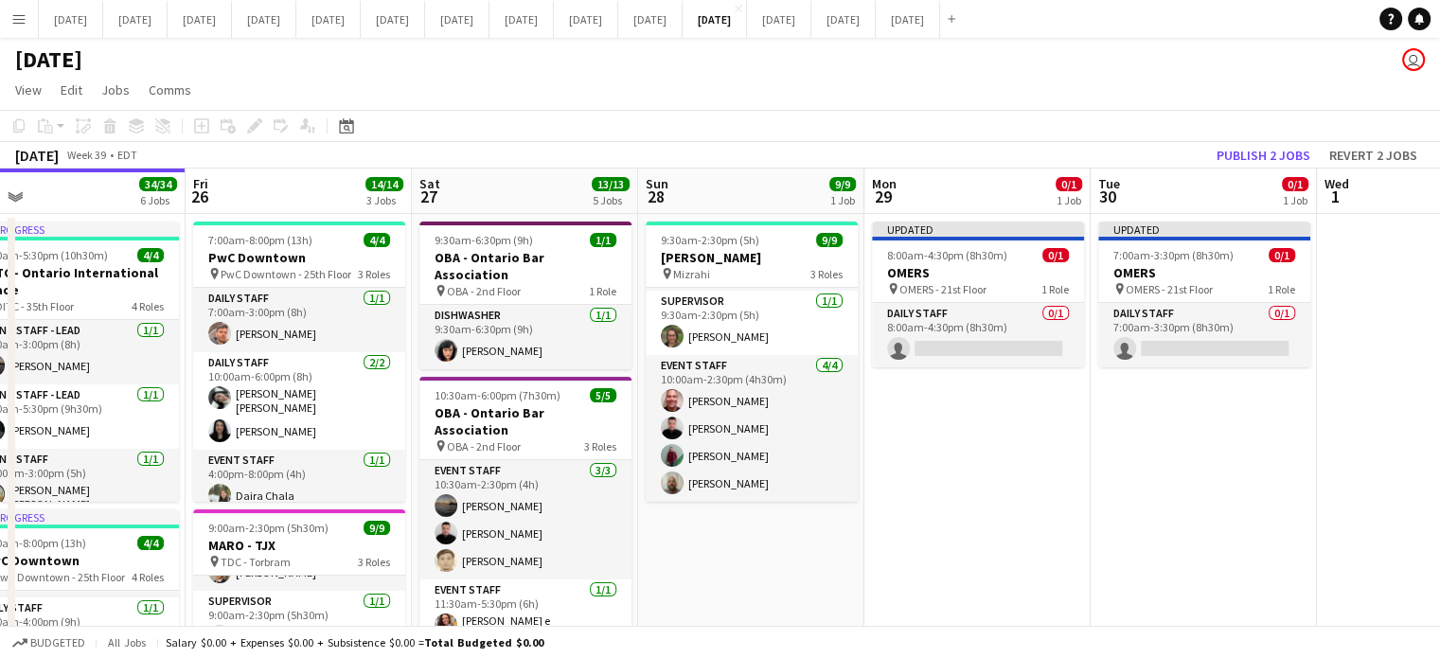
click at [963, 37] on div "[DATE] Close [DATE] Close [DATE] Close [DATE] Close [DATE] Close [DATE] Close […" at bounding box center [500, 19] width 925 height 38
click at [812, 12] on button "[DATE] Close" at bounding box center [779, 19] width 64 height 37
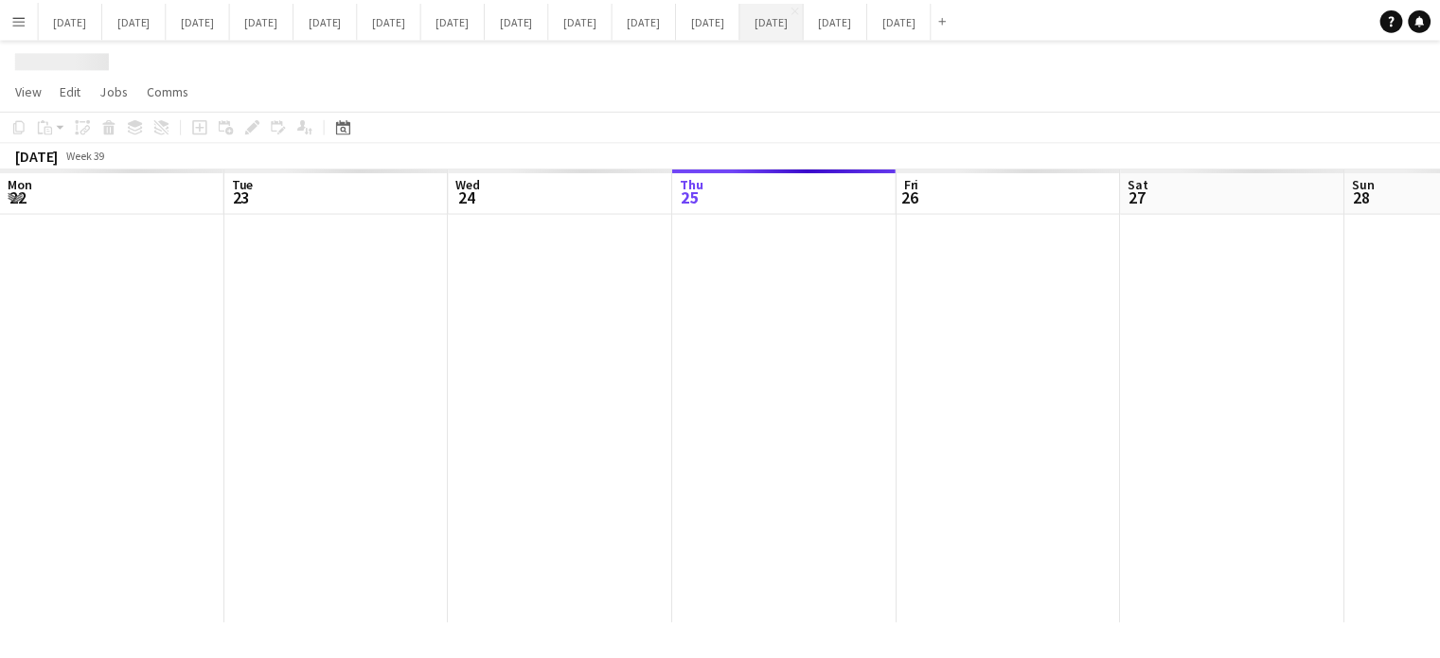
scroll to position [0, 453]
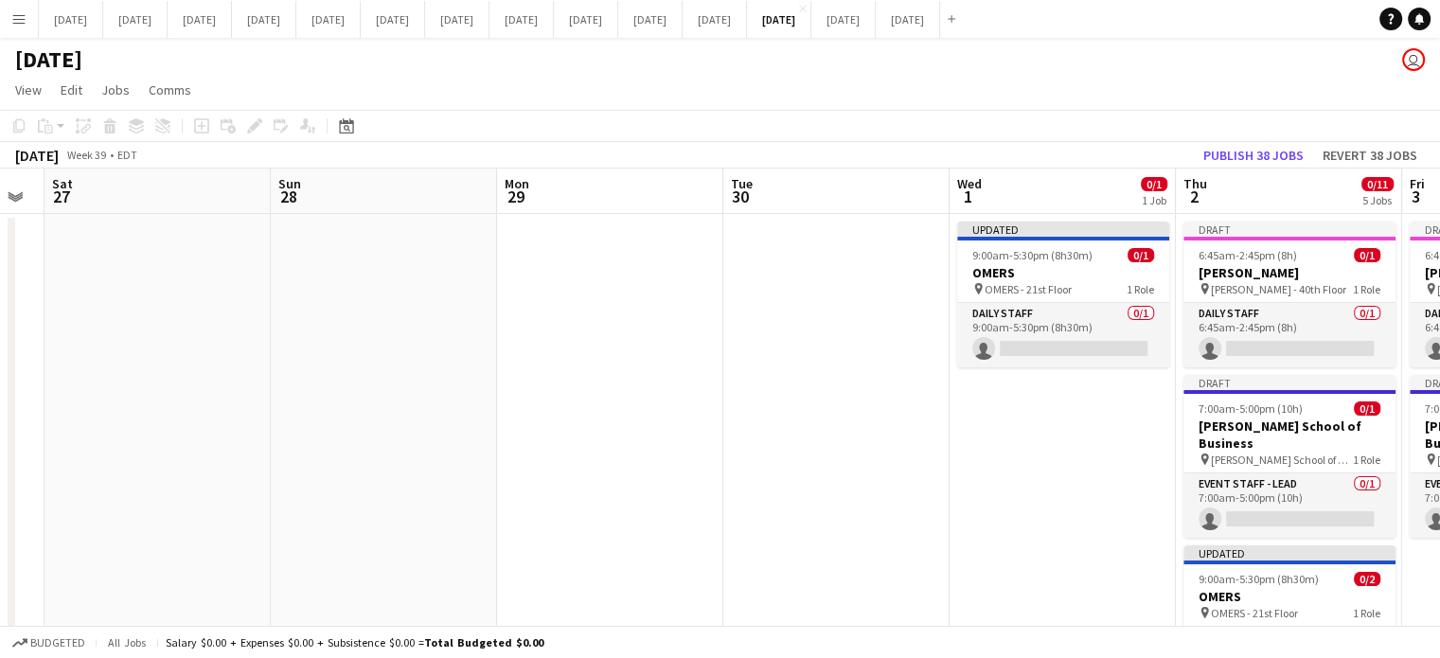
drag, startPoint x: 1083, startPoint y: 359, endPoint x: 527, endPoint y: 440, distance: 562.7
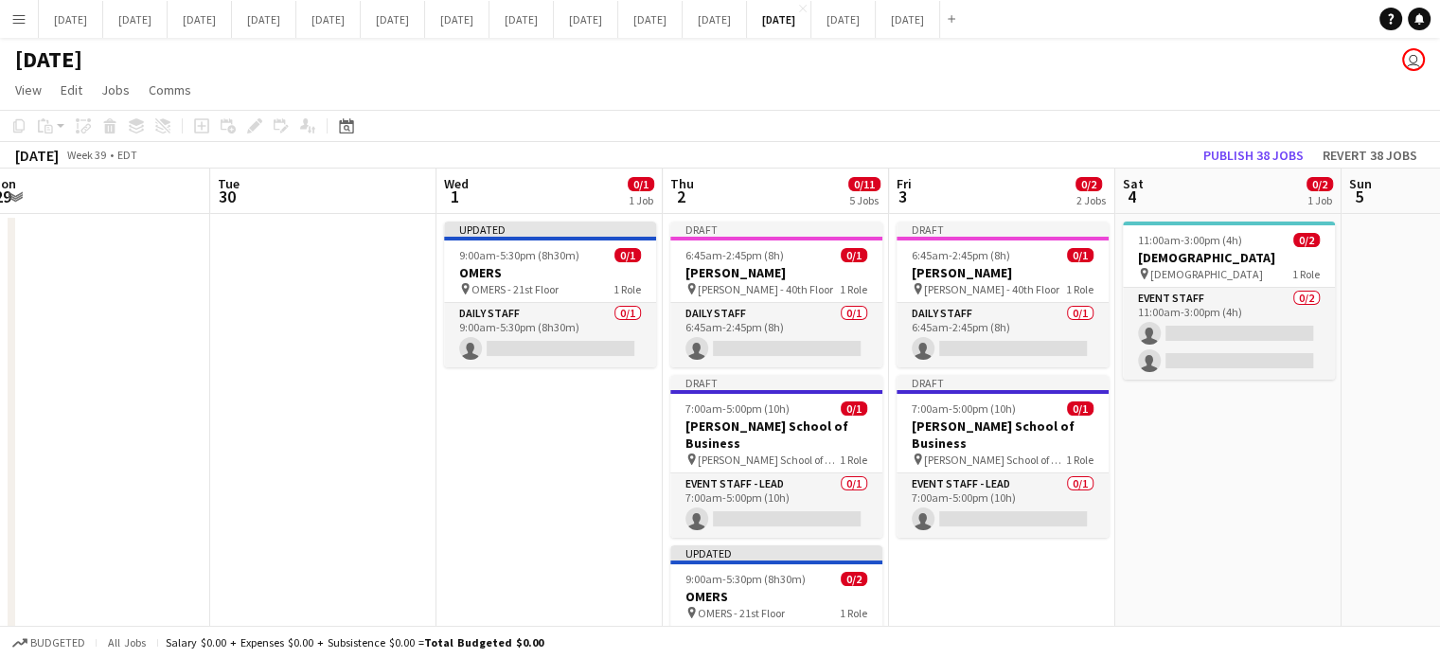
scroll to position [0, 698]
drag, startPoint x: 858, startPoint y: 430, endPoint x: 351, endPoint y: 447, distance: 506.9
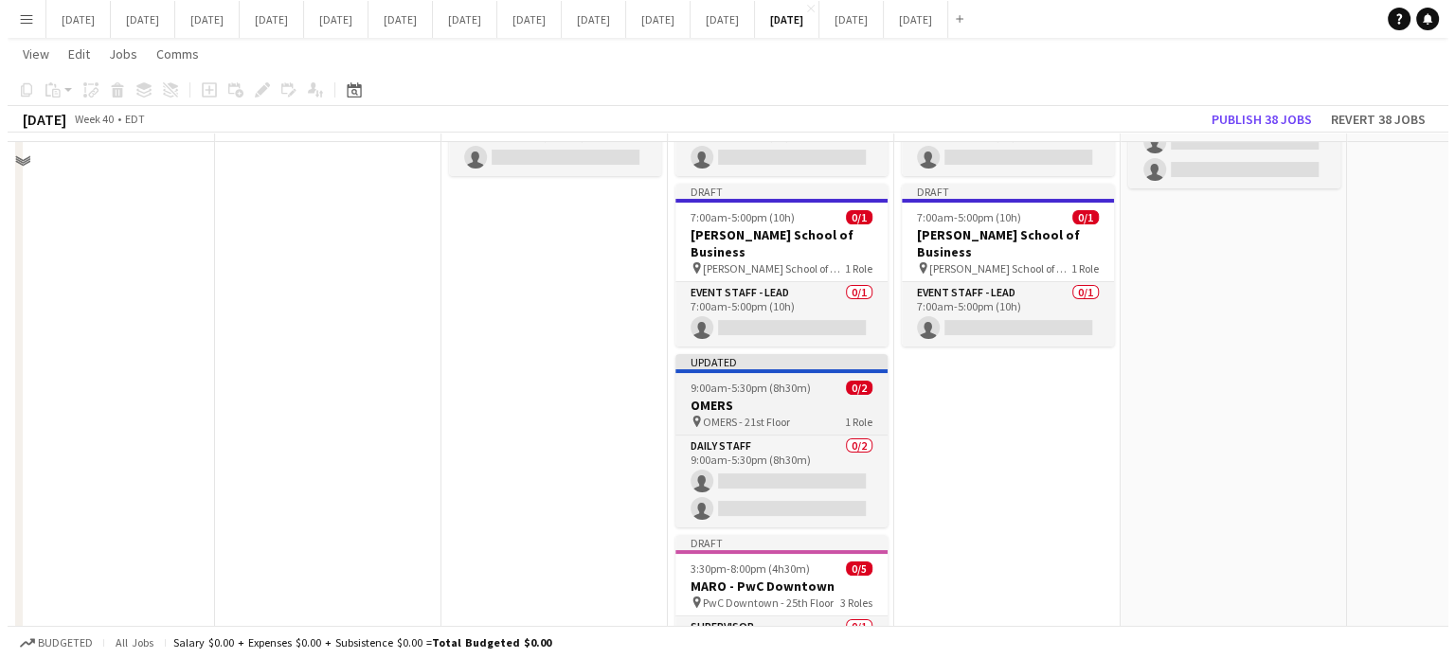
scroll to position [0, 0]
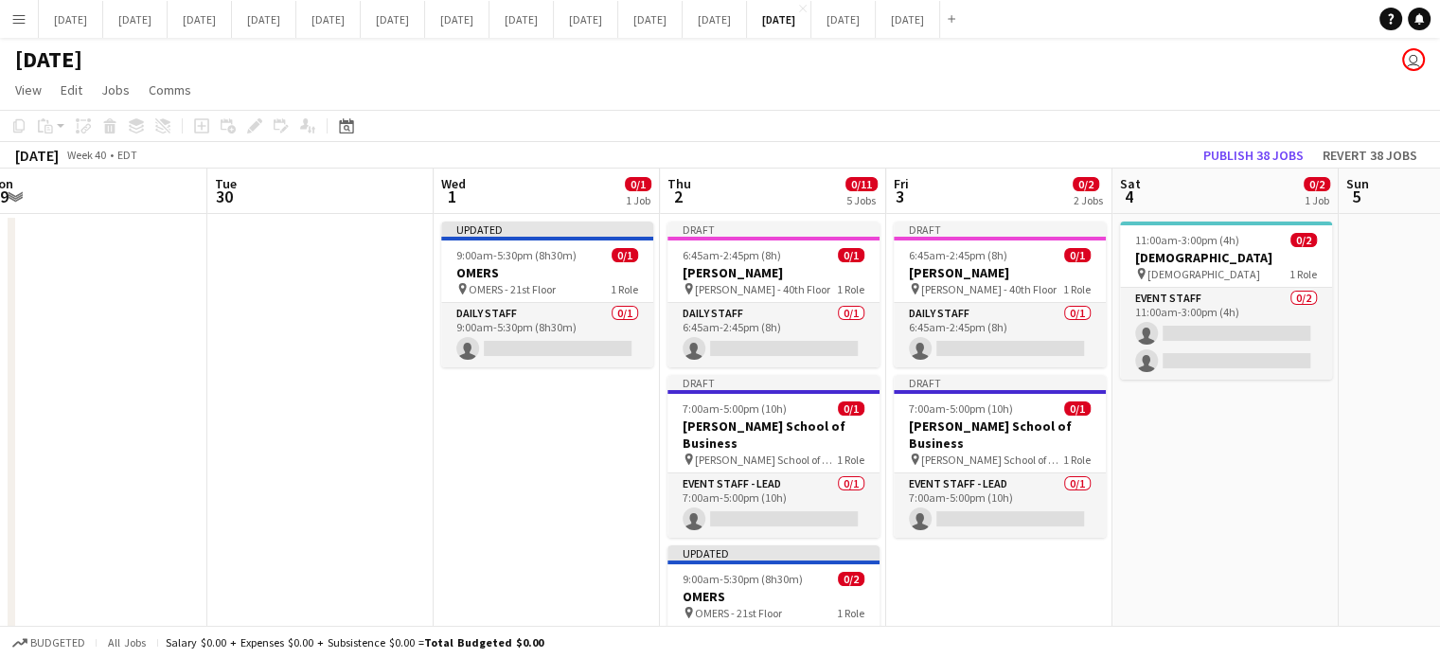
drag, startPoint x: 6, startPoint y: 9, endPoint x: 25, endPoint y: 12, distance: 19.3
click at [8, 9] on button "Menu" at bounding box center [19, 19] width 38 height 38
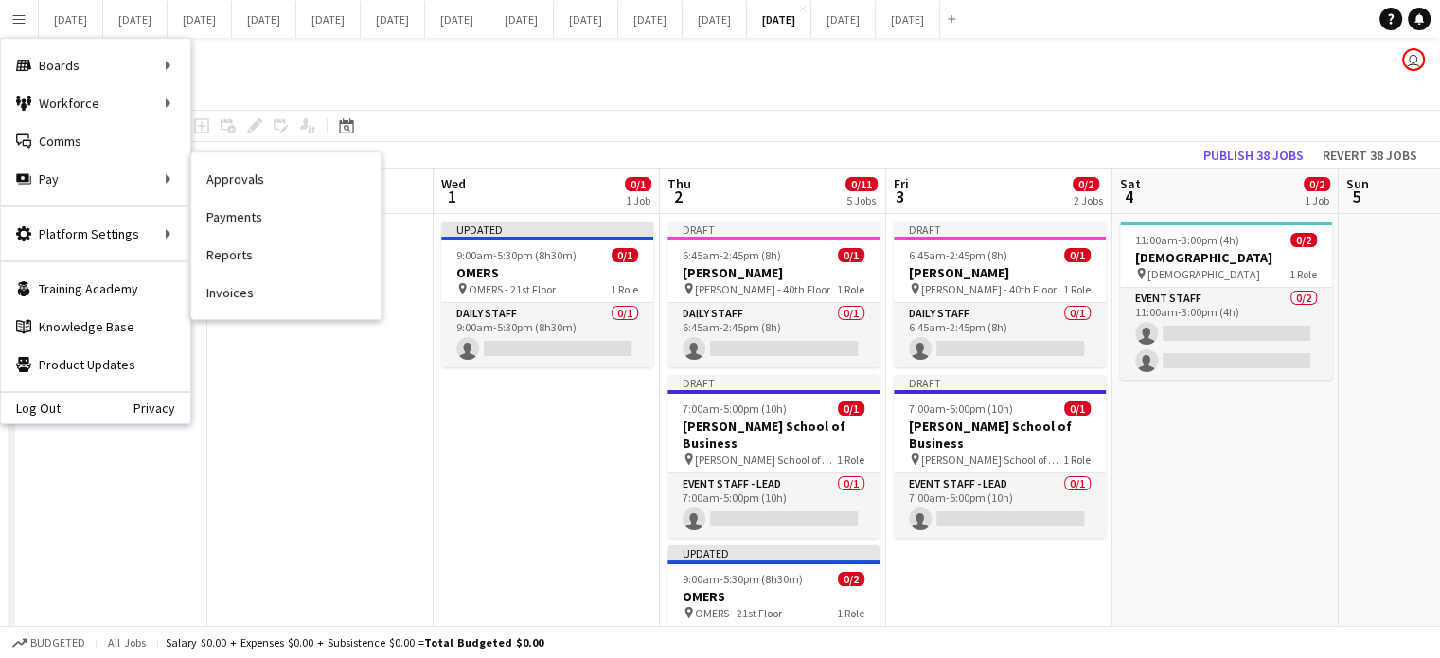
click at [254, 205] on link "Payments" at bounding box center [285, 217] width 189 height 38
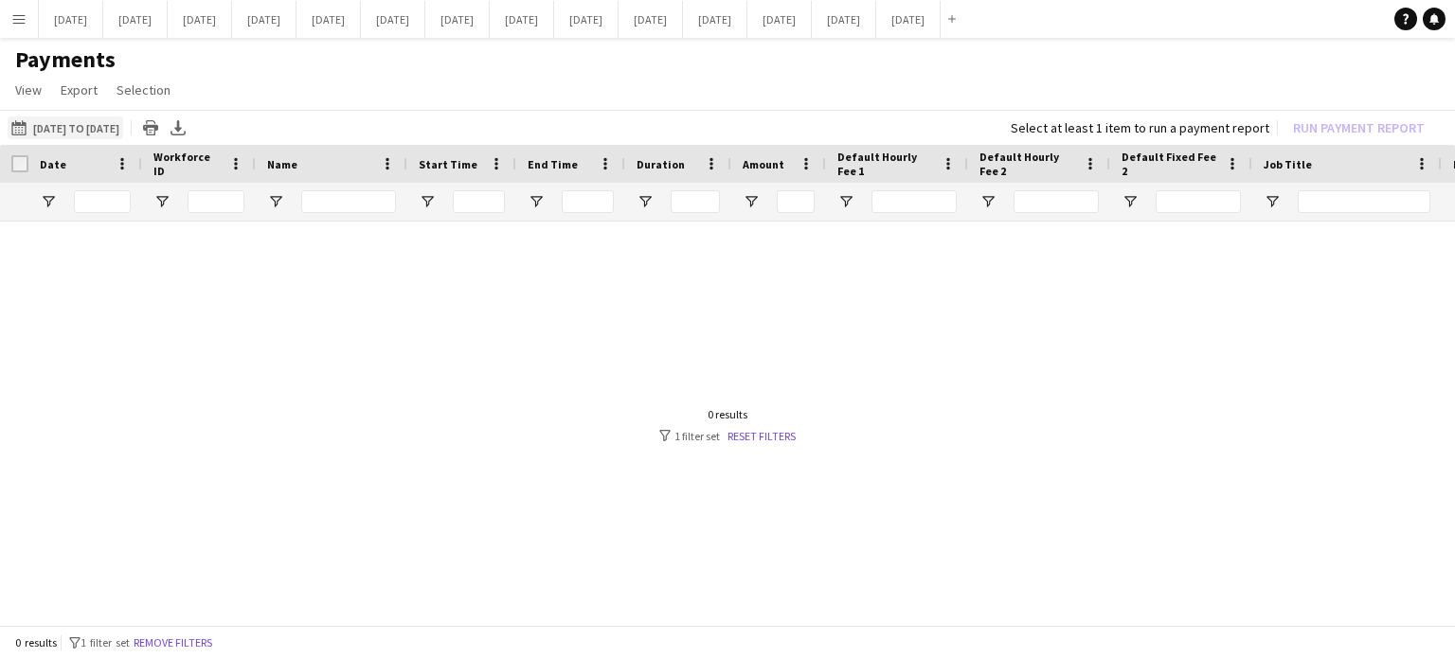
click at [93, 127] on button "[DATE] to [DATE] [DATE] to [DATE]" at bounding box center [66, 127] width 116 height 23
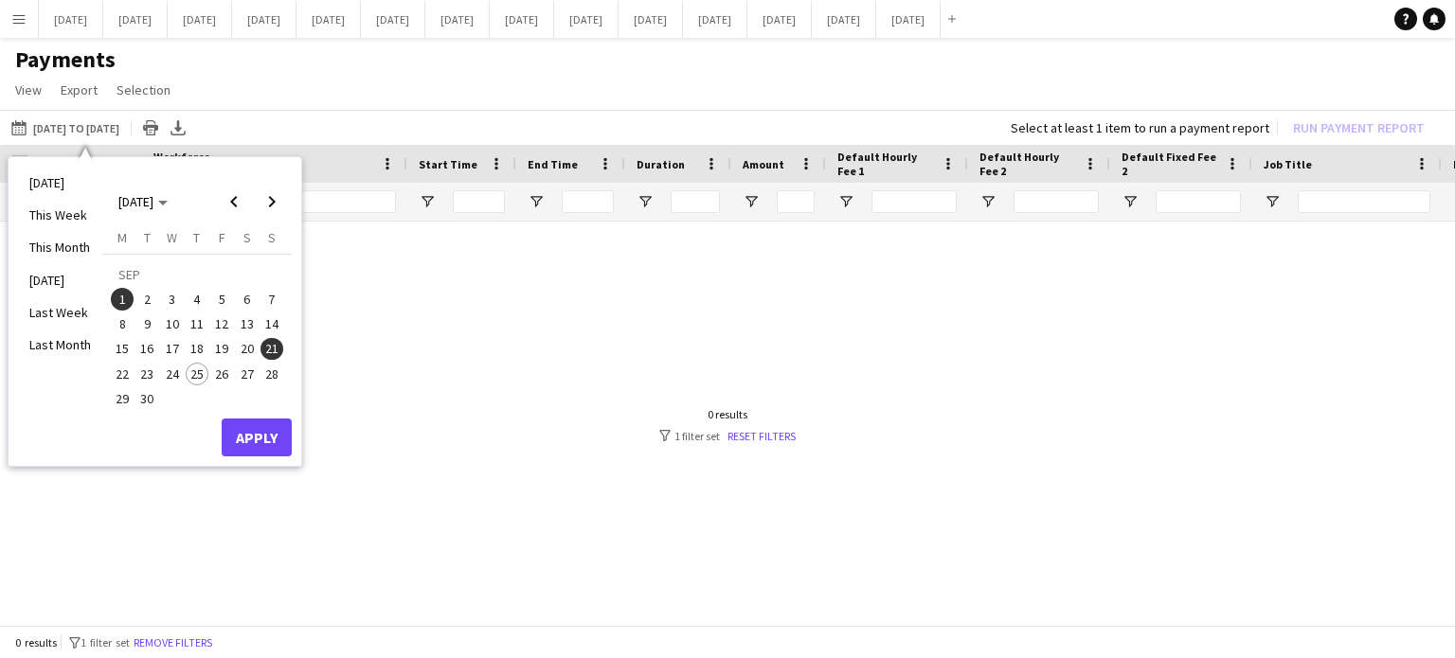
click at [121, 296] on span "1" at bounding box center [122, 299] width 23 height 23
click at [204, 372] on span "25" at bounding box center [197, 374] width 23 height 23
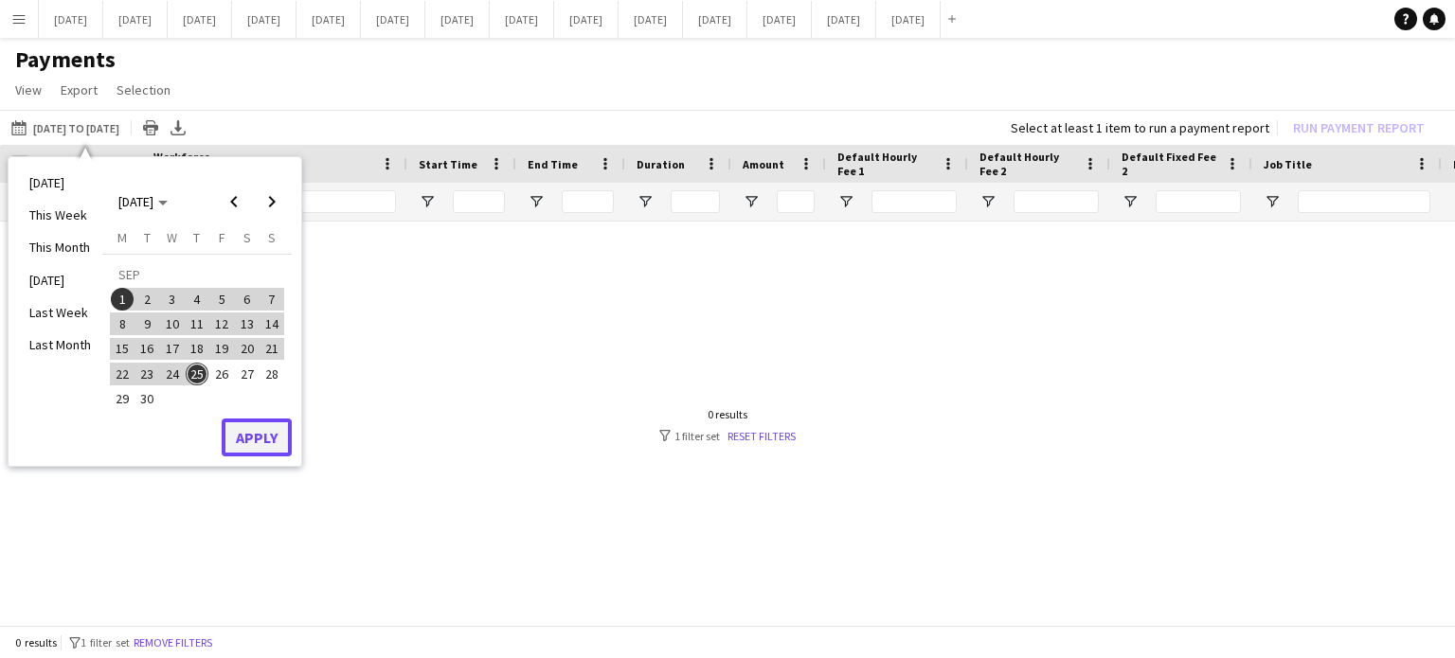
click at [262, 437] on button "Apply" at bounding box center [257, 438] width 70 height 38
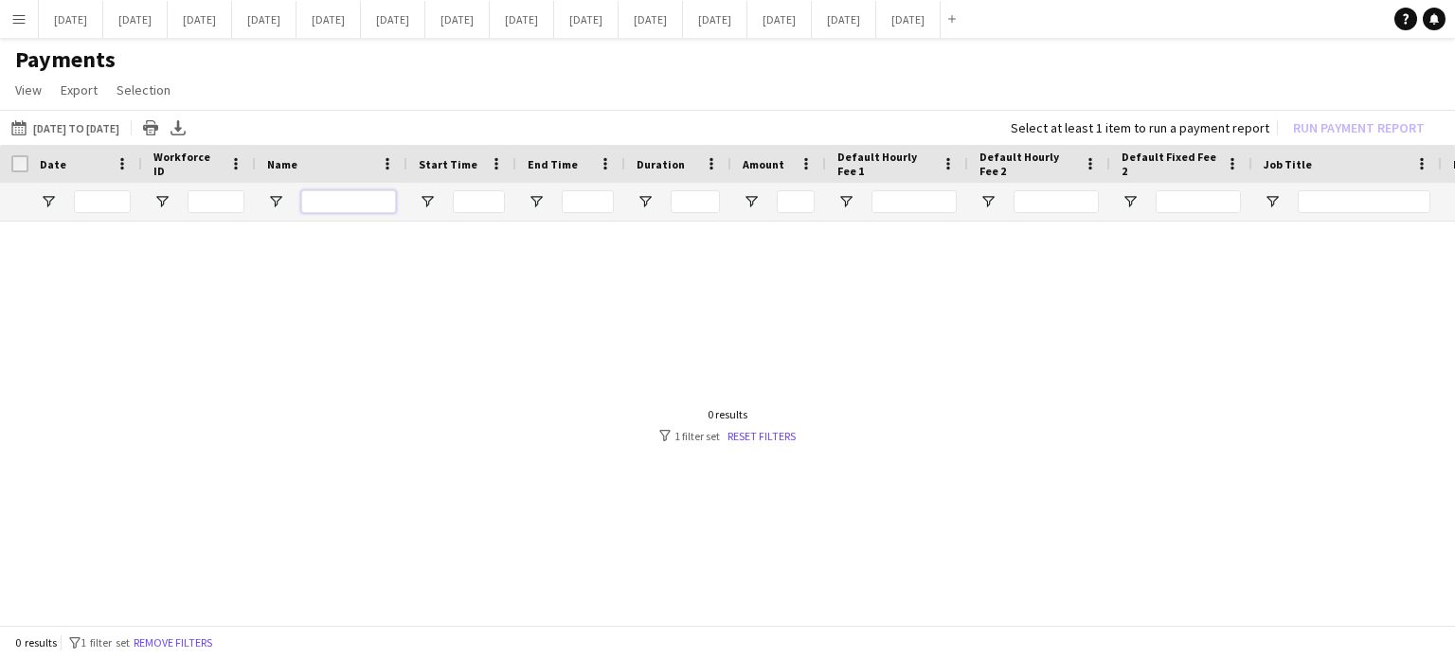
click at [334, 204] on input "Name Filter Input" at bounding box center [348, 201] width 95 height 23
type input "*"
click at [812, 29] on button "[DATE] Close" at bounding box center [779, 19] width 64 height 37
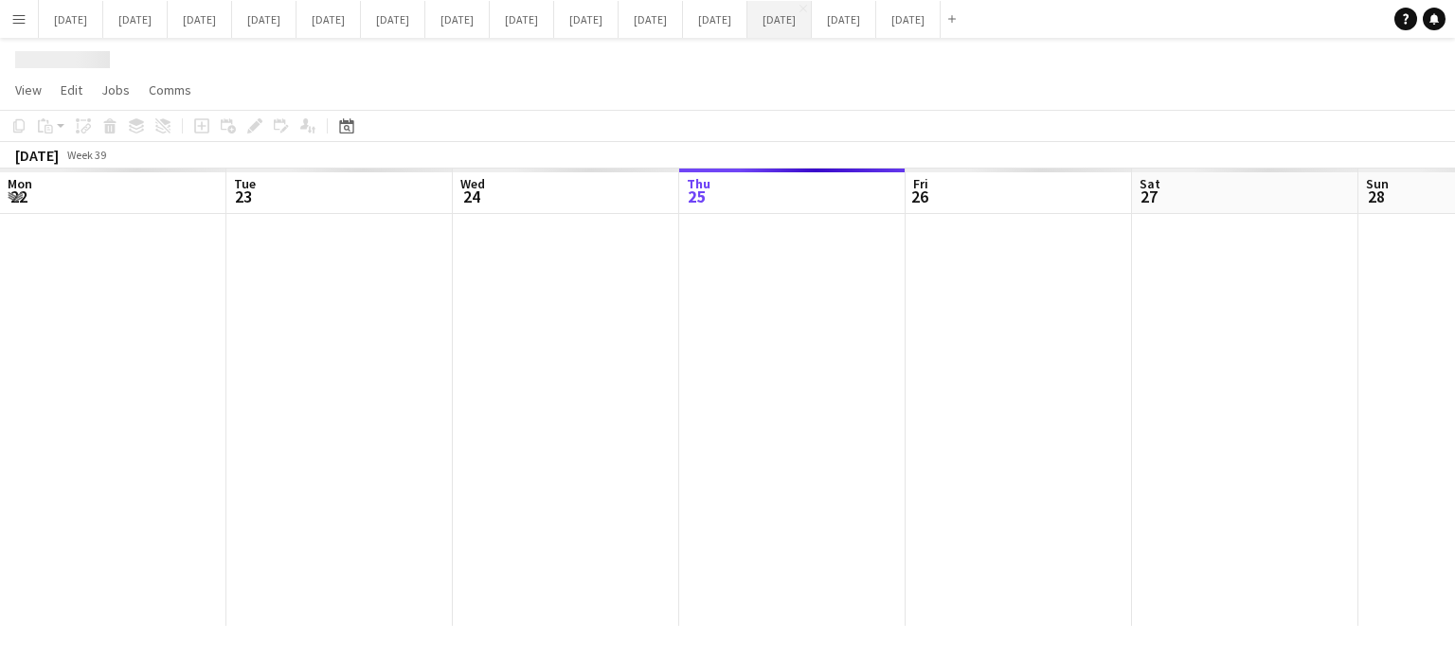
scroll to position [0, 453]
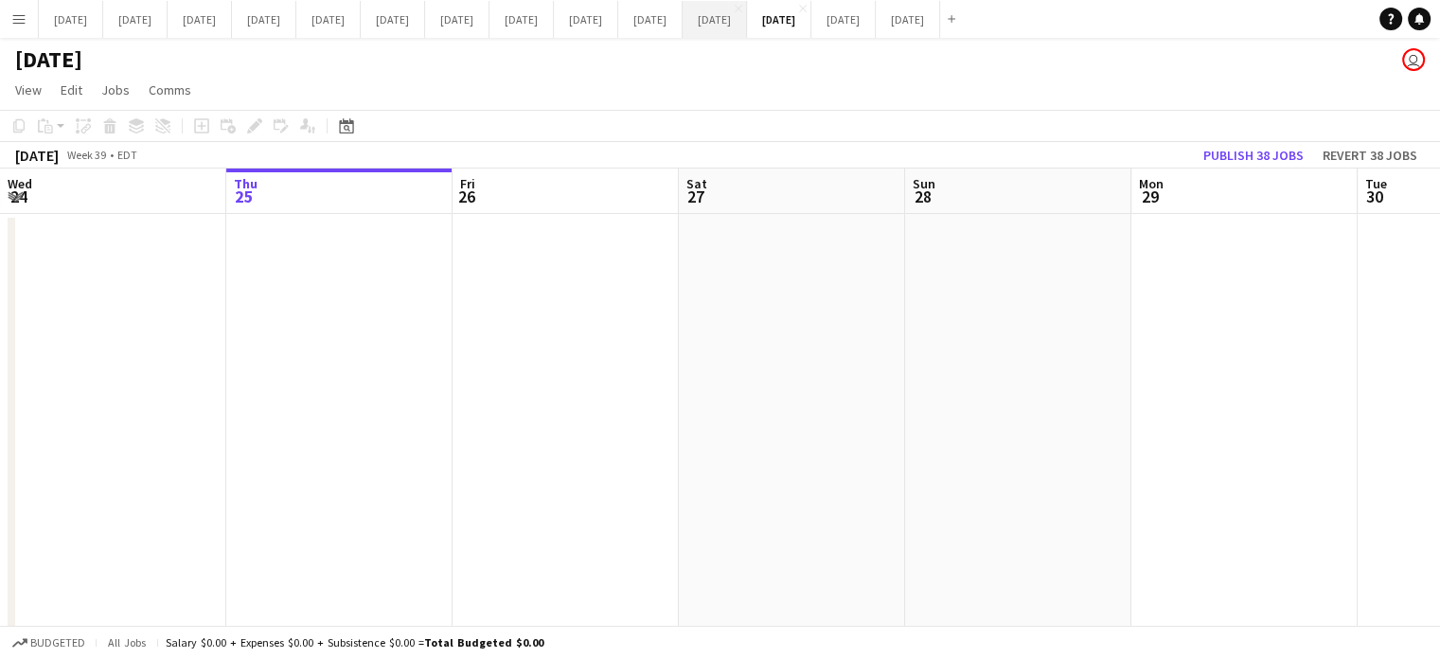
click at [747, 22] on button "[DATE] Close" at bounding box center [715, 19] width 64 height 37
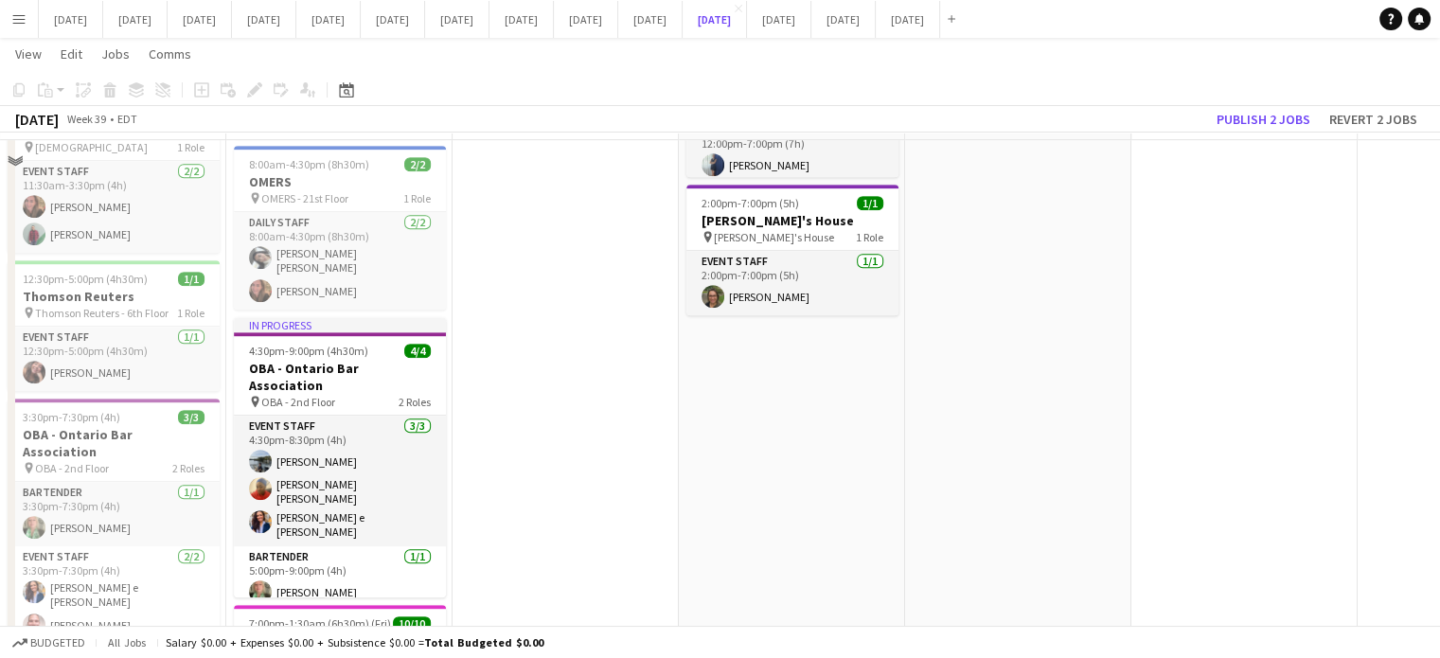
scroll to position [757, 0]
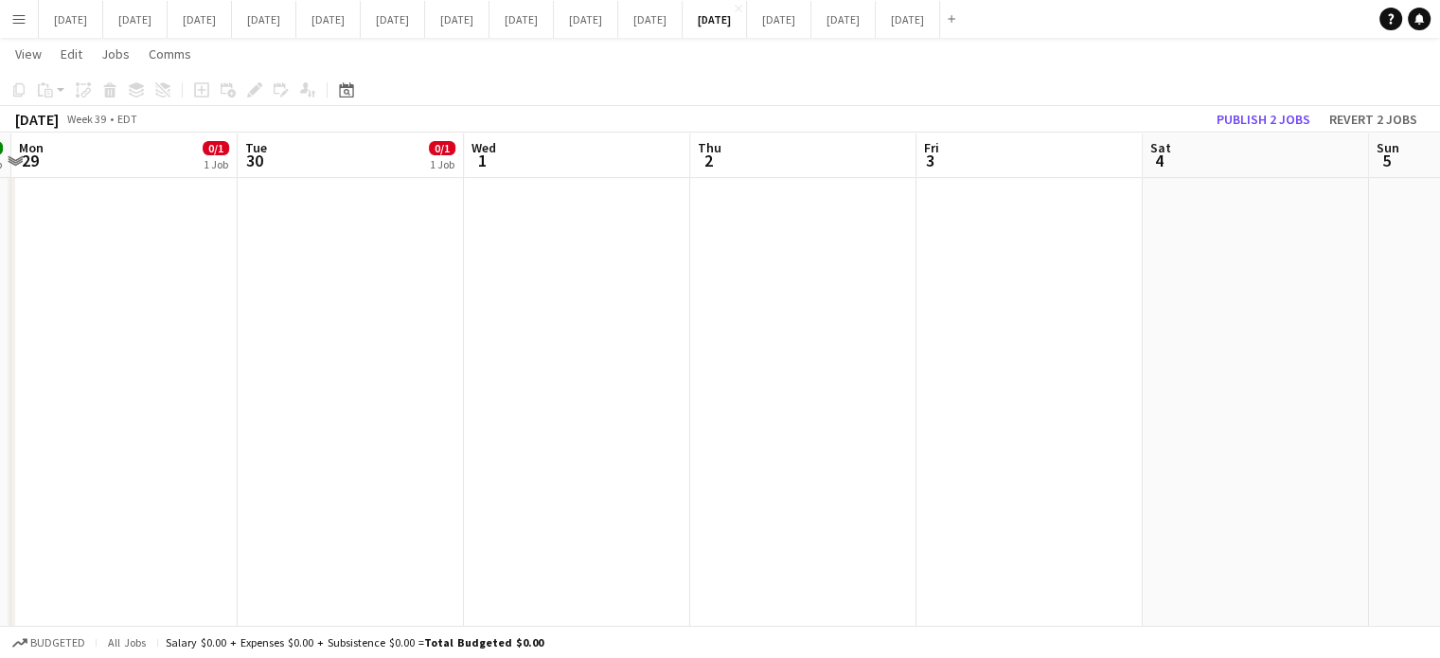
drag, startPoint x: 973, startPoint y: 345, endPoint x: 99, endPoint y: 340, distance: 874.1
click at [99, 340] on app-calendar-viewport "Thu 25 34/34 6 Jobs Fri 26 14/14 3 Jobs Sat 27 13/13 5 Jobs Sun 28 9/9 1 Job Mo…" at bounding box center [720, 208] width 1440 height 1783
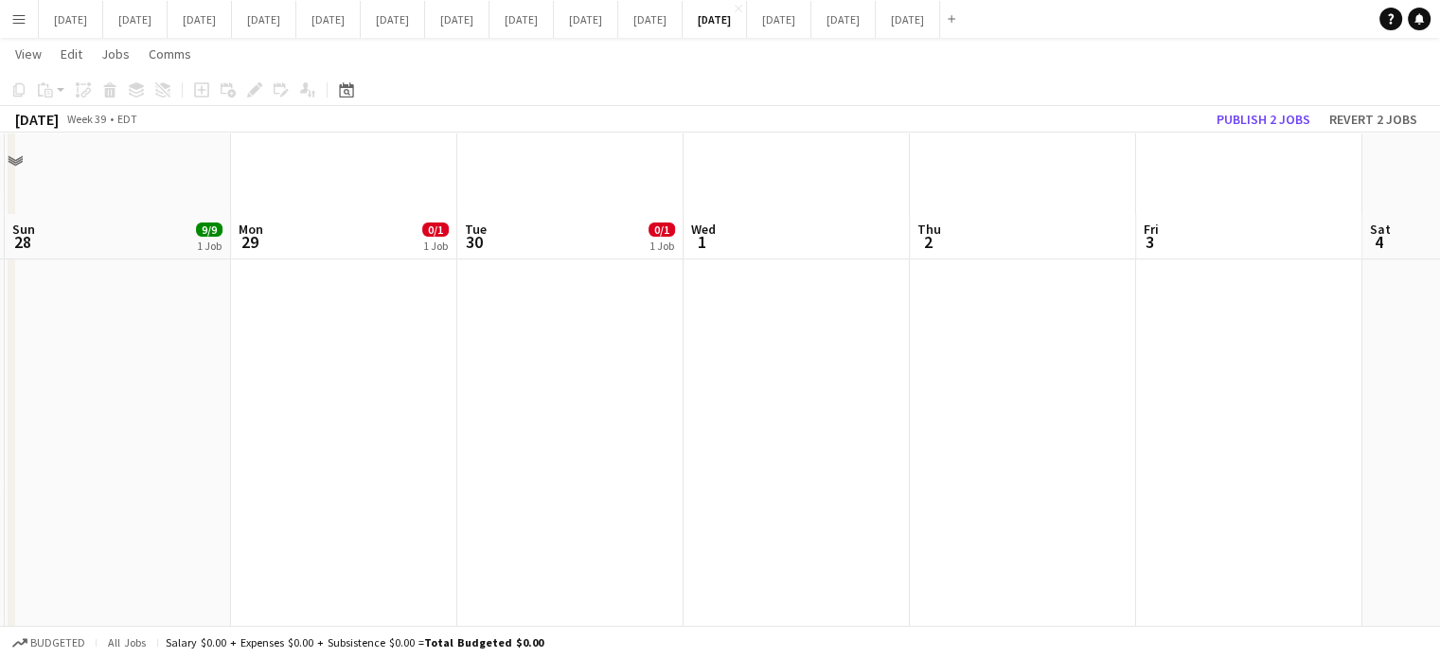
scroll to position [473, 0]
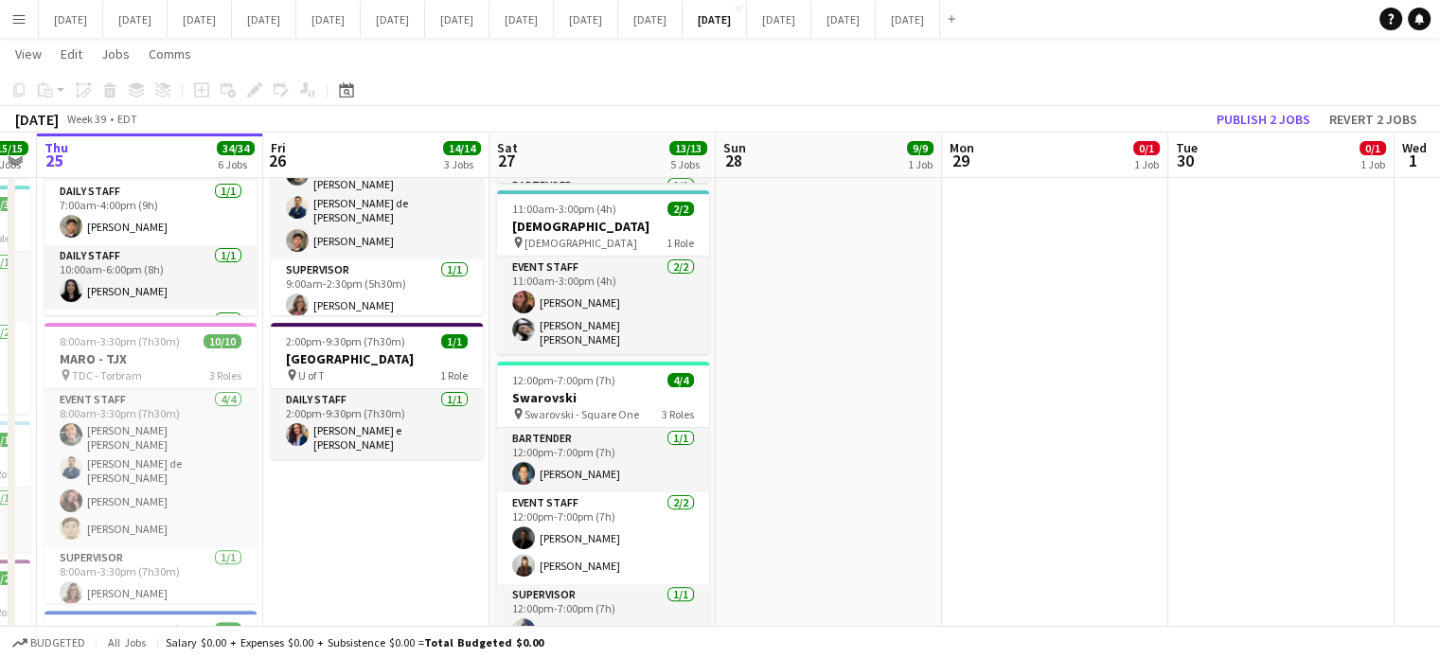
drag, startPoint x: 330, startPoint y: 420, endPoint x: 1254, endPoint y: 425, distance: 924.3
click at [1257, 427] on app-calendar-viewport "Wed 24 15/15 7 Jobs Thu 25 34/34 6 Jobs Fri 26 14/14 3 Jobs Sat 27 13/13 5 Jobs…" at bounding box center [720, 492] width 1440 height 1783
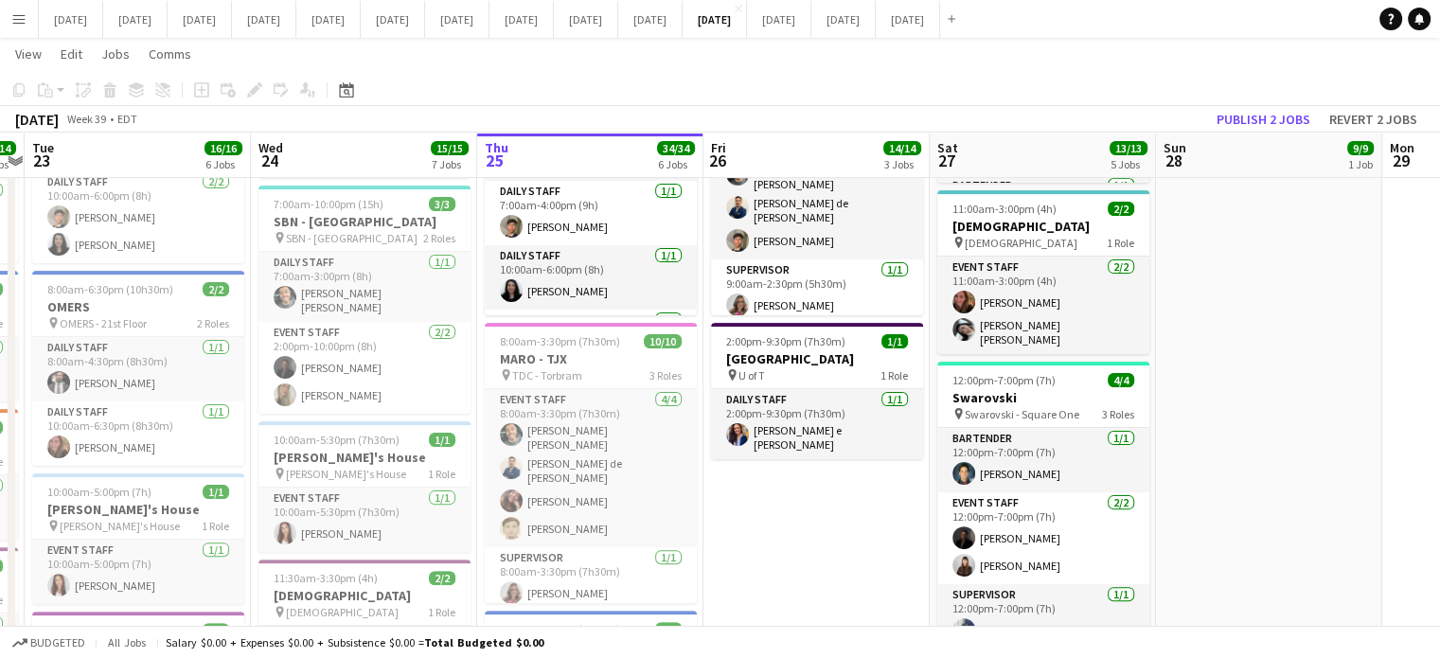
drag, startPoint x: 600, startPoint y: 518, endPoint x: 1081, endPoint y: 510, distance: 480.2
click at [1097, 510] on app-calendar-viewport "Sun 21 Mon 22 14/14 6 Jobs Tue 23 16/16 6 Jobs Wed 24 15/15 7 Jobs Thu 25 34/34…" at bounding box center [720, 492] width 1440 height 1783
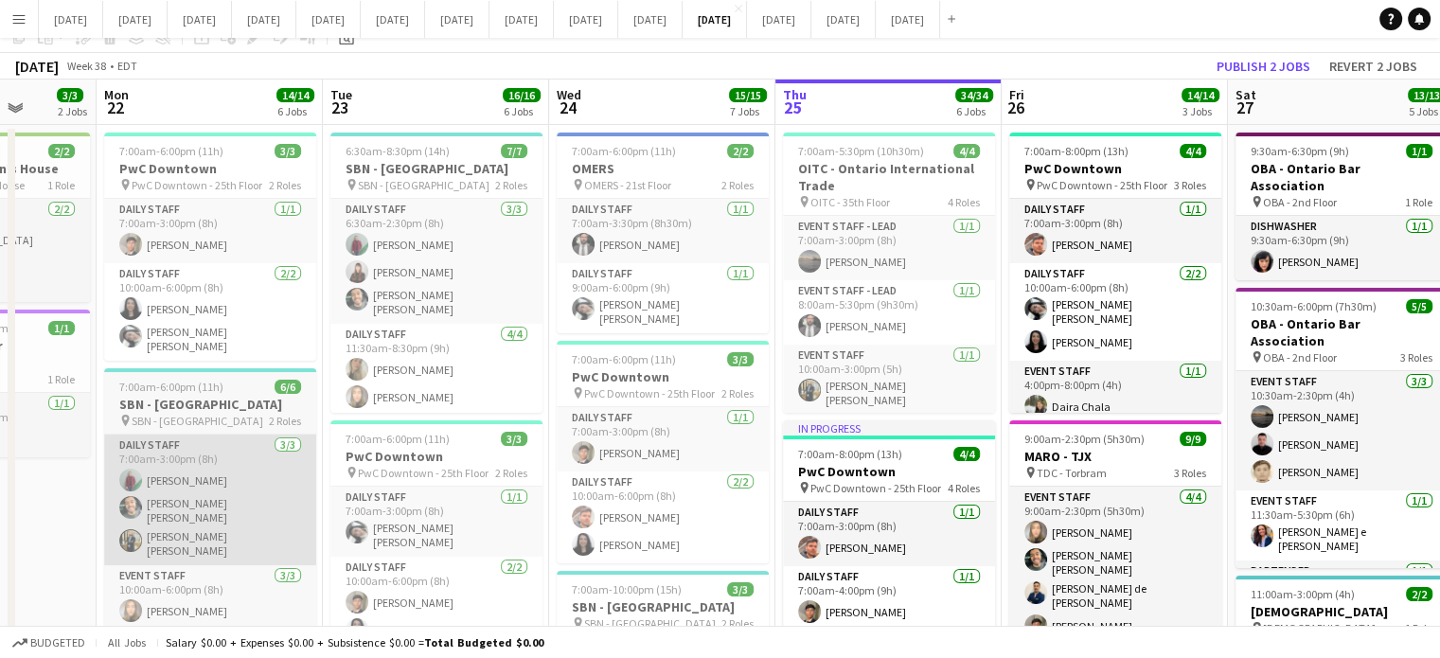
scroll to position [0, 0]
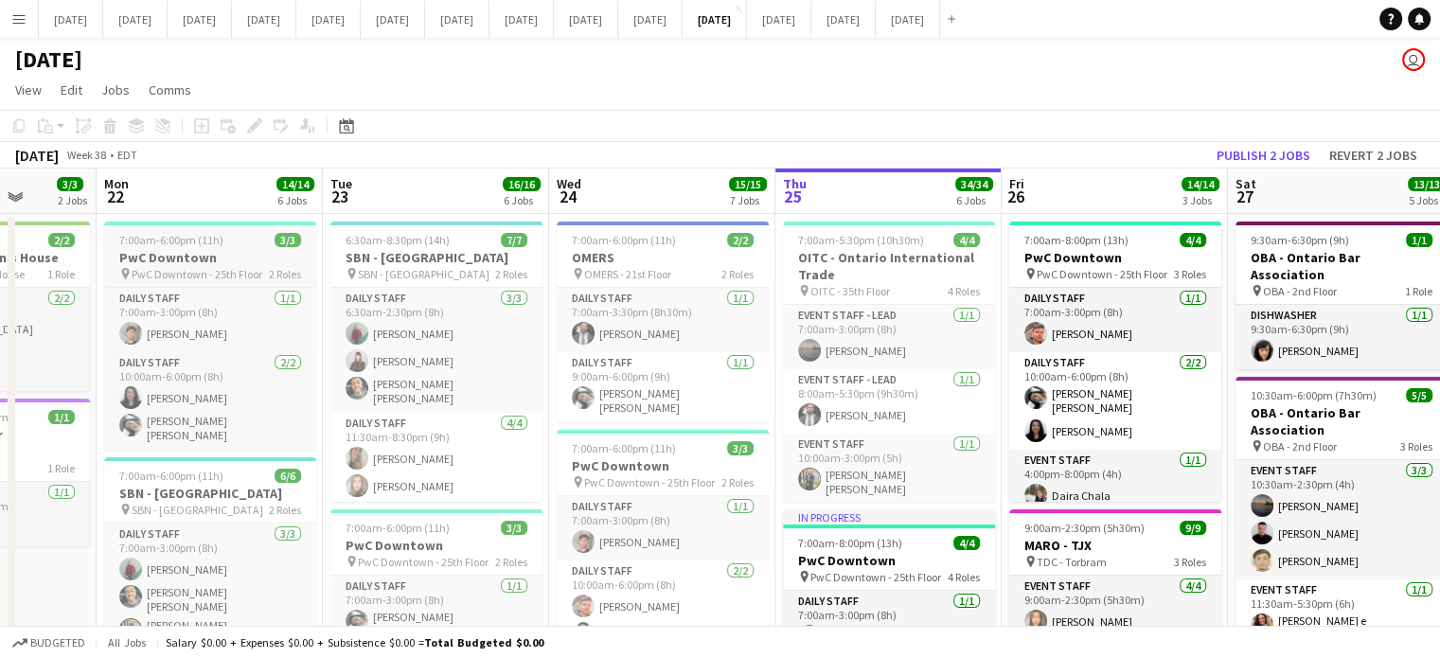
click at [212, 241] on span "7:00am-6:00pm (11h)" at bounding box center [171, 240] width 104 height 14
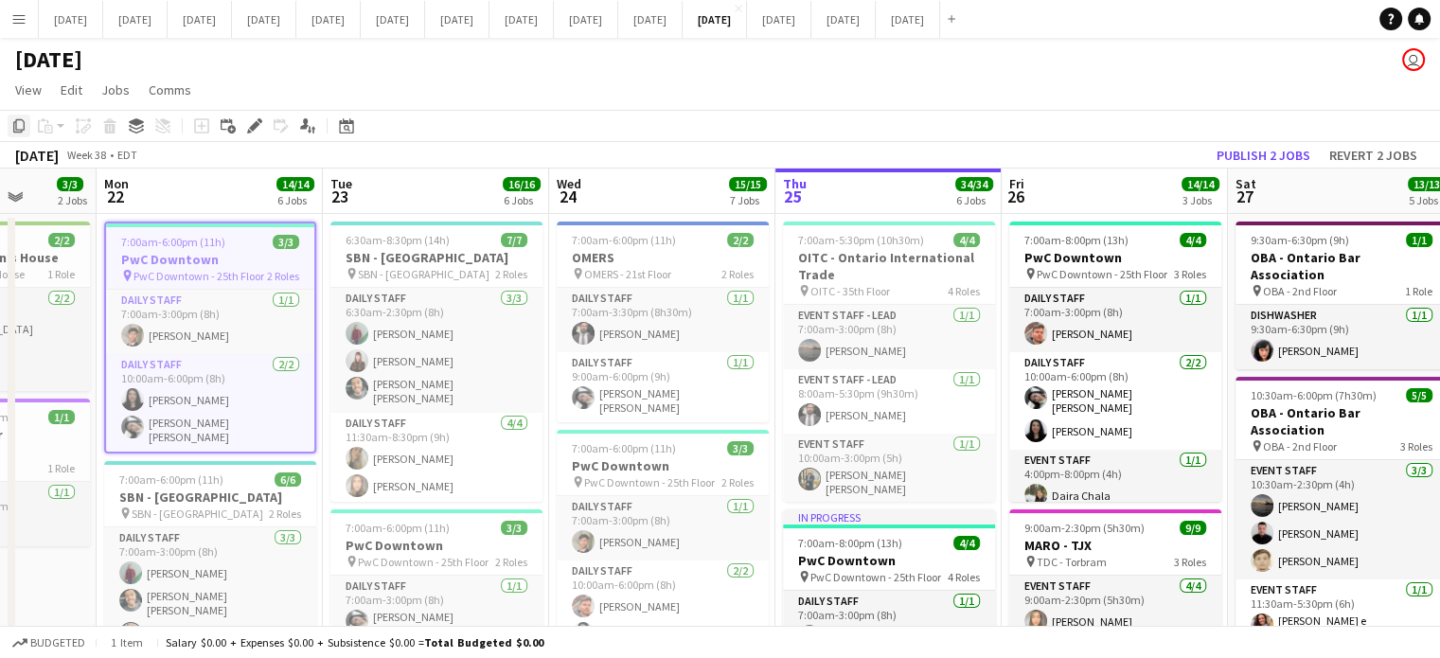
click at [18, 123] on icon "Copy" at bounding box center [18, 125] width 15 height 15
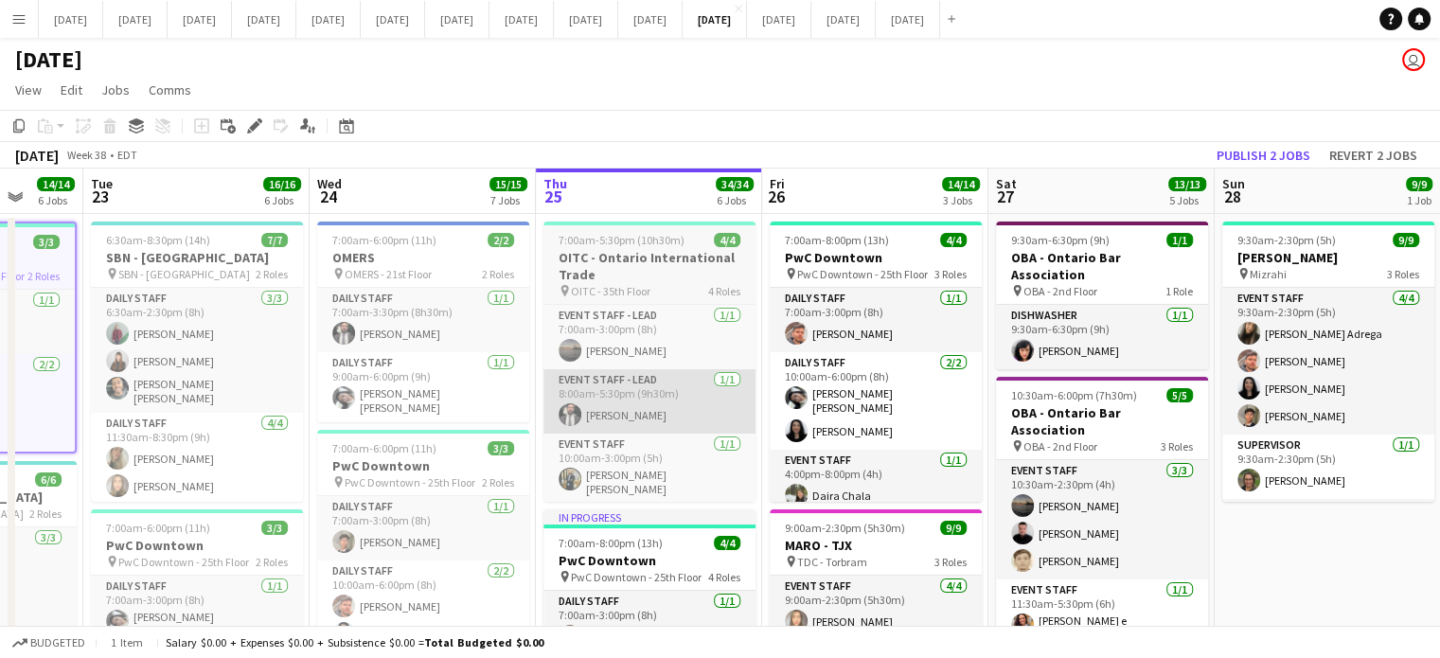
drag, startPoint x: 844, startPoint y: 358, endPoint x: 158, endPoint y: 373, distance: 685.8
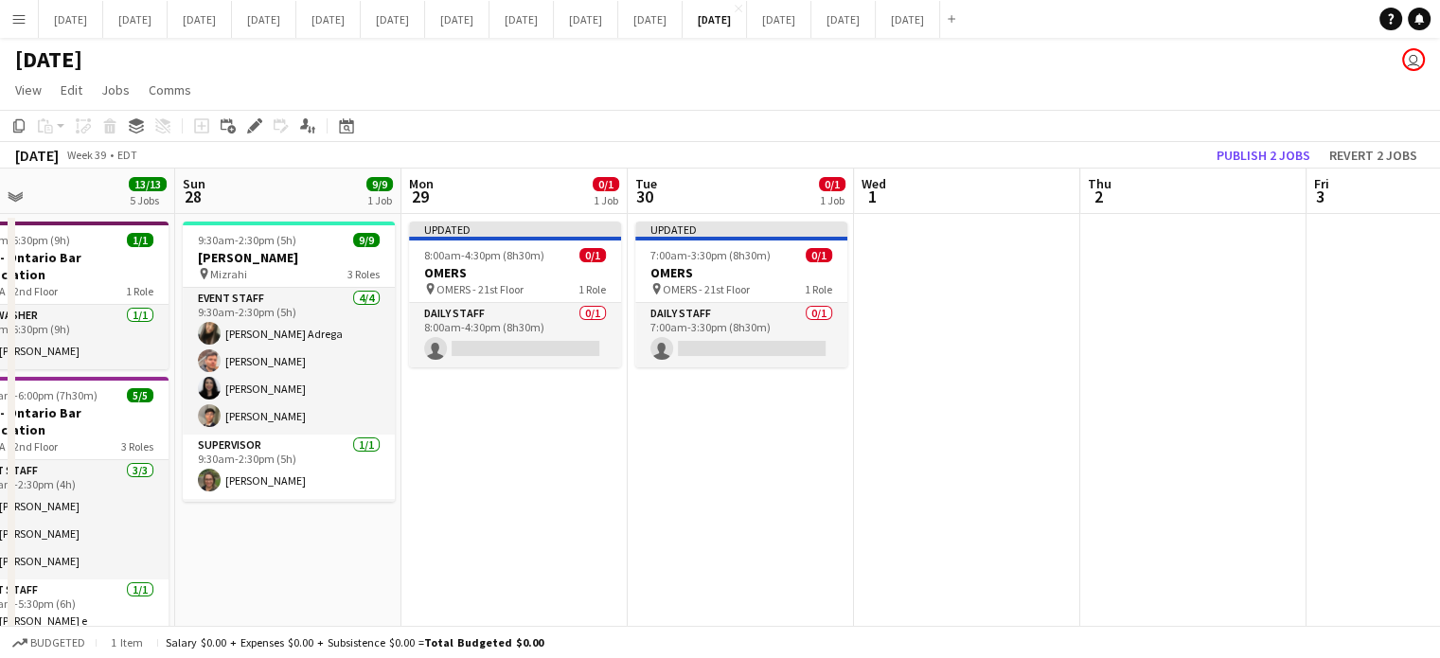
drag, startPoint x: 663, startPoint y: 408, endPoint x: 116, endPoint y: 390, distance: 546.7
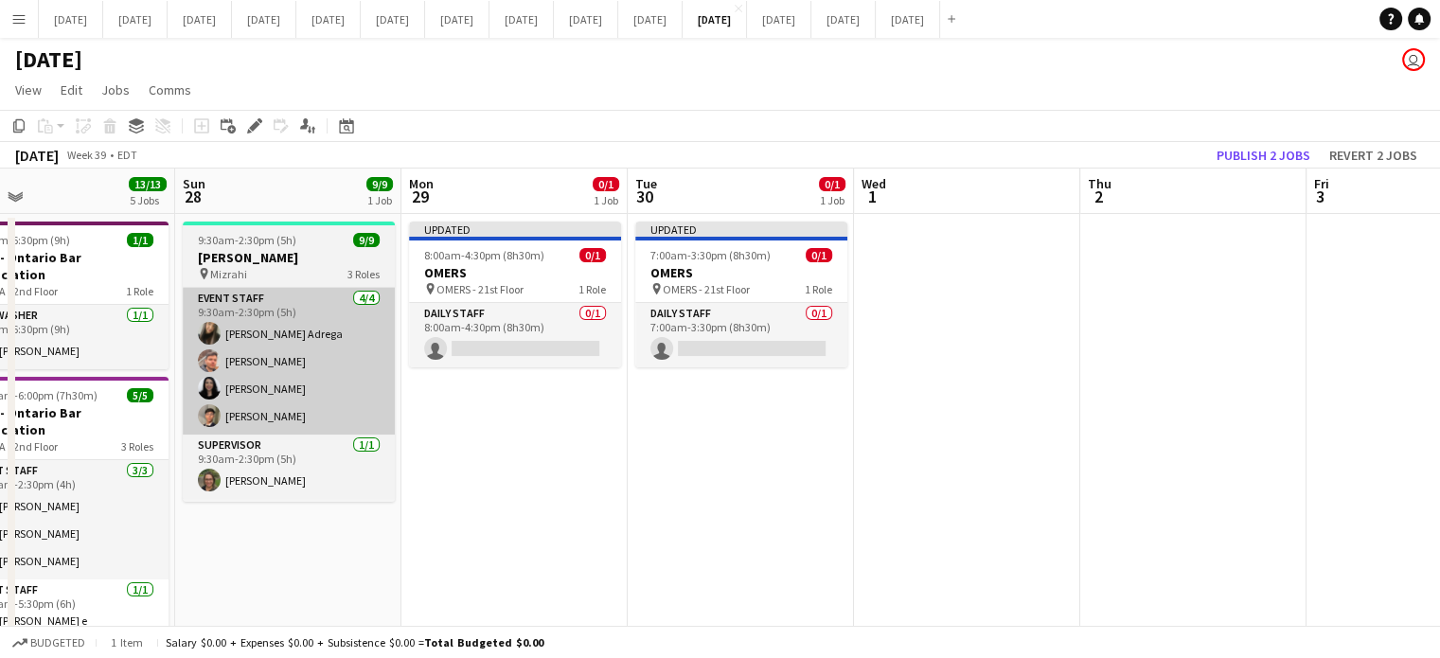
scroll to position [0, 500]
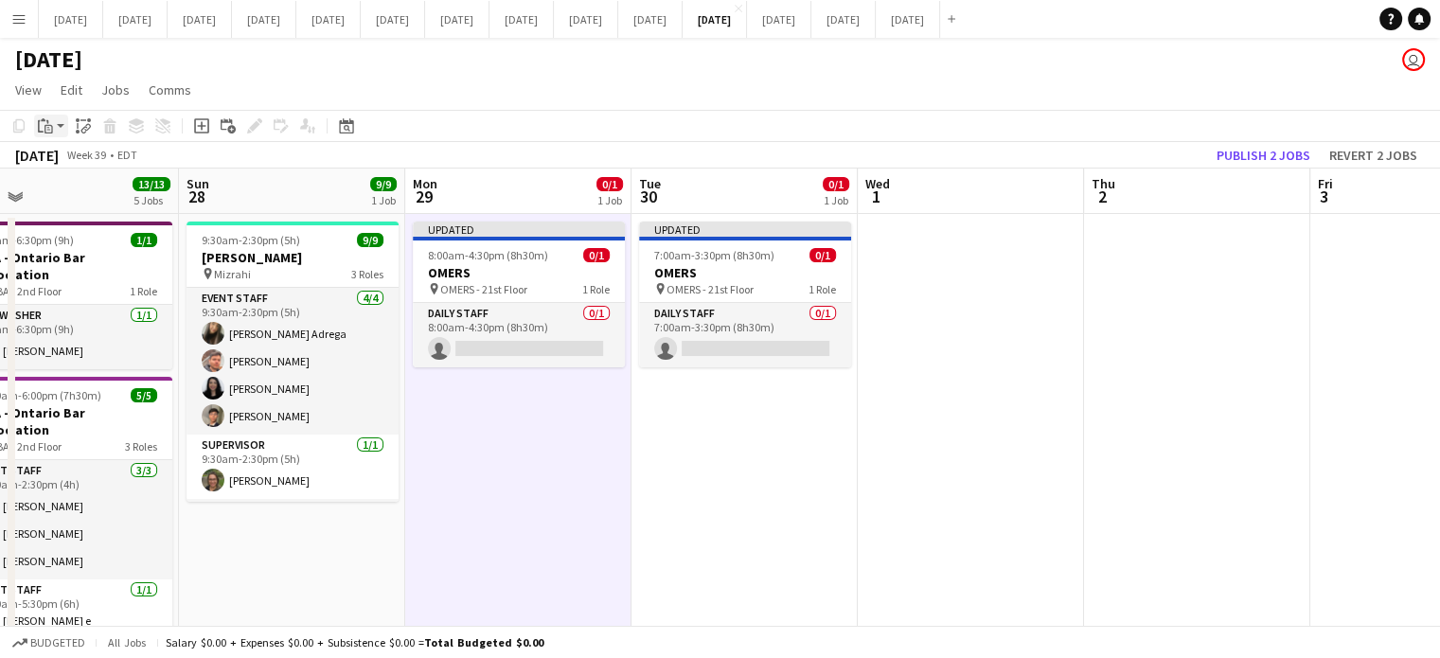
click at [42, 128] on icon "Paste" at bounding box center [45, 125] width 15 height 15
click at [70, 158] on link "Paste Ctrl+V" at bounding box center [139, 161] width 178 height 17
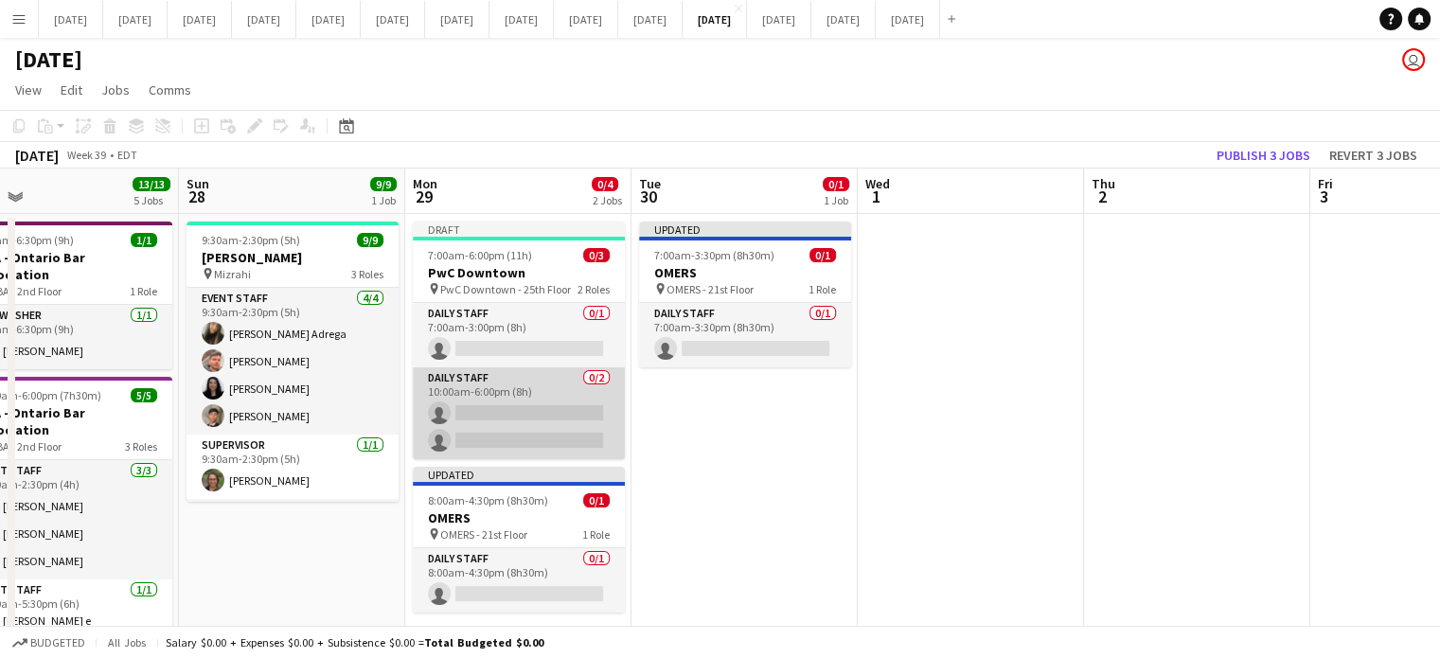
click at [537, 383] on app-card-role "Daily Staff 0/2 10:00am-6:00pm (8h) single-neutral-actions single-neutral-actio…" at bounding box center [519, 413] width 212 height 92
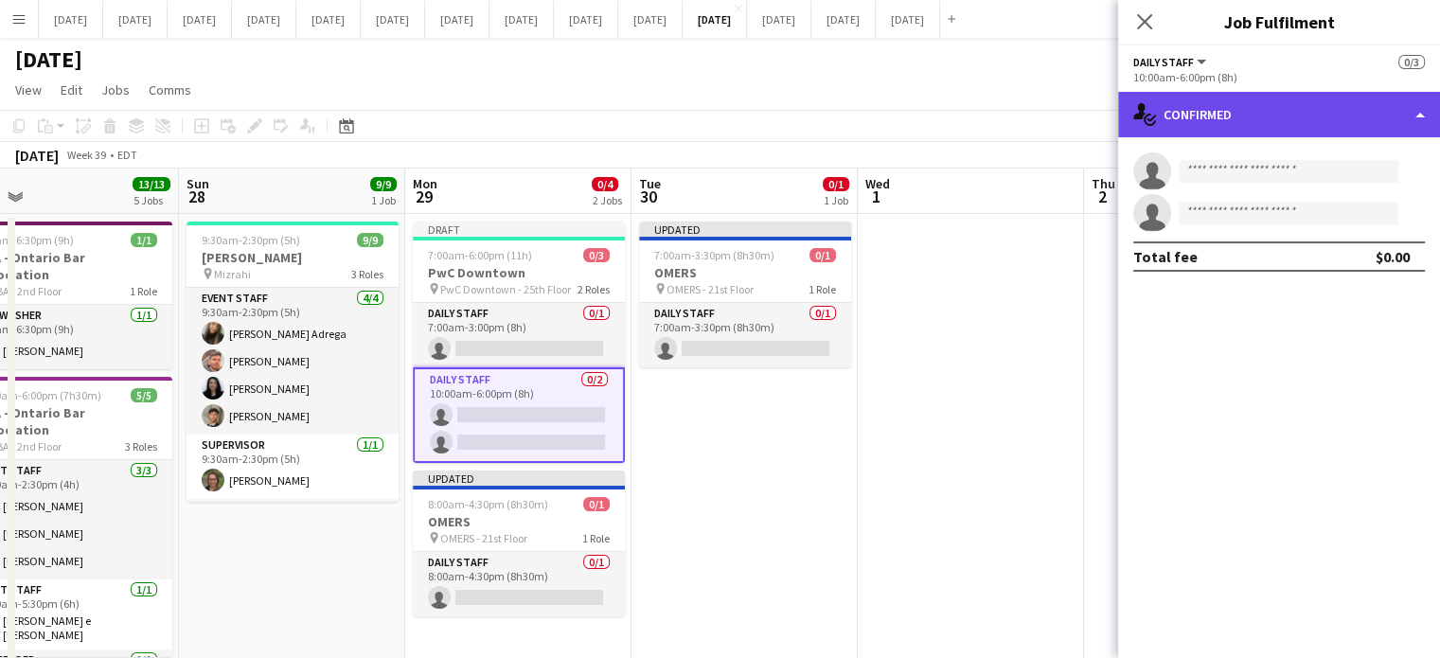
click at [1147, 118] on icon "single-neutral-actions-check-2" at bounding box center [1145, 114] width 23 height 23
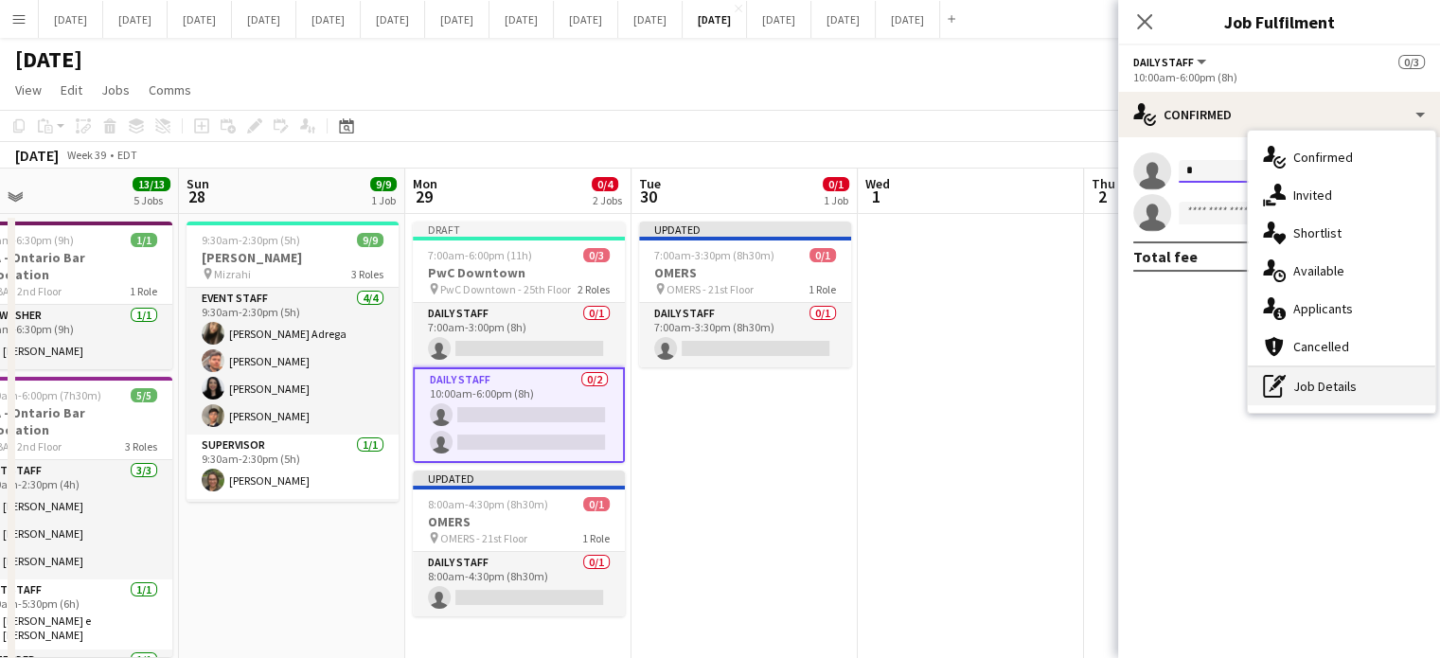
type input "*"
click at [1360, 385] on div "pen-write Job Details" at bounding box center [1342, 386] width 188 height 38
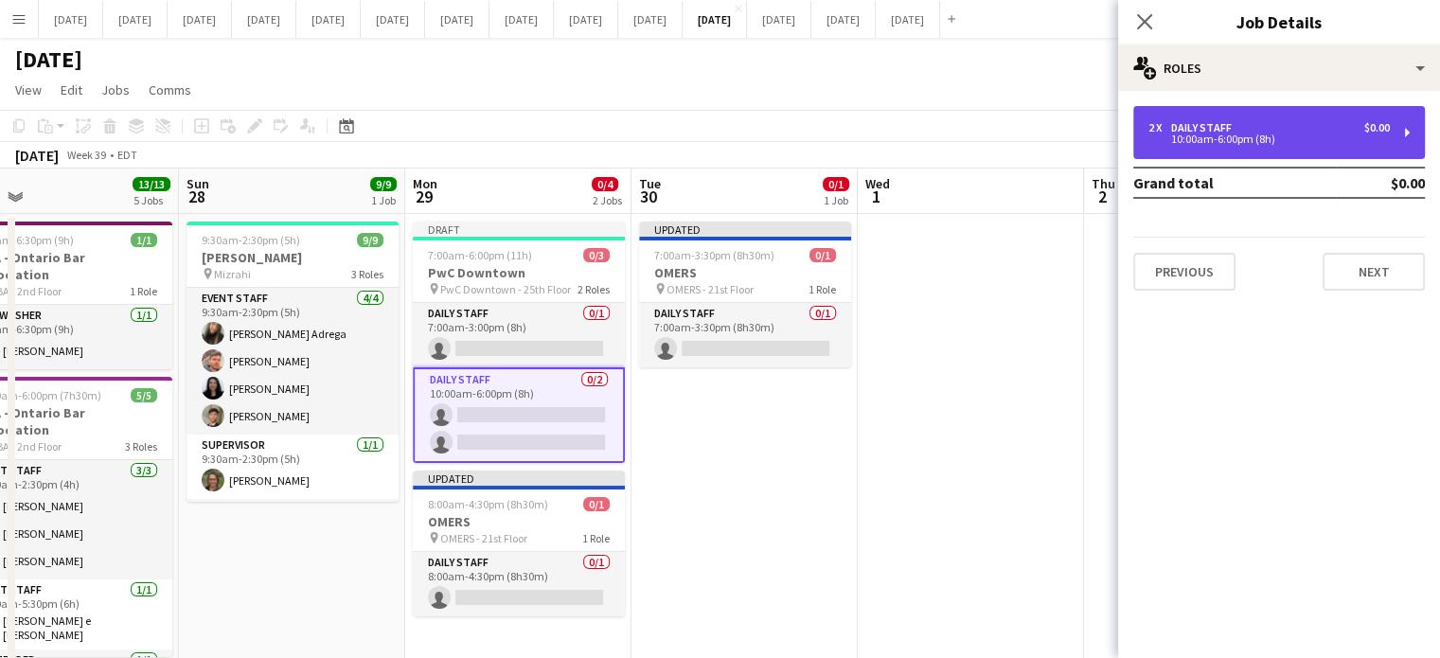
click at [1188, 142] on div "10:00am-6:00pm (8h)" at bounding box center [1269, 138] width 241 height 9
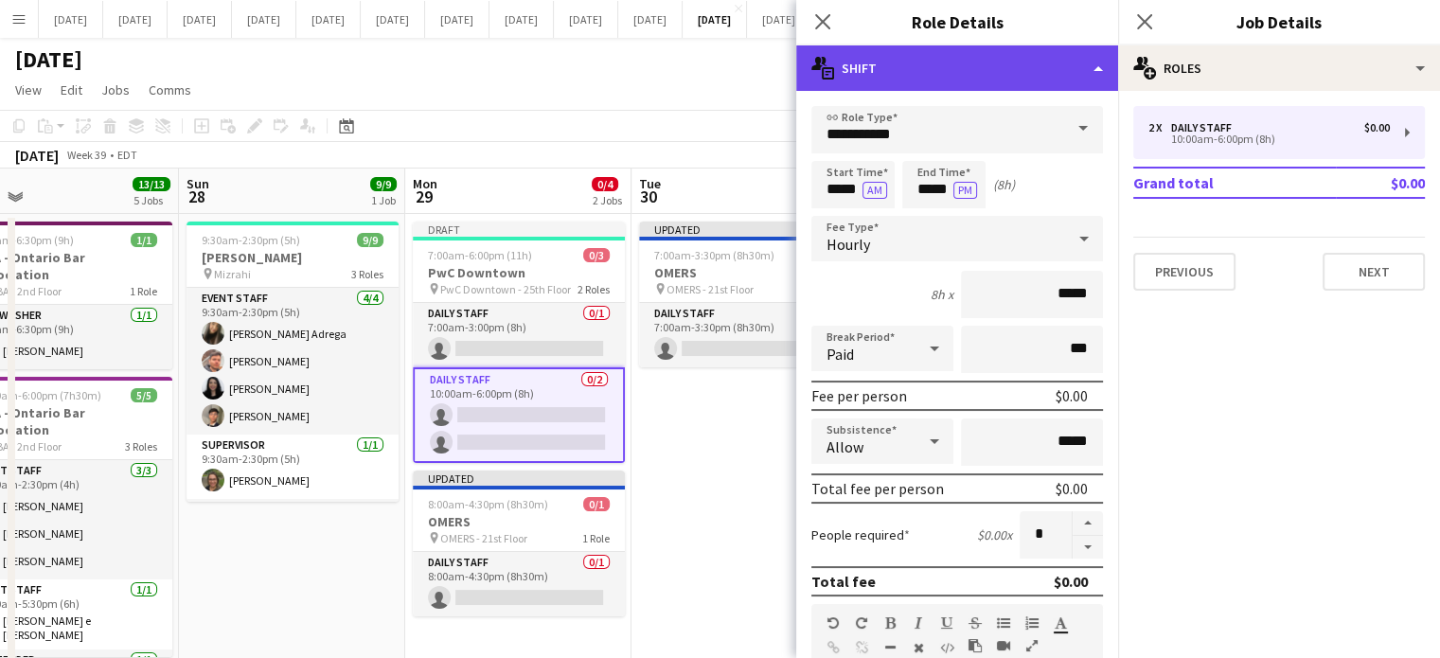
click at [996, 76] on div "multiple-actions-text Shift" at bounding box center [957, 67] width 322 height 45
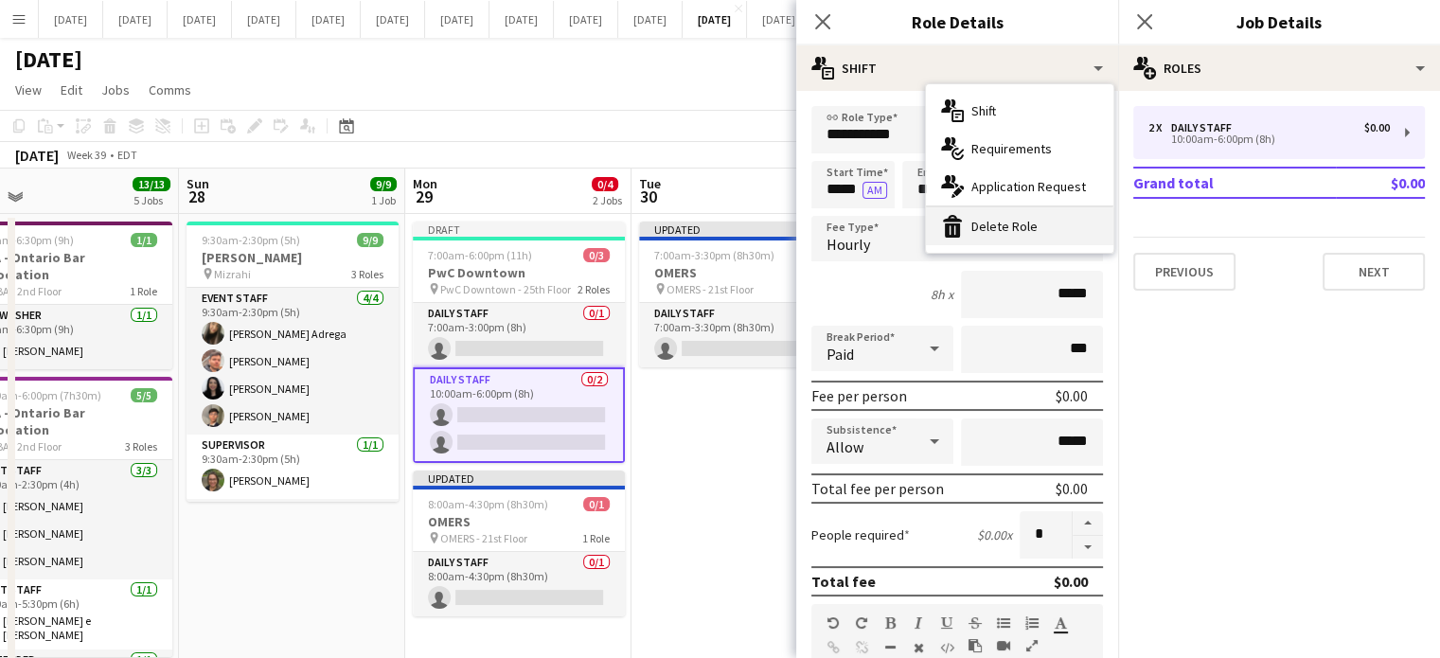
click at [1017, 220] on div "bin-2 Delete Role" at bounding box center [1020, 226] width 188 height 38
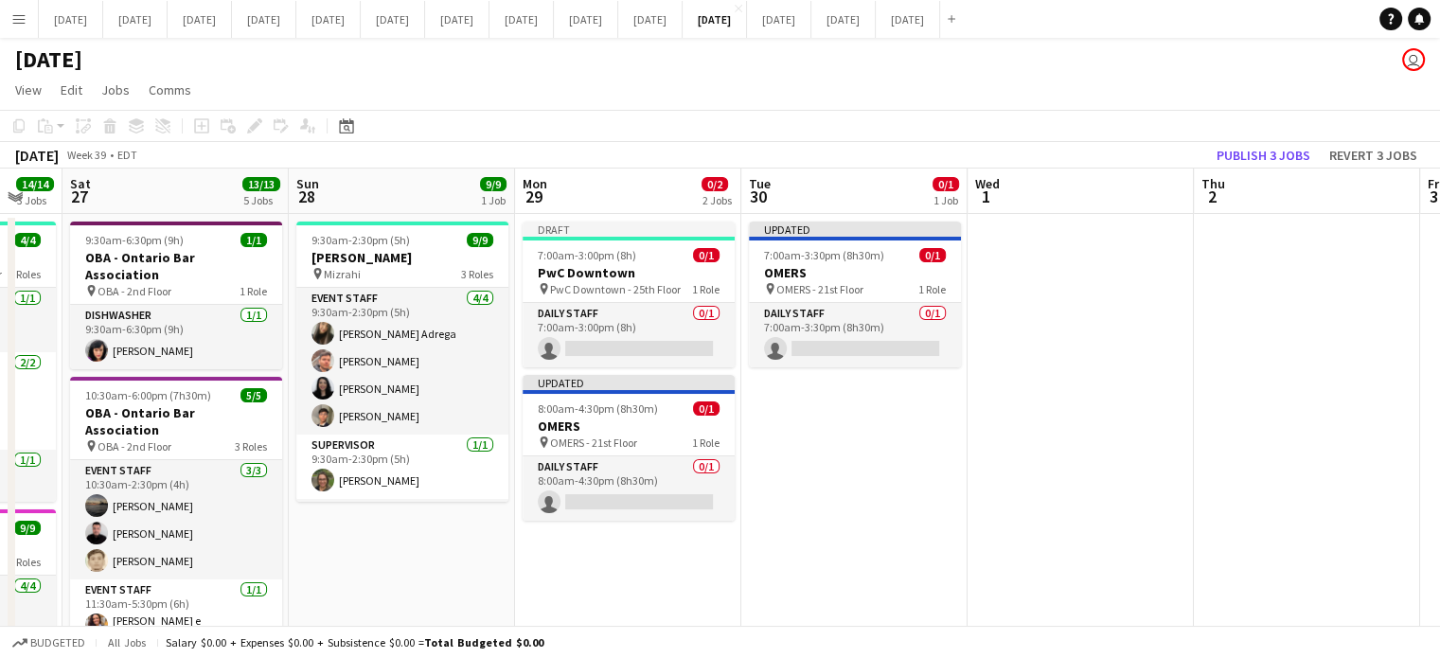
scroll to position [0, 527]
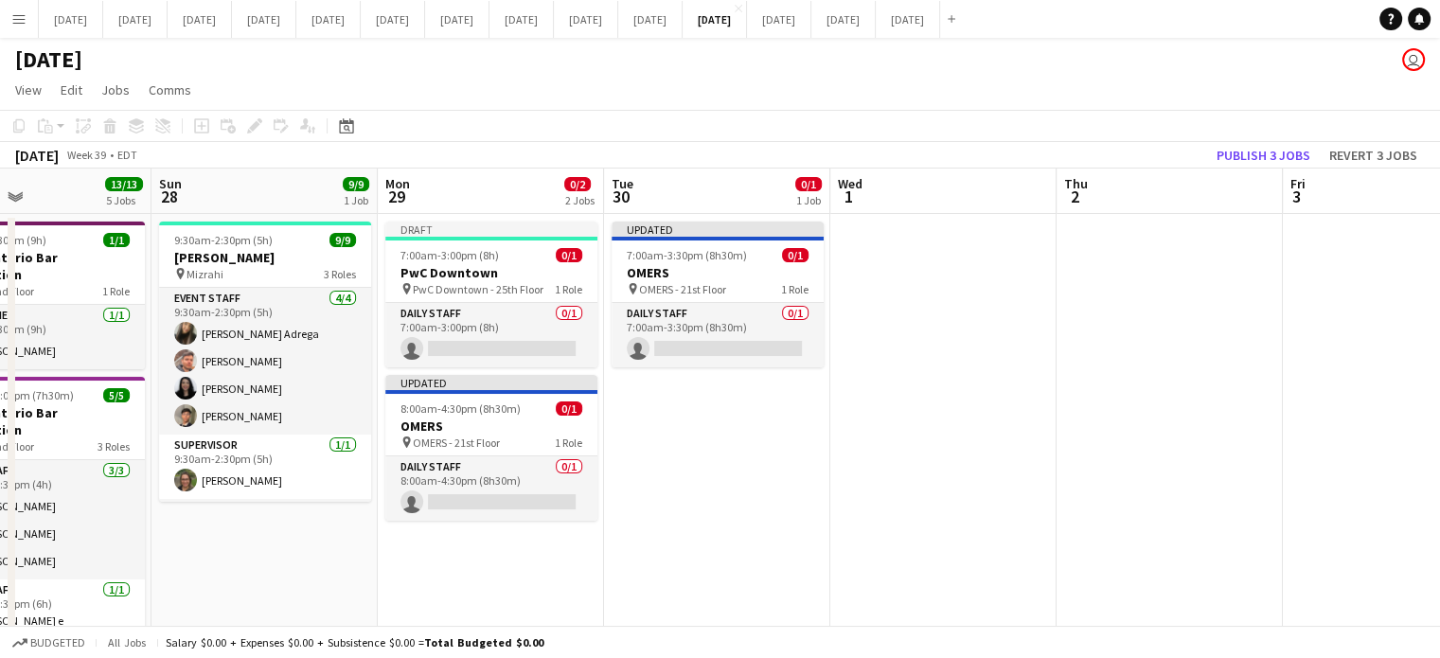
drag, startPoint x: 697, startPoint y: 416, endPoint x: 885, endPoint y: 402, distance: 188.9
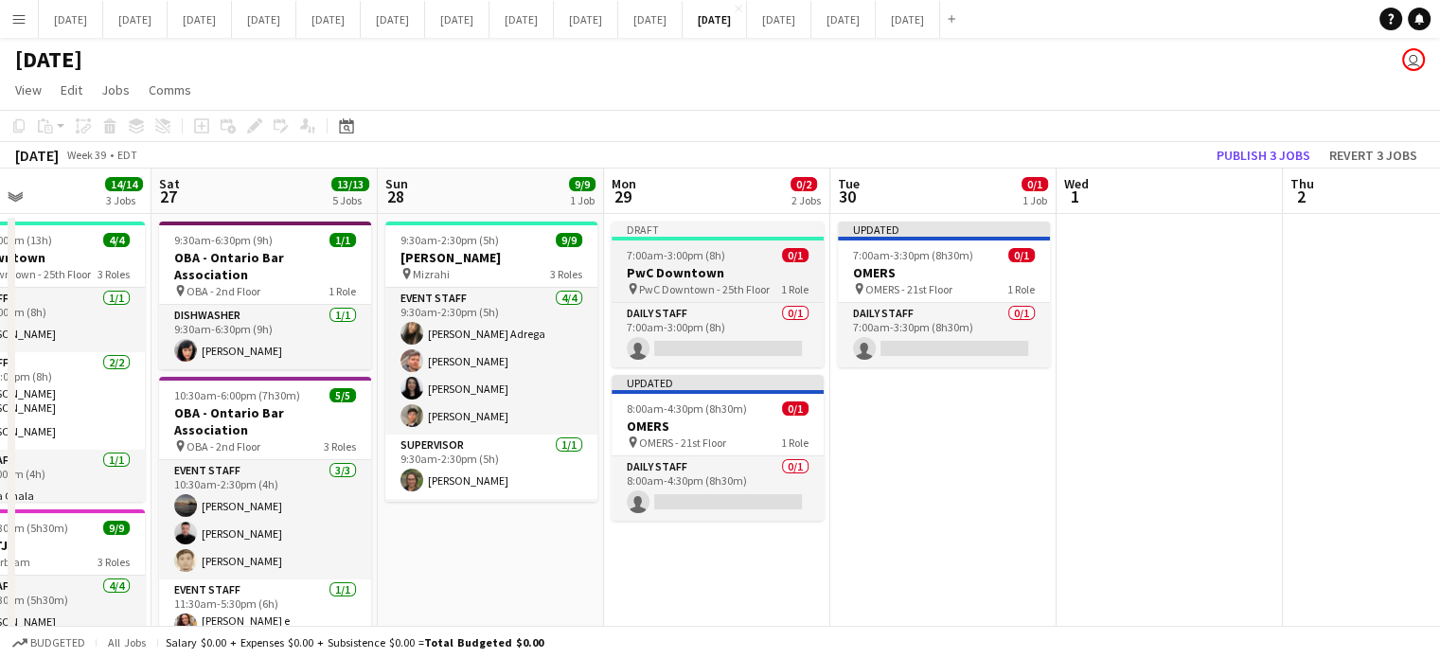
click at [665, 253] on span "7:00am-3:00pm (8h)" at bounding box center [676, 255] width 98 height 14
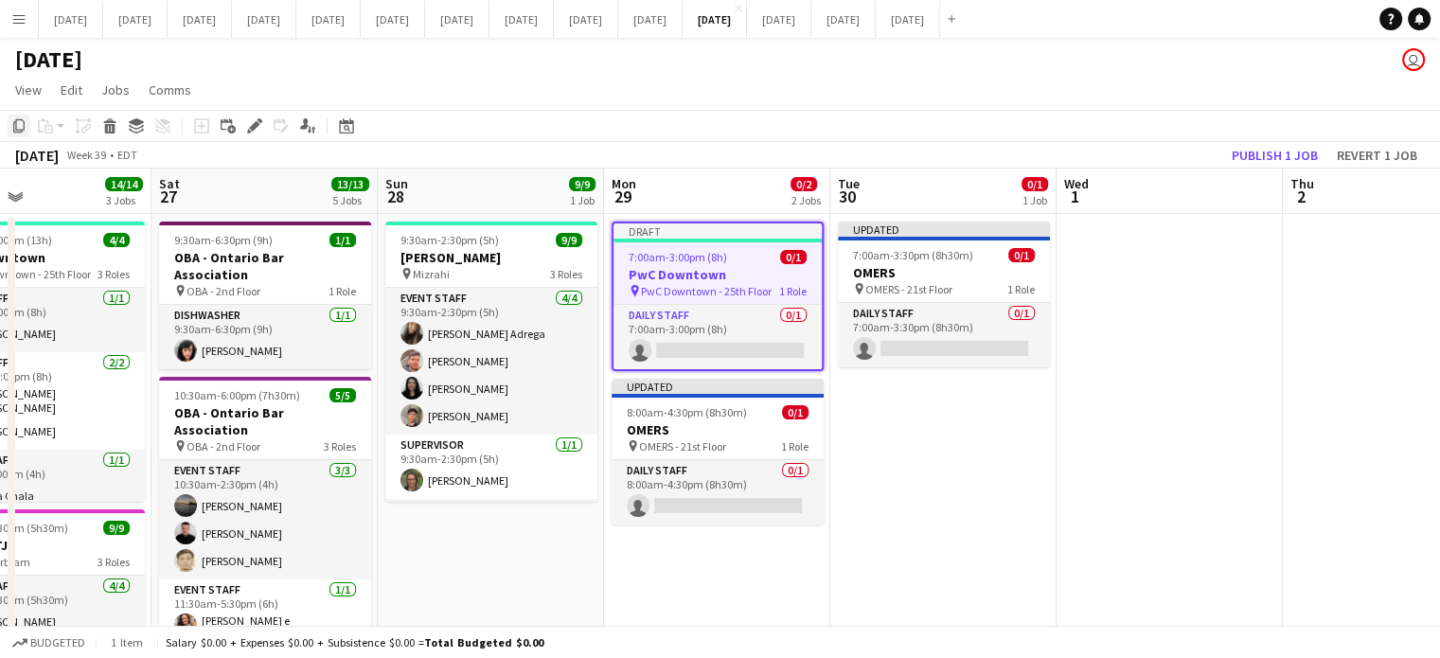
click at [18, 124] on icon "Copy" at bounding box center [18, 125] width 15 height 15
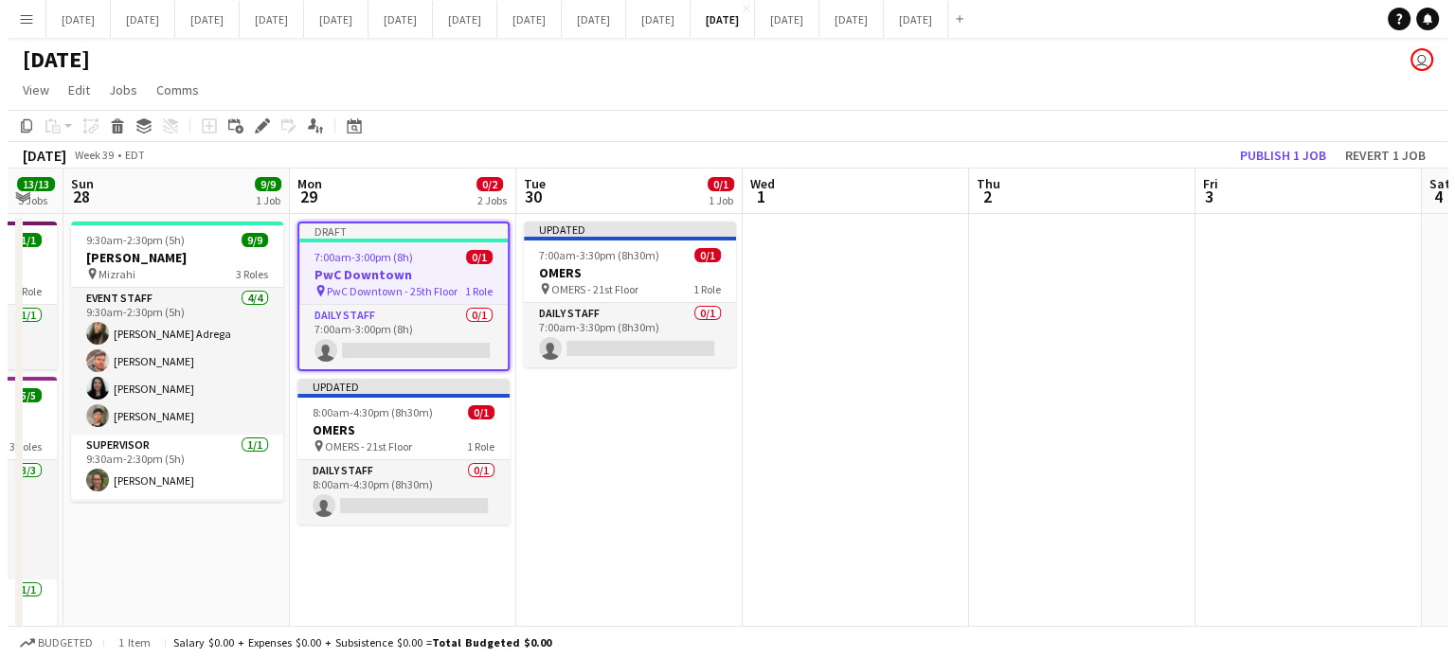
scroll to position [0, 861]
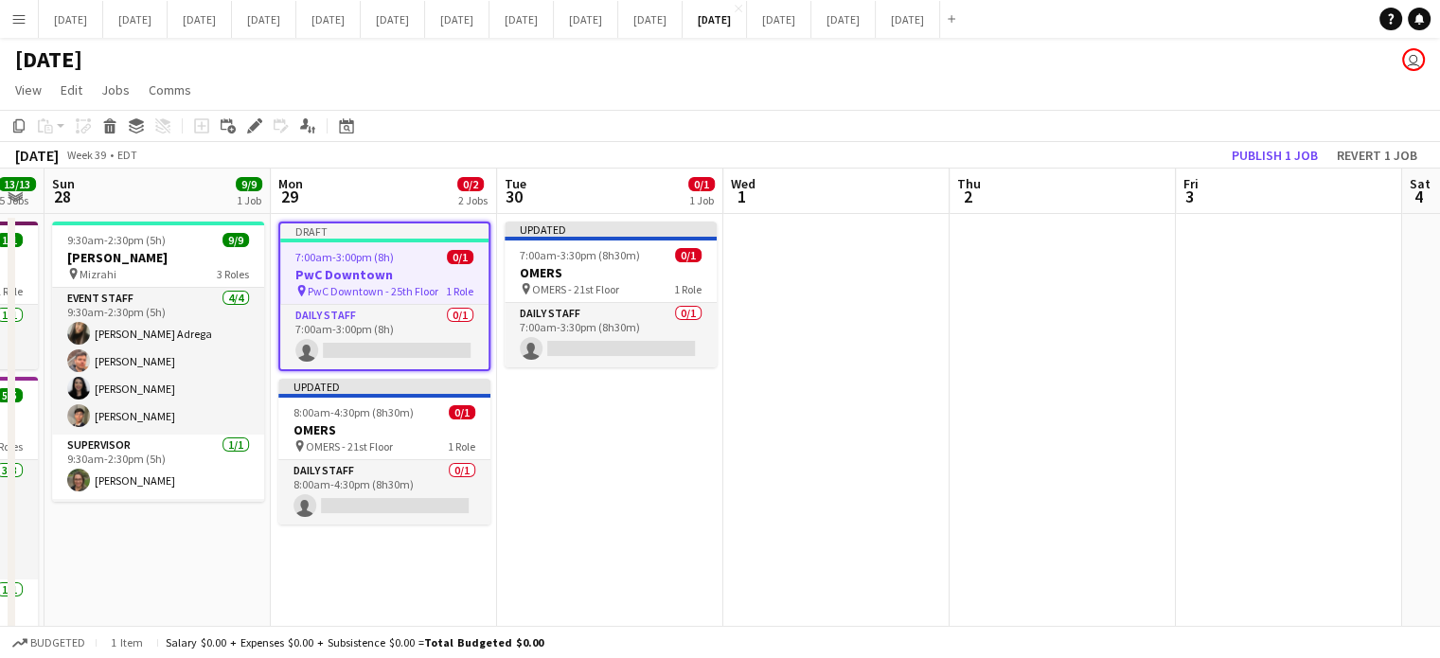
drag, startPoint x: 1060, startPoint y: 272, endPoint x: 726, endPoint y: 286, distance: 333.6
click at [812, 22] on button "[DATE] Close" at bounding box center [779, 19] width 64 height 37
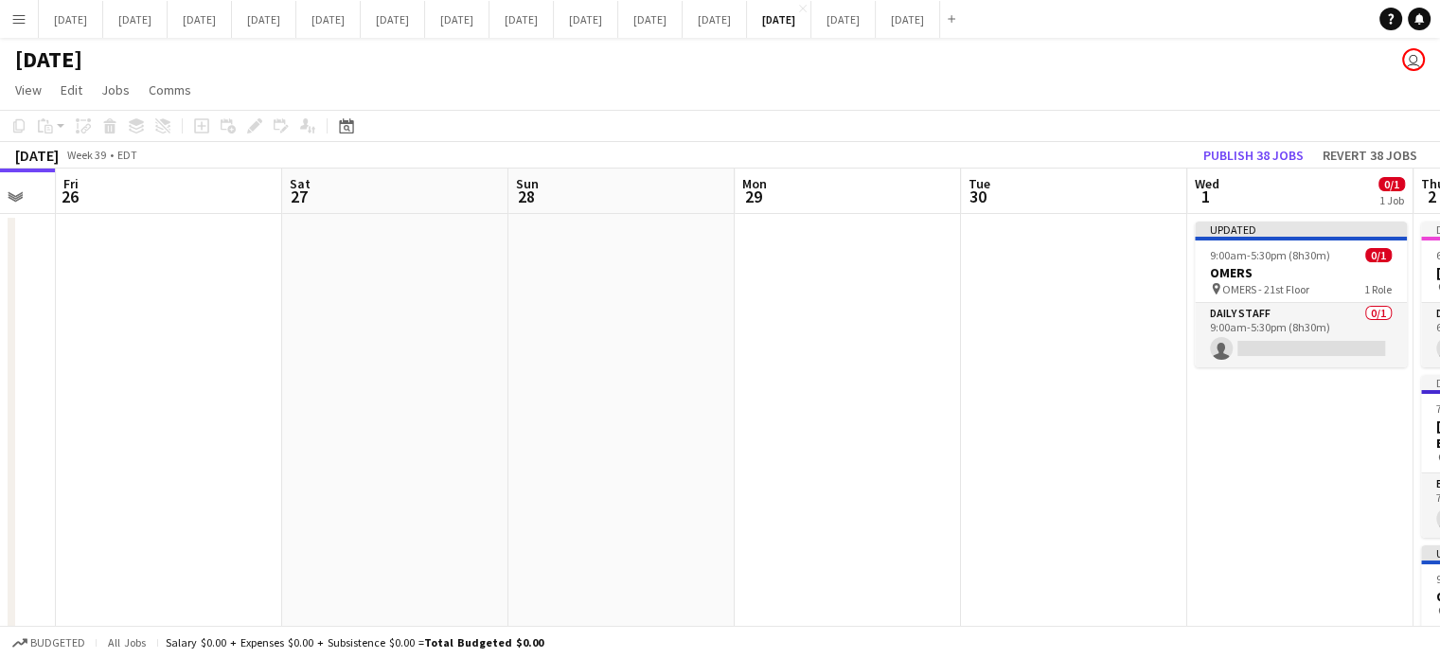
drag, startPoint x: 965, startPoint y: 407, endPoint x: 80, endPoint y: 427, distance: 885.6
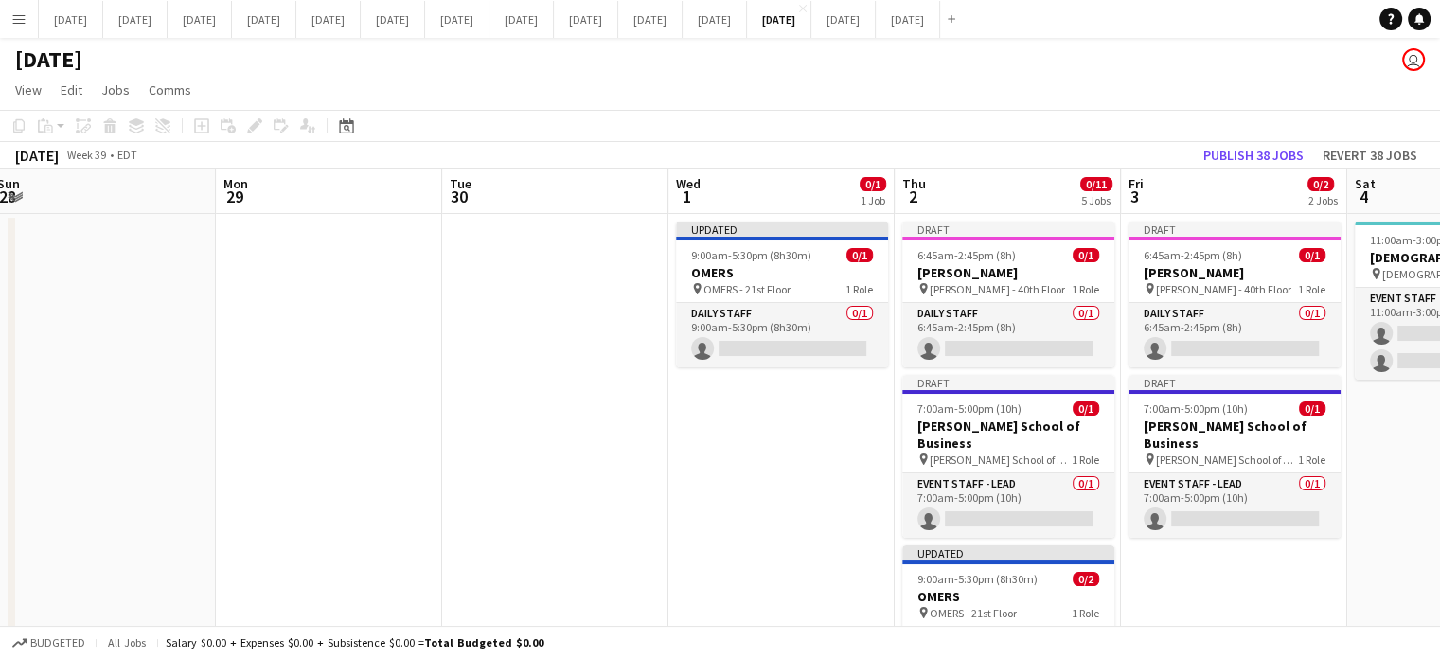
scroll to position [0, 464]
drag, startPoint x: 752, startPoint y: 428, endPoint x: 723, endPoint y: 436, distance: 29.4
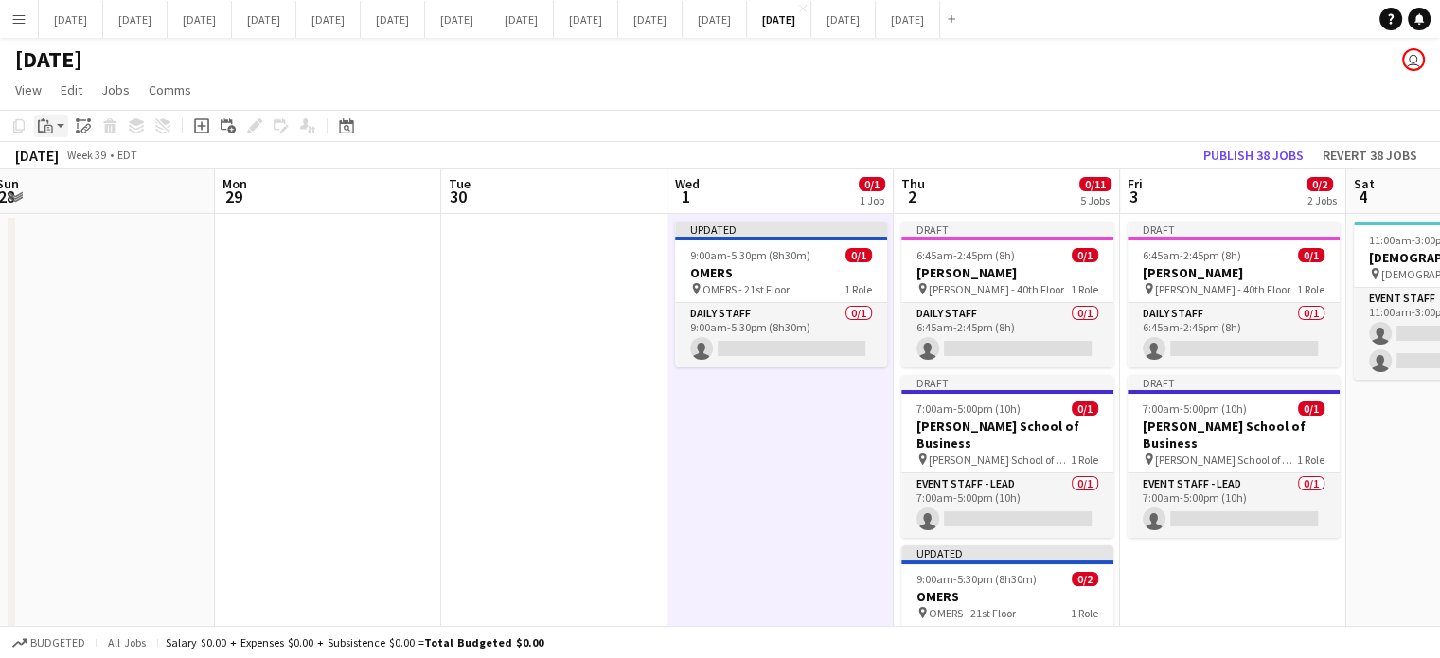
click at [57, 117] on app-action-btn "Paste" at bounding box center [51, 126] width 34 height 23
click at [82, 156] on link "Paste Ctrl+V" at bounding box center [139, 161] width 178 height 17
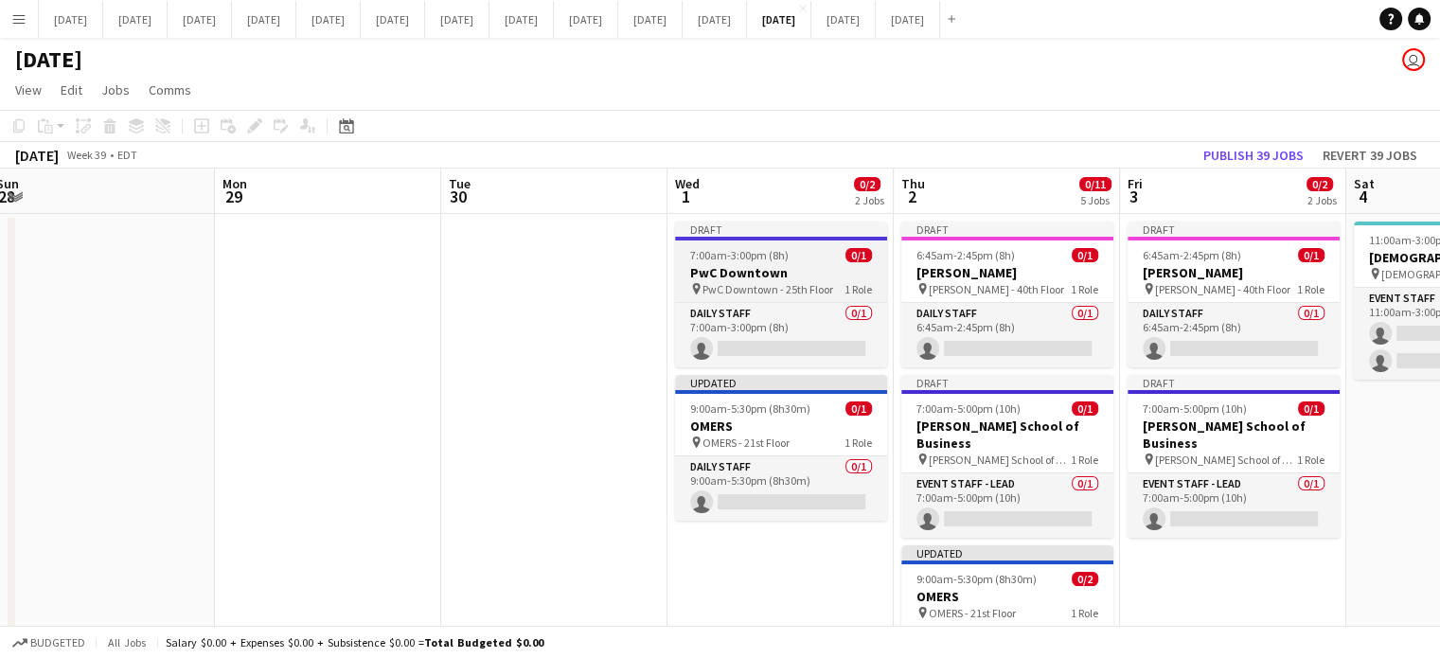
click at [823, 259] on div "7:00am-3:00pm (8h) 0/1" at bounding box center [781, 255] width 212 height 14
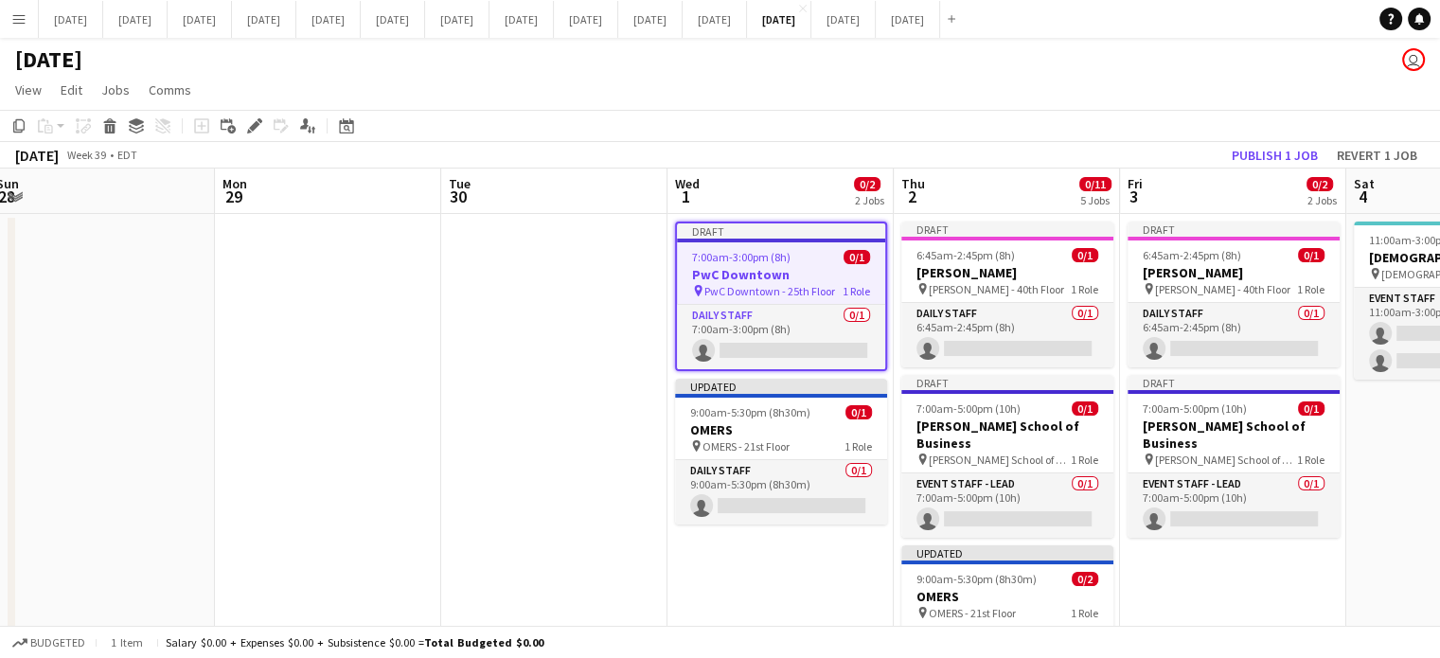
scroll to position [0, 463]
click at [247, 121] on icon "Edit" at bounding box center [254, 125] width 15 height 15
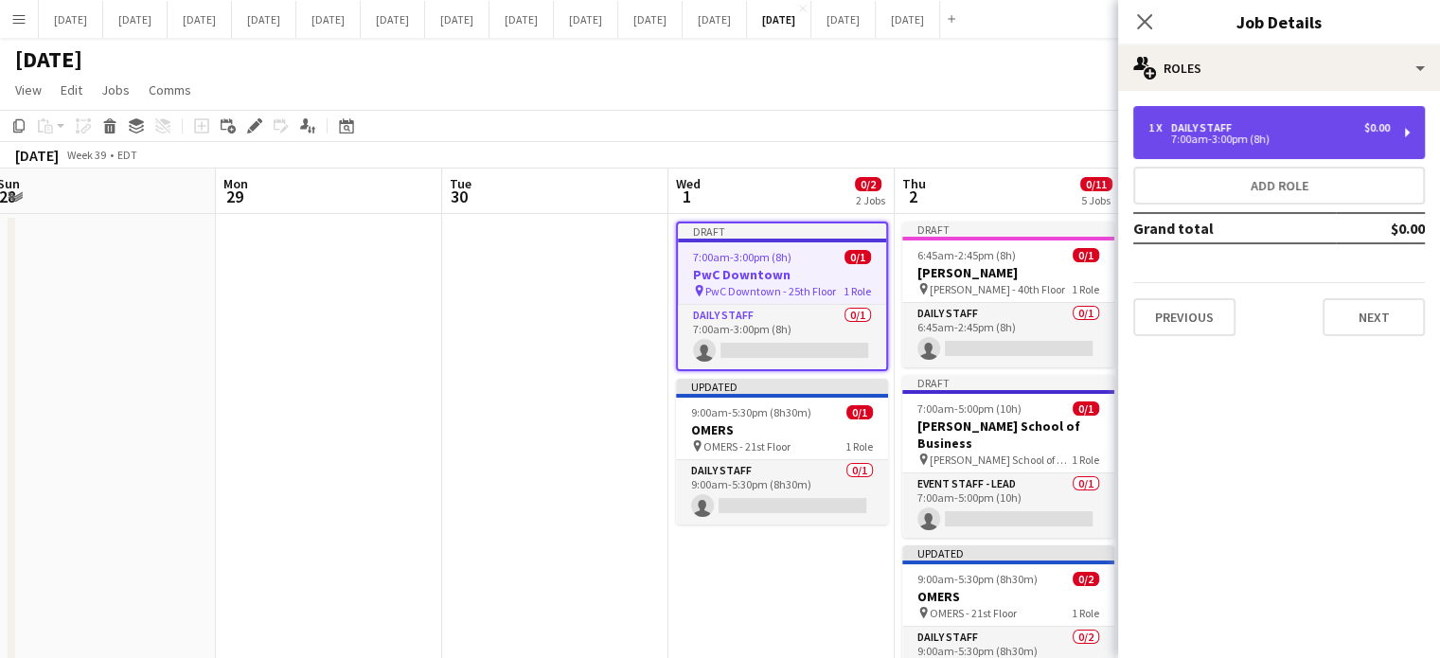
click at [1166, 126] on div "1 x" at bounding box center [1160, 127] width 23 height 13
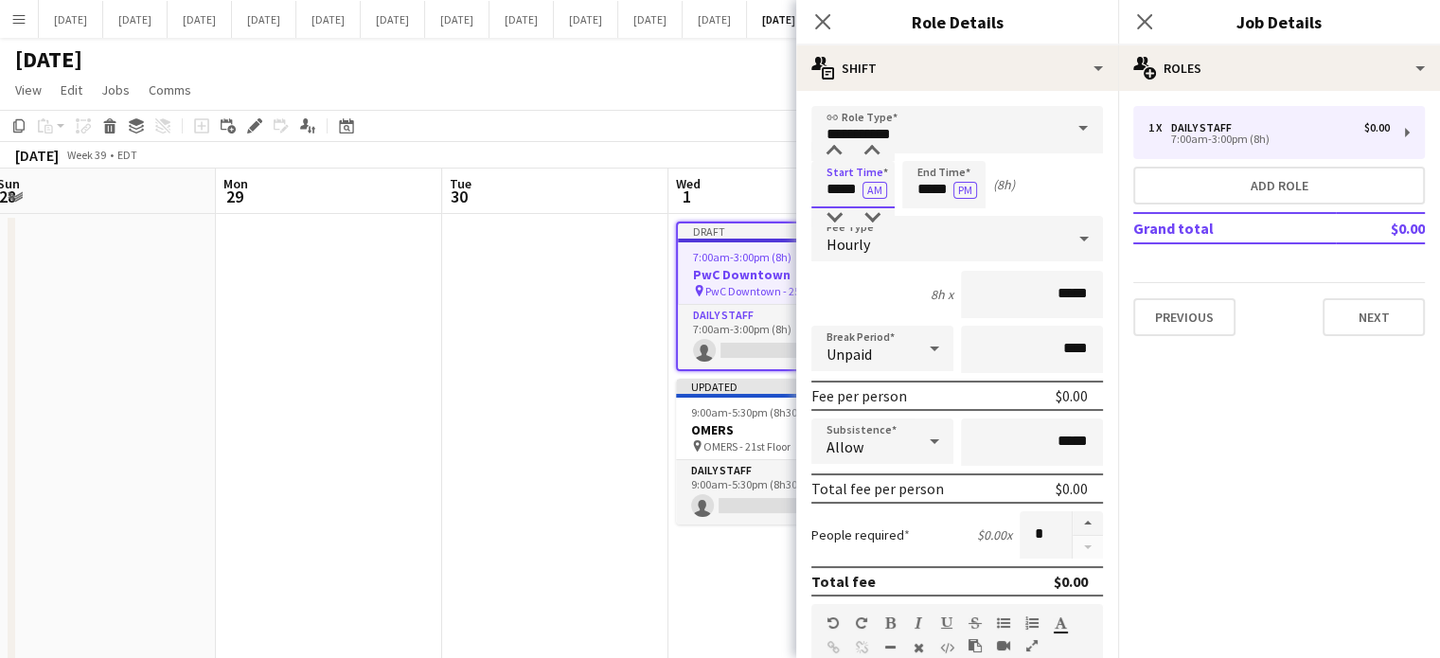
click at [819, 187] on input "*****" at bounding box center [853, 184] width 83 height 47
click at [827, 157] on div at bounding box center [834, 151] width 38 height 19
click at [827, 156] on div at bounding box center [834, 151] width 38 height 19
type input "*****"
click at [829, 155] on div at bounding box center [834, 151] width 38 height 19
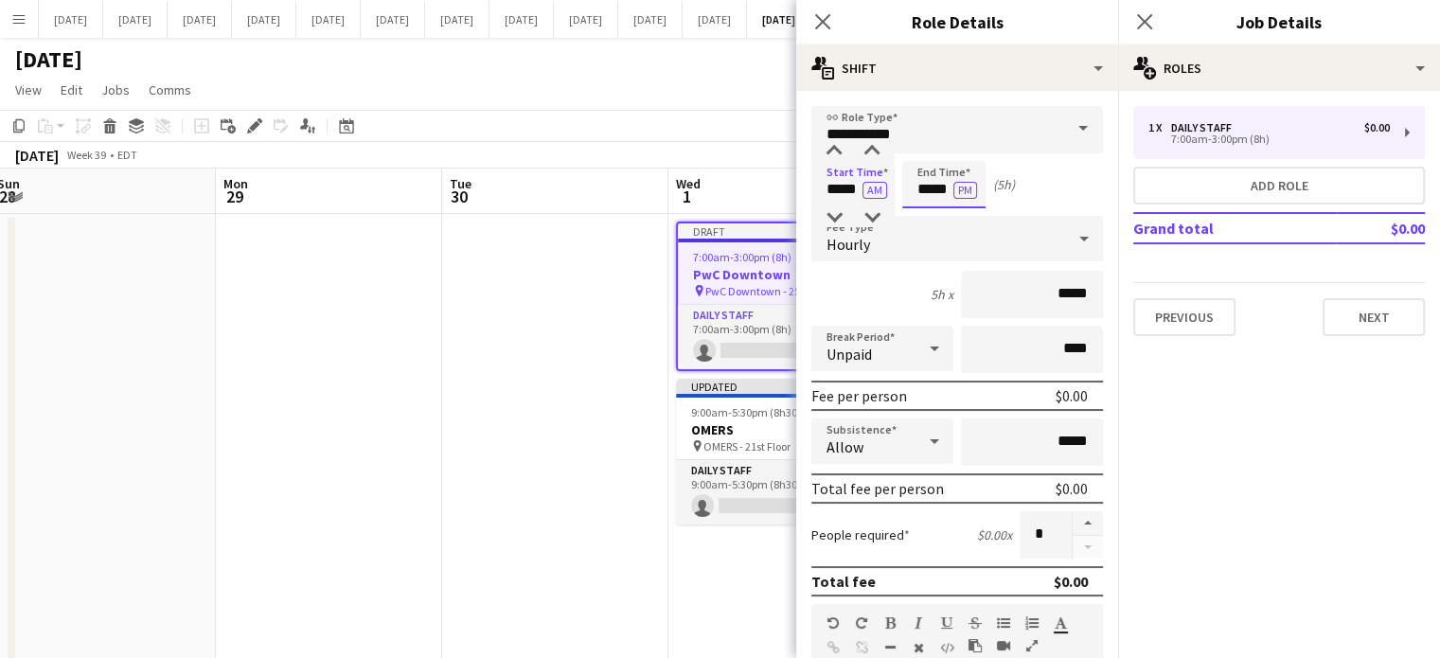
click at [924, 173] on input "*****" at bounding box center [943, 184] width 83 height 47
click at [928, 151] on div at bounding box center [925, 151] width 38 height 19
type input "*****"
click at [928, 151] on div at bounding box center [925, 151] width 38 height 19
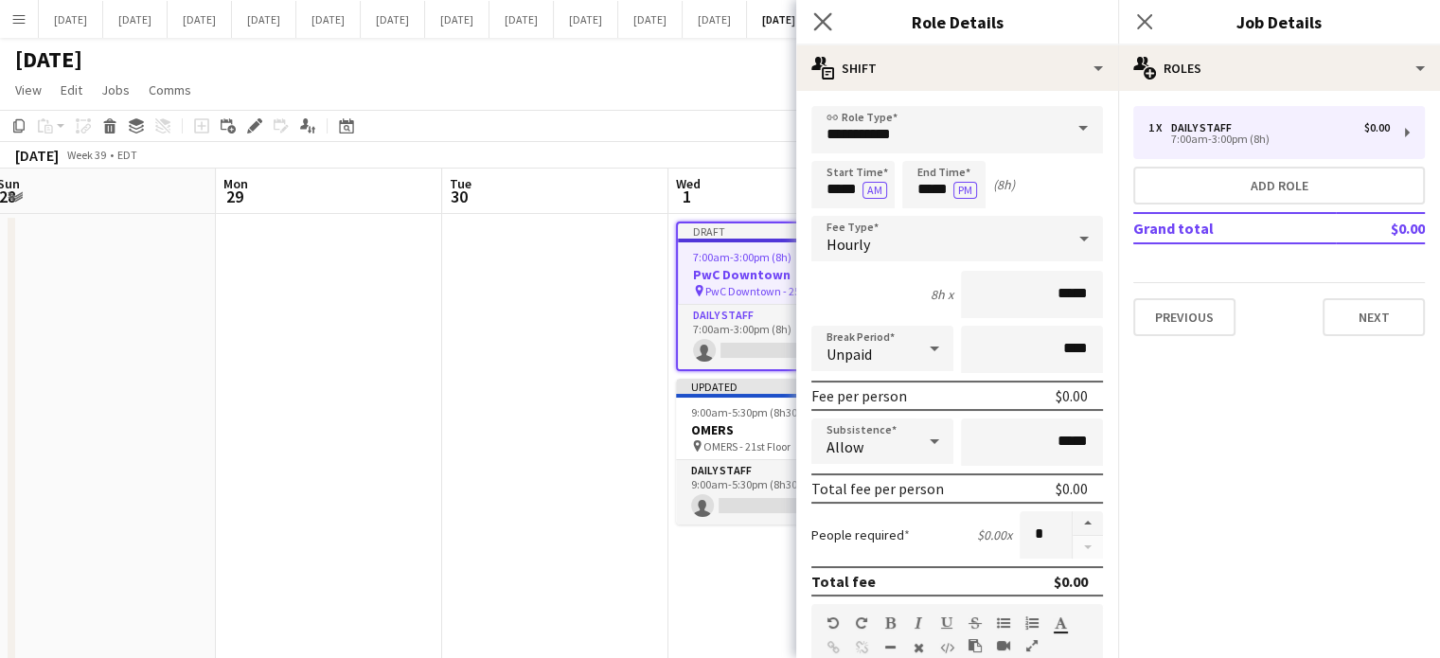
click at [832, 29] on app-icon "Close pop-in" at bounding box center [823, 22] width 27 height 27
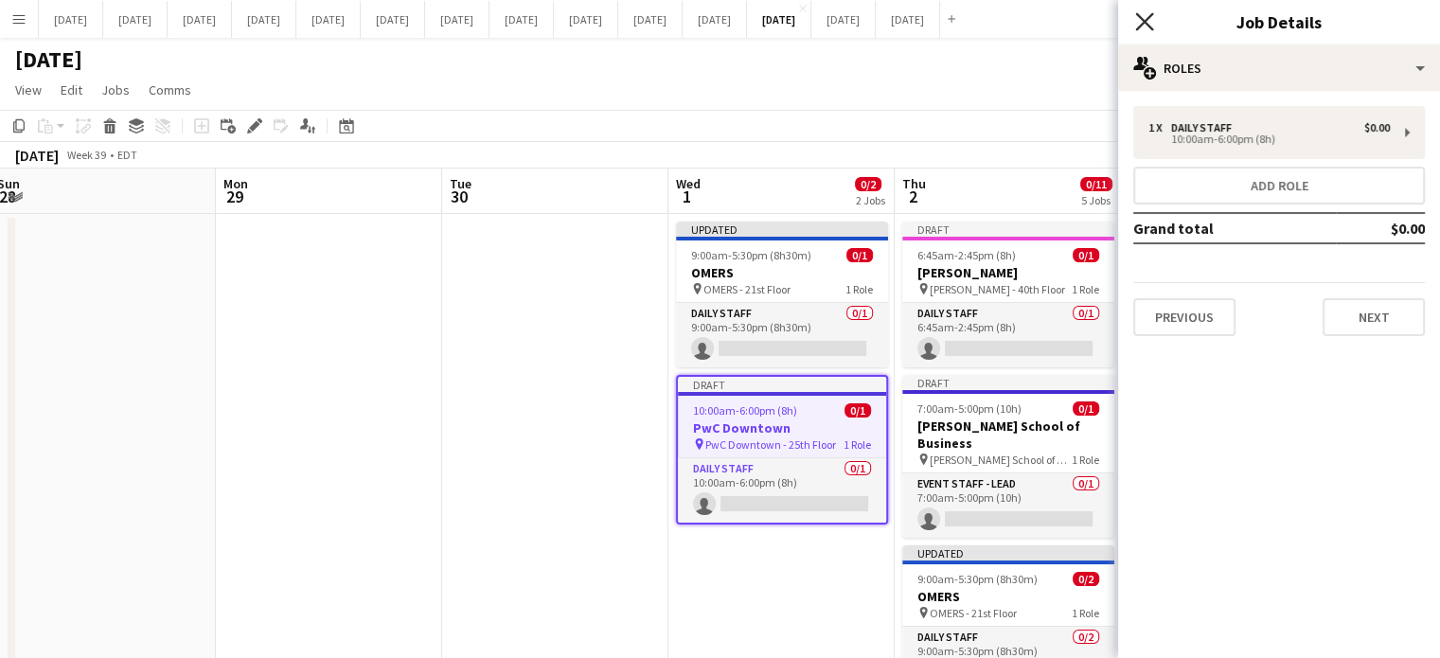
click at [1144, 16] on icon "Close pop-in" at bounding box center [1144, 21] width 18 height 18
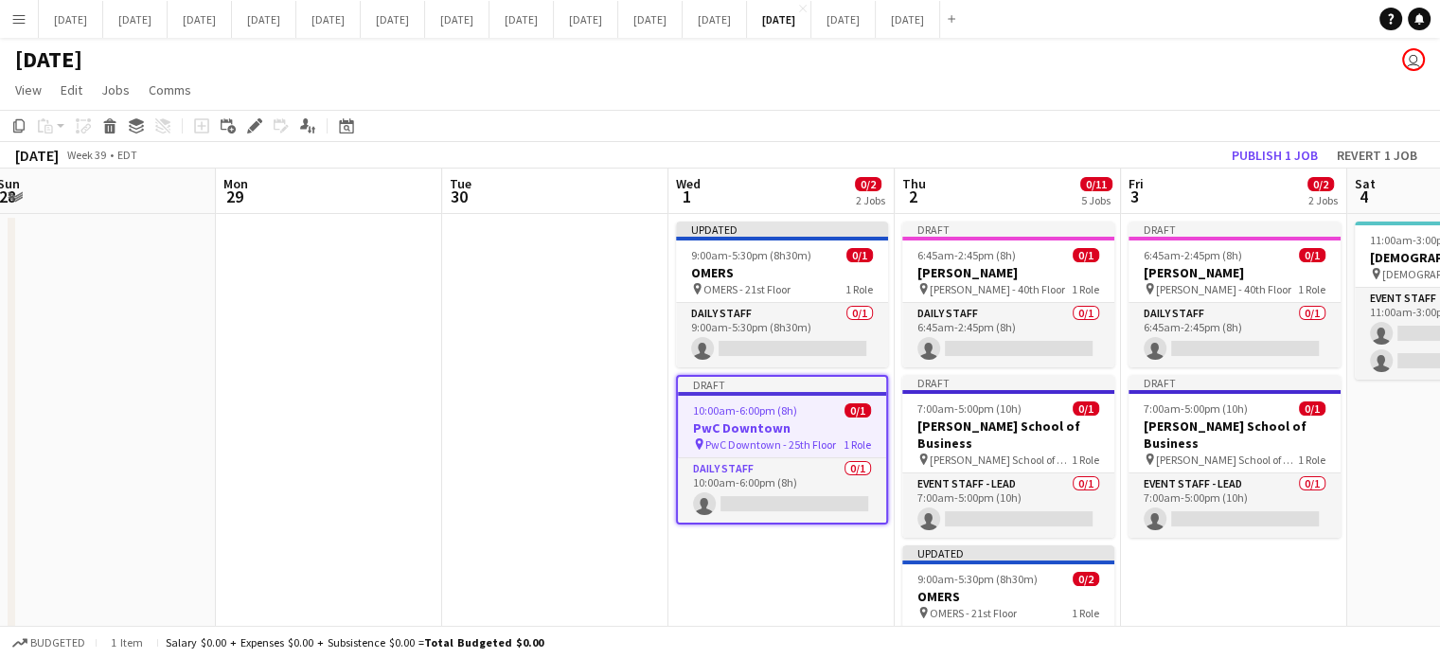
click at [802, 420] on h3 "PwC Downtown" at bounding box center [782, 428] width 208 height 17
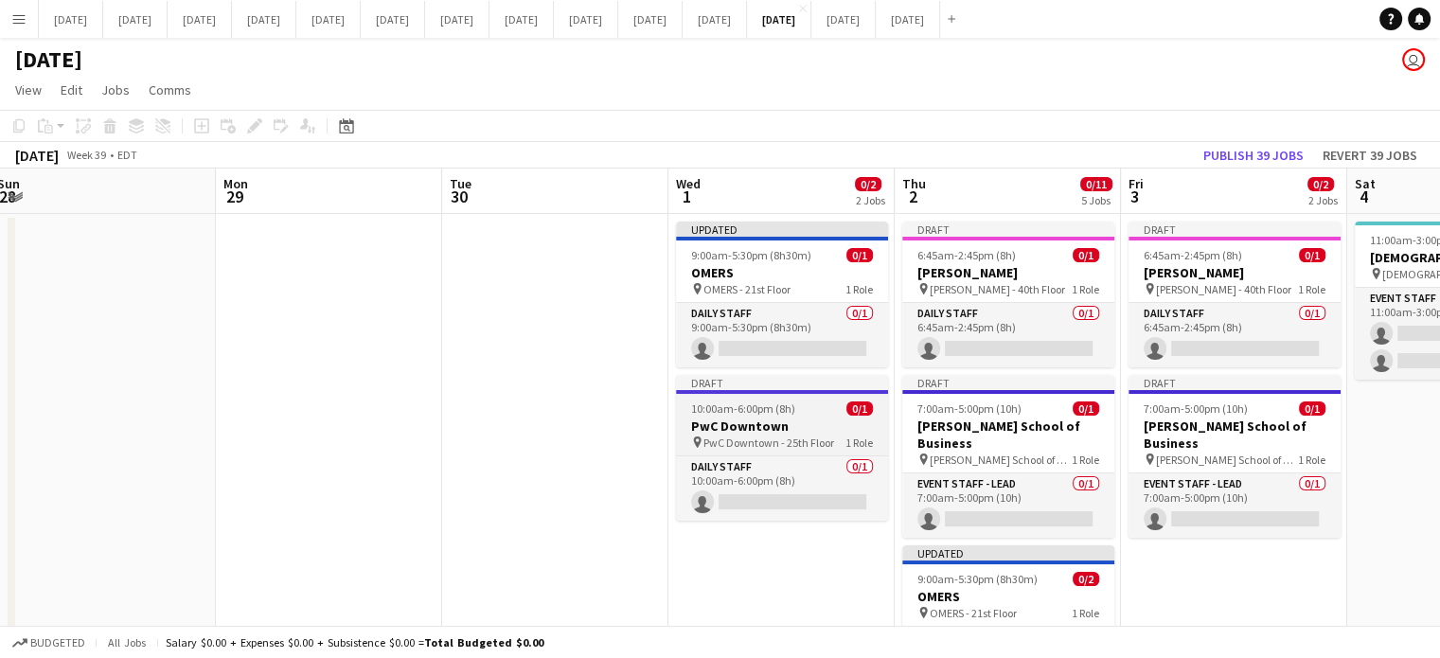
click at [801, 418] on h3 "PwC Downtown" at bounding box center [782, 426] width 212 height 17
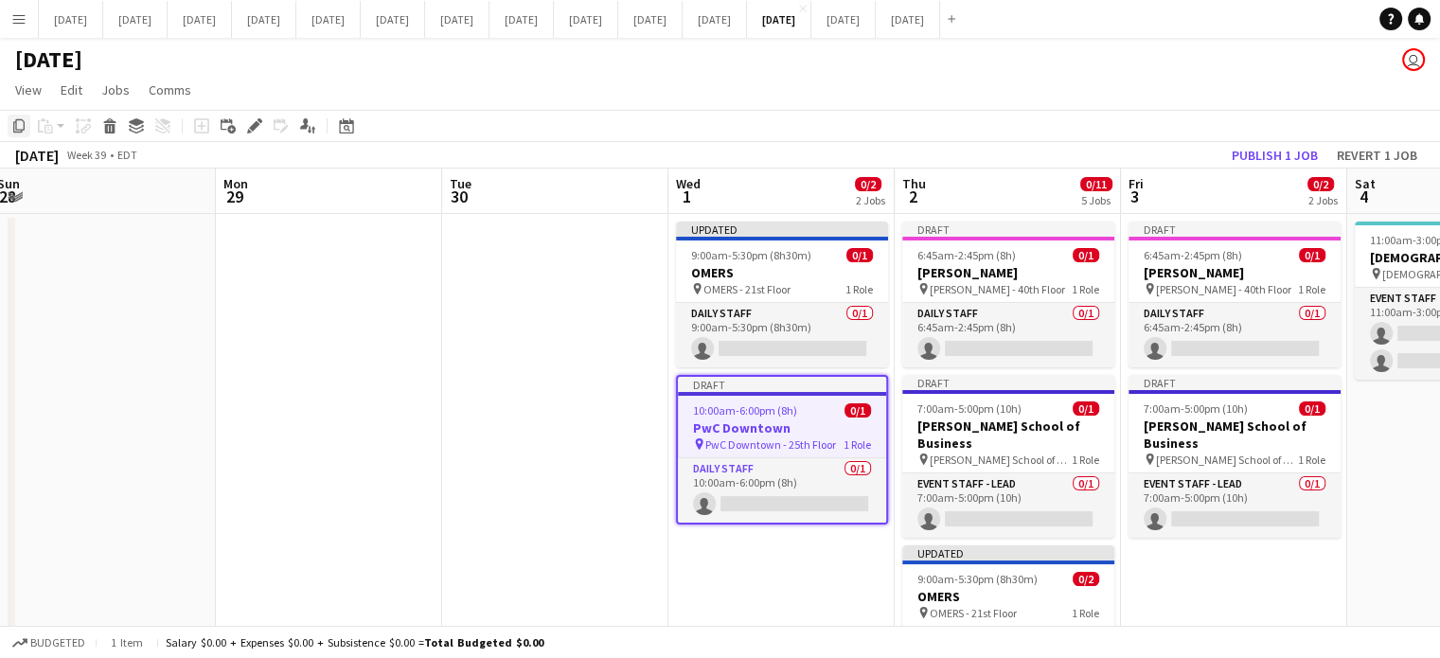
click at [15, 124] on icon at bounding box center [18, 125] width 11 height 13
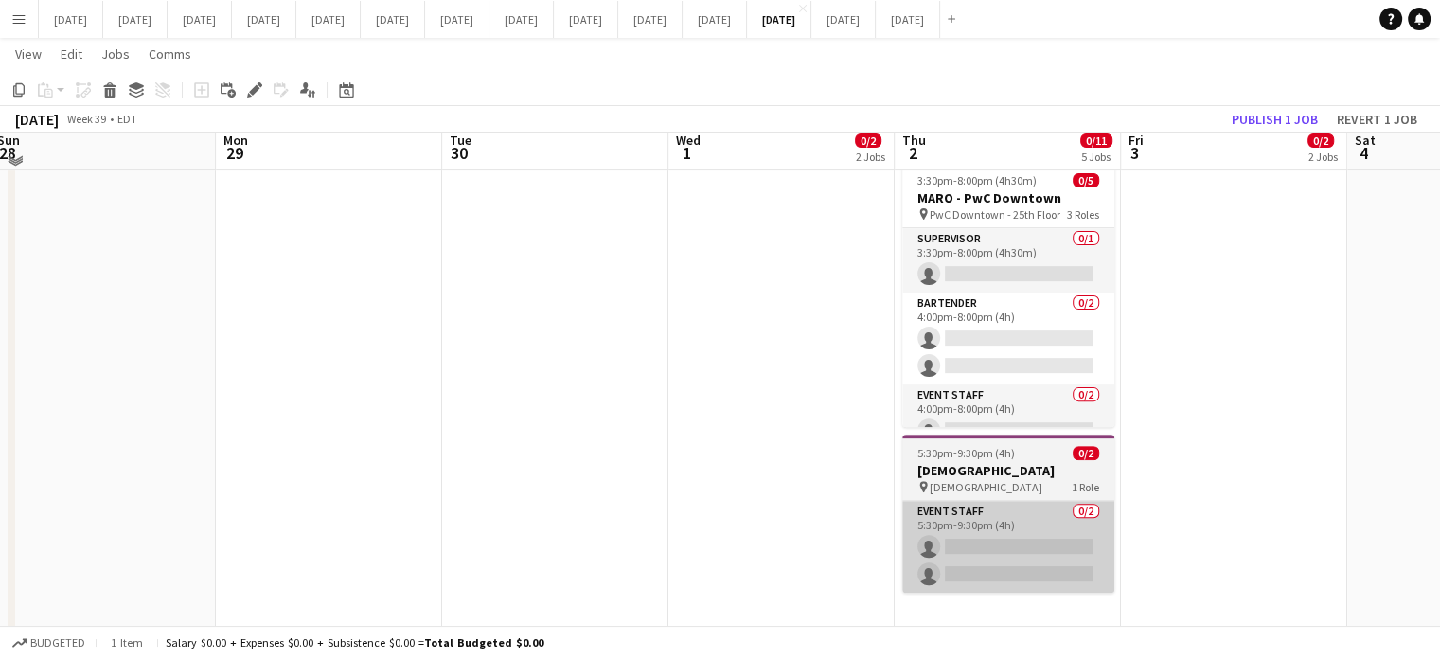
scroll to position [587, 0]
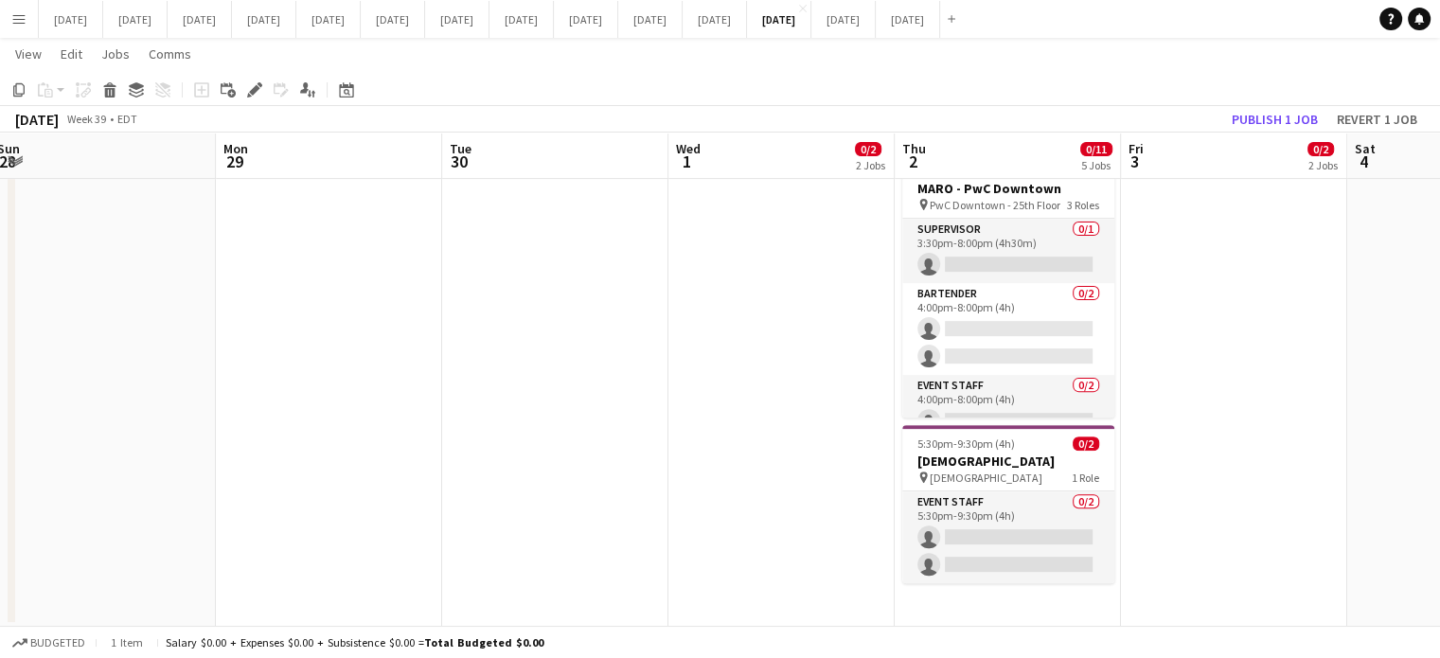
click at [1034, 598] on app-date-cell "Draft 6:45am-2:45pm (8h) 0/1 [PERSON_NAME] pin [PERSON_NAME] - 40th Floor 1 Rol…" at bounding box center [1008, 126] width 226 height 1002
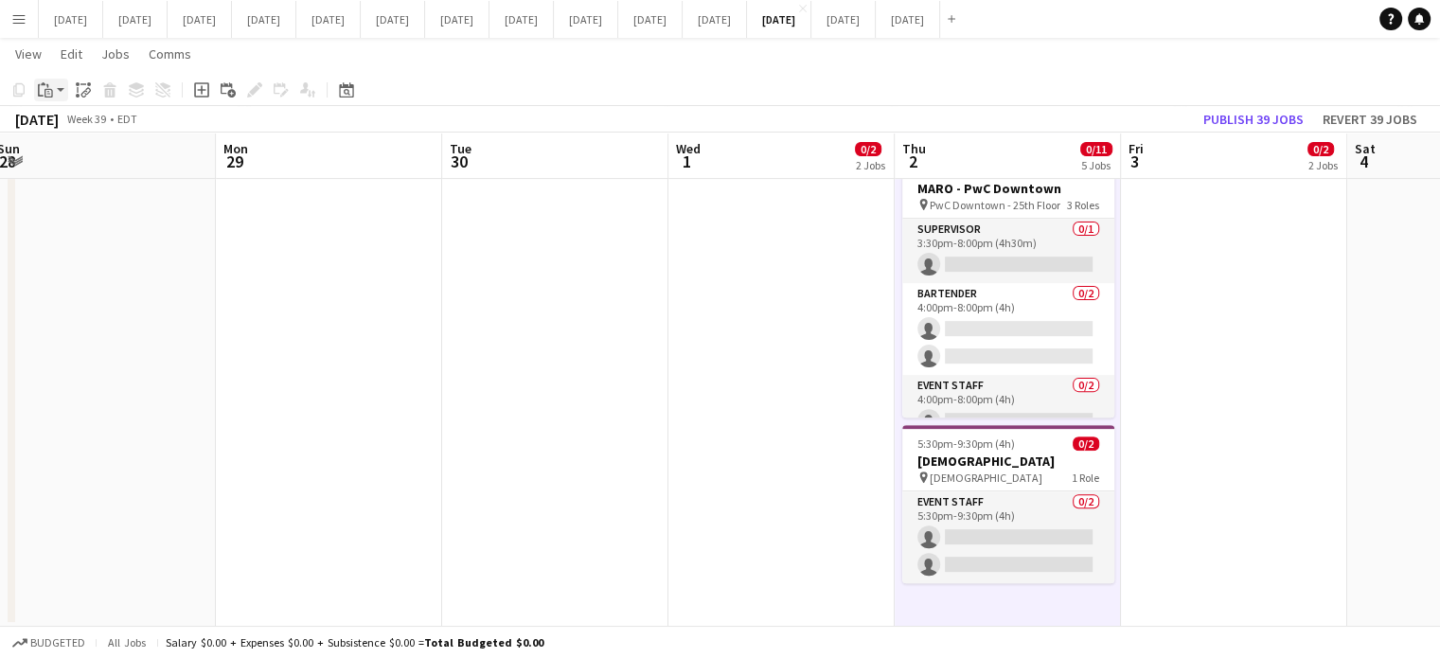
click at [39, 86] on icon at bounding box center [41, 90] width 6 height 12
click at [77, 123] on link "Paste Ctrl+V" at bounding box center [139, 125] width 178 height 17
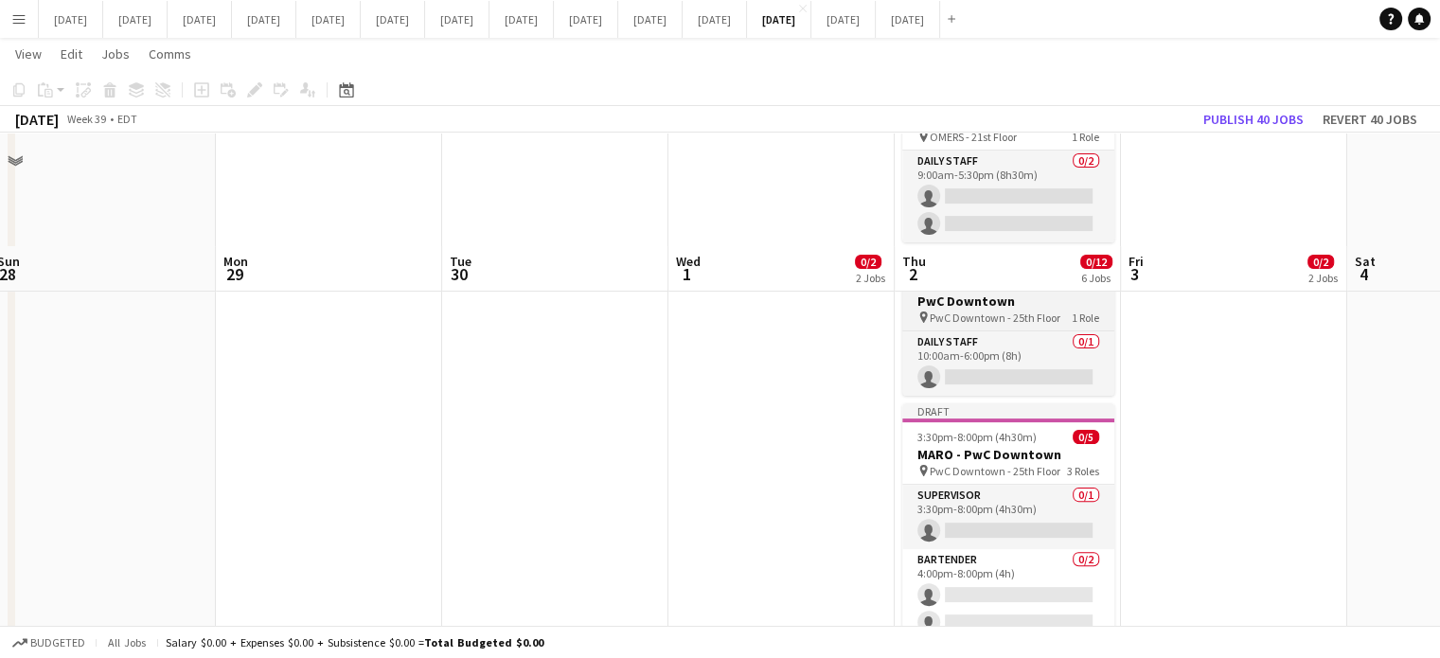
scroll to position [398, 0]
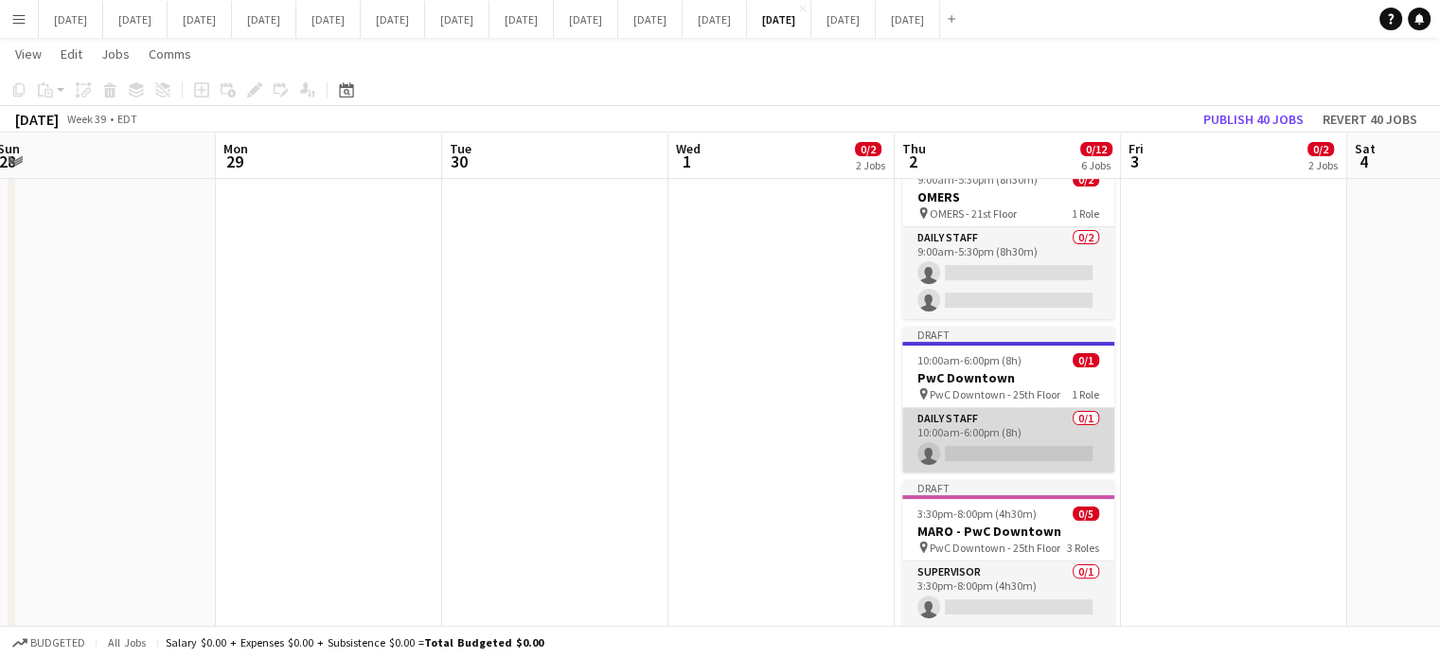
click at [1049, 408] on app-card-role "Daily Staff 0/1 10:00am-6:00pm (8h) single-neutral-actions" at bounding box center [1008, 440] width 212 height 64
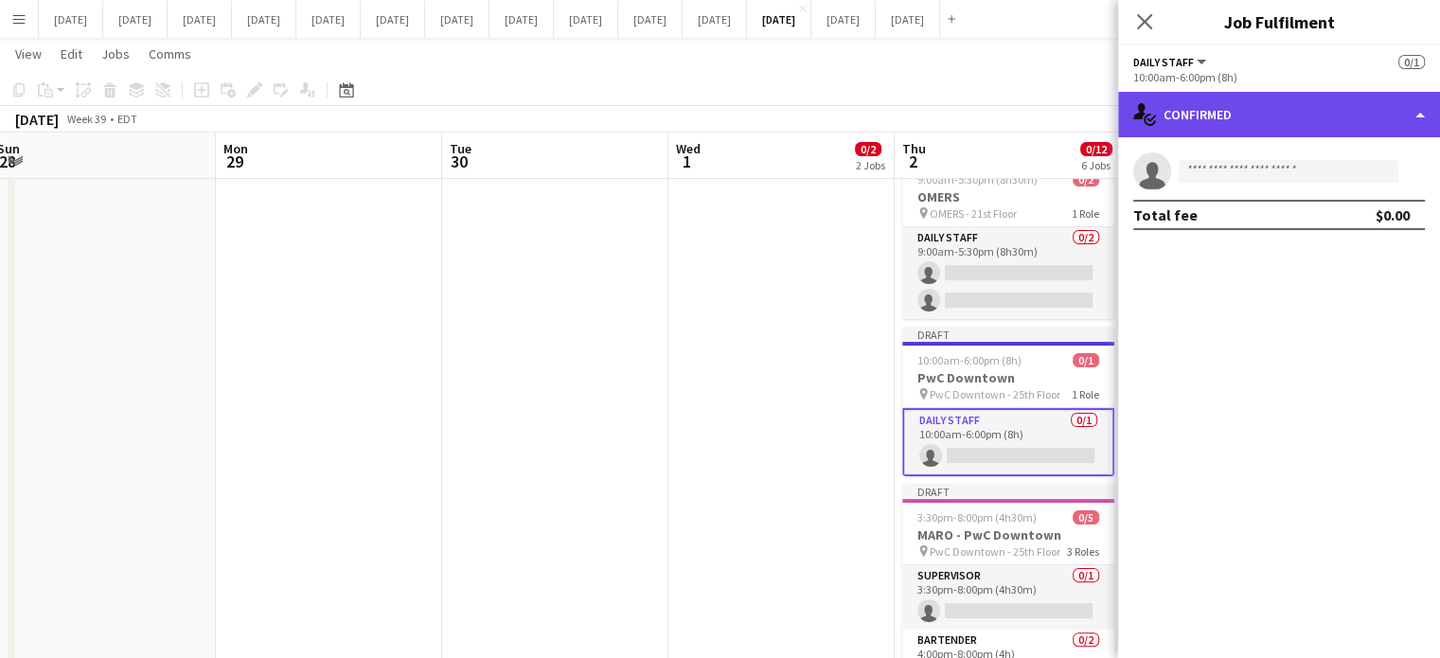
click at [1353, 113] on div "single-neutral-actions-check-2 Confirmed" at bounding box center [1279, 114] width 322 height 45
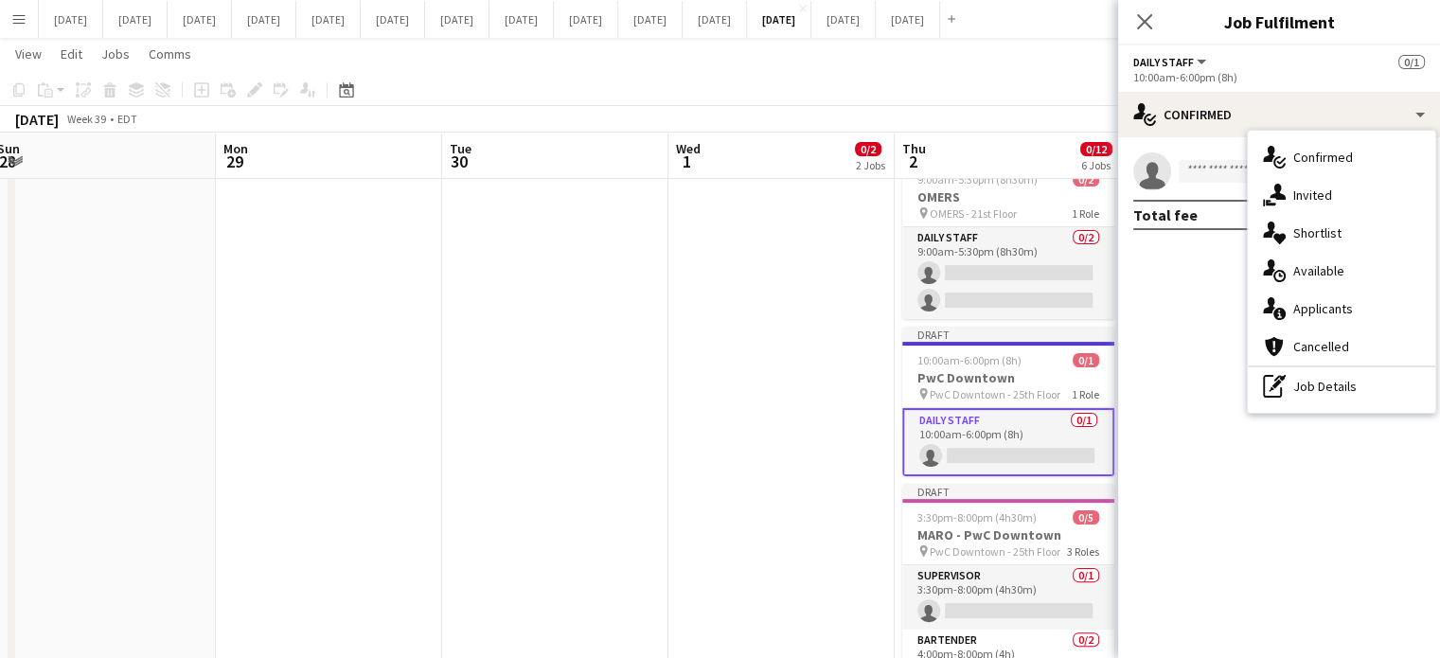
click at [1356, 378] on div "pen-write Job Details" at bounding box center [1342, 386] width 188 height 38
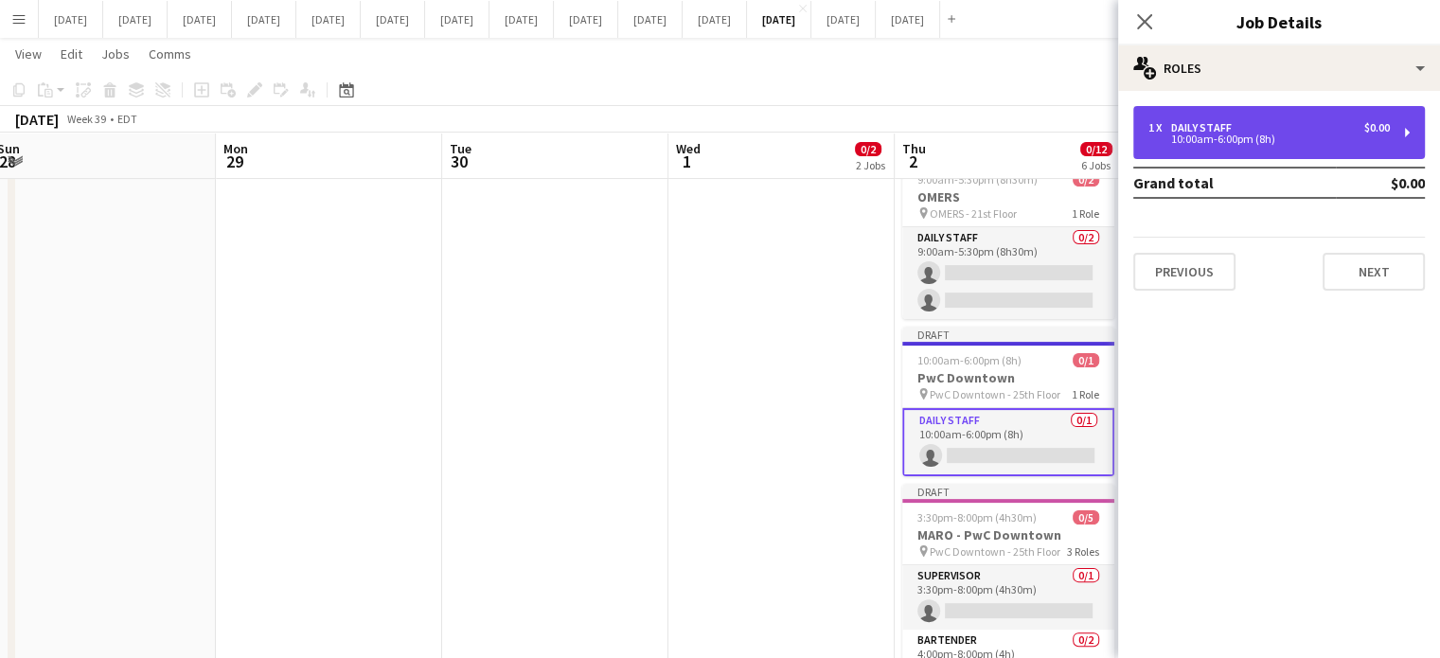
click at [1238, 149] on div "1 x Daily Staff $0.00 10:00am-6:00pm (8h)" at bounding box center [1280, 132] width 292 height 53
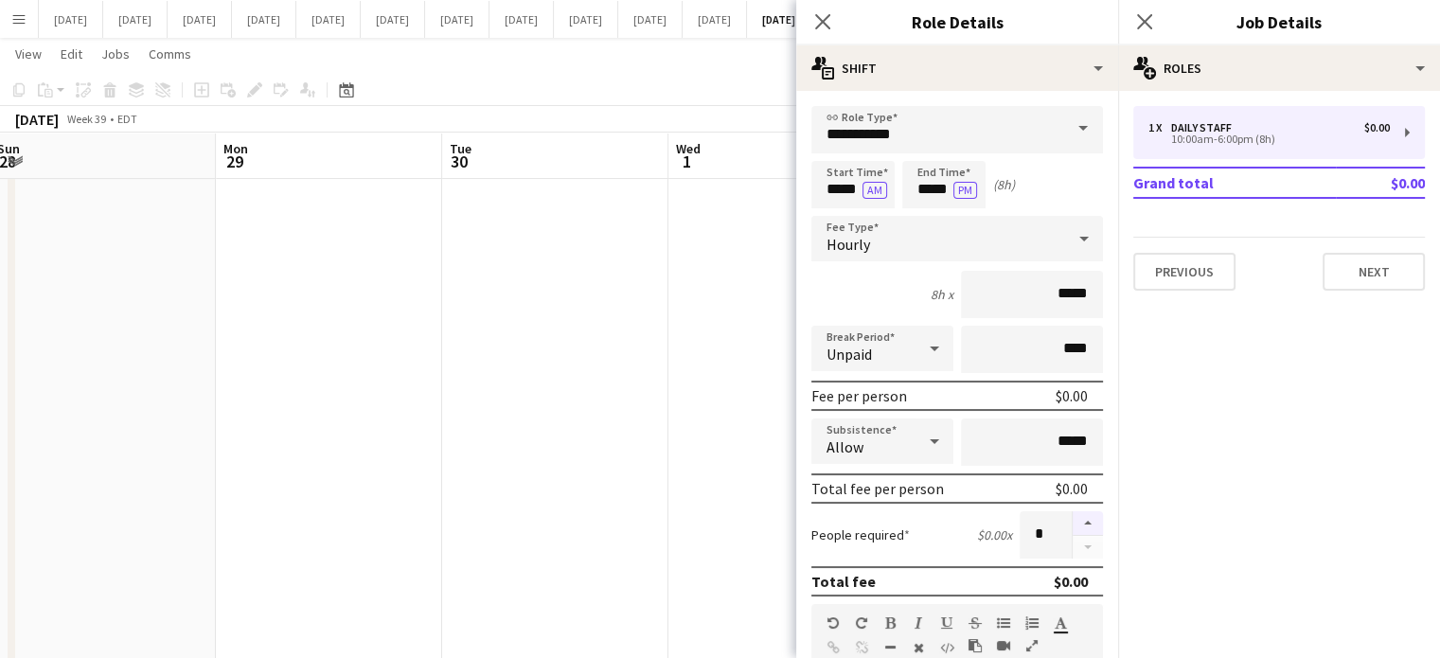
click at [1081, 515] on button "button" at bounding box center [1088, 523] width 30 height 25
type input "*"
click at [823, 26] on icon "Close pop-in" at bounding box center [822, 21] width 18 height 18
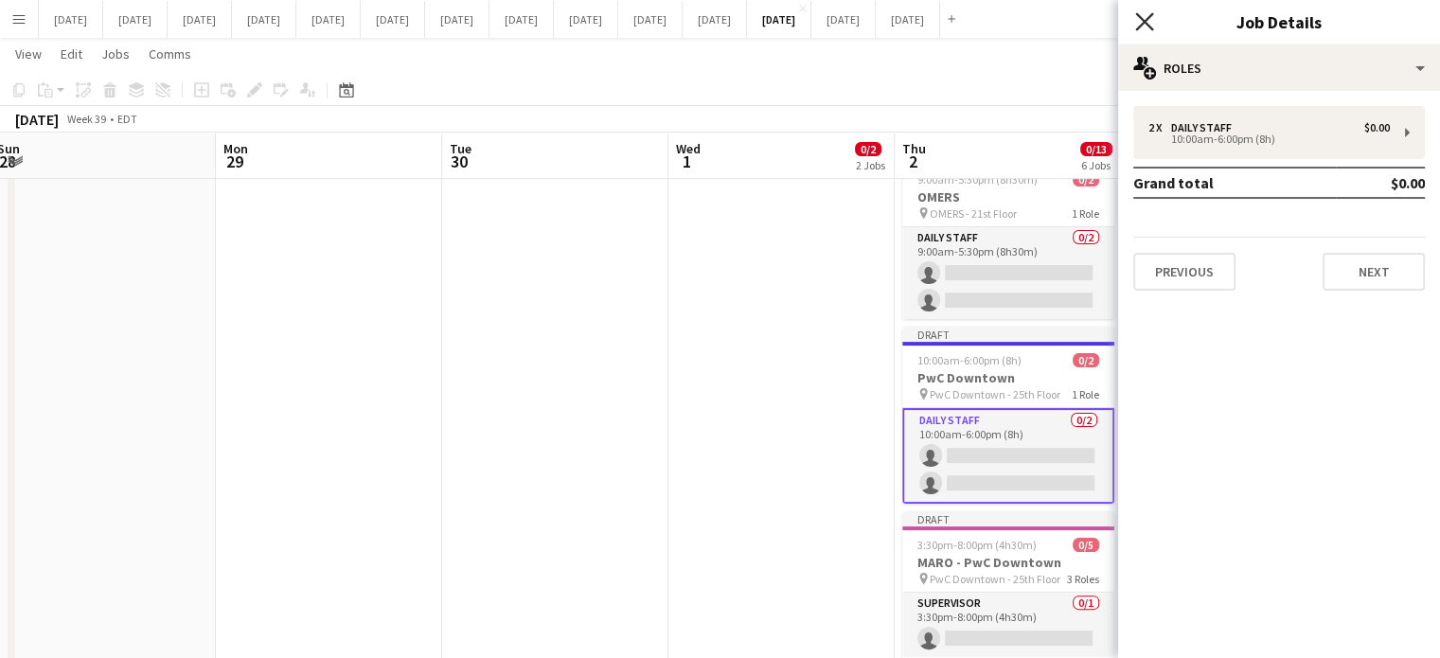
click at [1152, 26] on icon "Close pop-in" at bounding box center [1144, 21] width 18 height 18
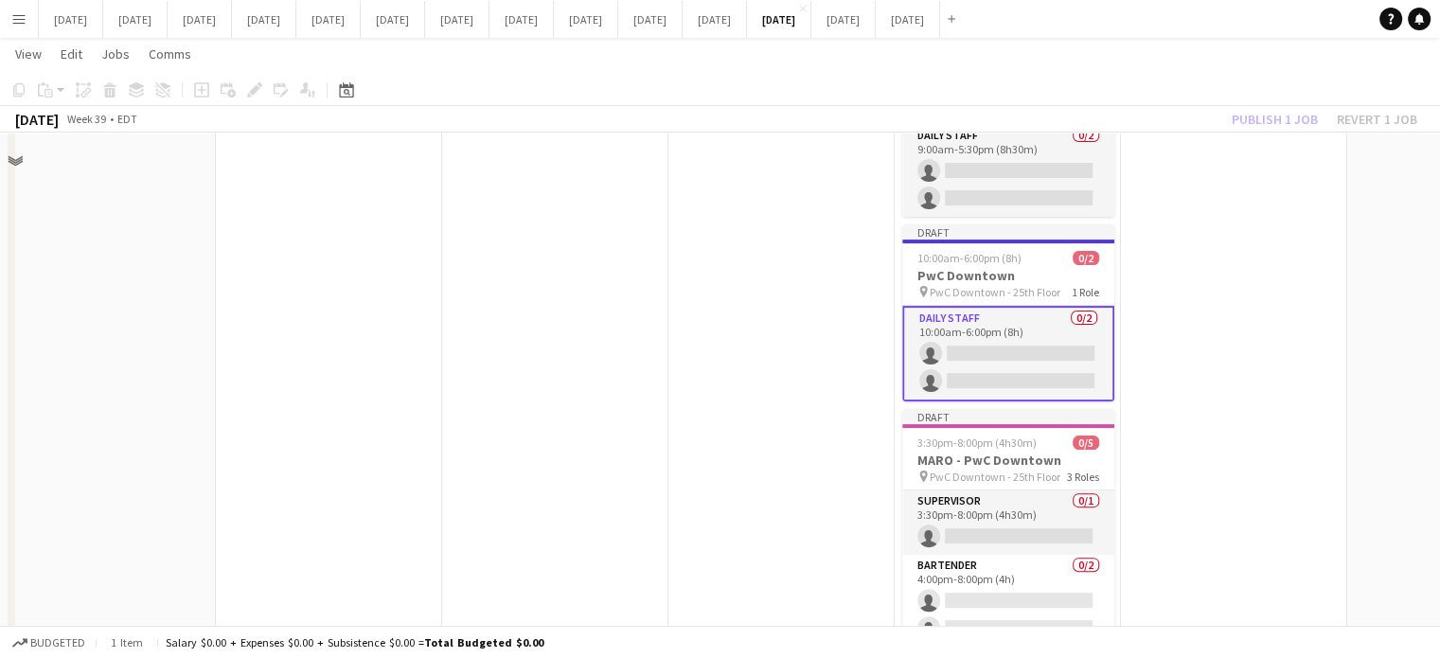
scroll to position [391, 0]
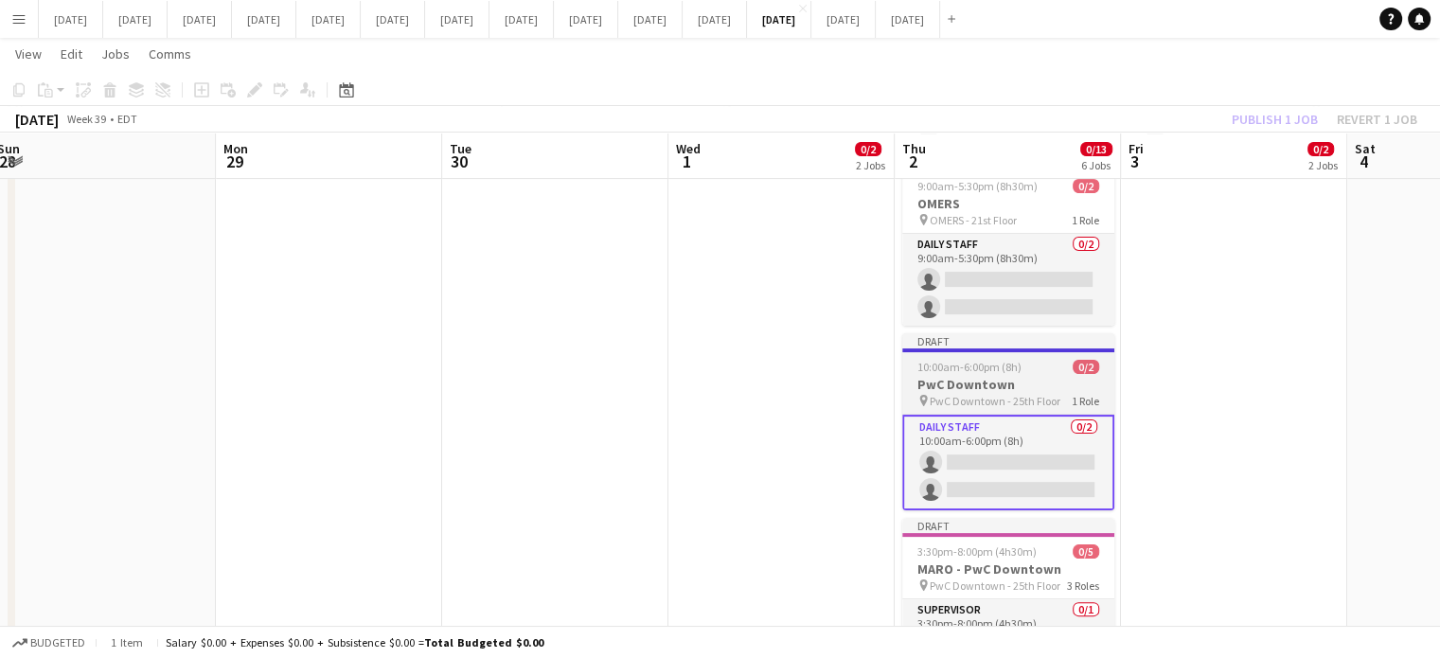
click at [1019, 376] on h3 "PwC Downtown" at bounding box center [1008, 384] width 212 height 17
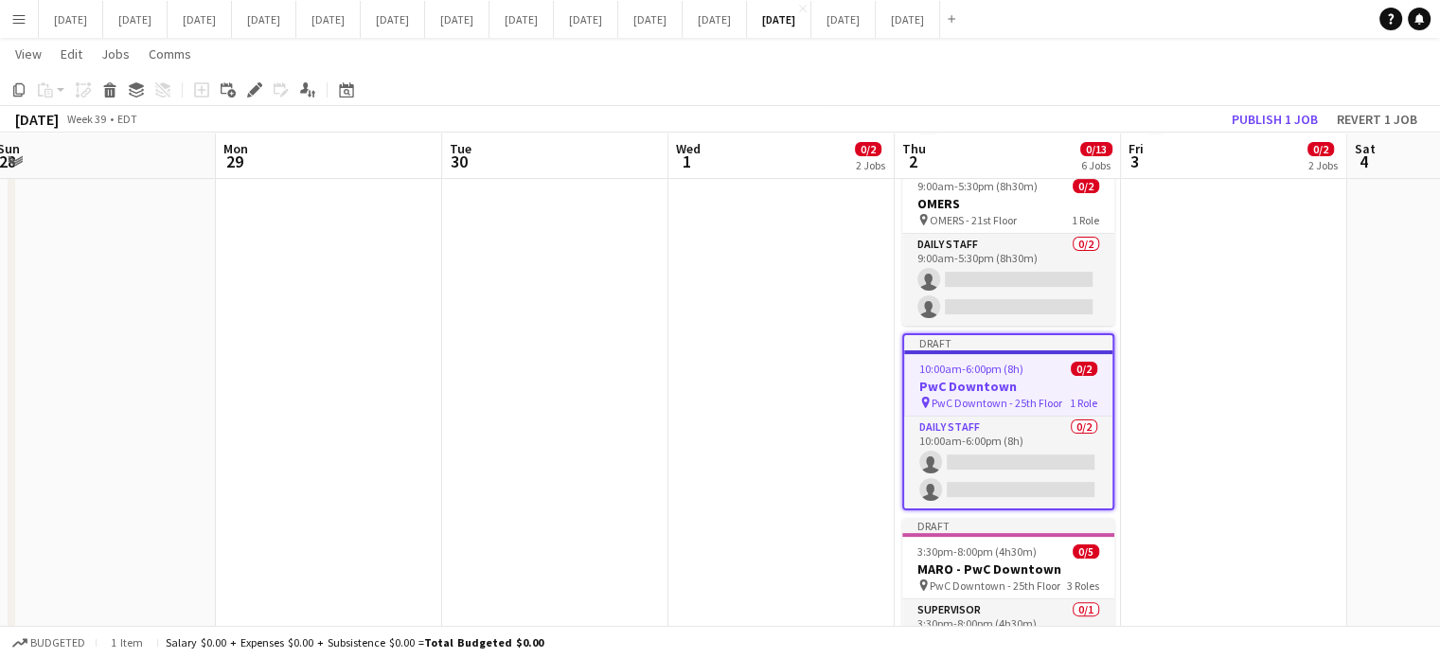
click at [259, 91] on icon "Edit" at bounding box center [254, 89] width 15 height 15
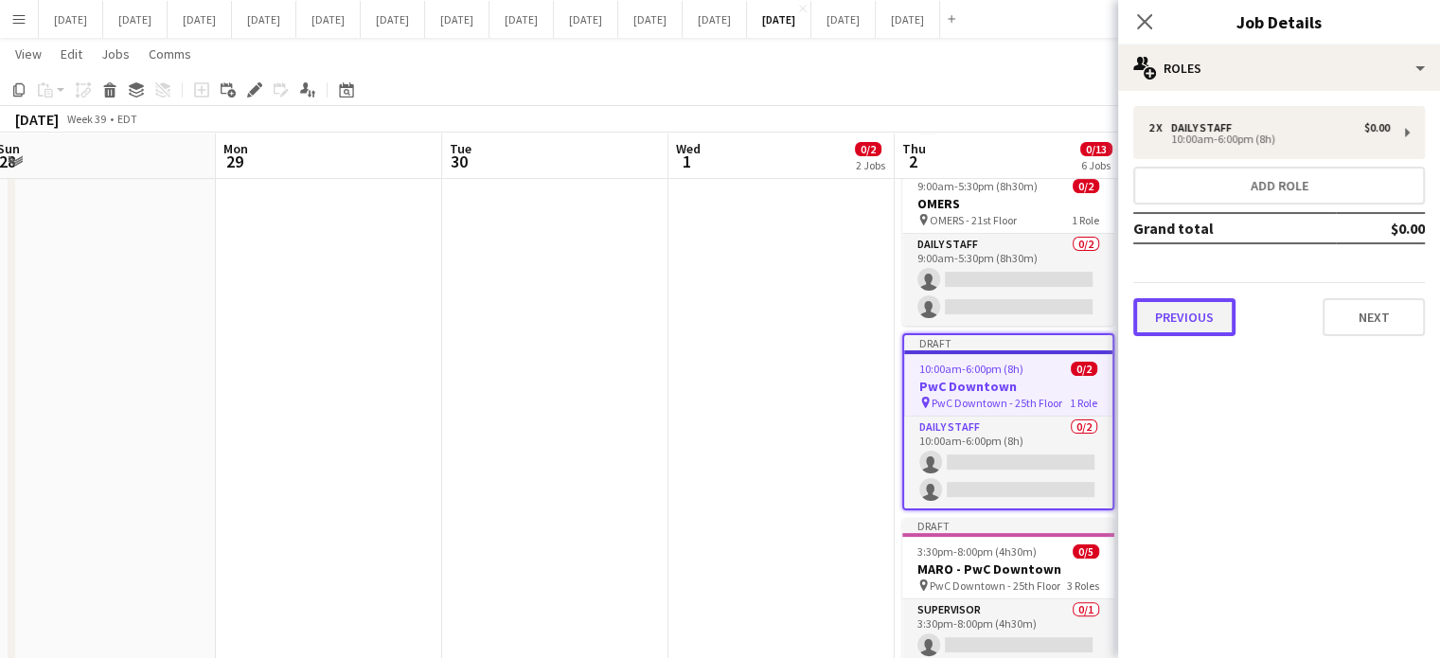
click at [1198, 303] on button "Previous" at bounding box center [1185, 317] width 102 height 38
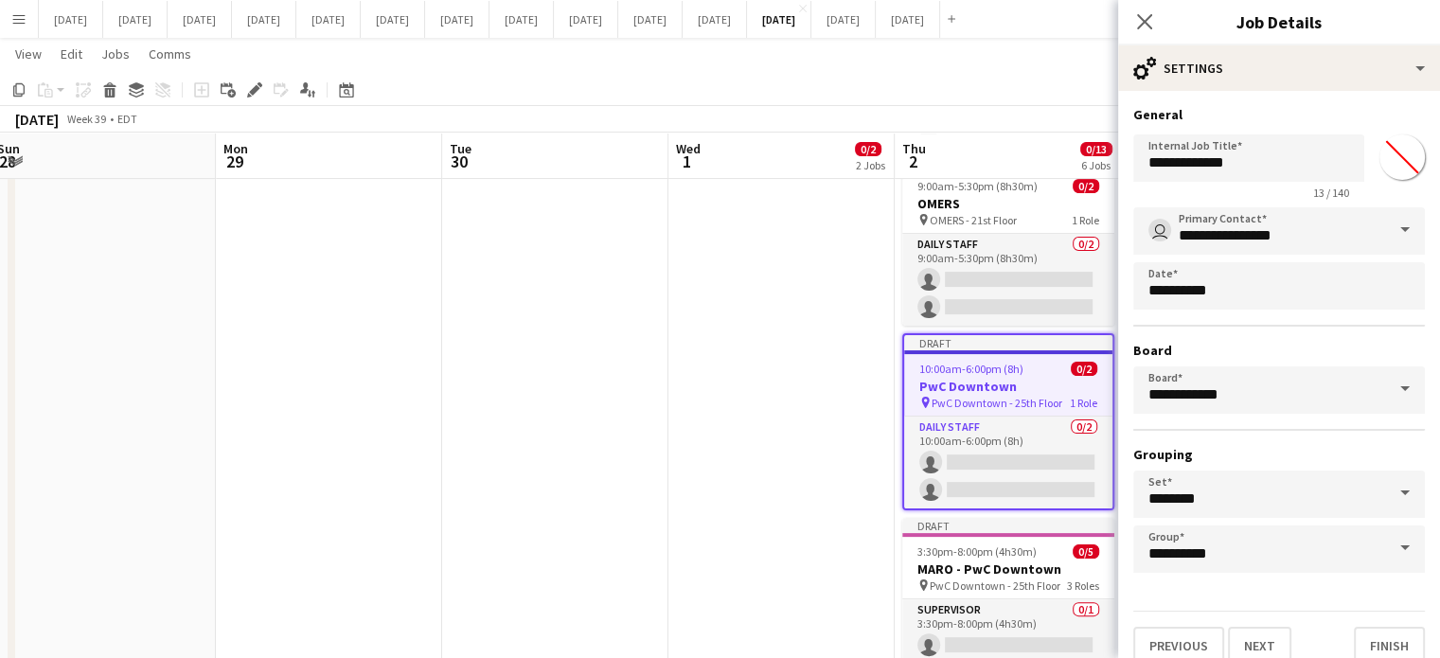
click at [1395, 160] on input "*******" at bounding box center [1402, 157] width 68 height 68
type input "*******"
click at [1327, 105] on div "**********" at bounding box center [1279, 385] width 322 height 589
click at [1273, 170] on input "**********" at bounding box center [1249, 157] width 231 height 47
click at [1179, 165] on input "**********" at bounding box center [1249, 157] width 231 height 47
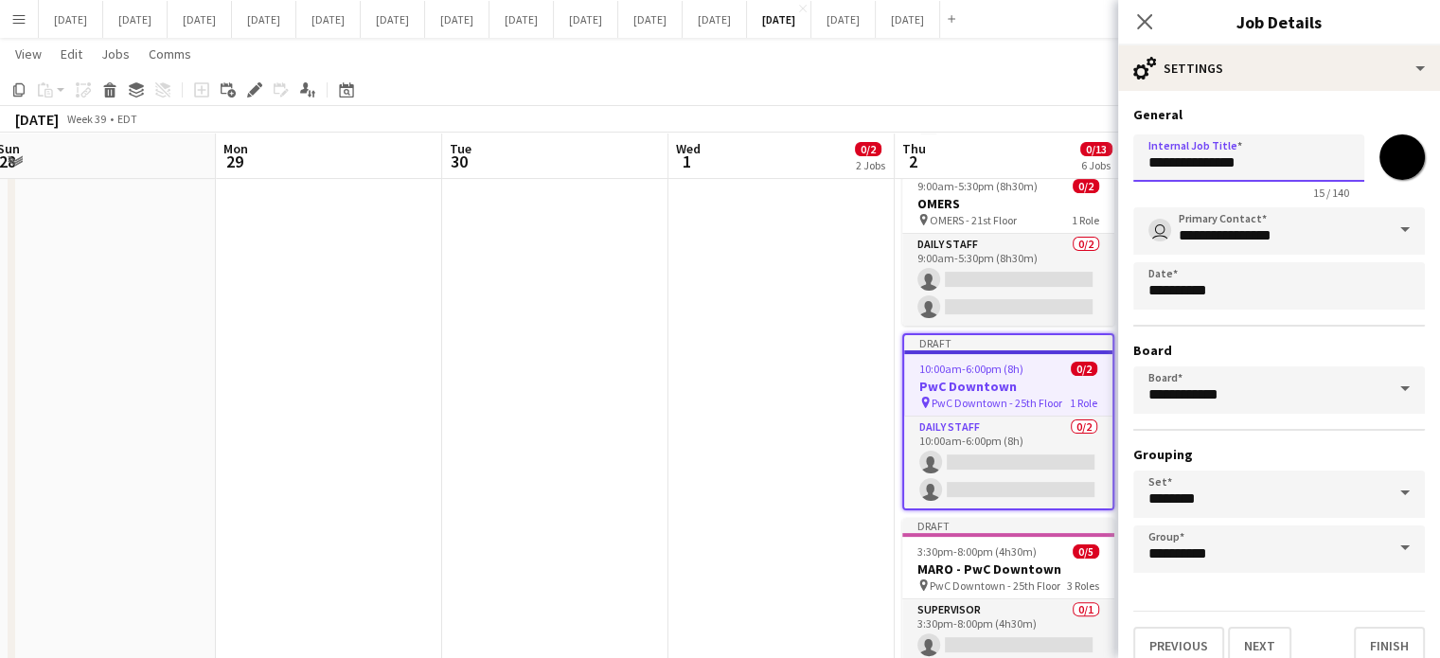
type input "**********"
click at [1231, 246] on input "**********" at bounding box center [1280, 230] width 292 height 47
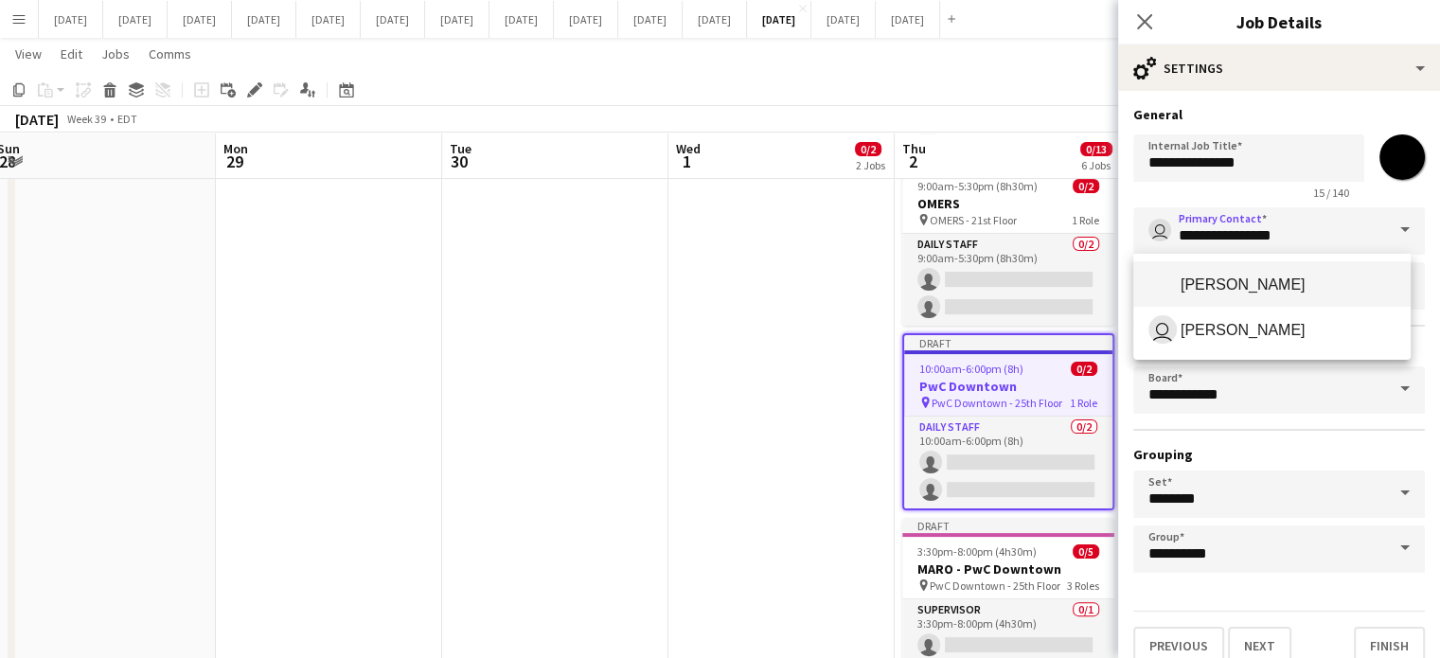
click at [1250, 291] on span "[PERSON_NAME]" at bounding box center [1243, 285] width 125 height 18
type input "**********"
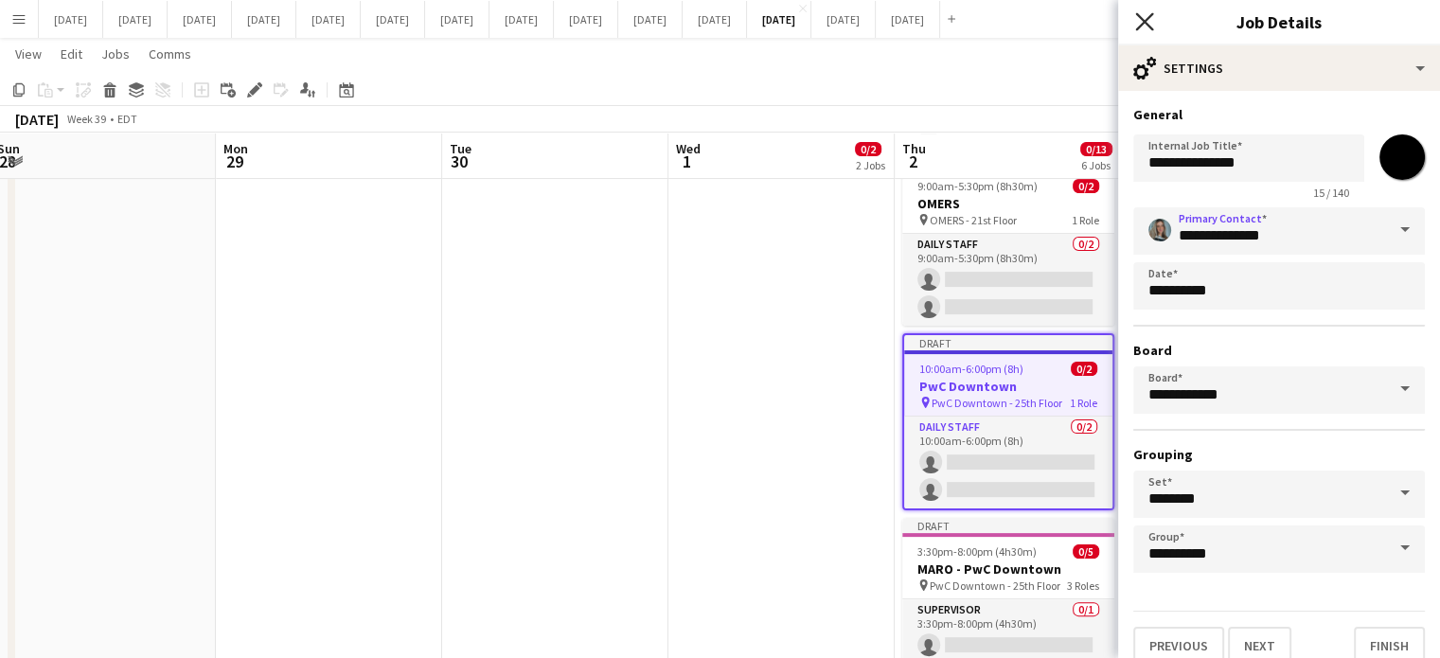
click at [1152, 13] on icon "Close pop-in" at bounding box center [1144, 21] width 18 height 18
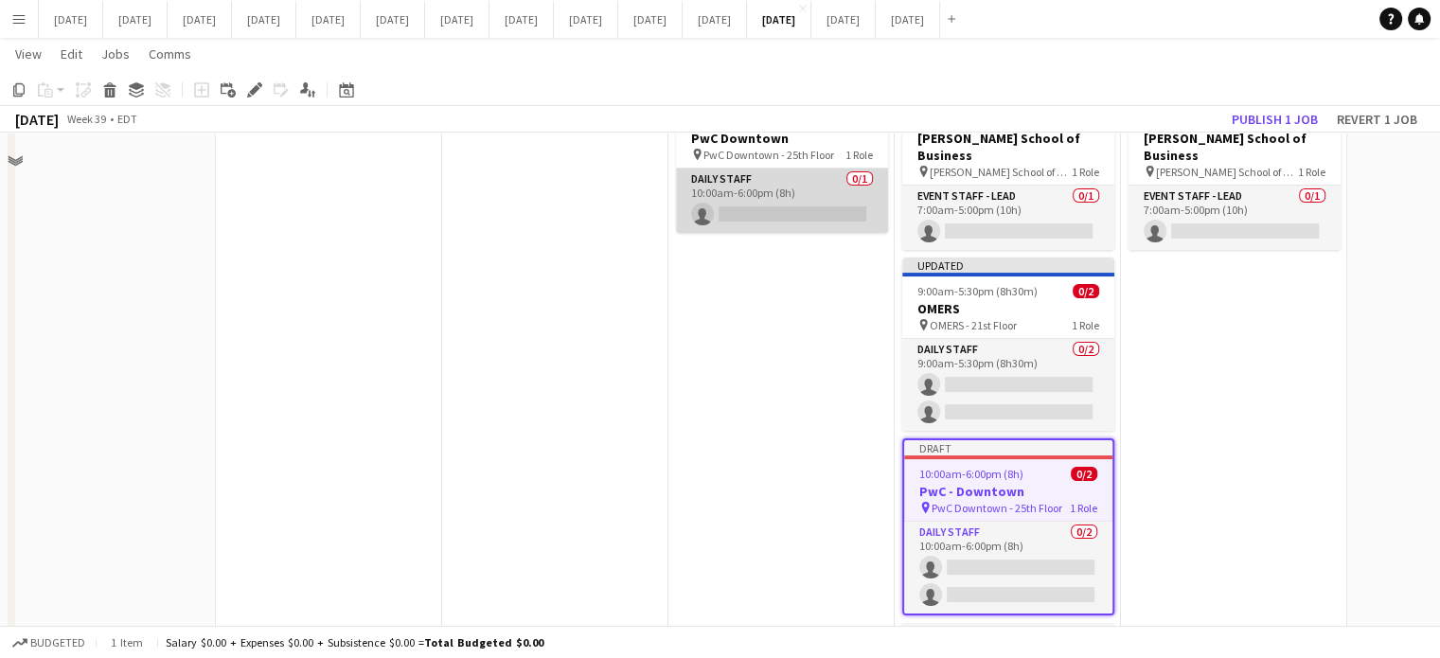
scroll to position [107, 0]
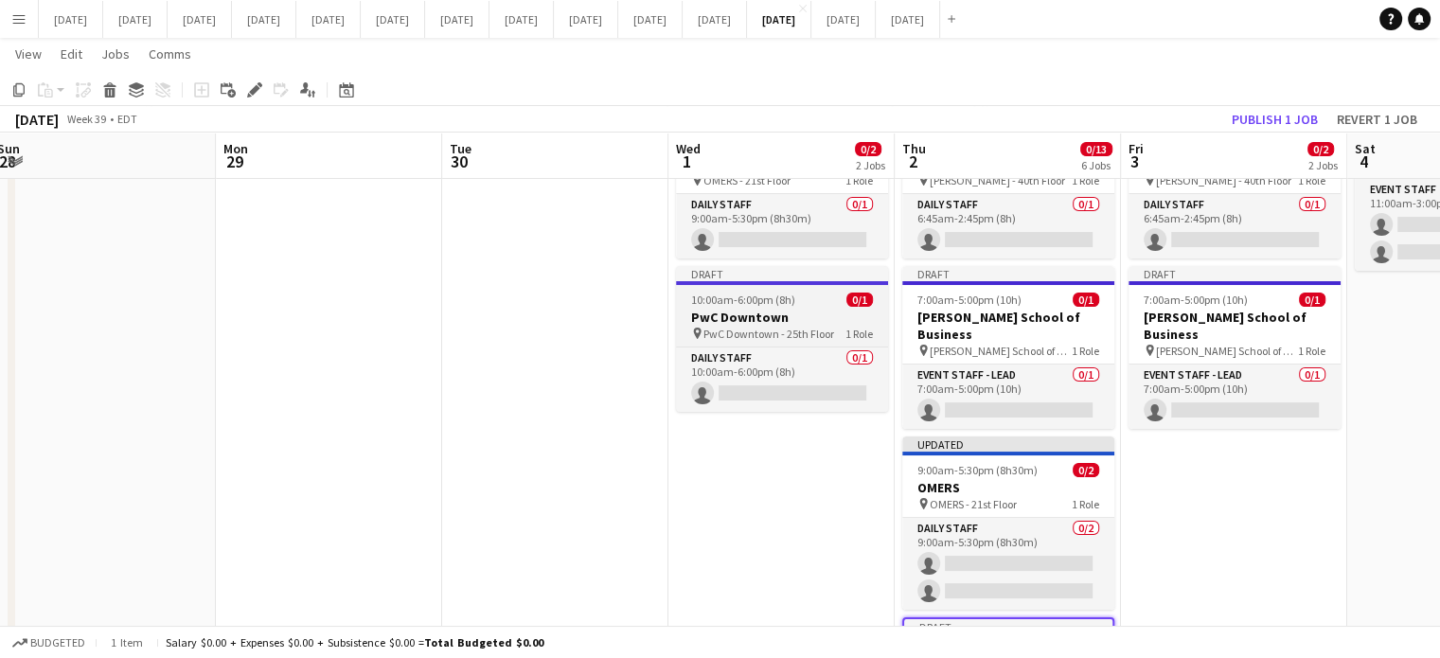
click at [811, 324] on h3 "PwC Downtown" at bounding box center [782, 317] width 212 height 17
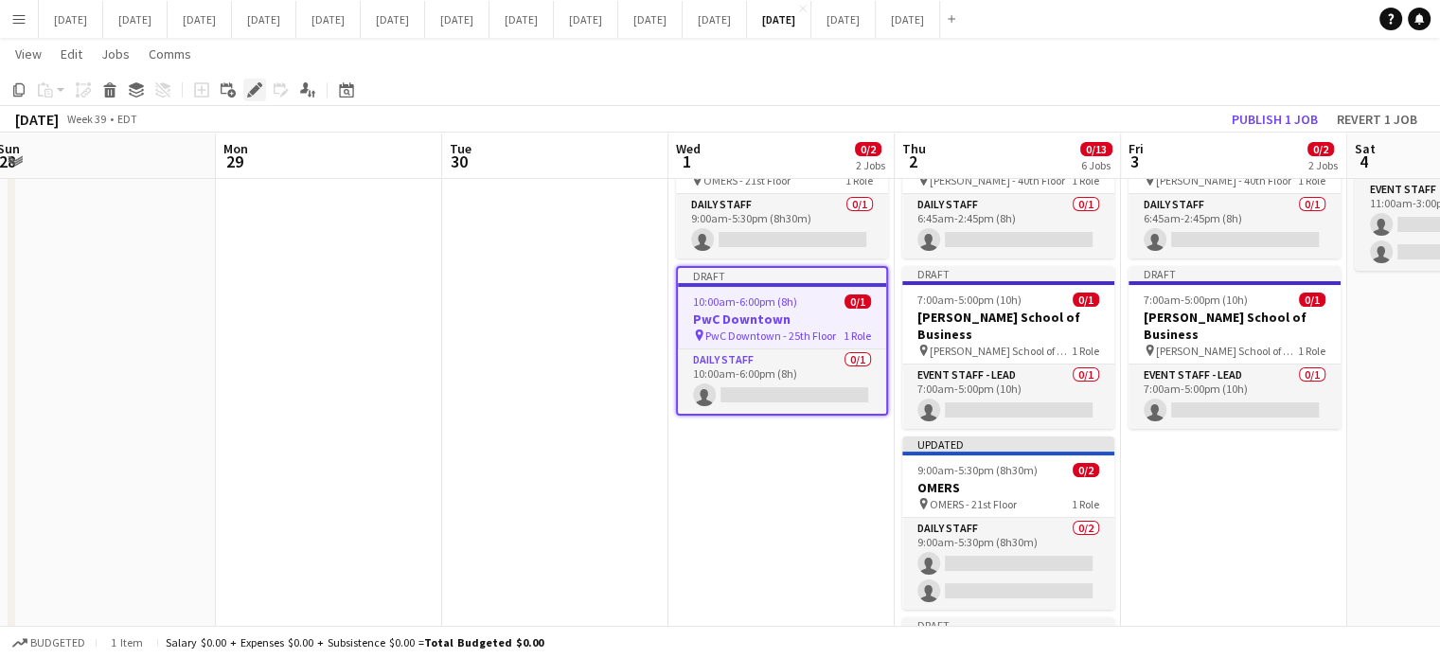
click at [254, 86] on icon "Edit" at bounding box center [254, 89] width 15 height 15
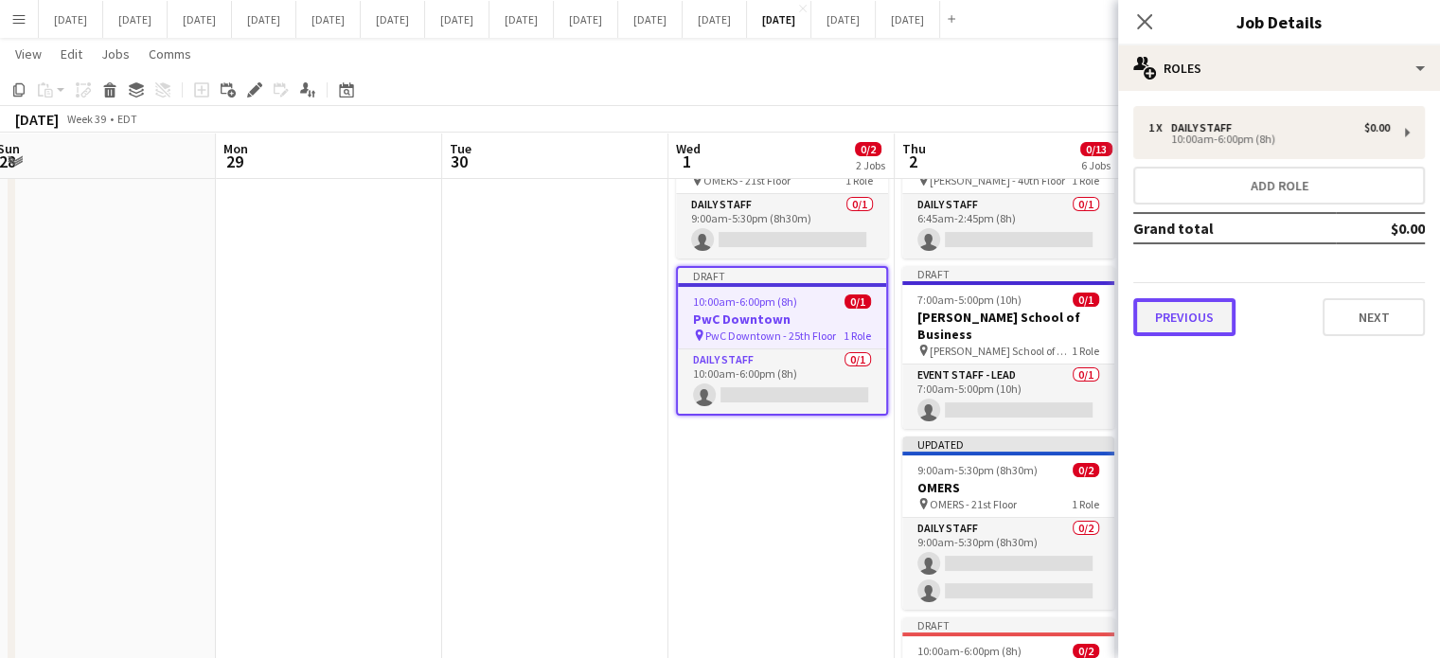
click at [1215, 311] on button "Previous" at bounding box center [1185, 317] width 102 height 38
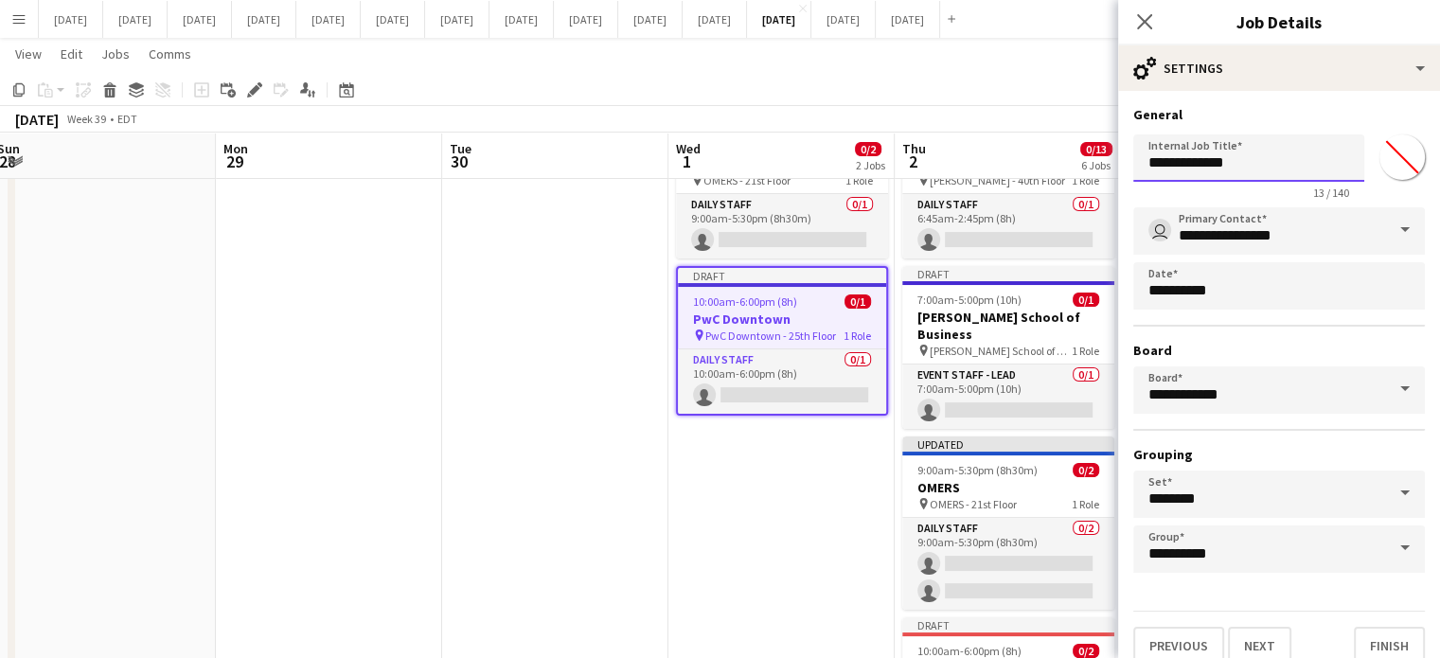
click at [1171, 170] on input "**********" at bounding box center [1249, 157] width 231 height 47
click at [1176, 162] on input "**********" at bounding box center [1249, 157] width 231 height 47
type input "**********"
click at [1394, 158] on input "*******" at bounding box center [1402, 157] width 68 height 68
type input "*******"
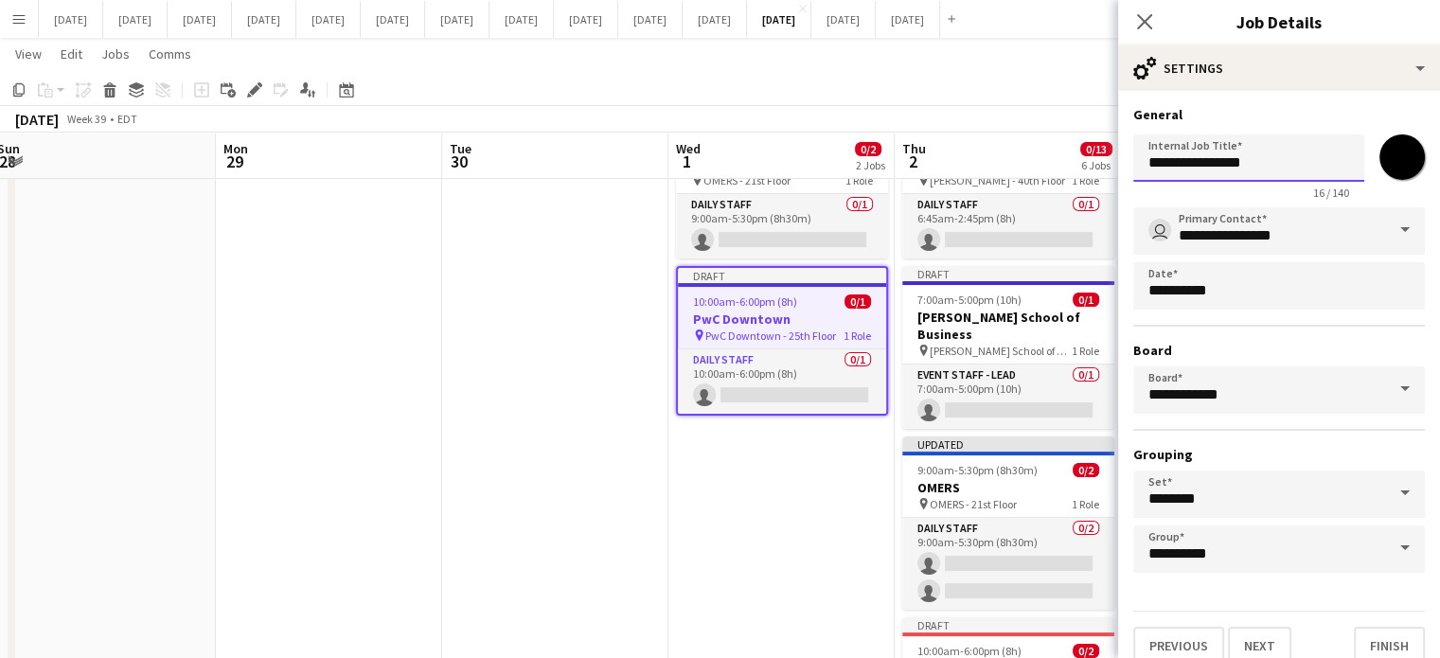
click at [1330, 138] on input "**********" at bounding box center [1249, 157] width 231 height 47
click at [1279, 221] on input "**********" at bounding box center [1280, 230] width 292 height 47
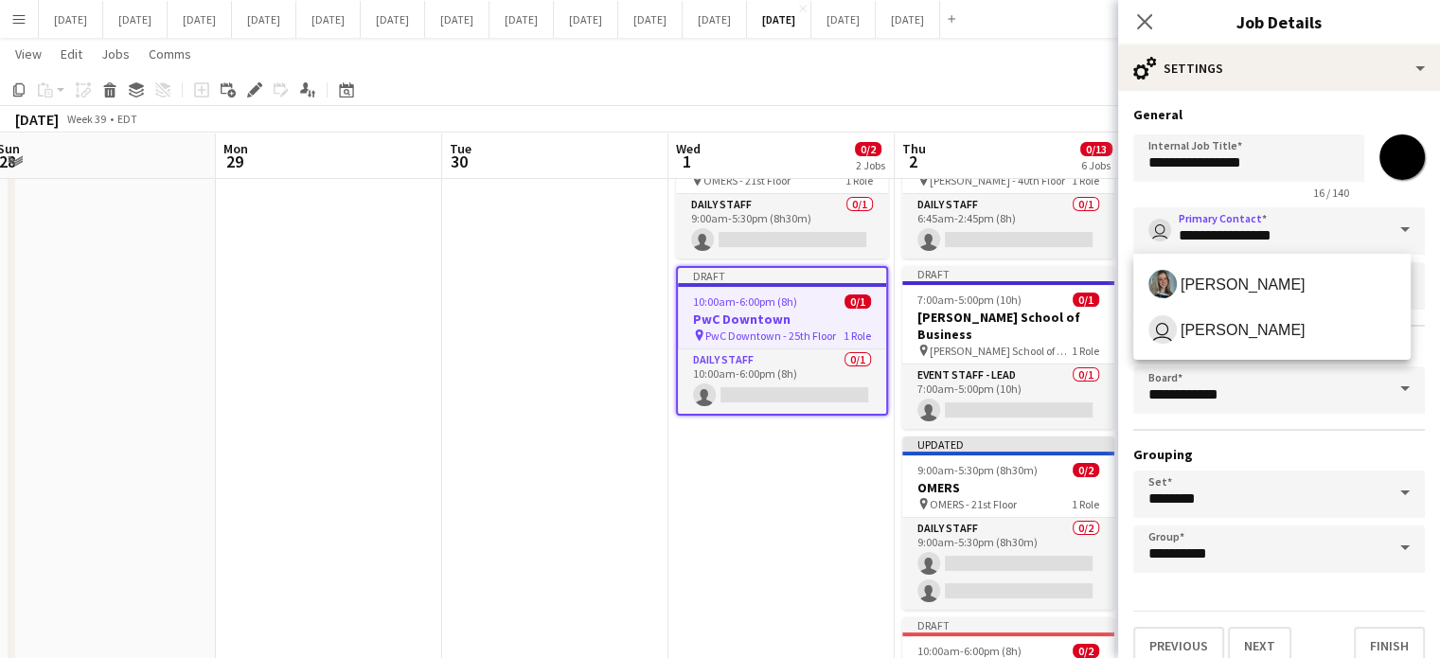
click at [1269, 289] on span "[PERSON_NAME]" at bounding box center [1243, 285] width 125 height 18
type input "**********"
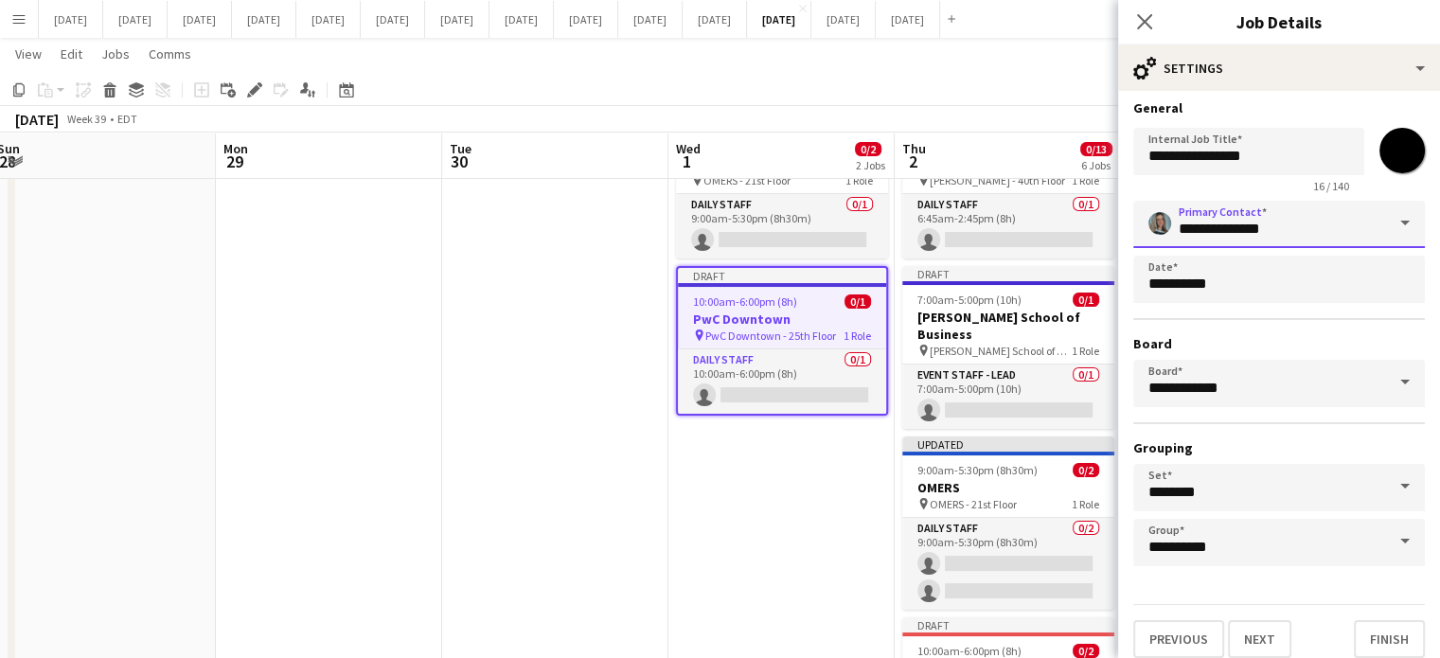
scroll to position [17, 0]
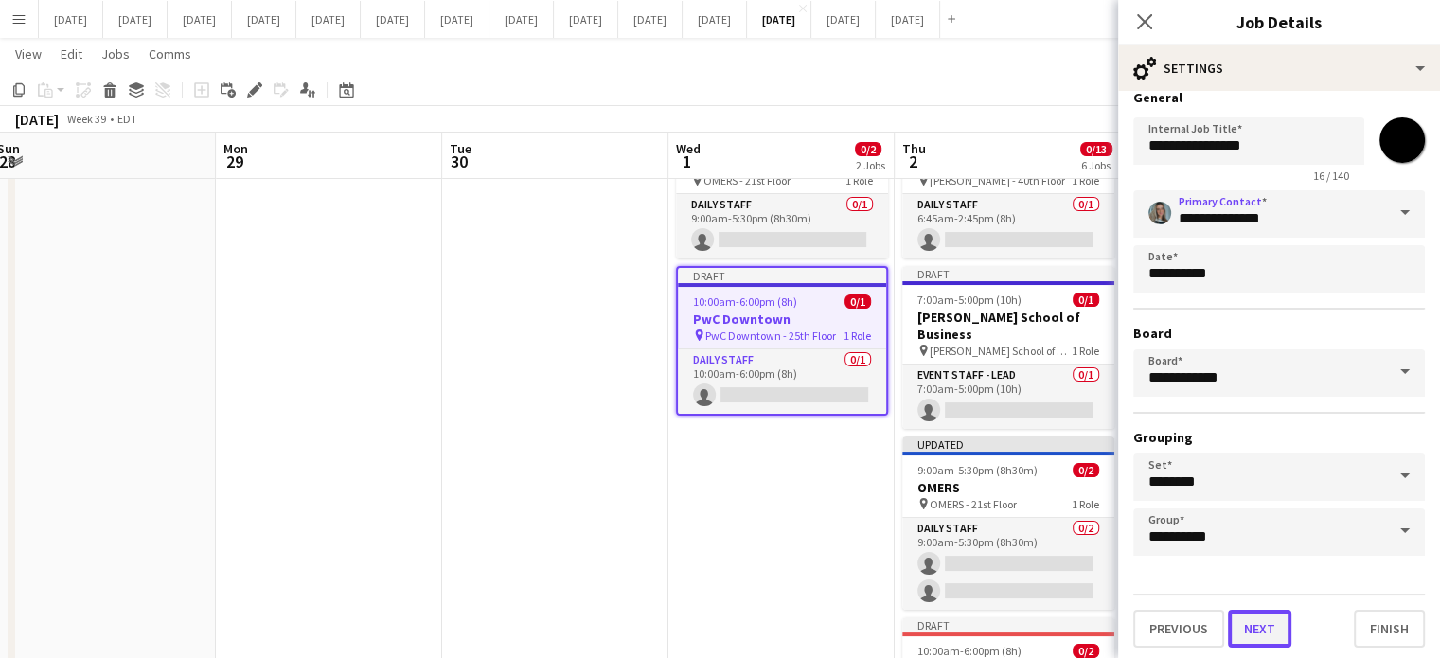
click at [1238, 614] on button "Next" at bounding box center [1259, 629] width 63 height 38
type input "**********"
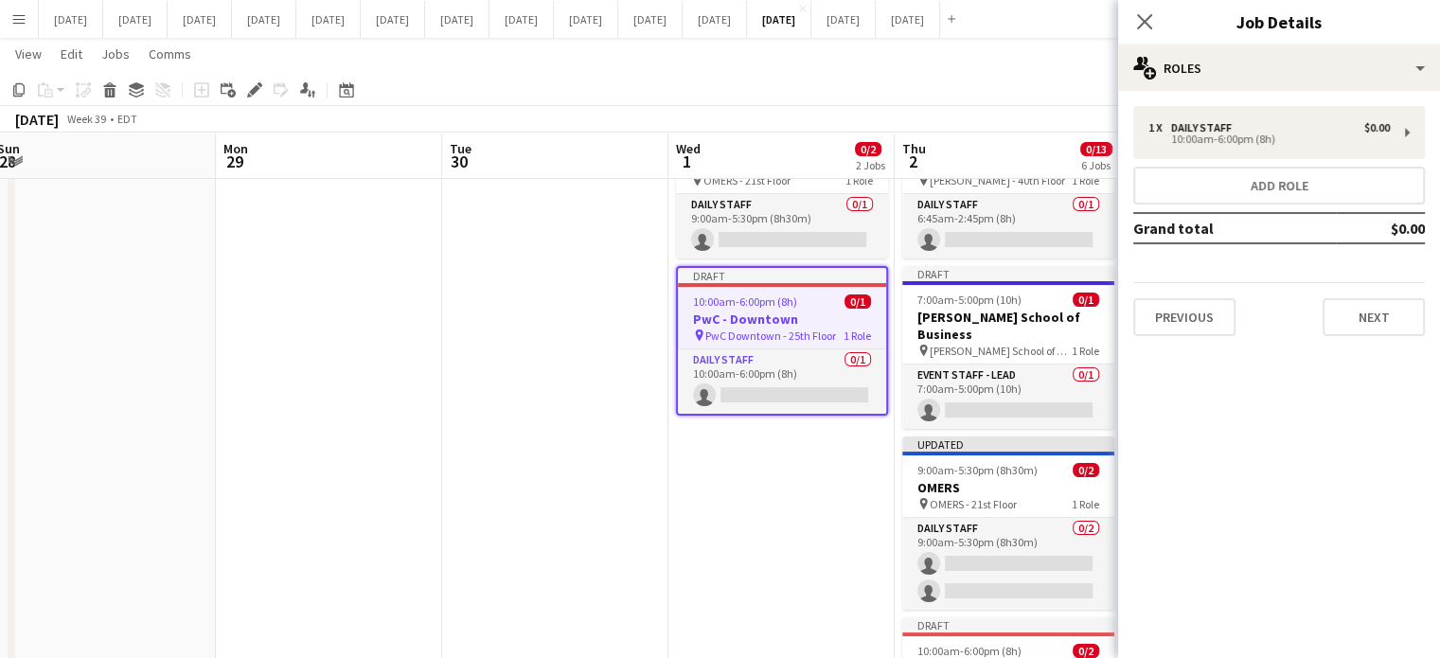
scroll to position [0, 0]
click at [1351, 290] on div "Previous Next" at bounding box center [1280, 309] width 292 height 54
click at [1360, 325] on button "Next" at bounding box center [1374, 317] width 102 height 38
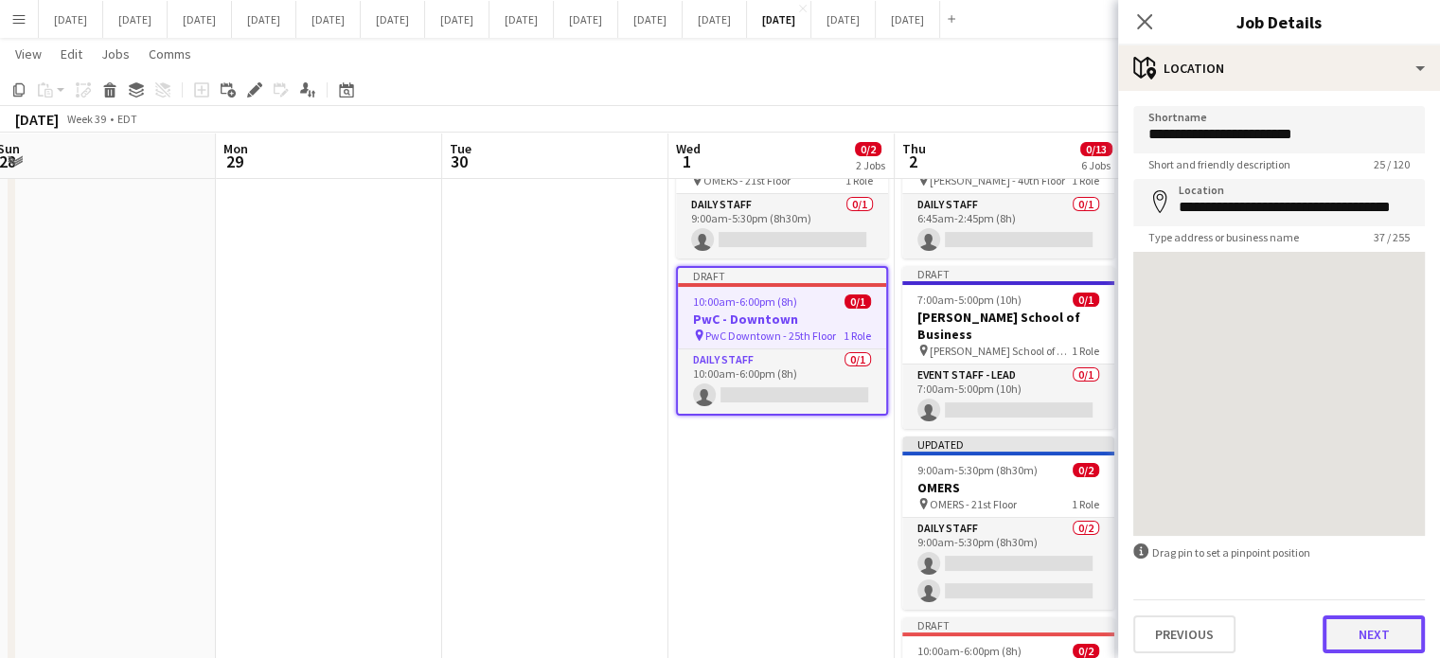
click at [1381, 624] on button "Next" at bounding box center [1374, 635] width 102 height 38
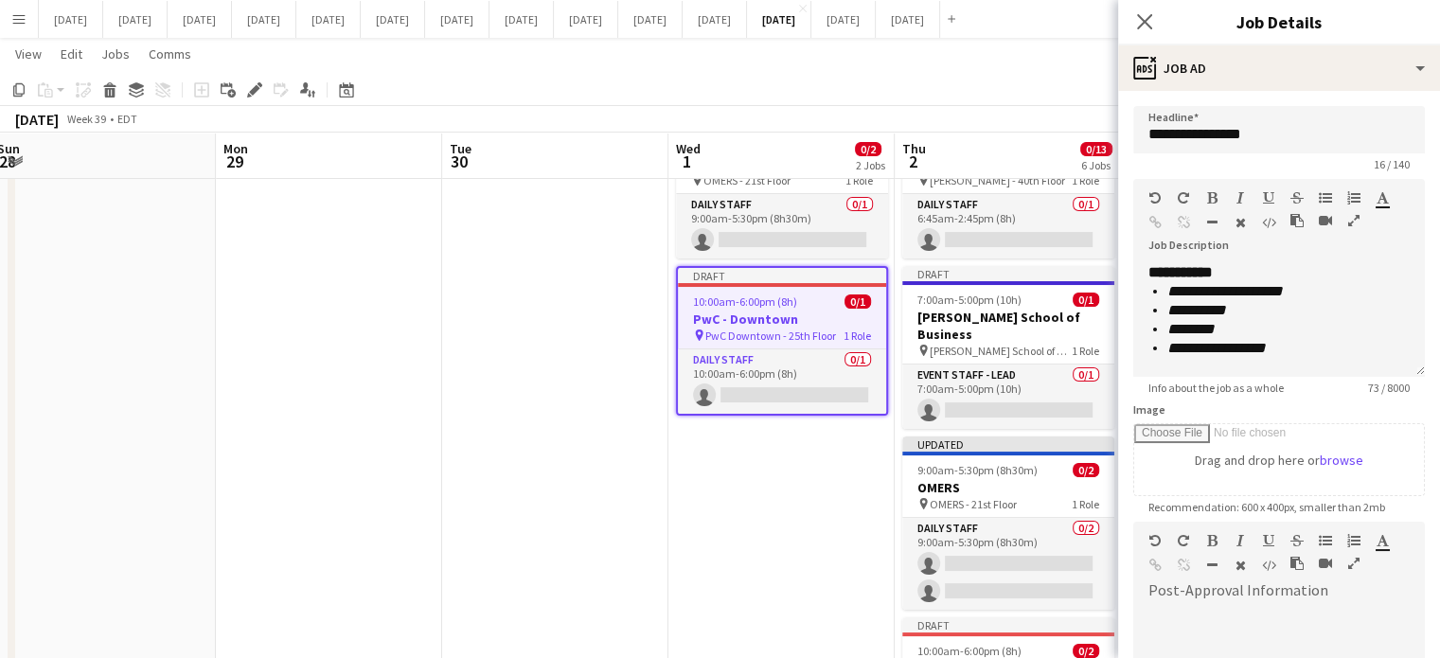
scroll to position [276, 0]
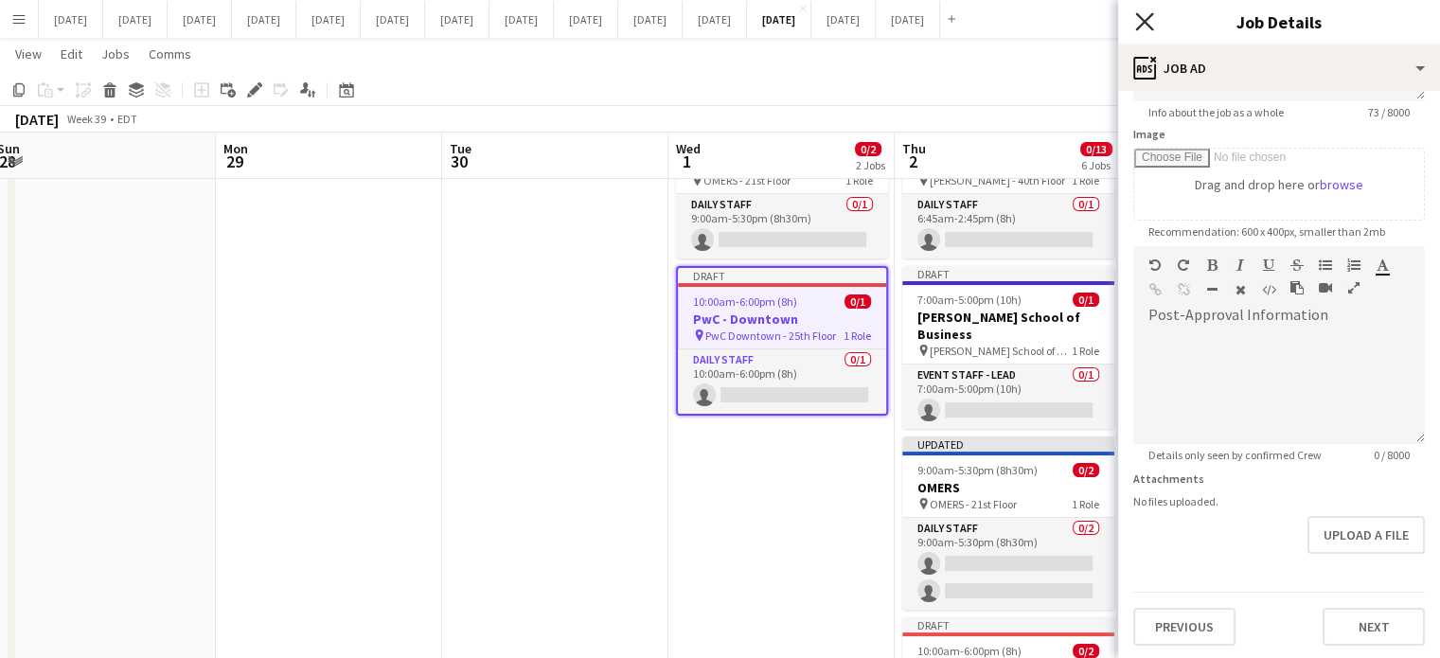
click at [1150, 26] on icon at bounding box center [1144, 21] width 18 height 18
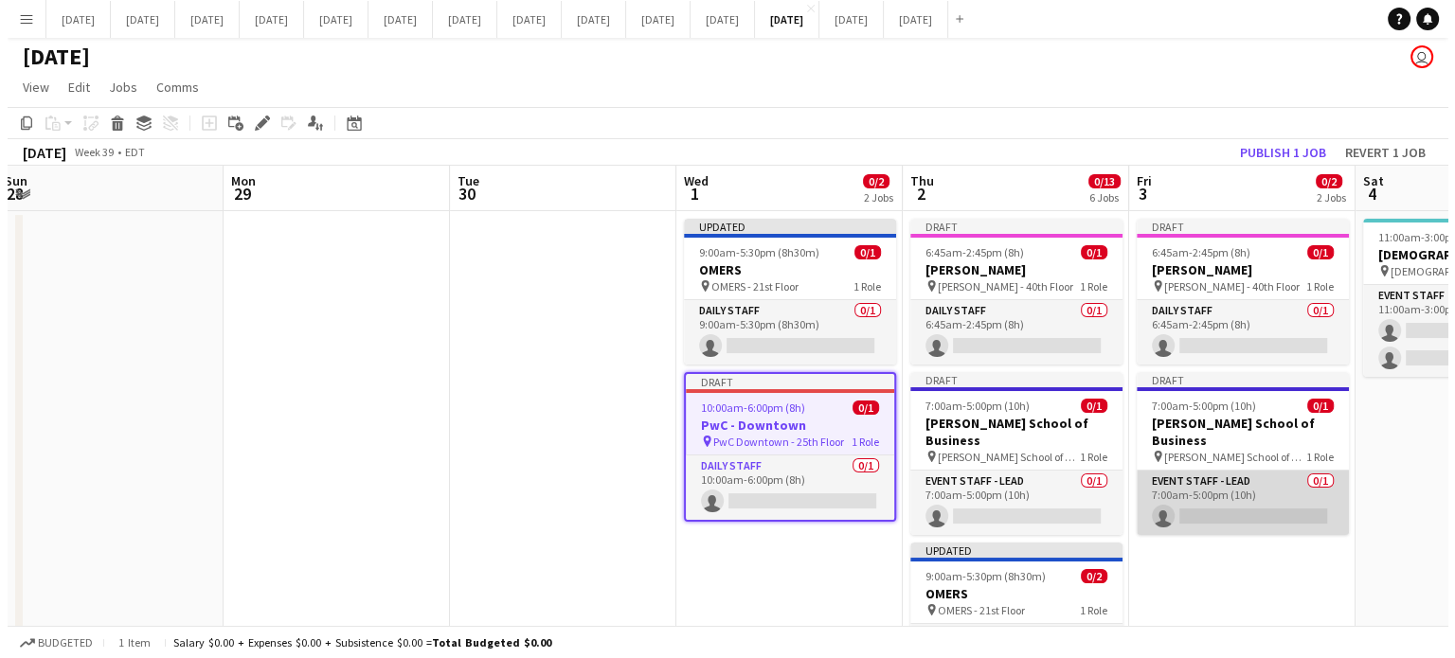
scroll to position [0, 0]
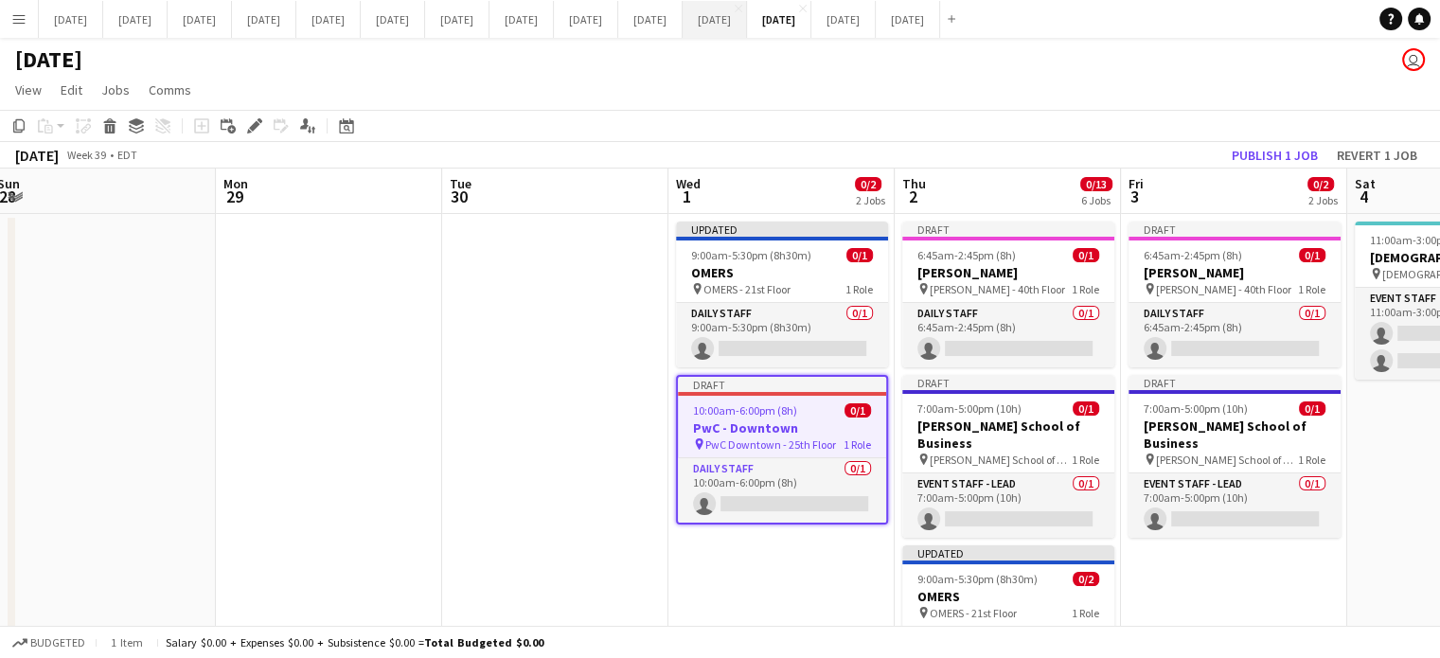
click at [747, 14] on button "[DATE] Close" at bounding box center [715, 19] width 64 height 37
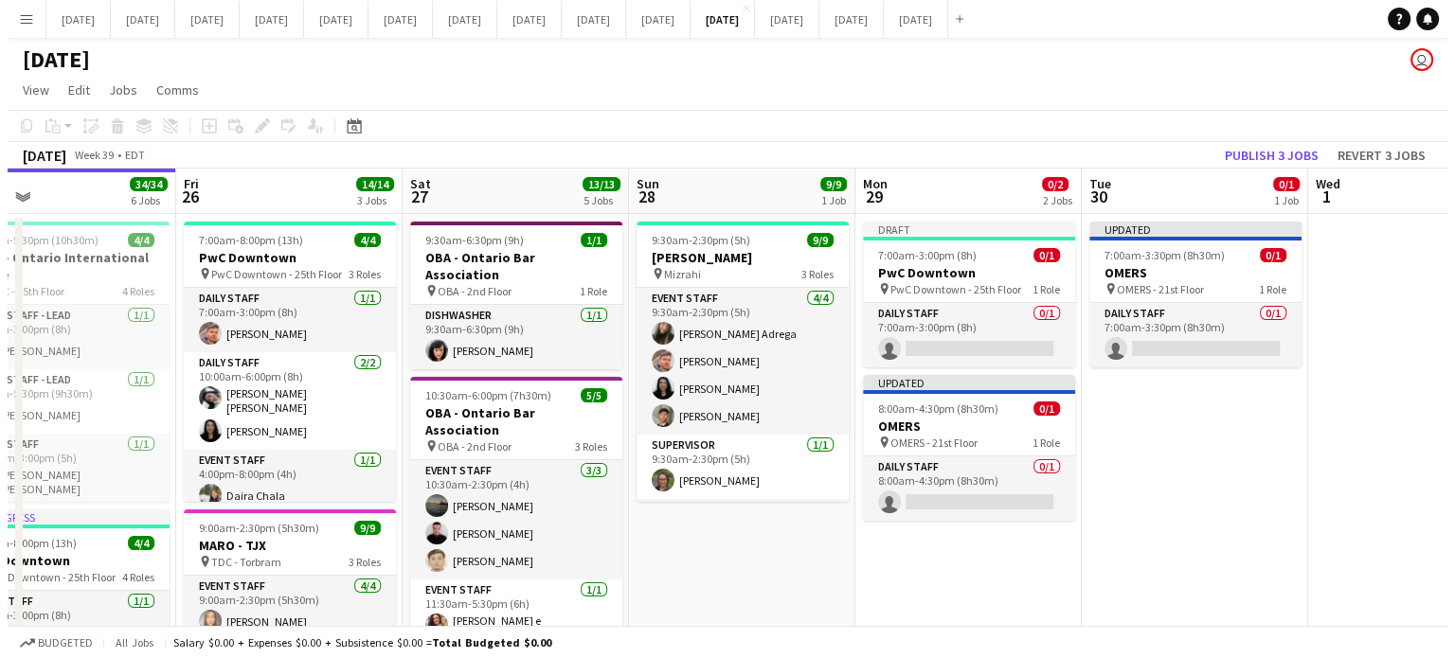
scroll to position [0, 796]
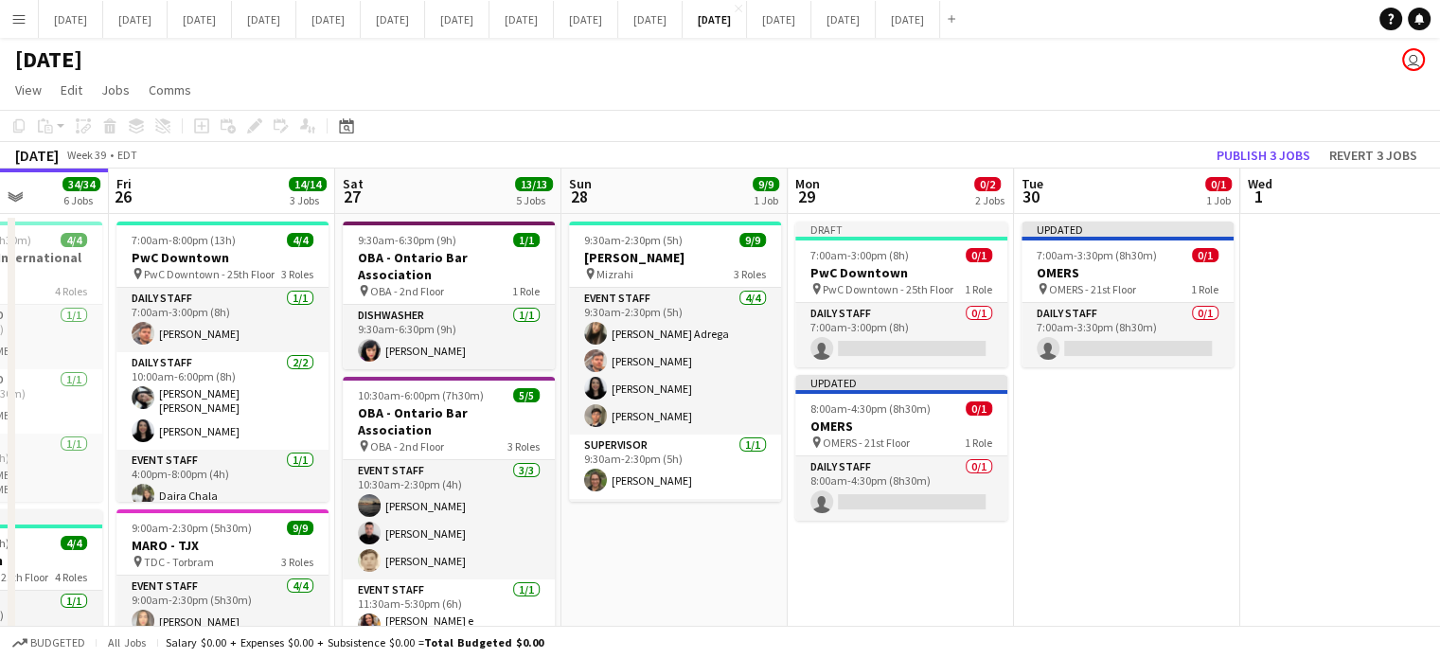
drag, startPoint x: 1096, startPoint y: 541, endPoint x: 776, endPoint y: 545, distance: 320.1
click at [886, 252] on span "7:00am-3:00pm (8h)" at bounding box center [860, 255] width 98 height 14
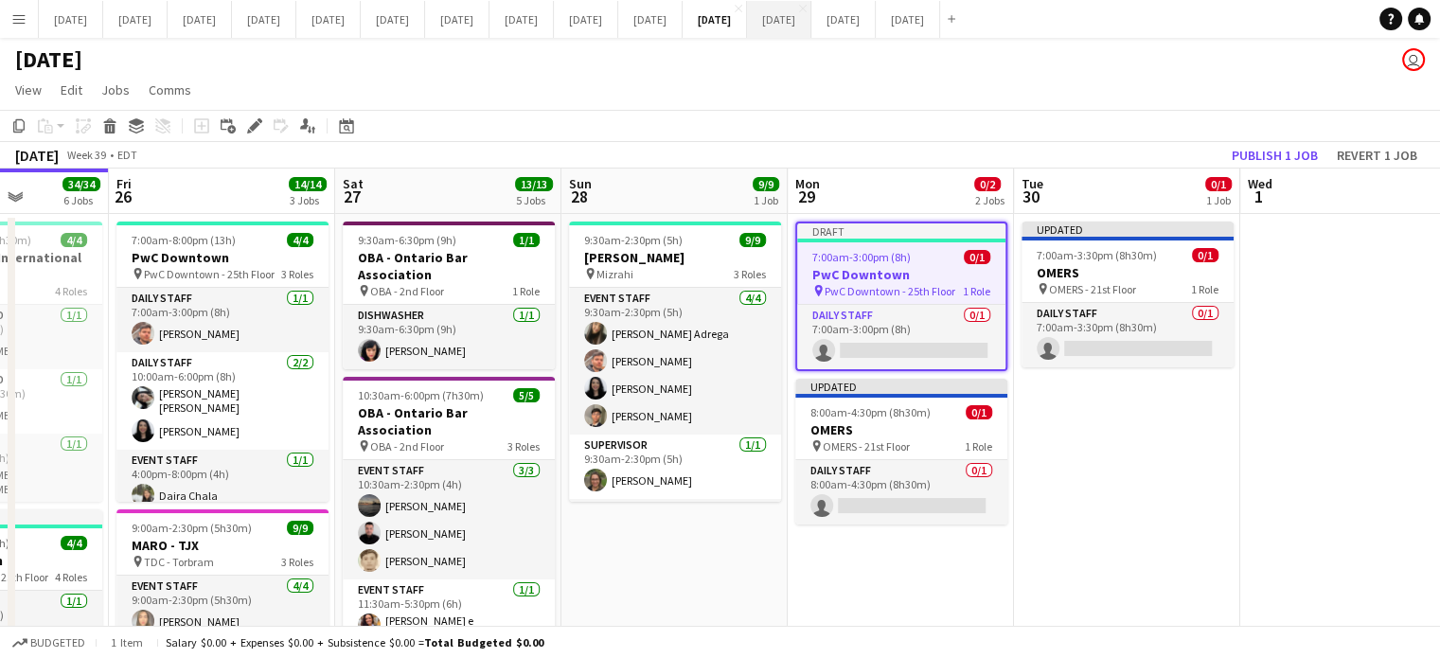
click at [812, 16] on button "[DATE] Close" at bounding box center [779, 19] width 64 height 37
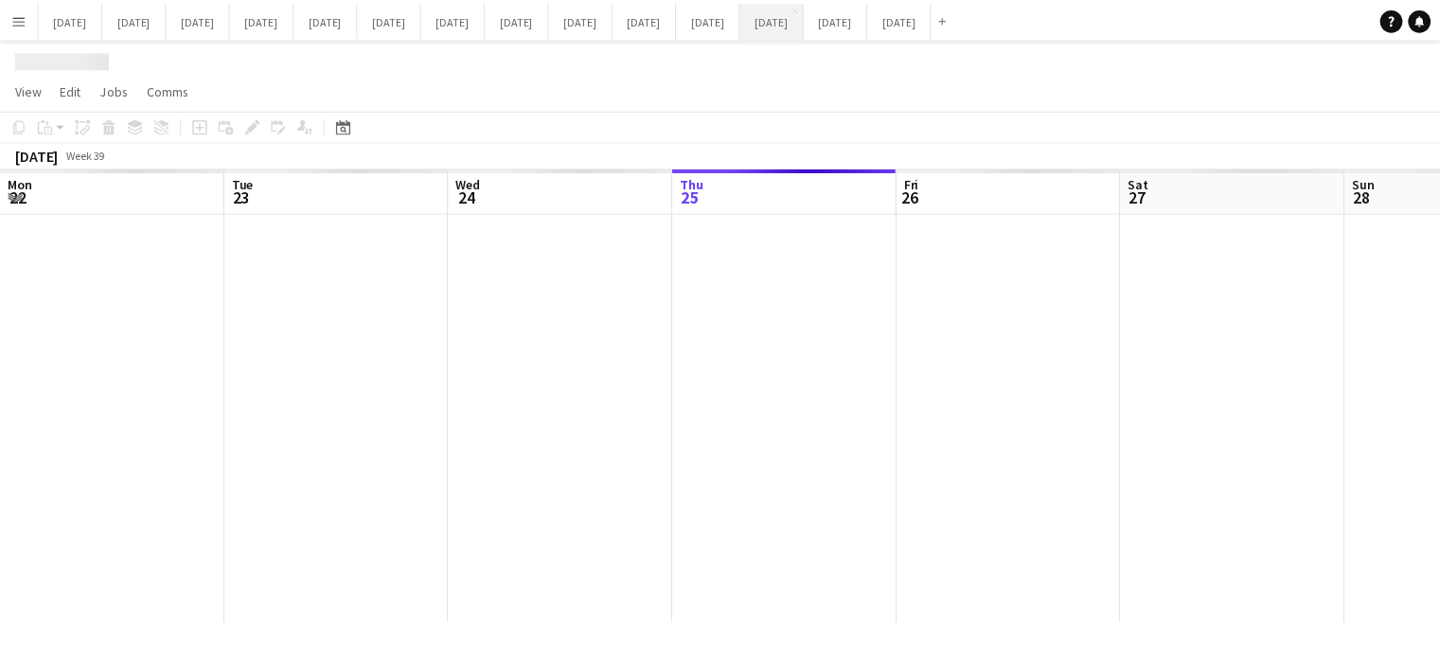
scroll to position [0, 453]
